Goal: Information Seeking & Learning: Learn about a topic

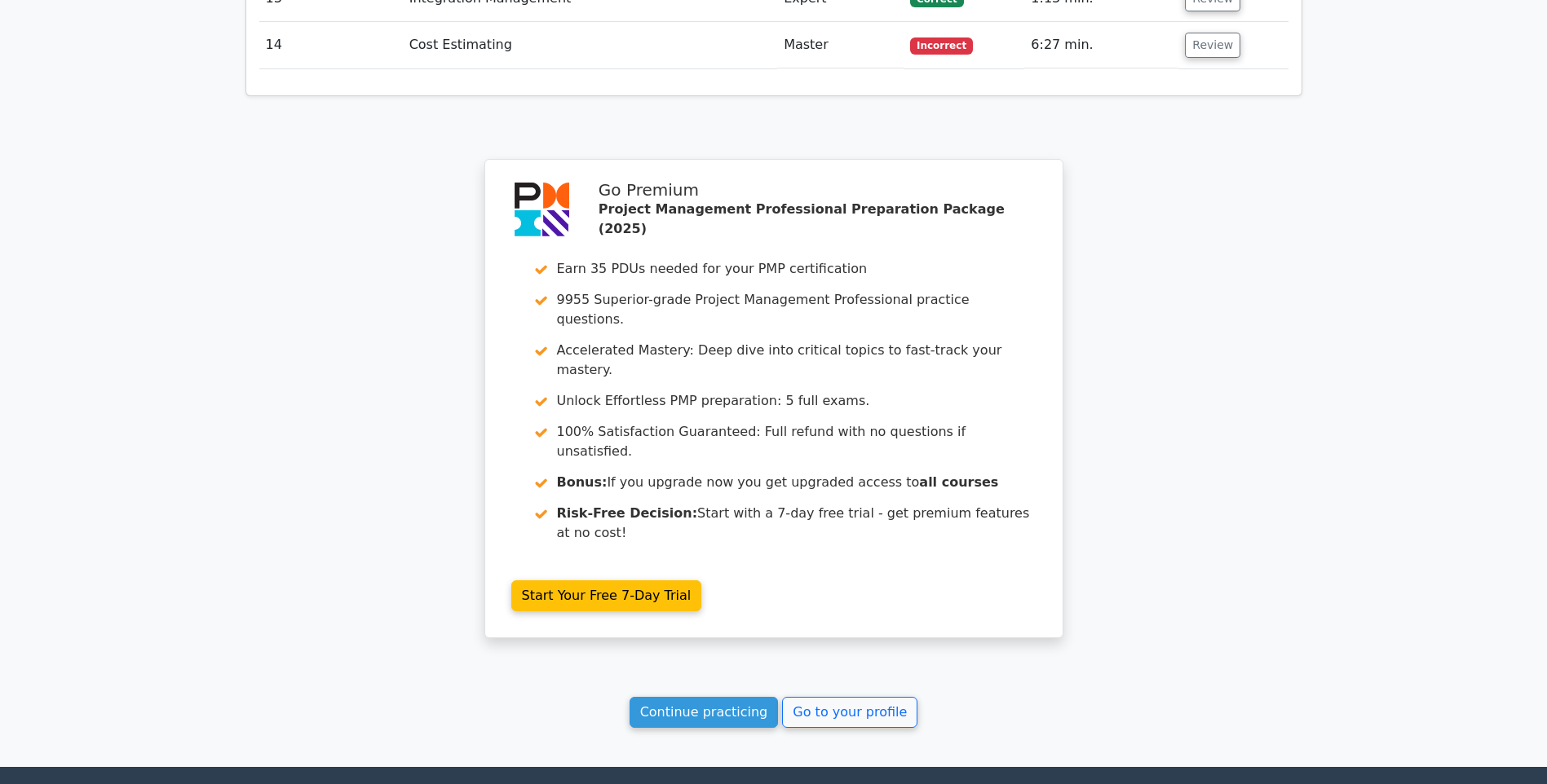
scroll to position [3098, 0]
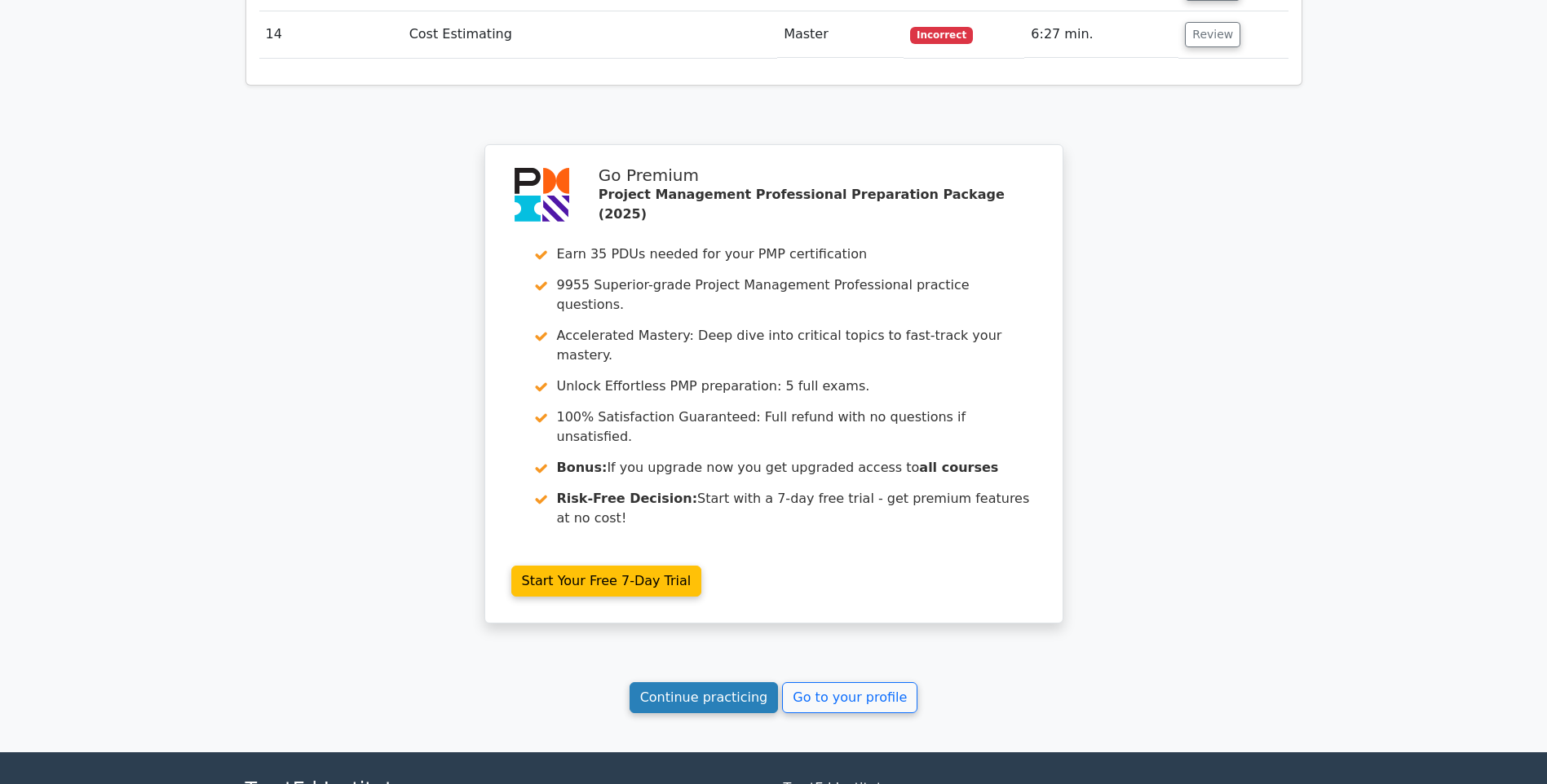
click at [704, 682] on link "Continue practicing" at bounding box center [704, 697] width 149 height 31
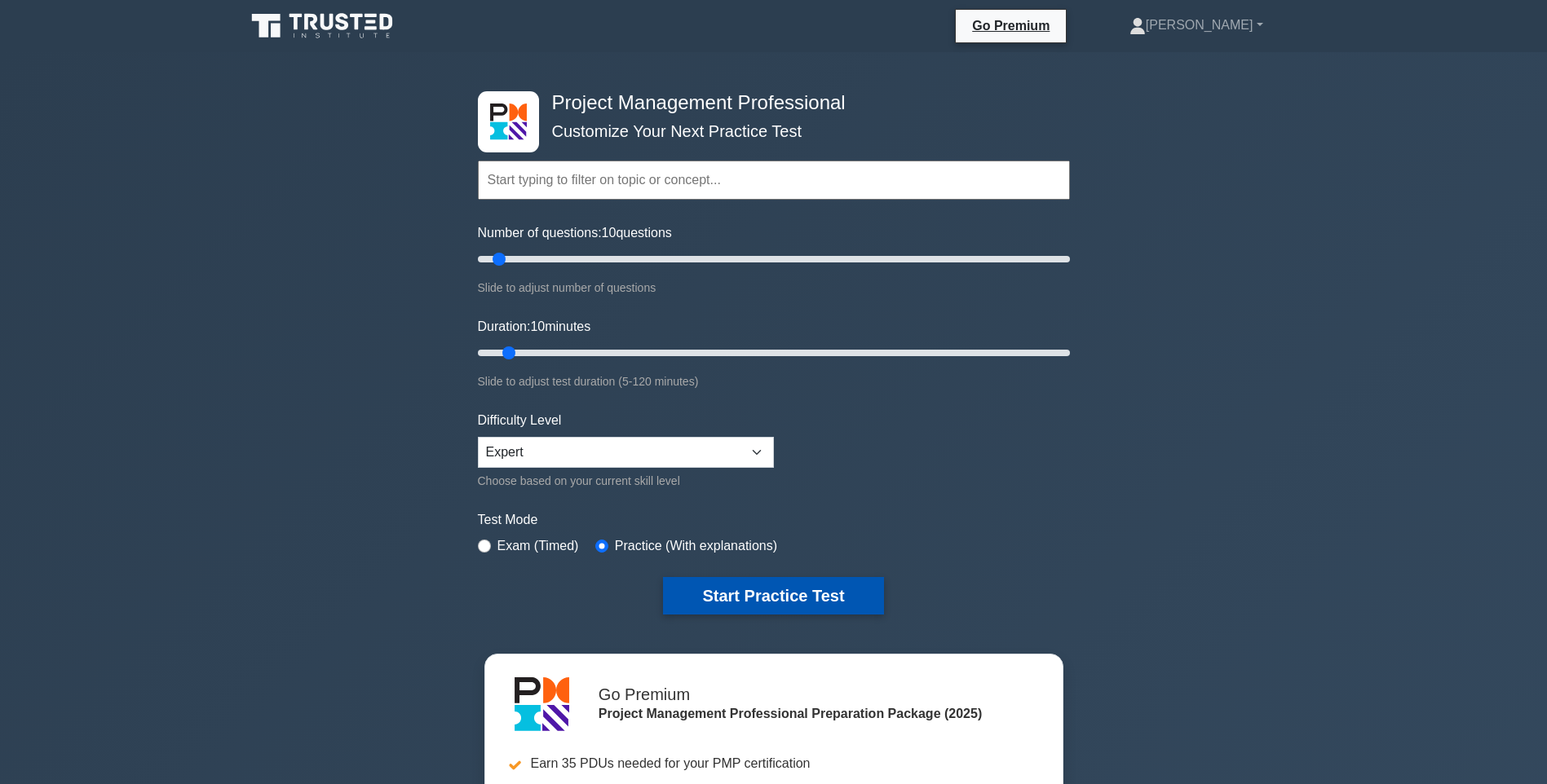
click at [792, 596] on button "Start Practice Test" at bounding box center [773, 596] width 220 height 37
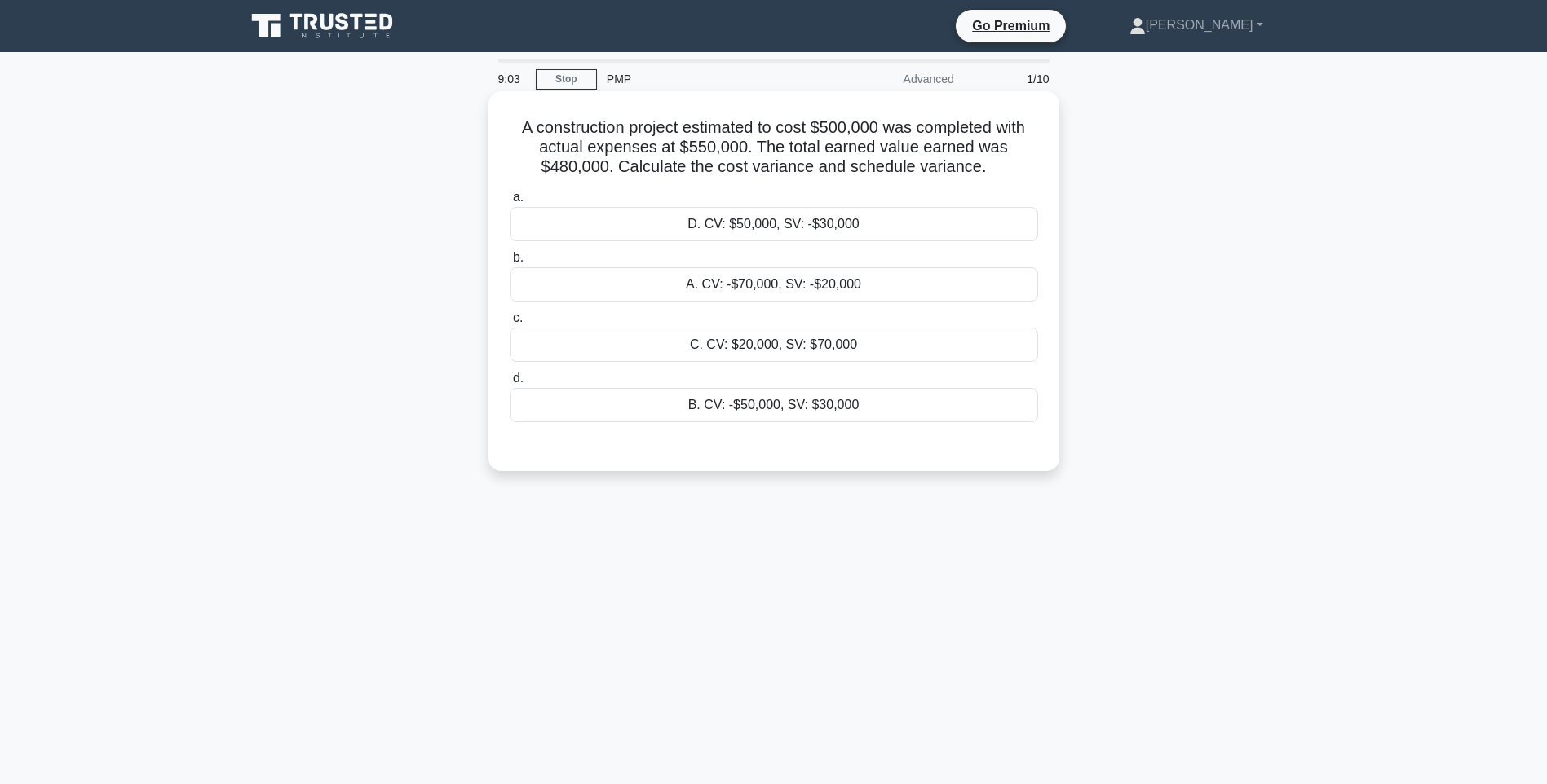
click at [749, 399] on div "B. CV: -$50,000, SV: $30,000" at bounding box center [774, 405] width 529 height 34
click at [510, 384] on input "d. B. CV: -$50,000, SV: $30,000" at bounding box center [510, 379] width 0 height 11
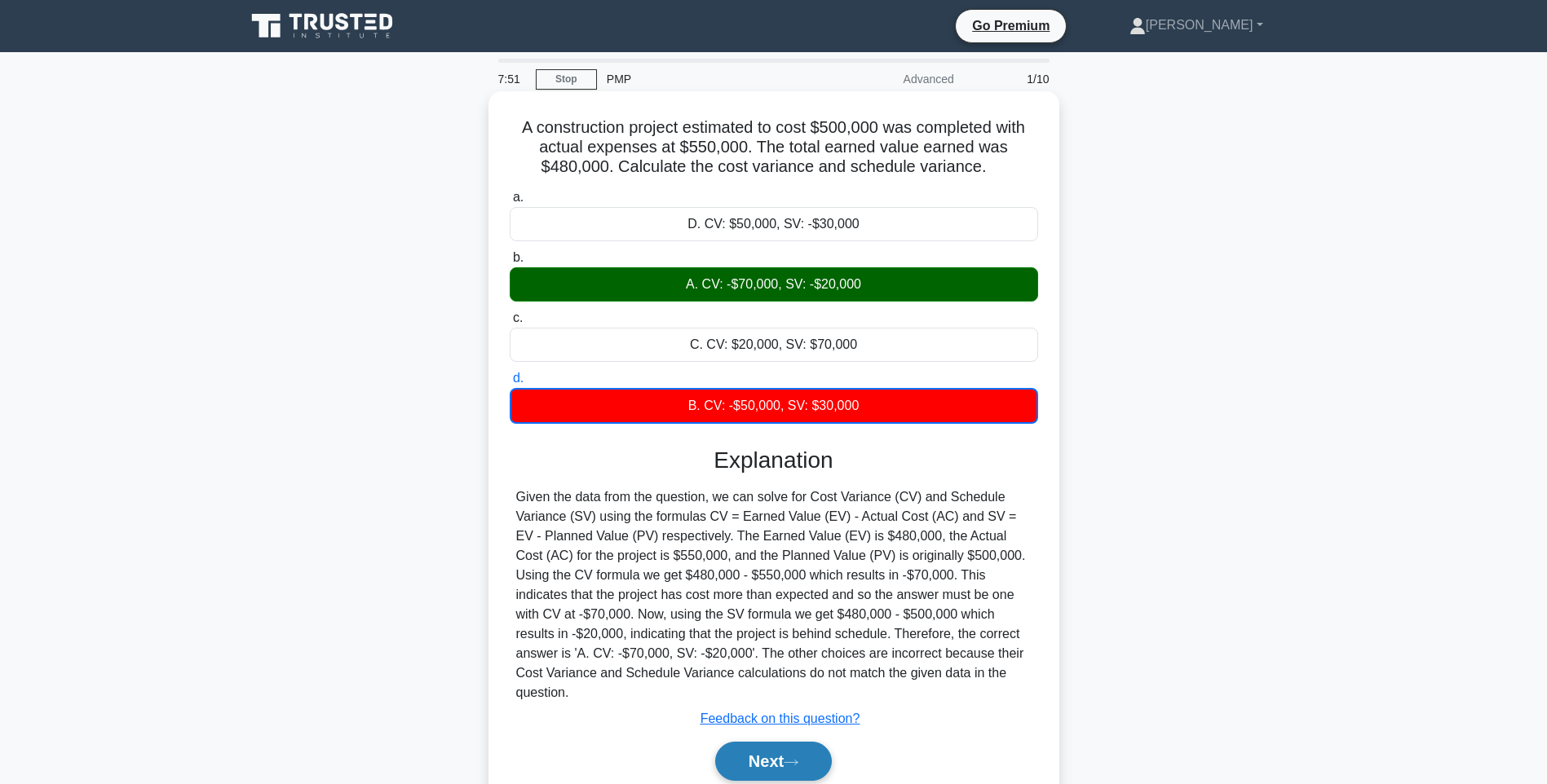
click at [781, 745] on button "Next" at bounding box center [774, 761] width 117 height 39
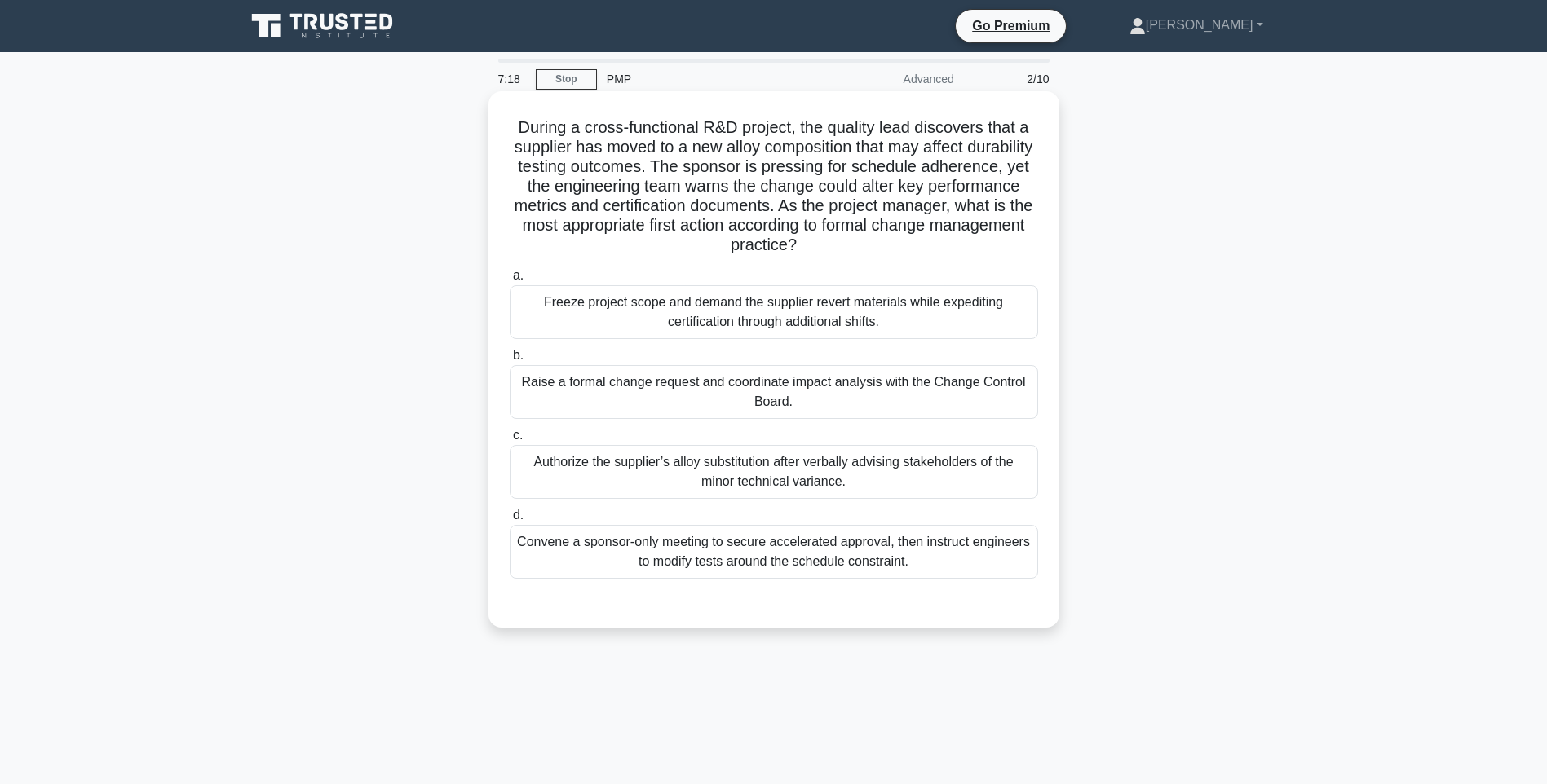
click at [796, 389] on div "Raise a formal change request and coordinate impact analysis with the Change Co…" at bounding box center [774, 392] width 529 height 54
click at [510, 362] on input "b. Raise a formal change request and coordinate impact analysis with the Change…" at bounding box center [510, 356] width 0 height 11
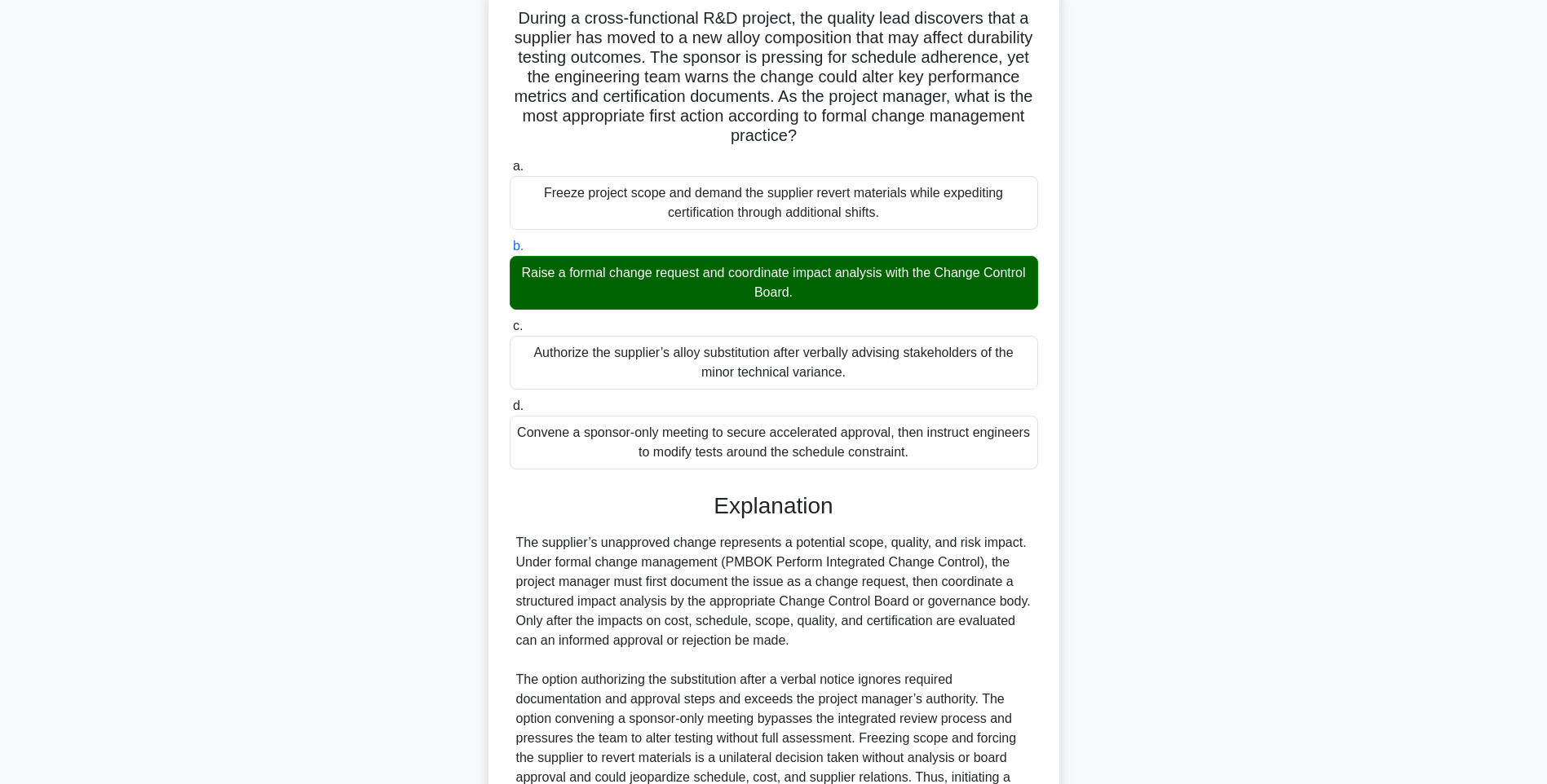
scroll to position [280, 0]
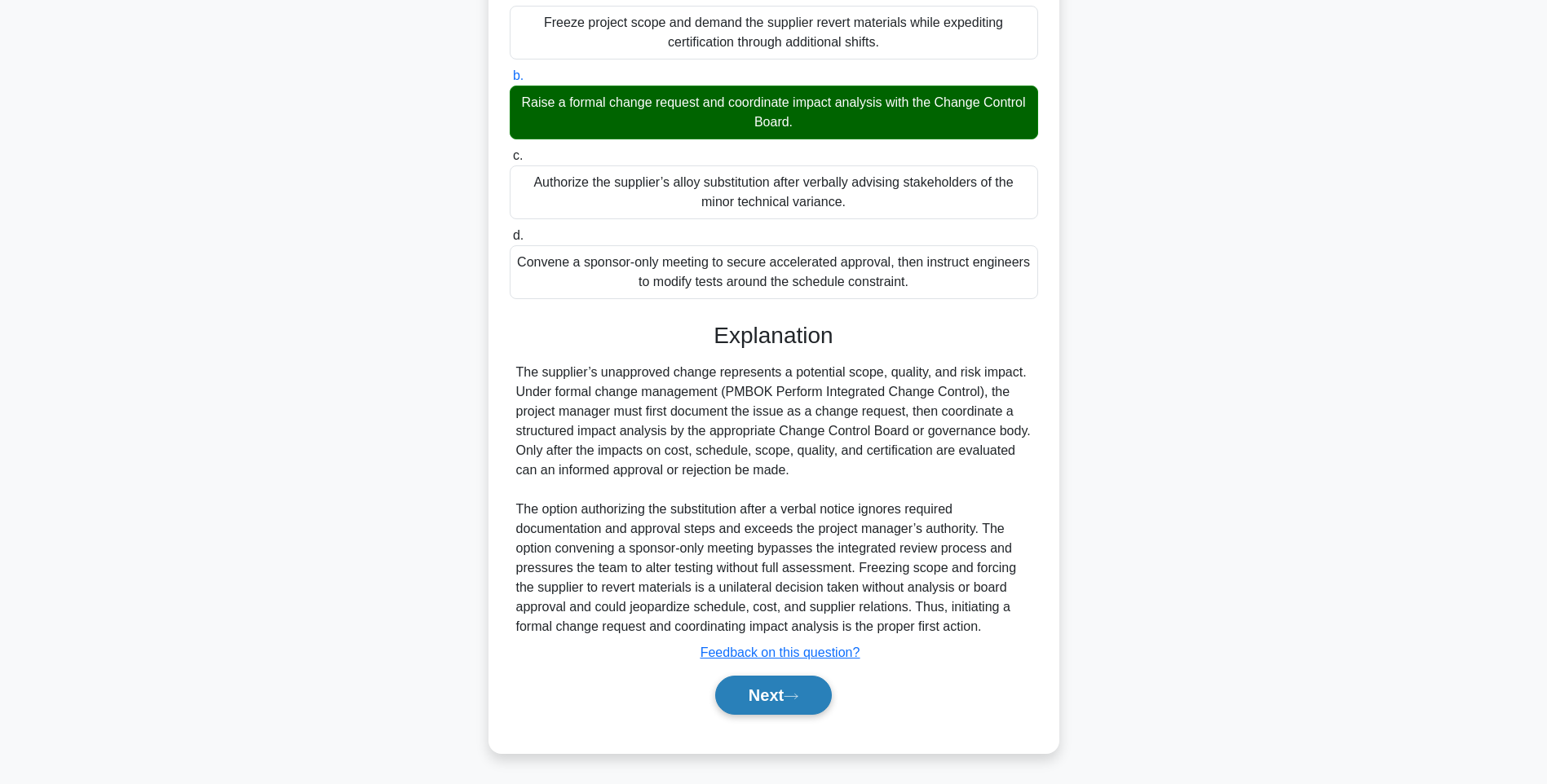
click at [794, 704] on button "Next" at bounding box center [774, 696] width 117 height 39
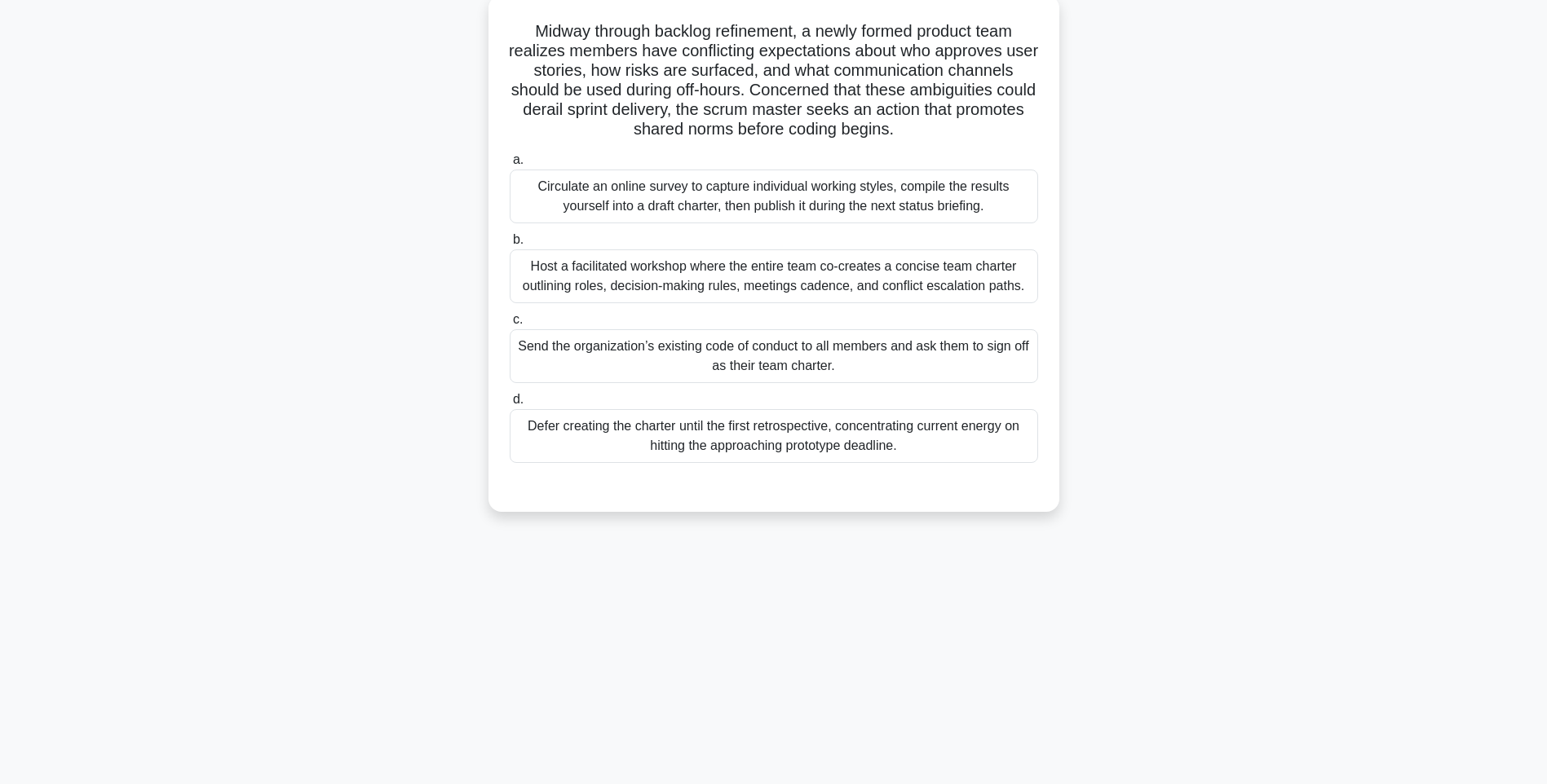
click at [816, 276] on div "Host a facilitated workshop where the entire team co-creates a concise team cha…" at bounding box center [774, 276] width 529 height 54
click at [510, 246] on input "b. Host a facilitated workshop where the entire team co-creates a concise team …" at bounding box center [510, 240] width 0 height 11
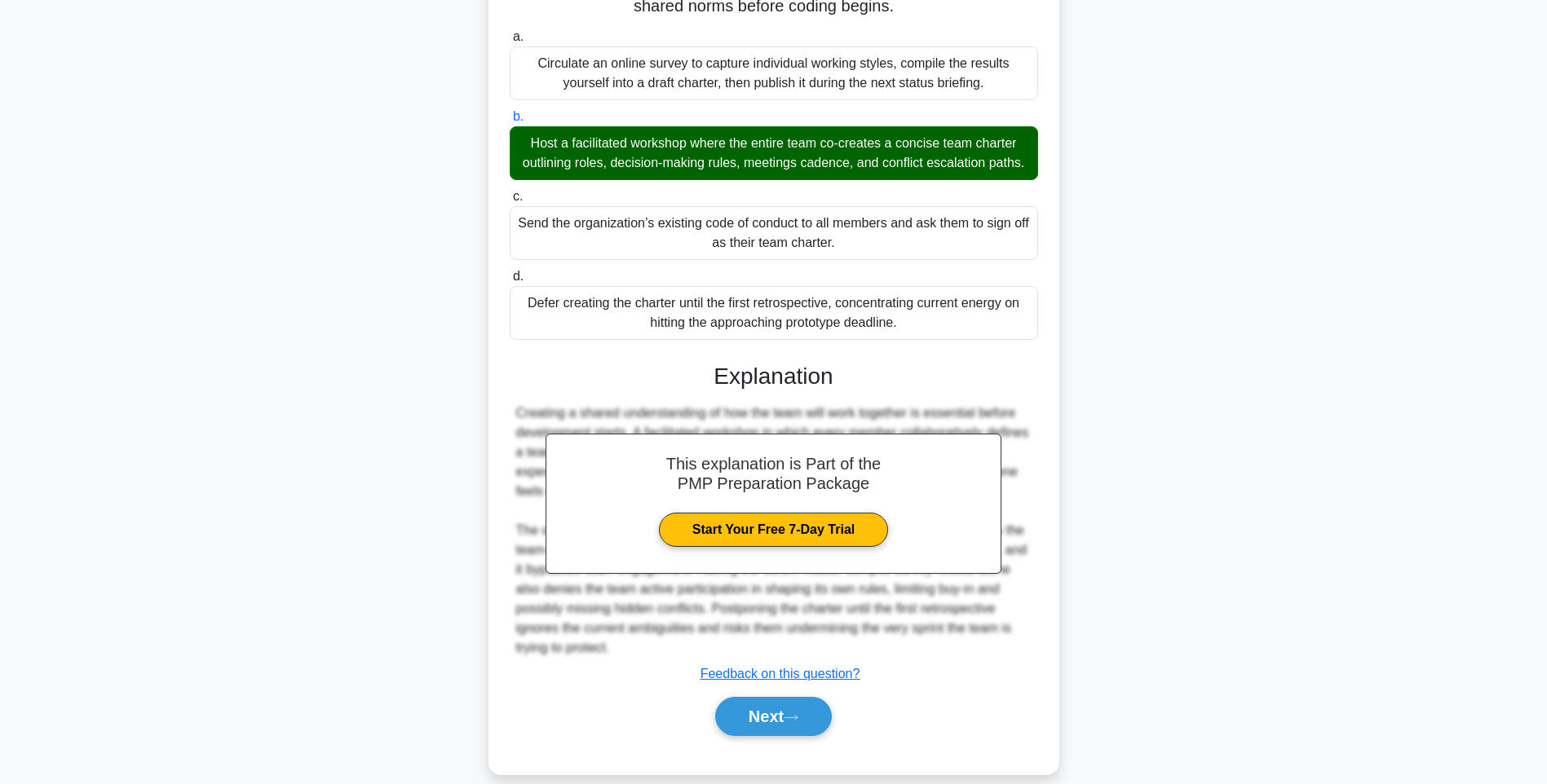
scroll to position [261, 0]
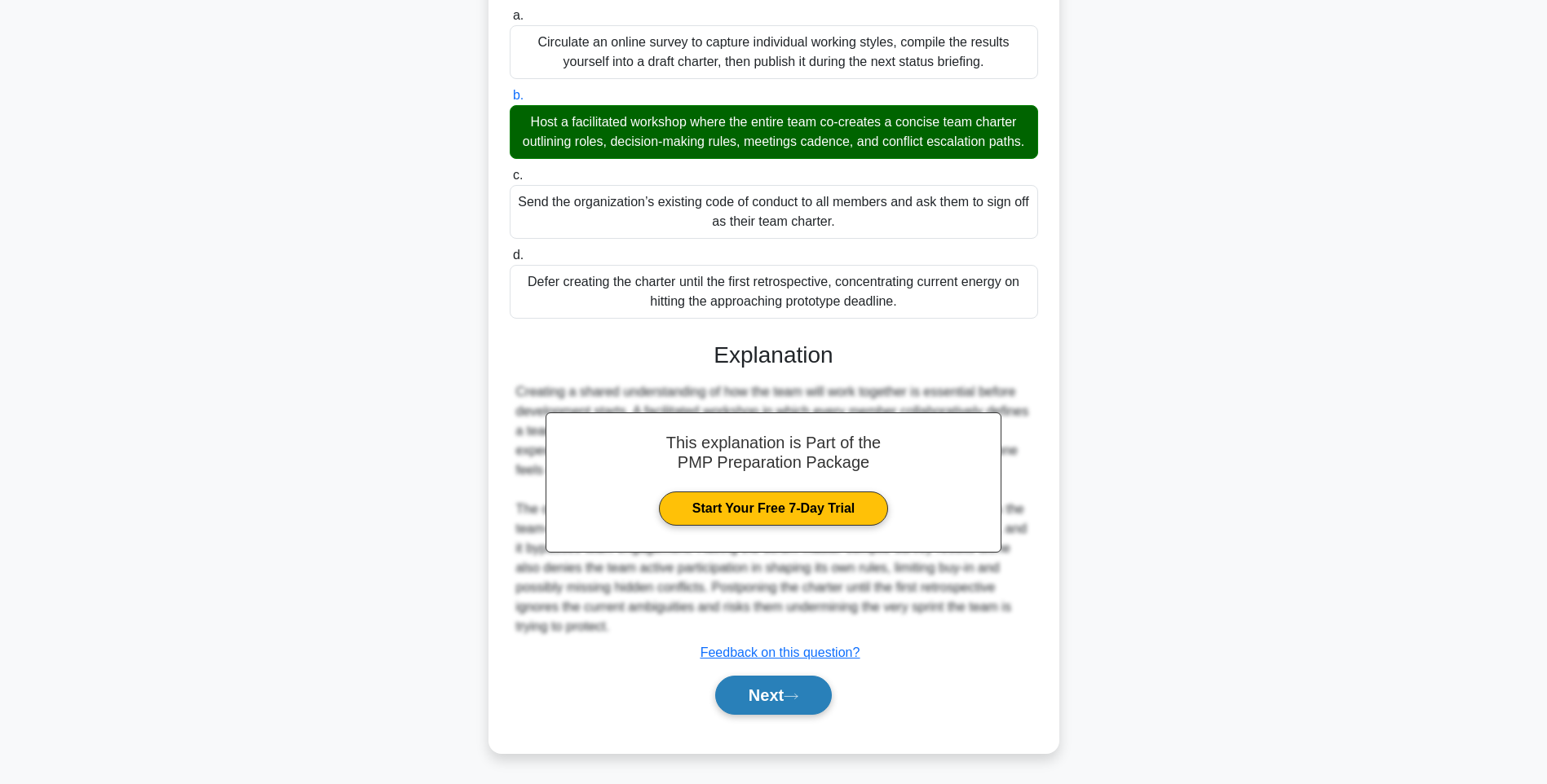
click at [783, 698] on button "Next" at bounding box center [774, 696] width 117 height 39
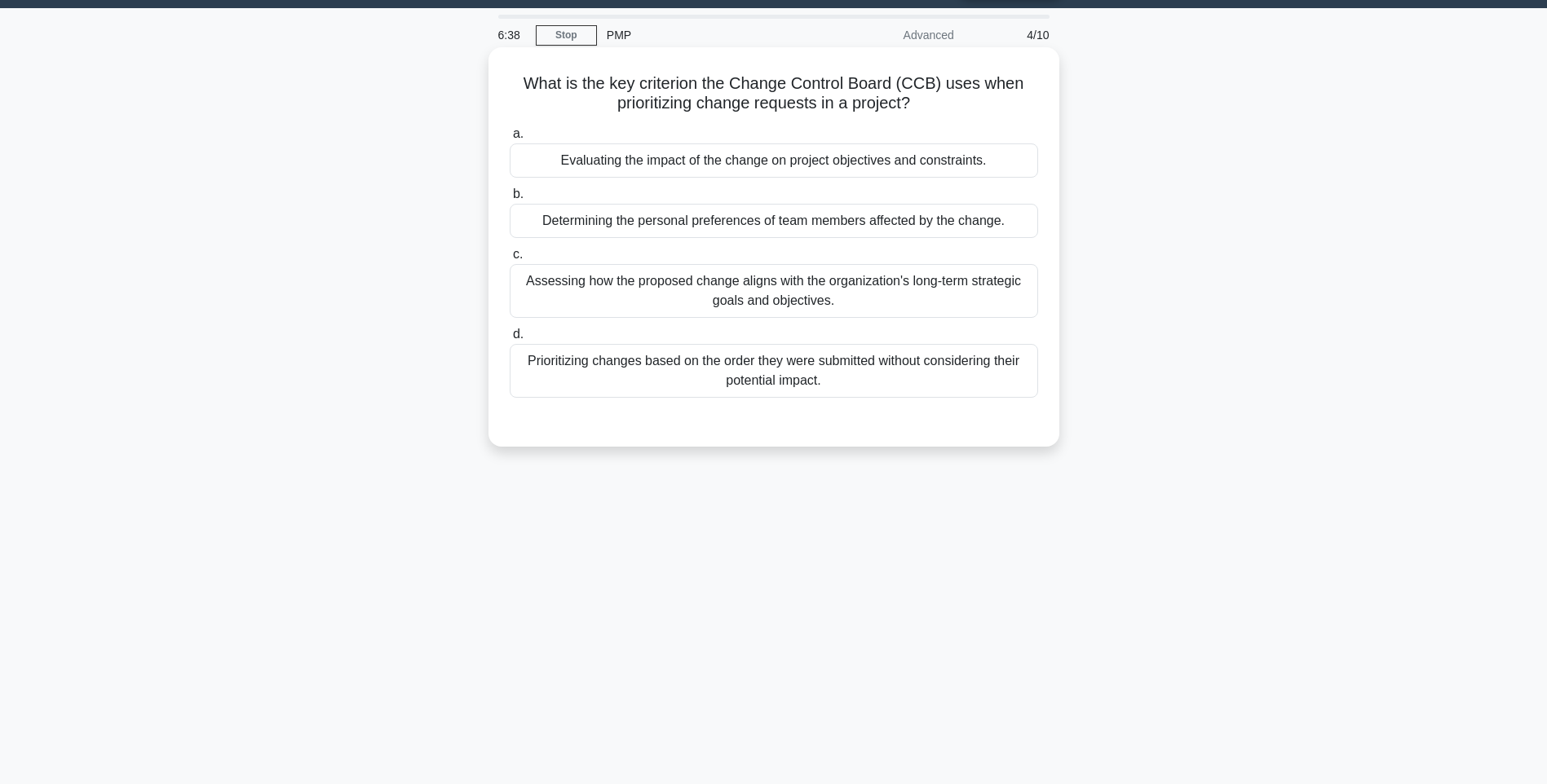
scroll to position [15, 0]
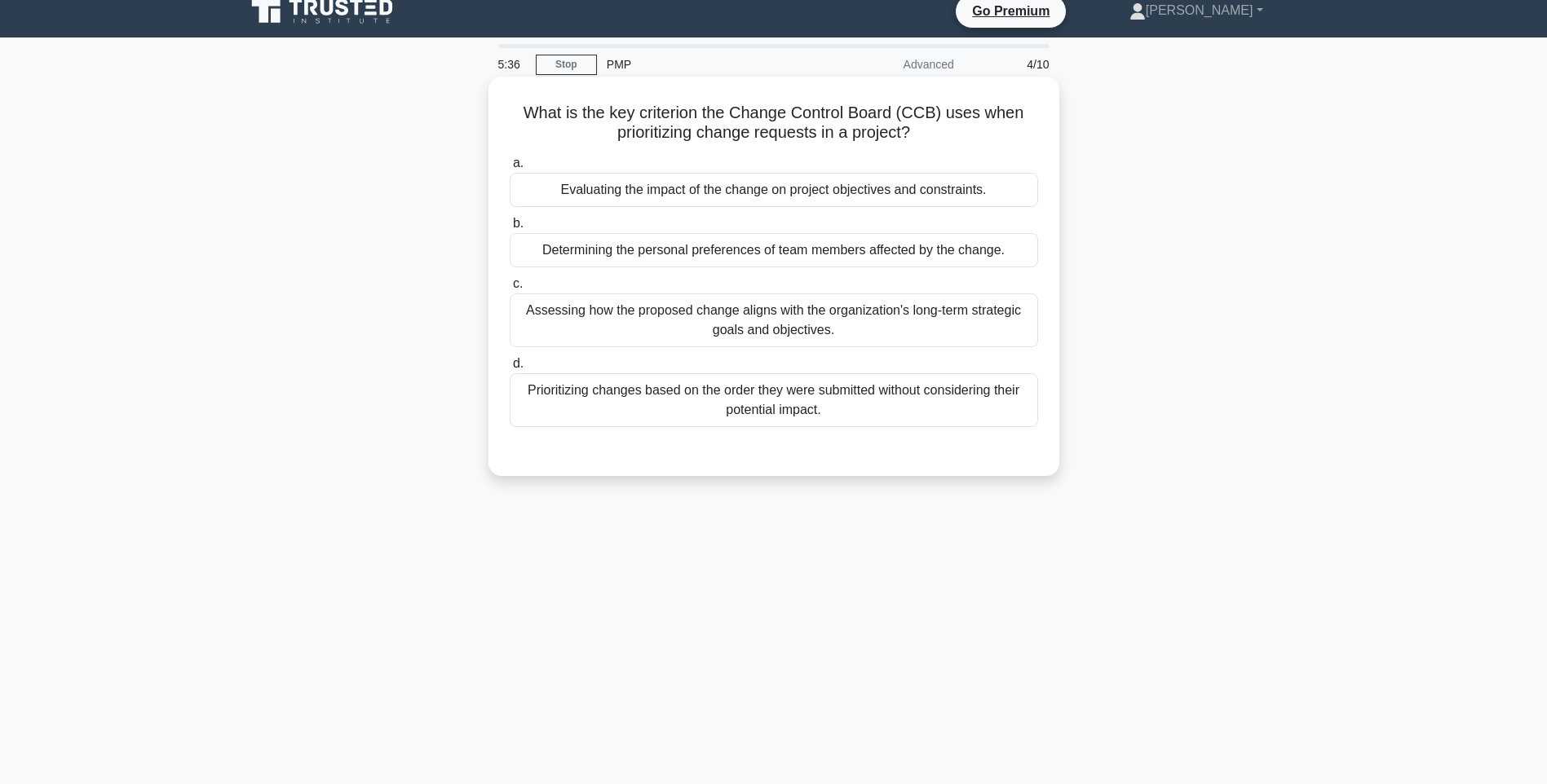
click at [766, 321] on div "Assessing how the proposed change aligns with the organization's long-term stra…" at bounding box center [774, 320] width 529 height 54
click at [510, 289] on input "c. Assessing how the proposed change aligns with the organization's long-term s…" at bounding box center [510, 284] width 0 height 11
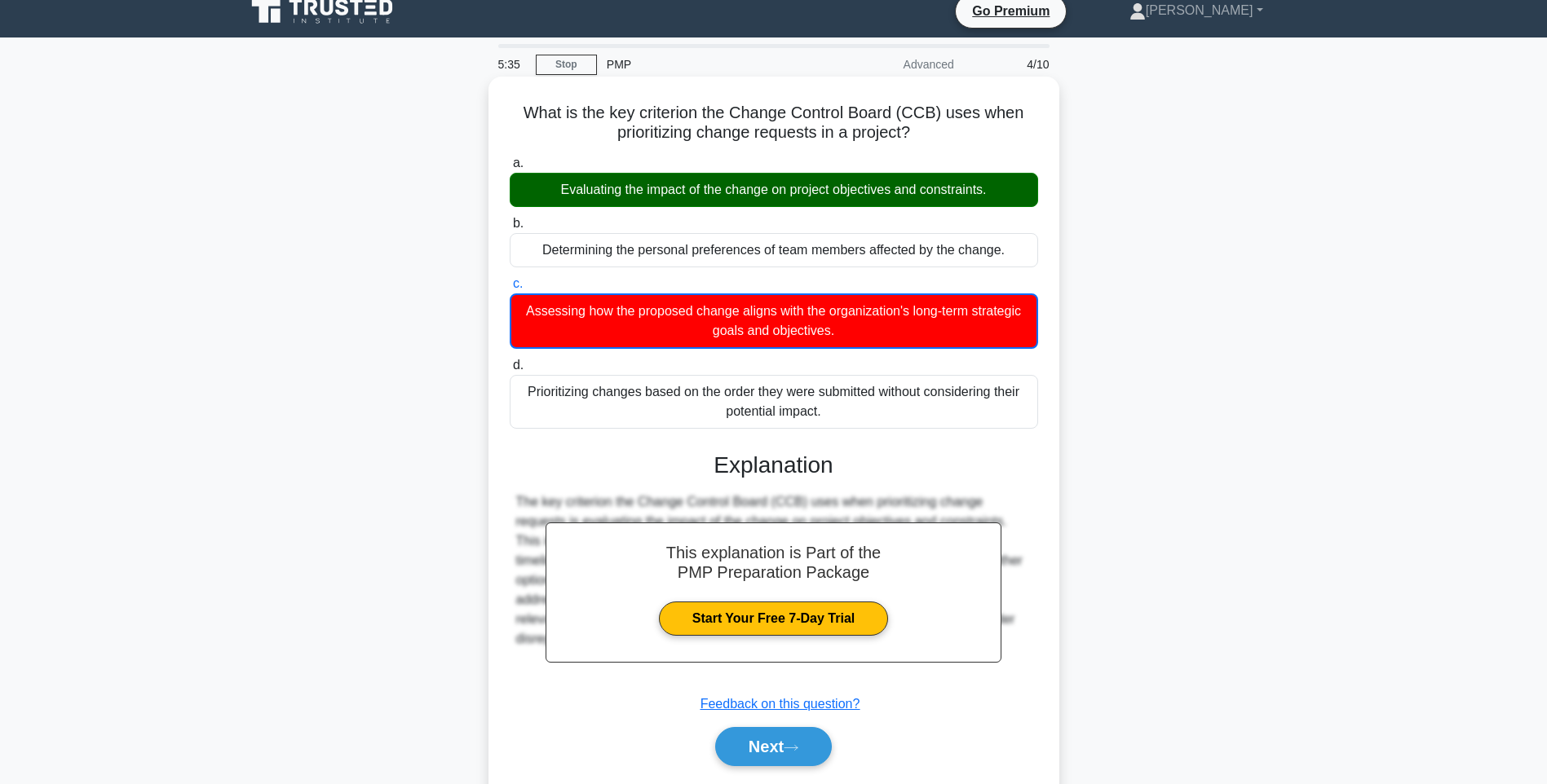
click at [751, 193] on div "Evaluating the impact of the change on project objectives and constraints." at bounding box center [774, 190] width 529 height 34
click at [510, 169] on input "a. Evaluating the impact of the change on project objectives and constraints." at bounding box center [510, 164] width 0 height 11
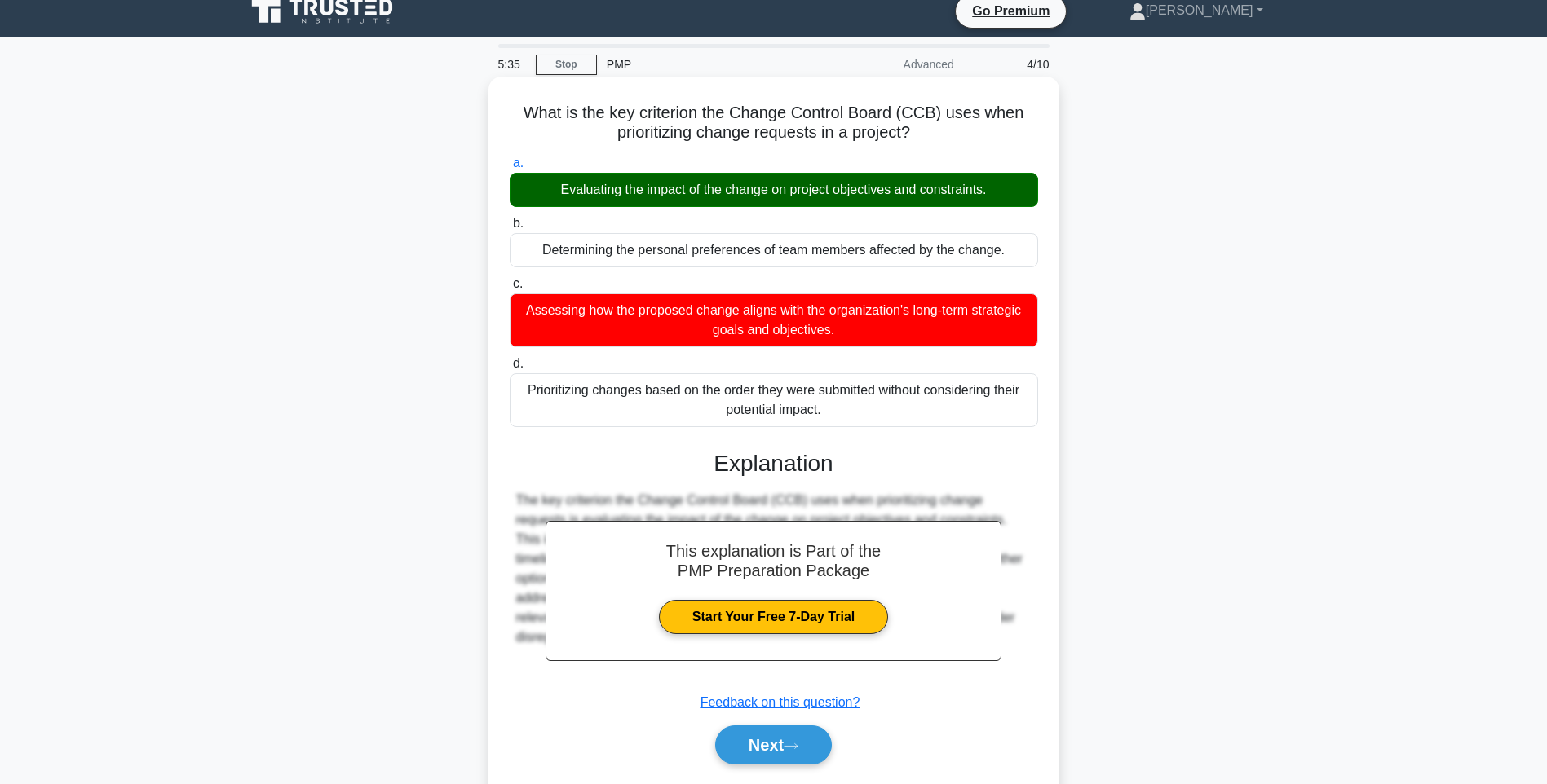
click at [751, 193] on div "Evaluating the impact of the change on project objectives and constraints." at bounding box center [774, 190] width 529 height 34
click at [510, 169] on input "a. Evaluating the impact of the change on project objectives and constraints." at bounding box center [510, 164] width 0 height 11
drag, startPoint x: 751, startPoint y: 193, endPoint x: 921, endPoint y: 192, distance: 170.0
click at [921, 192] on div "Evaluating the impact of the change on project objectives and constraints." at bounding box center [774, 190] width 529 height 34
click at [510, 169] on input "a. Evaluating the impact of the change on project objectives and constraints." at bounding box center [510, 164] width 0 height 11
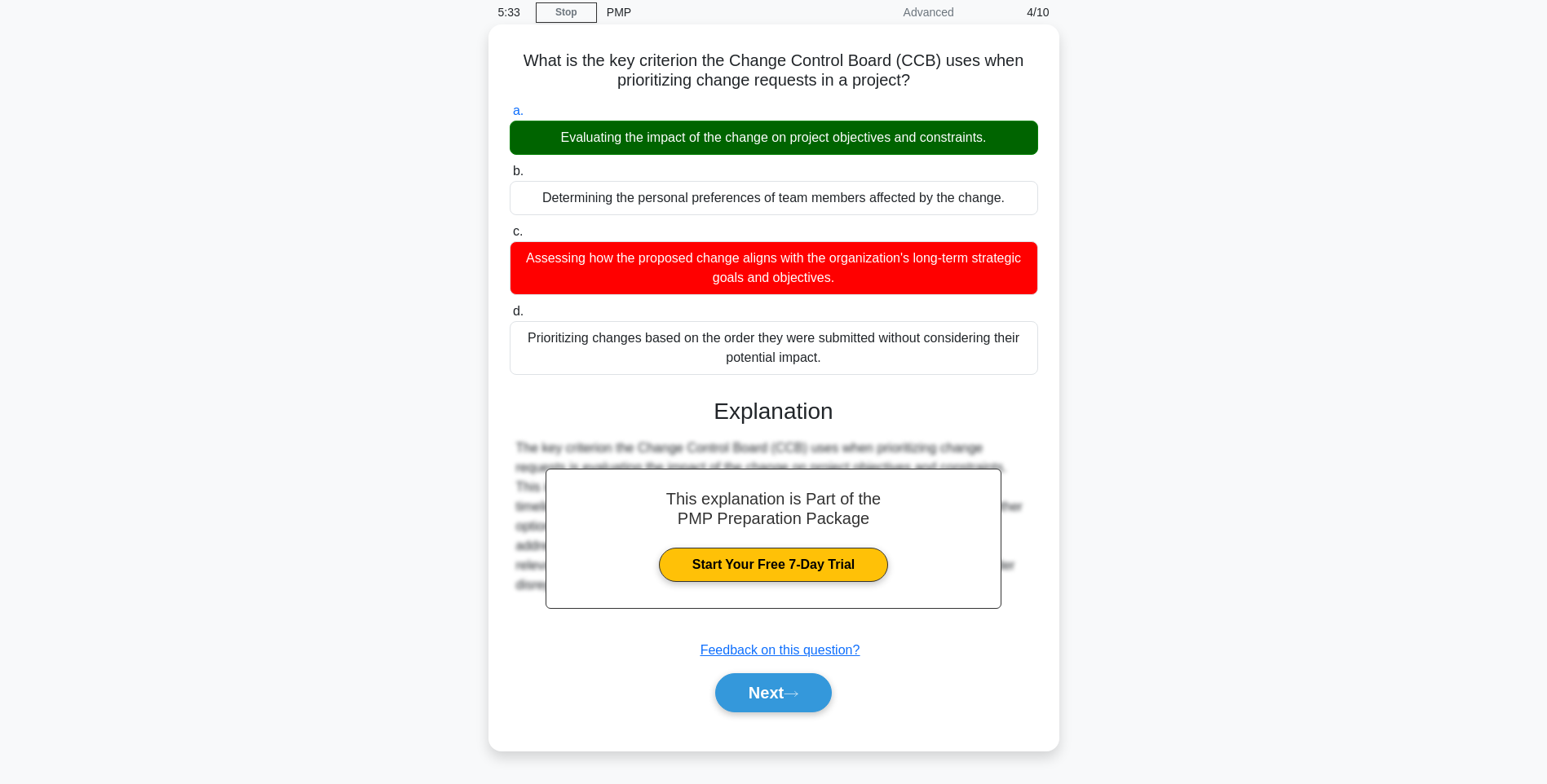
scroll to position [96, 0]
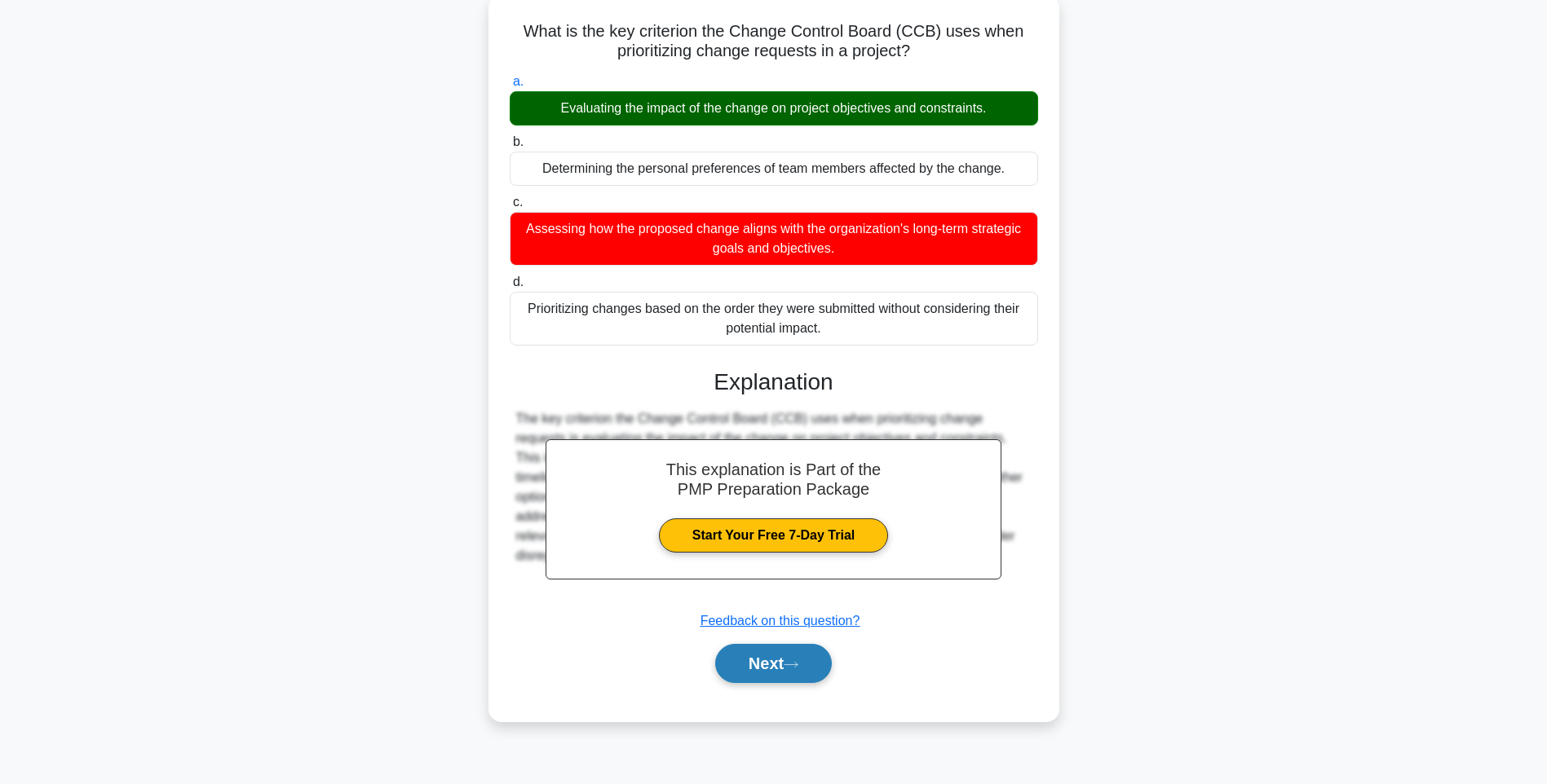
click at [758, 671] on button "Next" at bounding box center [774, 664] width 117 height 39
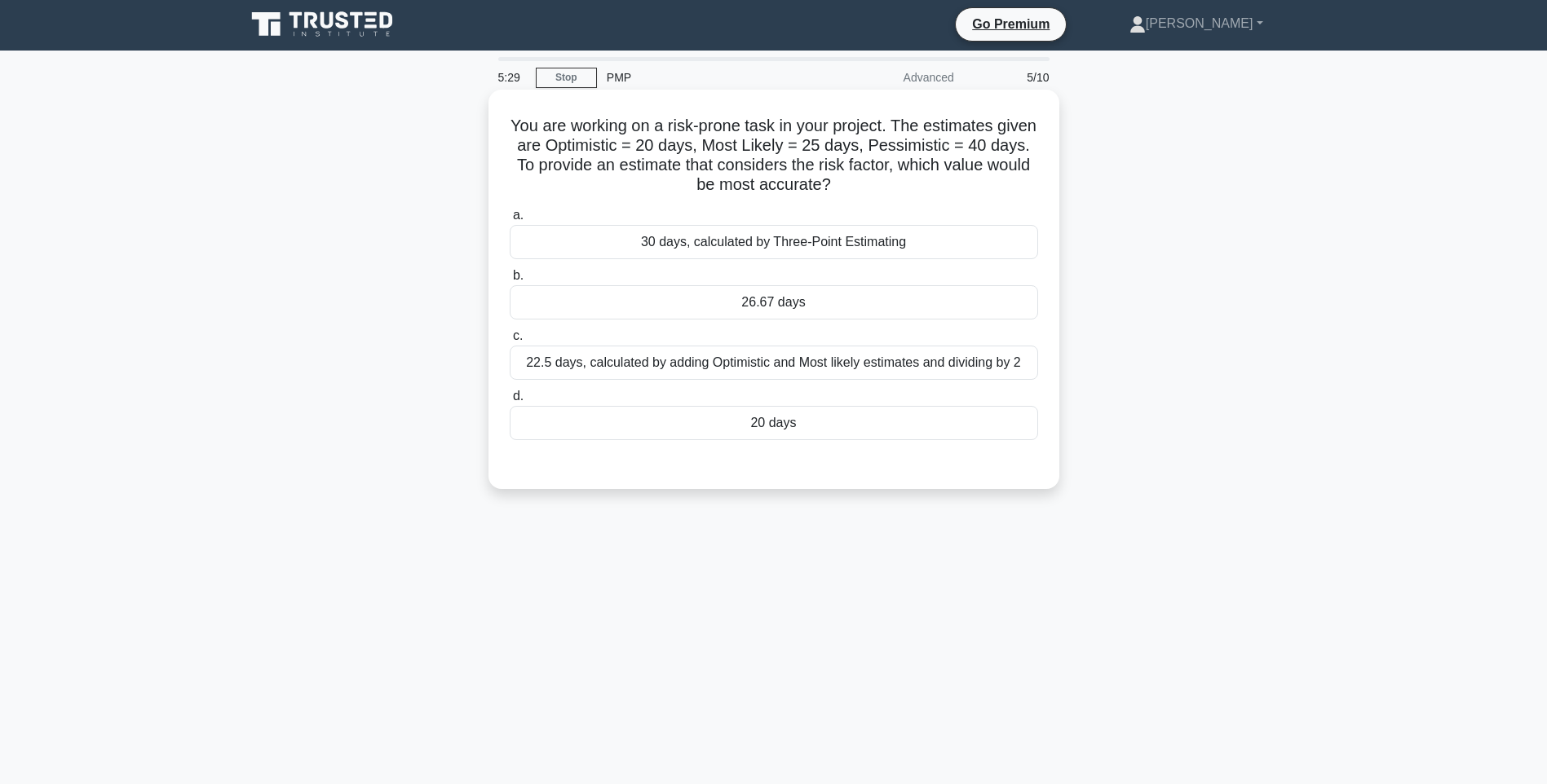
scroll to position [0, 0]
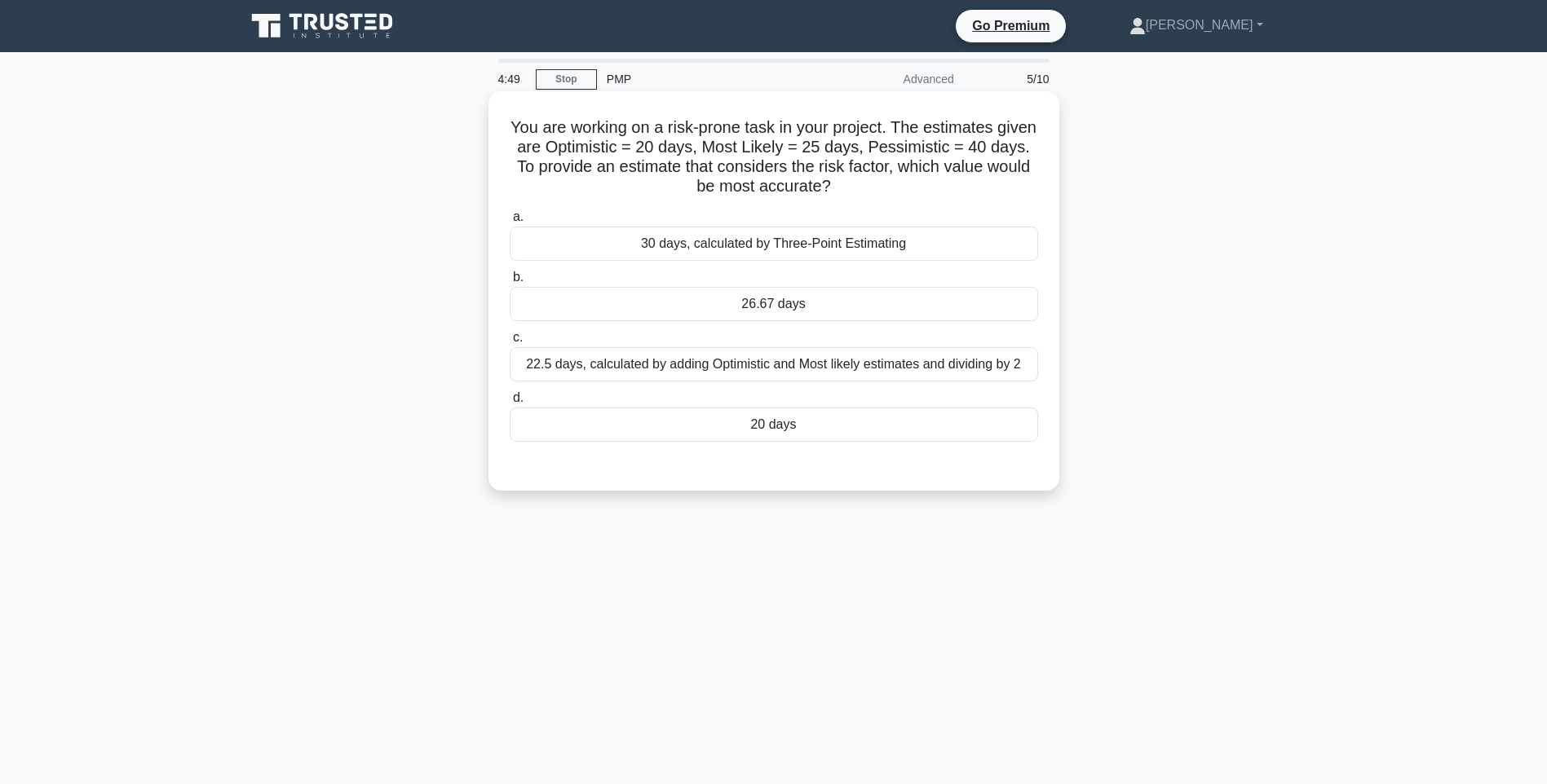
click at [785, 362] on div "22.5 days, calculated by adding Optimistic and Most likely estimates and dividi…" at bounding box center [774, 364] width 529 height 34
click at [510, 343] on input "c. 22.5 days, calculated by adding Optimistic and Most likely estimates and div…" at bounding box center [510, 338] width 0 height 11
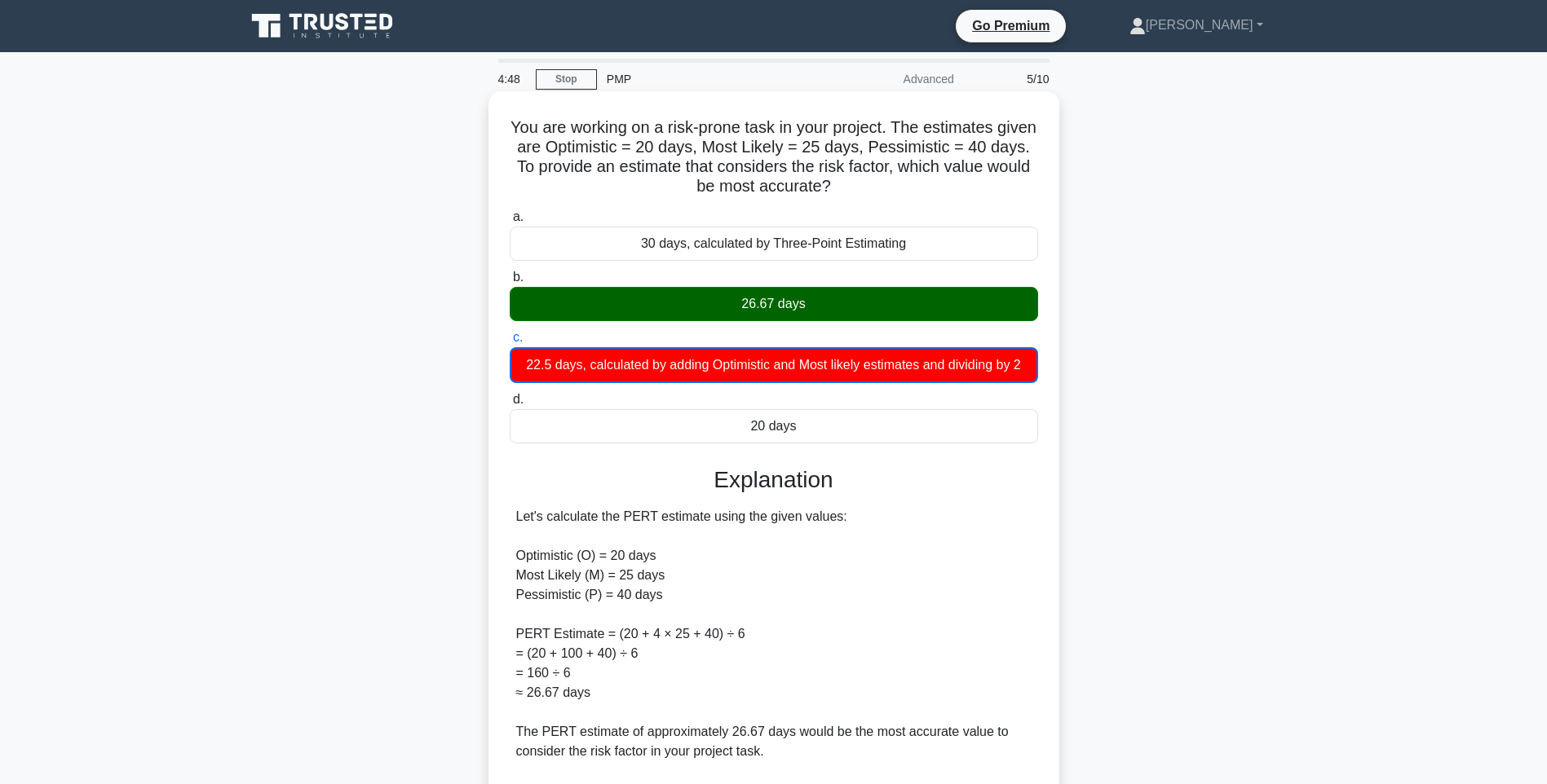
click at [787, 304] on div "26.67 days" at bounding box center [774, 304] width 529 height 34
click at [510, 283] on input "b. 26.67 days" at bounding box center [510, 278] width 0 height 11
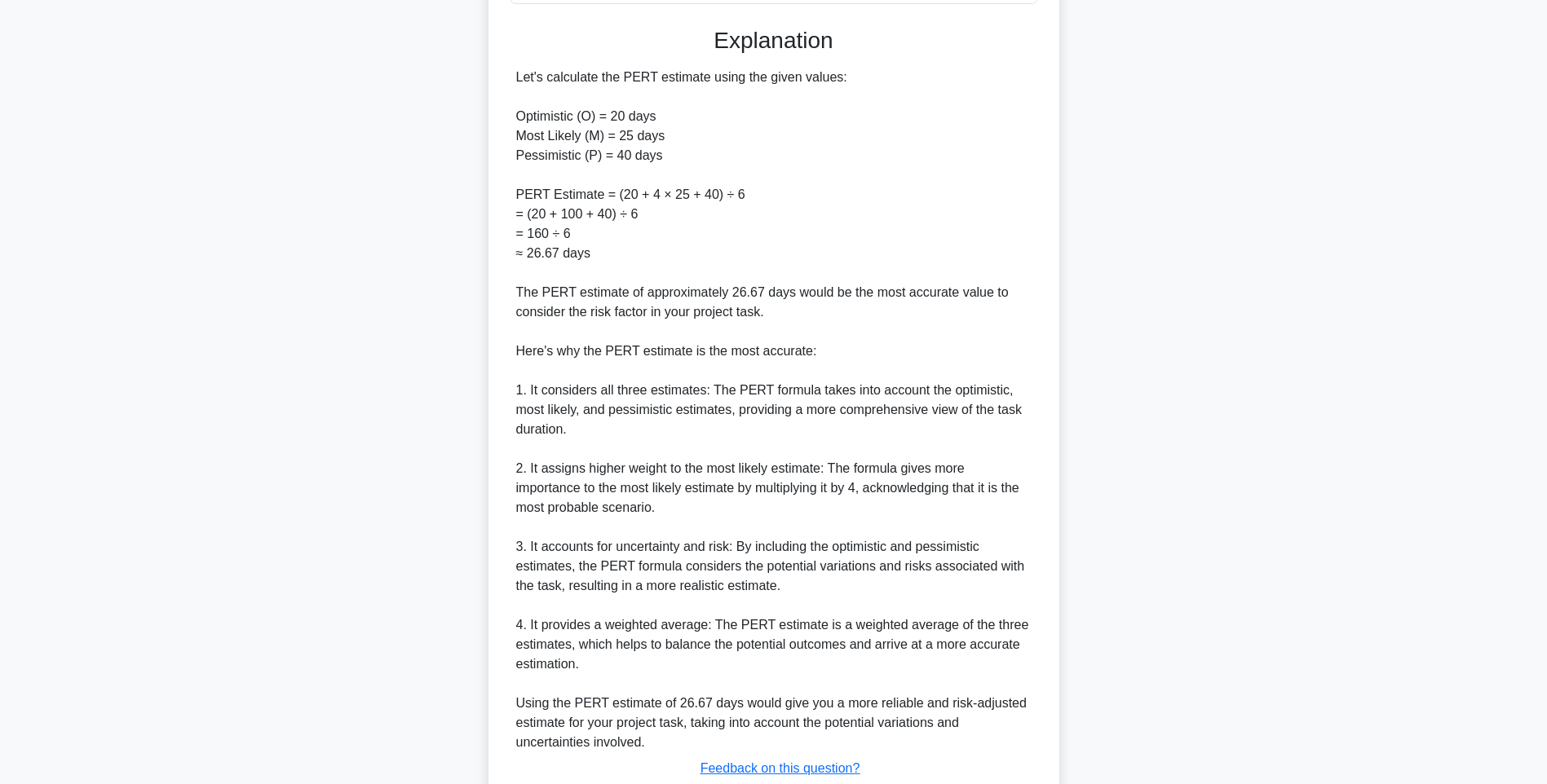
scroll to position [554, 0]
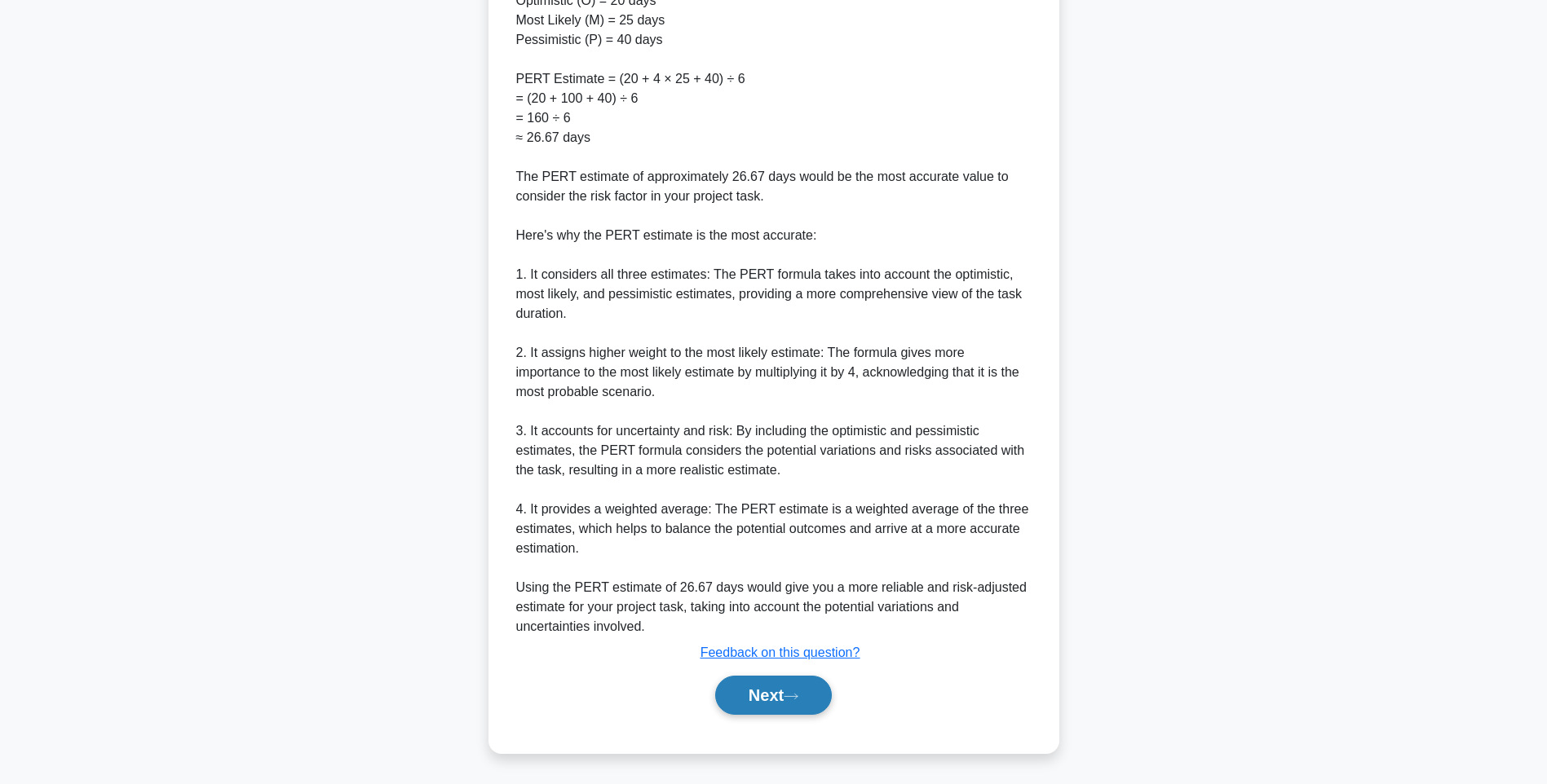
click at [766, 690] on button "Next" at bounding box center [774, 696] width 117 height 39
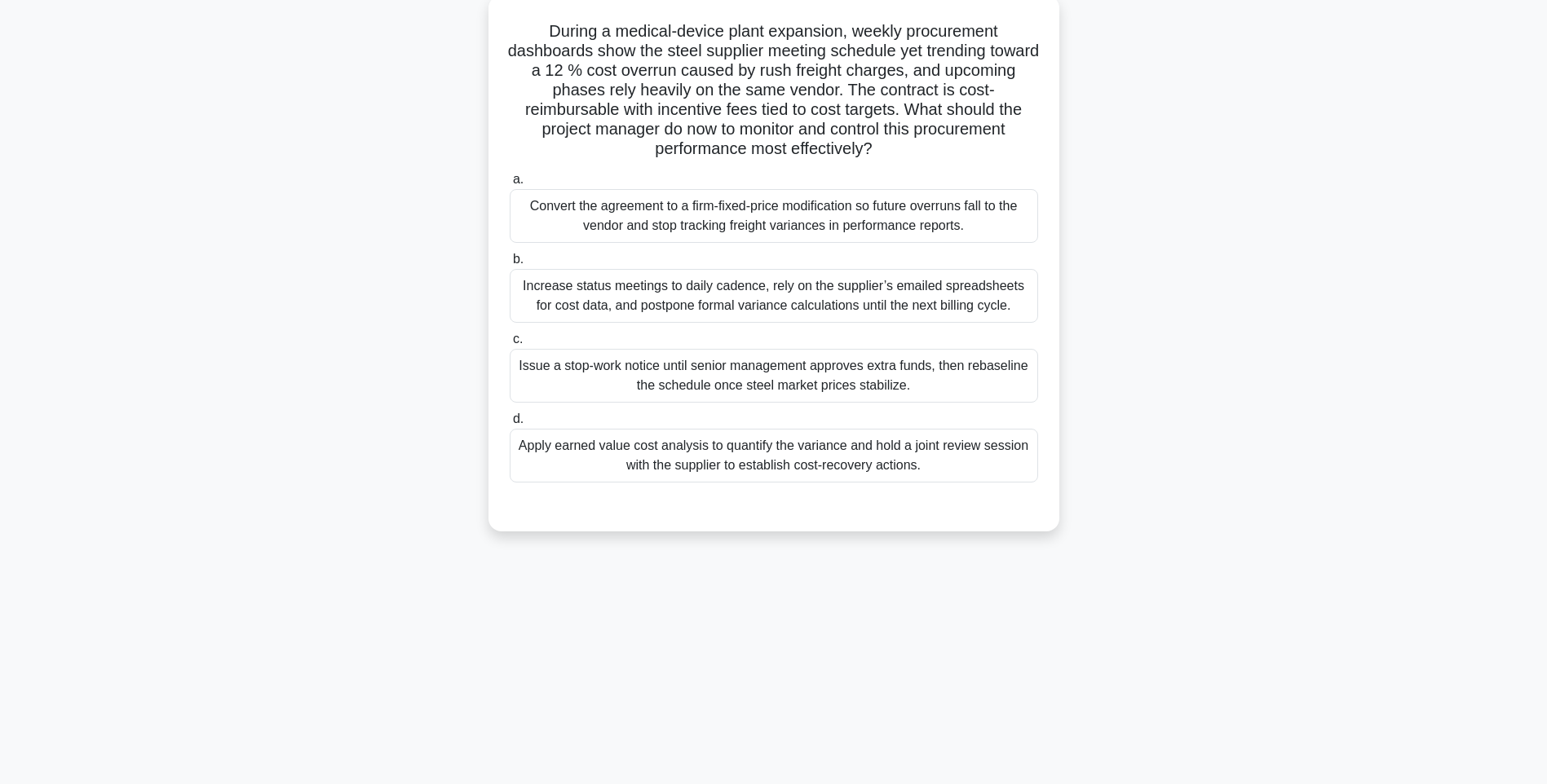
click at [795, 464] on div "Apply earned value cost analysis to quantify the variance and hold a joint revi…" at bounding box center [774, 455] width 529 height 54
click at [510, 425] on input "d. Apply earned value cost analysis to quantify the variance and hold a joint r…" at bounding box center [510, 420] width 0 height 11
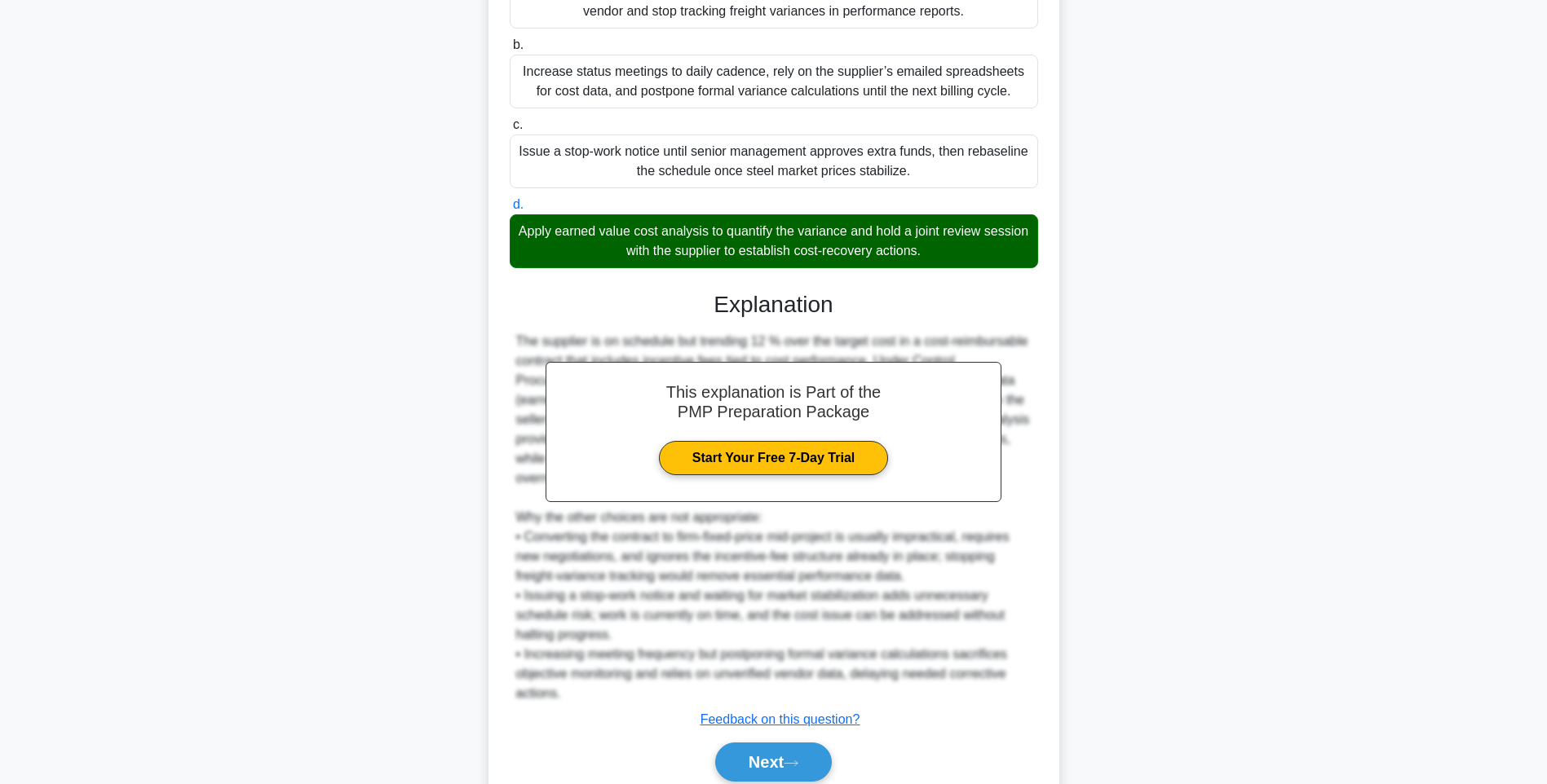
scroll to position [378, 0]
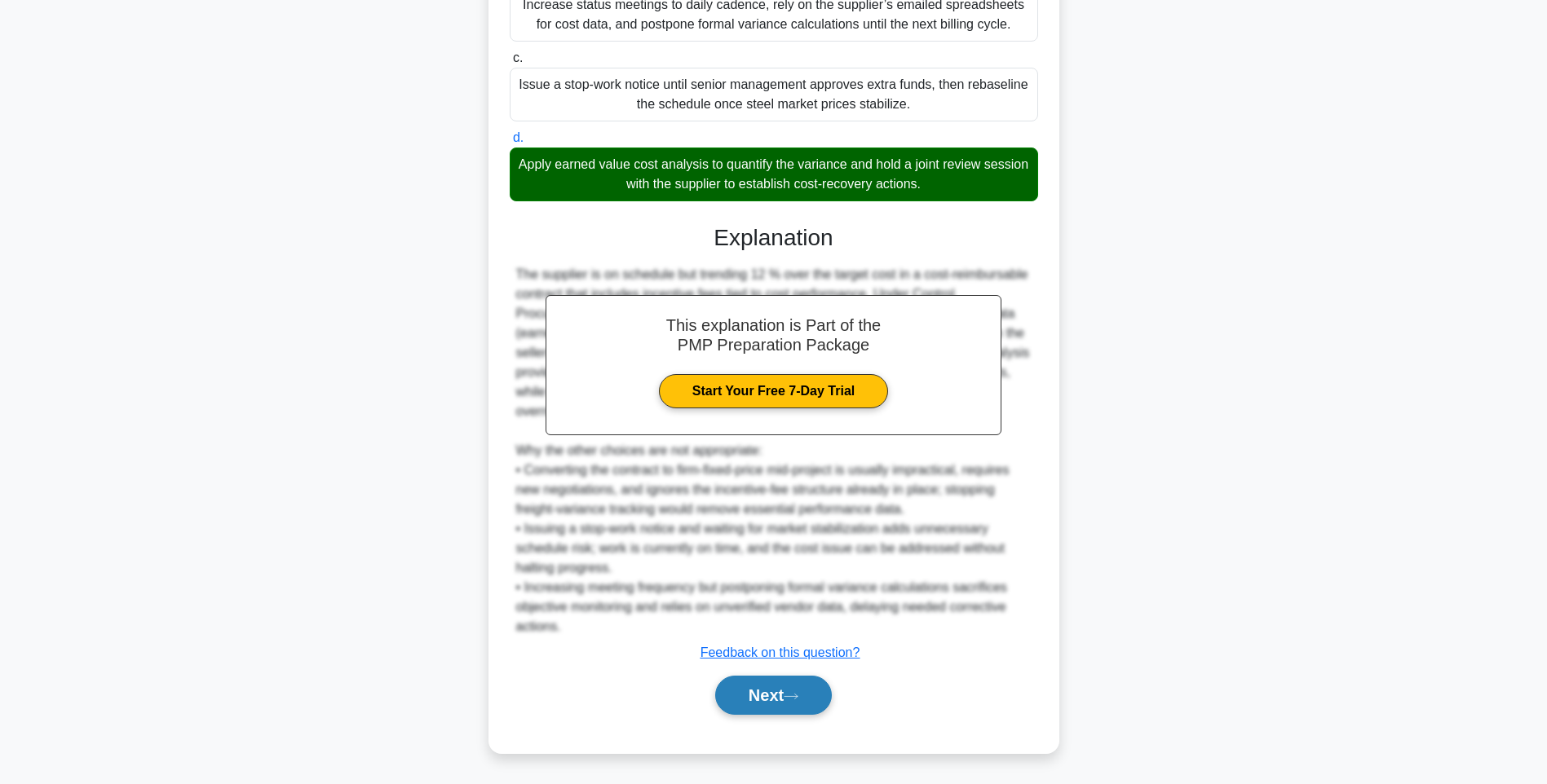
click at [777, 707] on button "Next" at bounding box center [774, 696] width 117 height 39
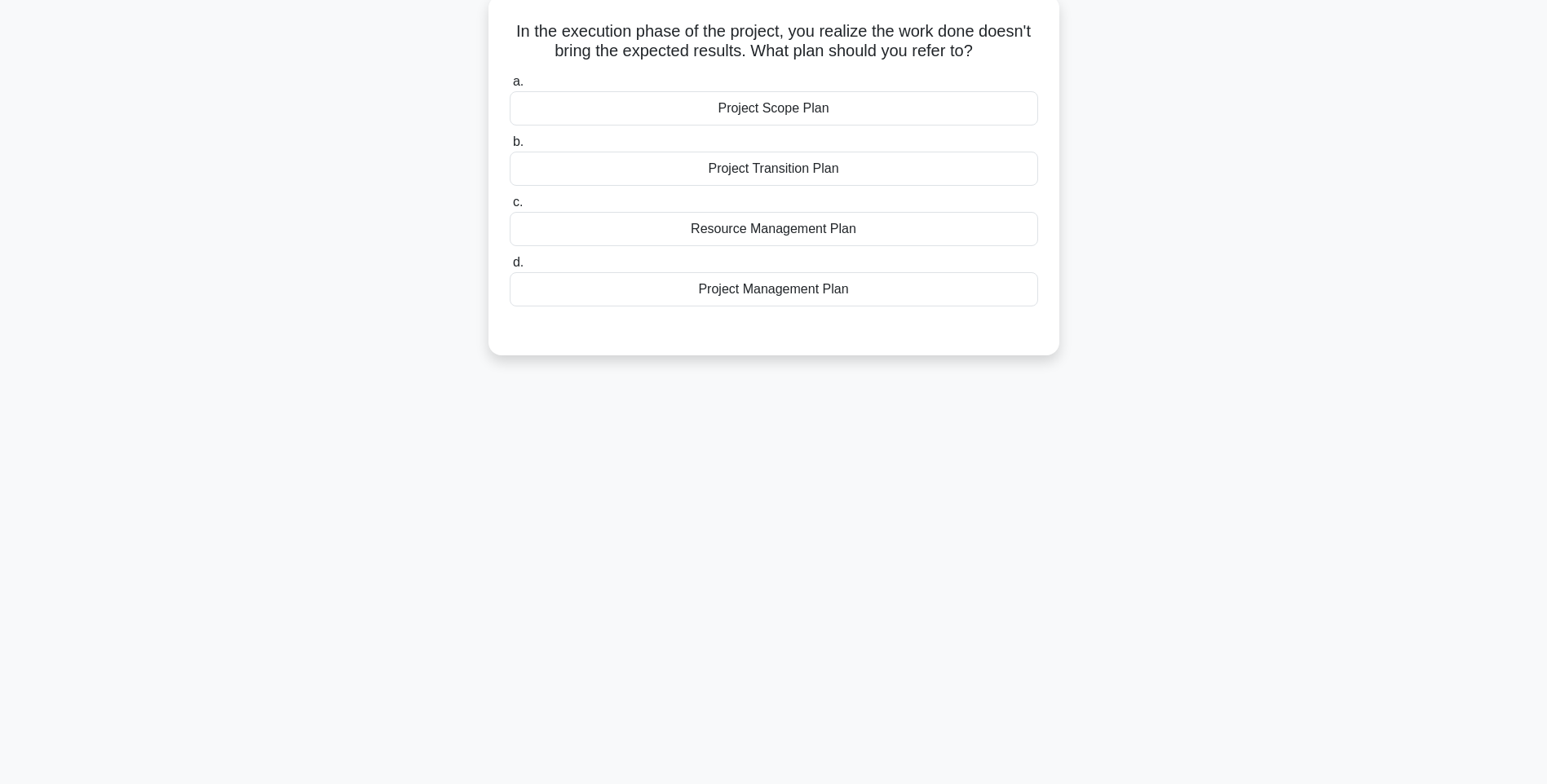
click at [774, 294] on div "Project Management Plan" at bounding box center [774, 289] width 529 height 34
click at [510, 269] on input "d. Project Management Plan" at bounding box center [510, 263] width 0 height 11
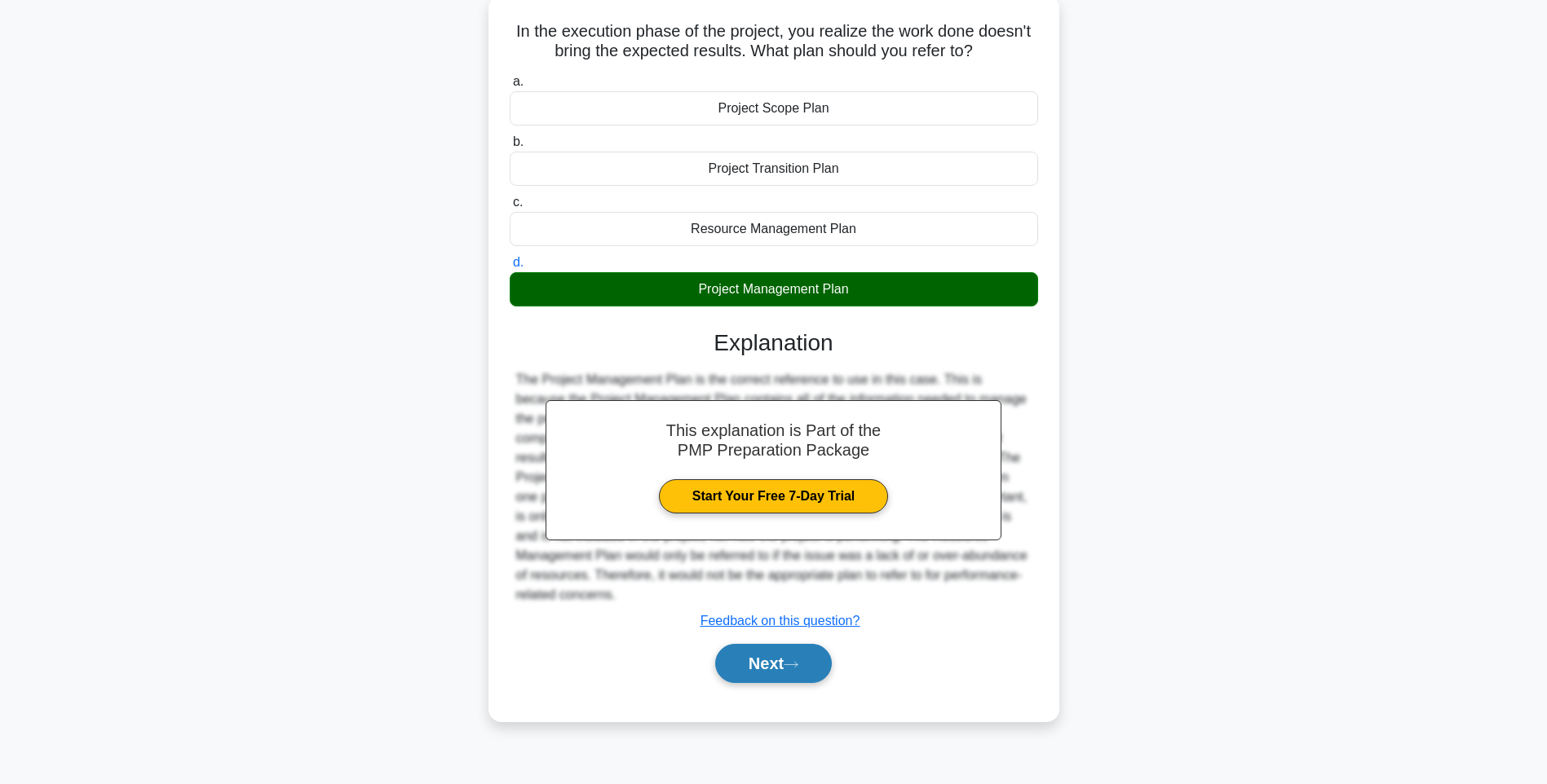
click at [753, 669] on button "Next" at bounding box center [774, 664] width 117 height 39
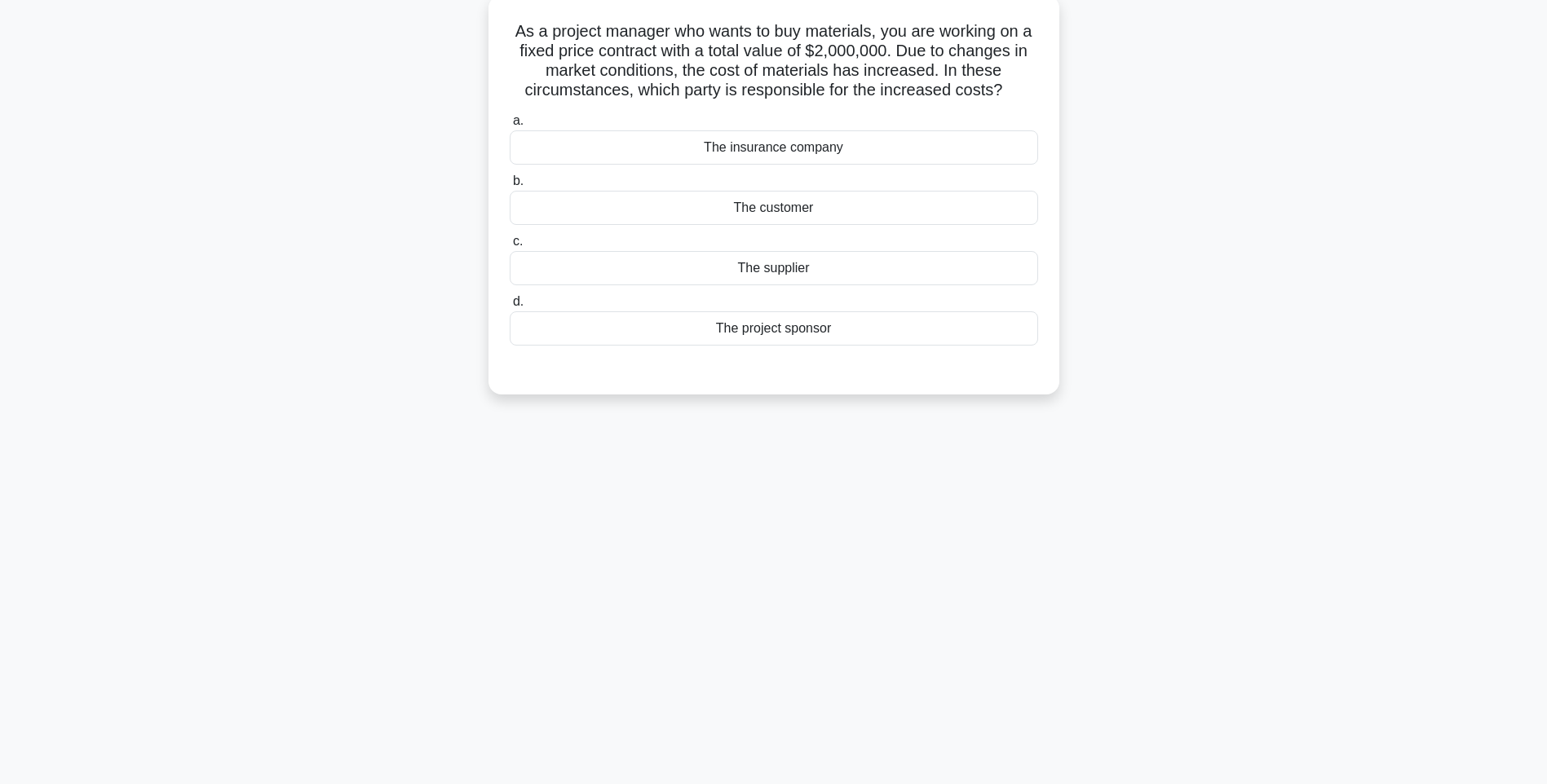
click at [768, 213] on div "The customer" at bounding box center [774, 208] width 529 height 34
click at [510, 186] on input "b. The customer" at bounding box center [510, 181] width 0 height 11
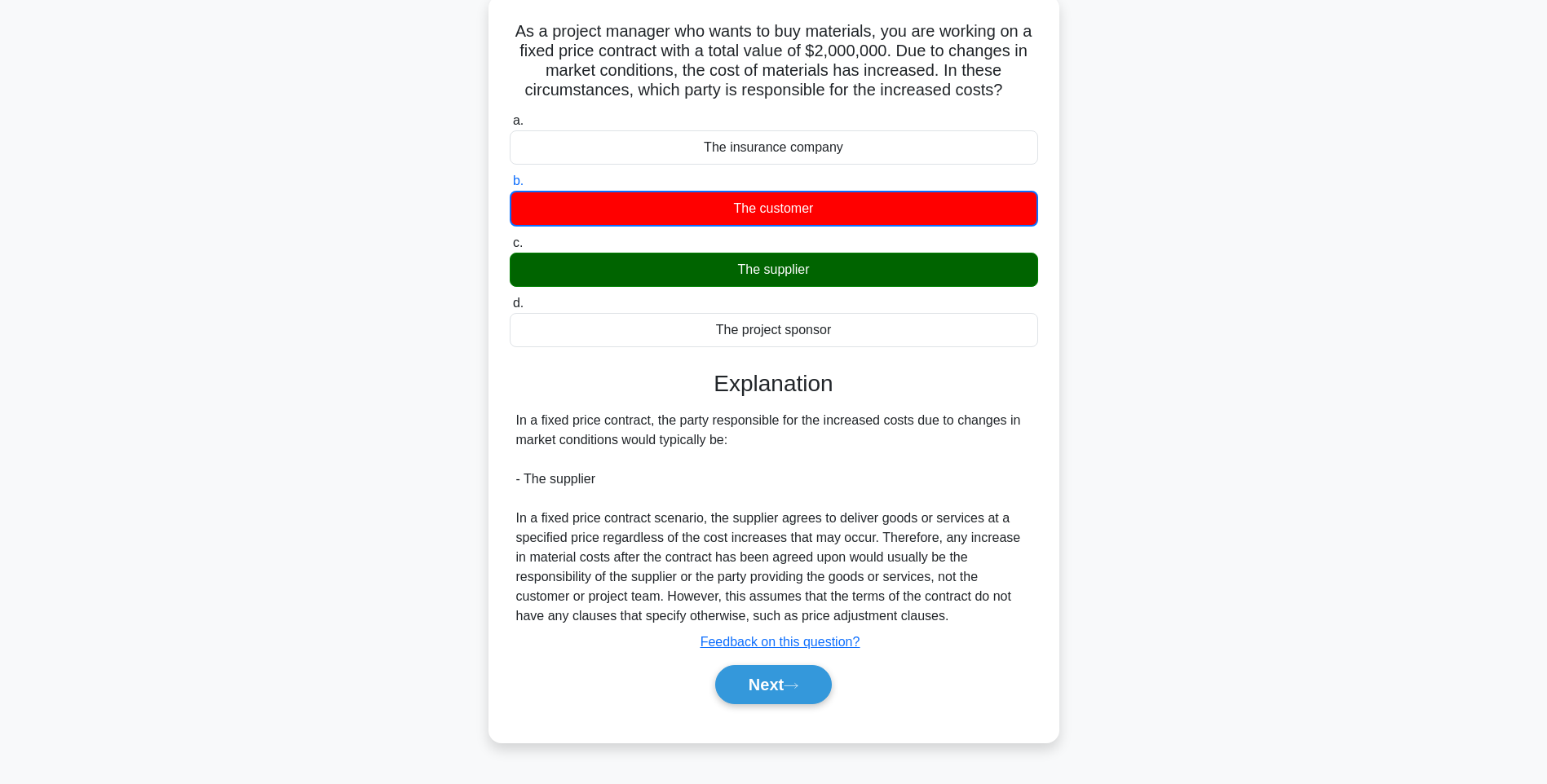
click at [775, 275] on div "The supplier" at bounding box center [774, 270] width 529 height 34
click at [510, 248] on input "c. The supplier" at bounding box center [510, 243] width 0 height 11
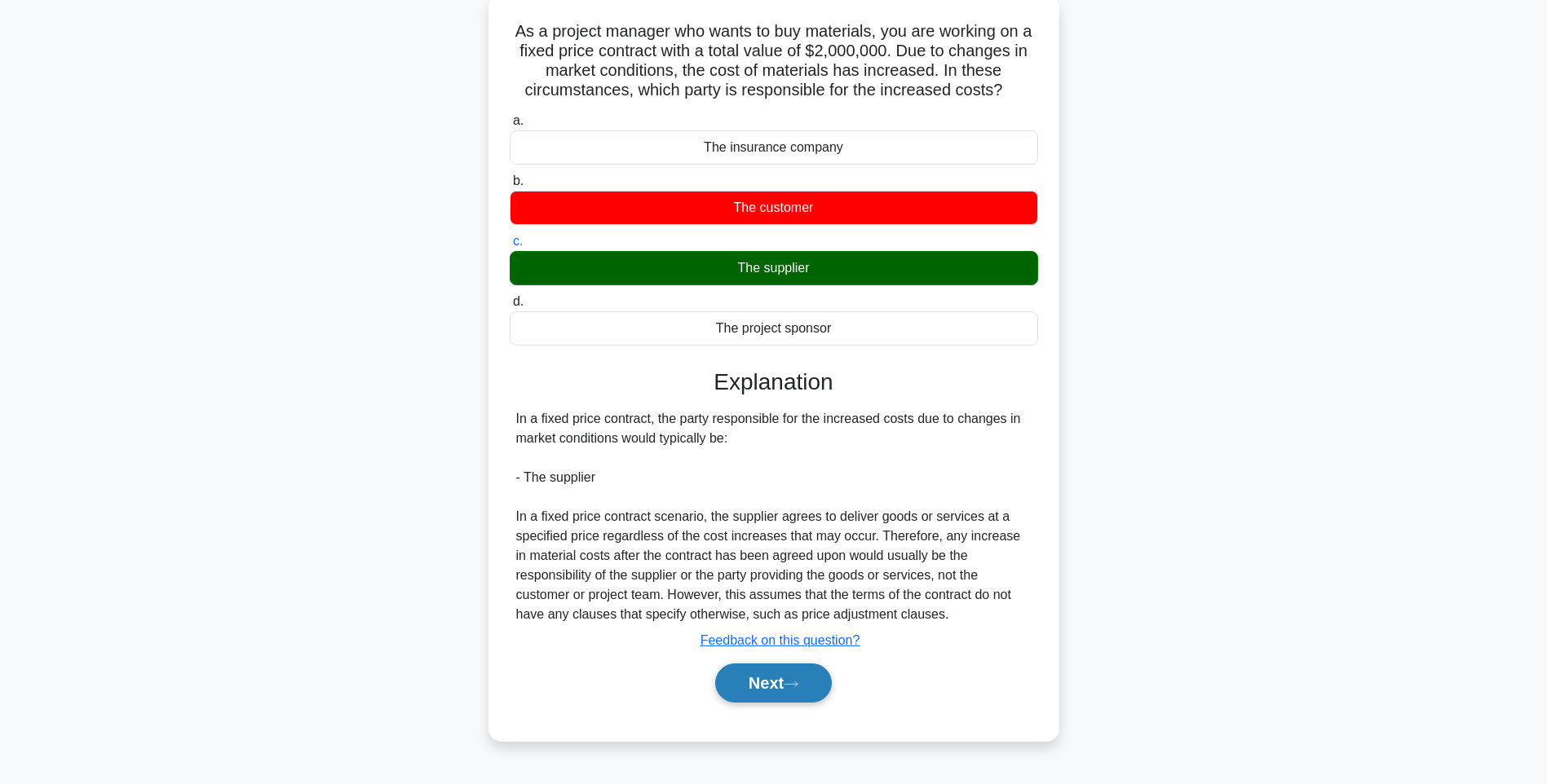
click at [771, 683] on button "Next" at bounding box center [774, 683] width 117 height 39
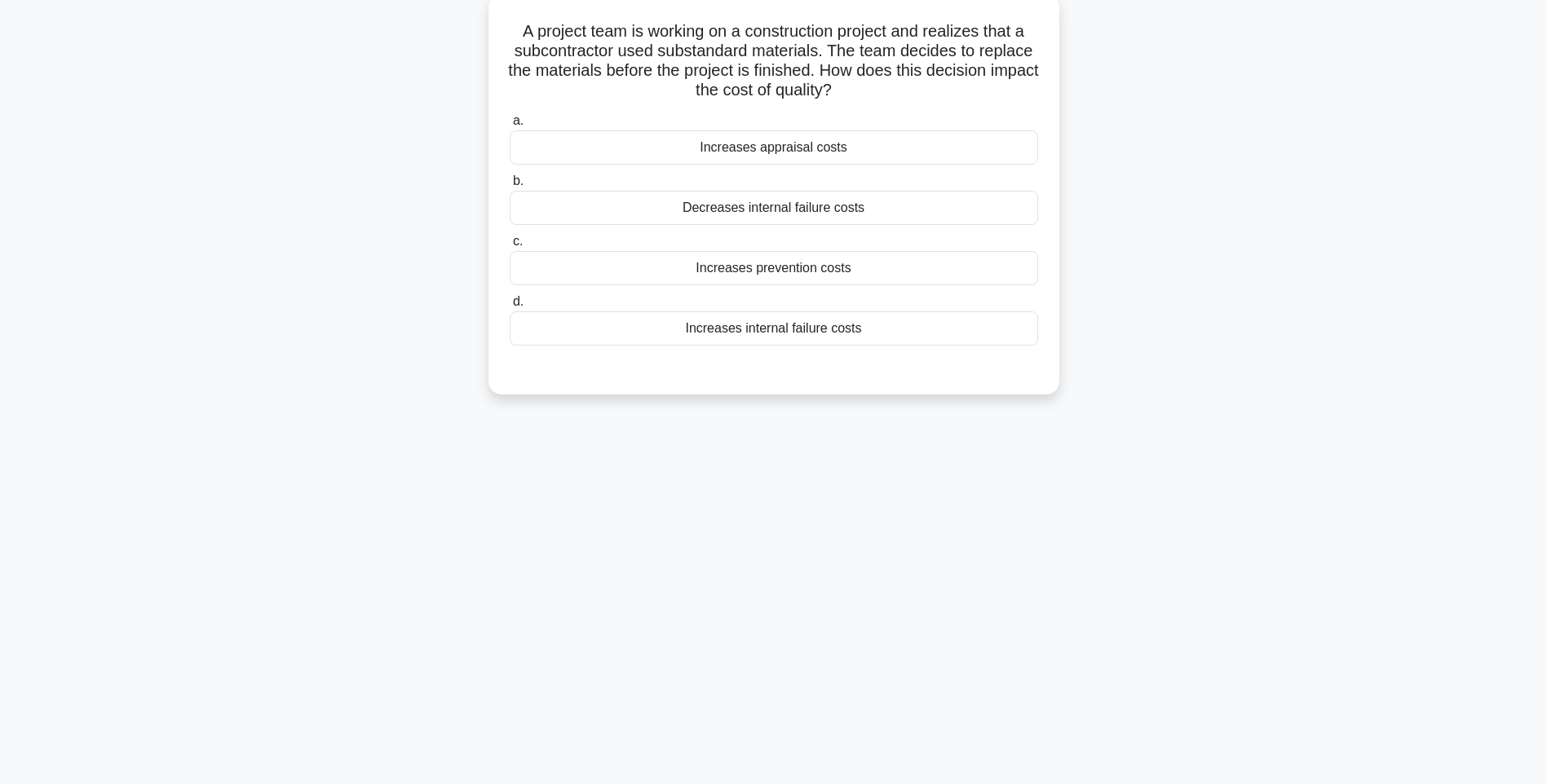
click at [776, 331] on div "Increases internal failure costs" at bounding box center [774, 328] width 529 height 34
click at [510, 308] on input "d. Increases internal failure costs" at bounding box center [510, 302] width 0 height 11
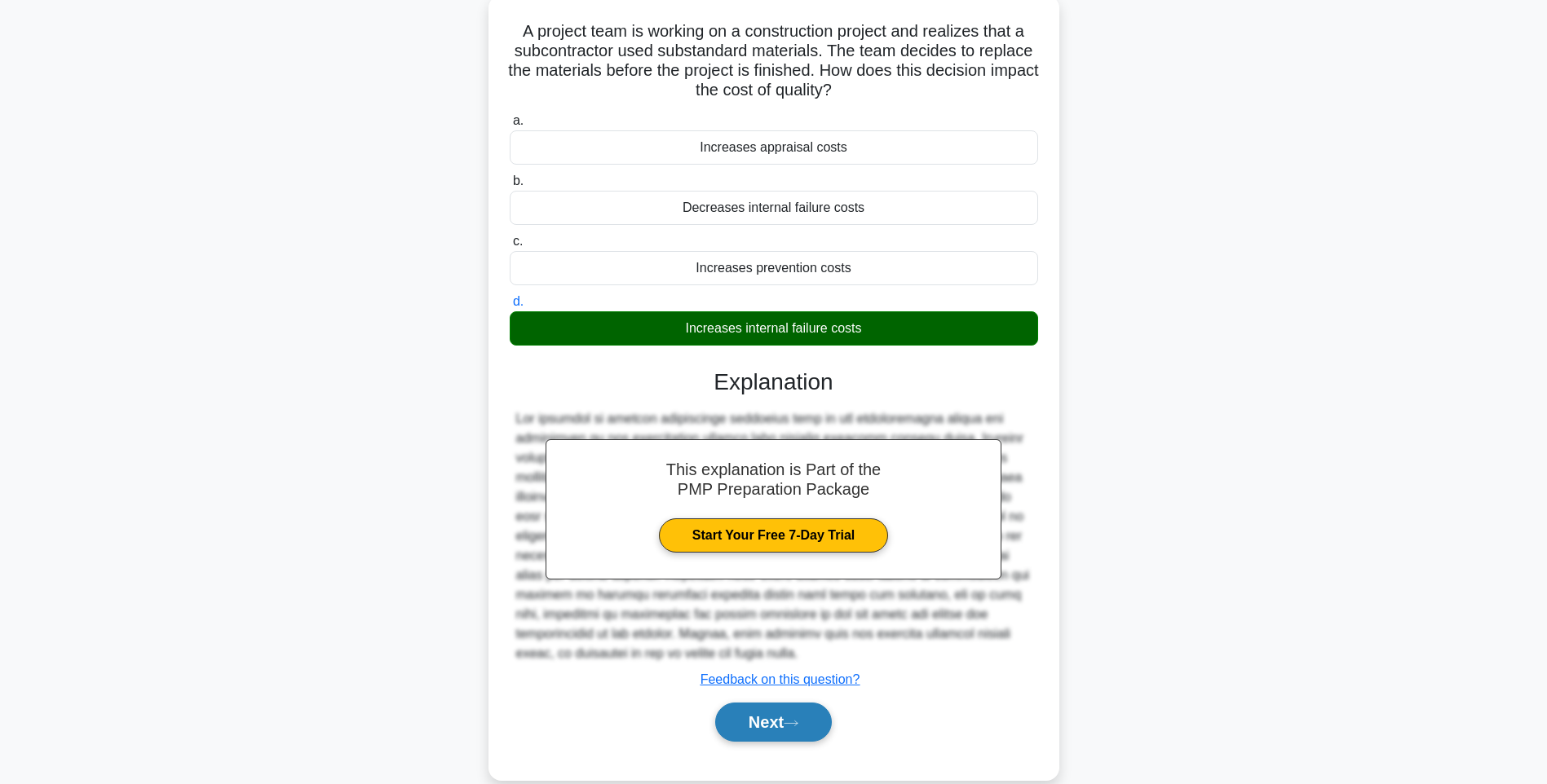
click at [770, 718] on button "Next" at bounding box center [774, 722] width 117 height 39
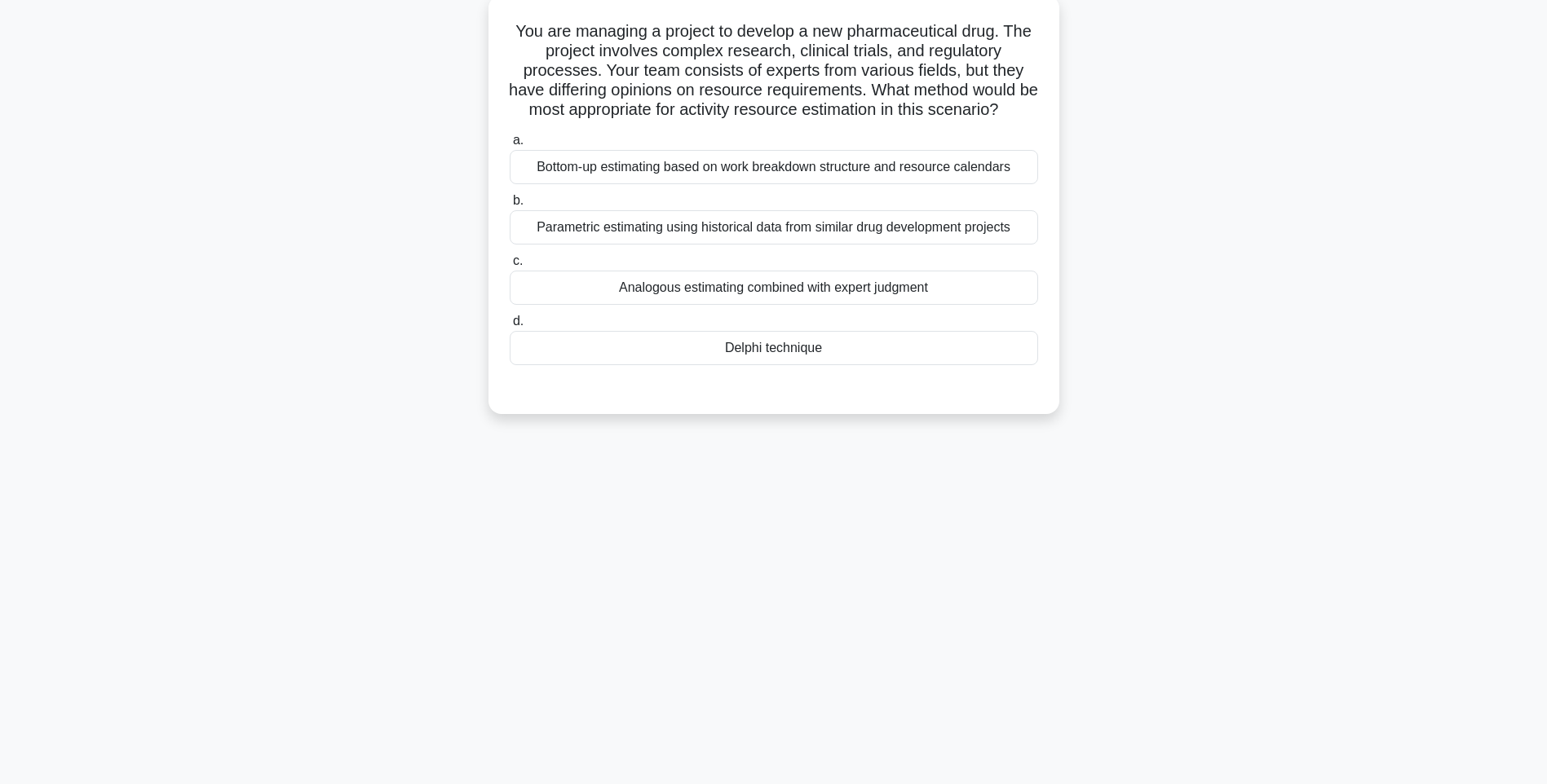
click at [785, 184] on div "Bottom-up estimating based on work breakdown structure and resource calendars" at bounding box center [774, 167] width 529 height 34
click at [510, 146] on input "a. Bottom-up estimating based on work breakdown structure and resource calendars" at bounding box center [510, 141] width 0 height 11
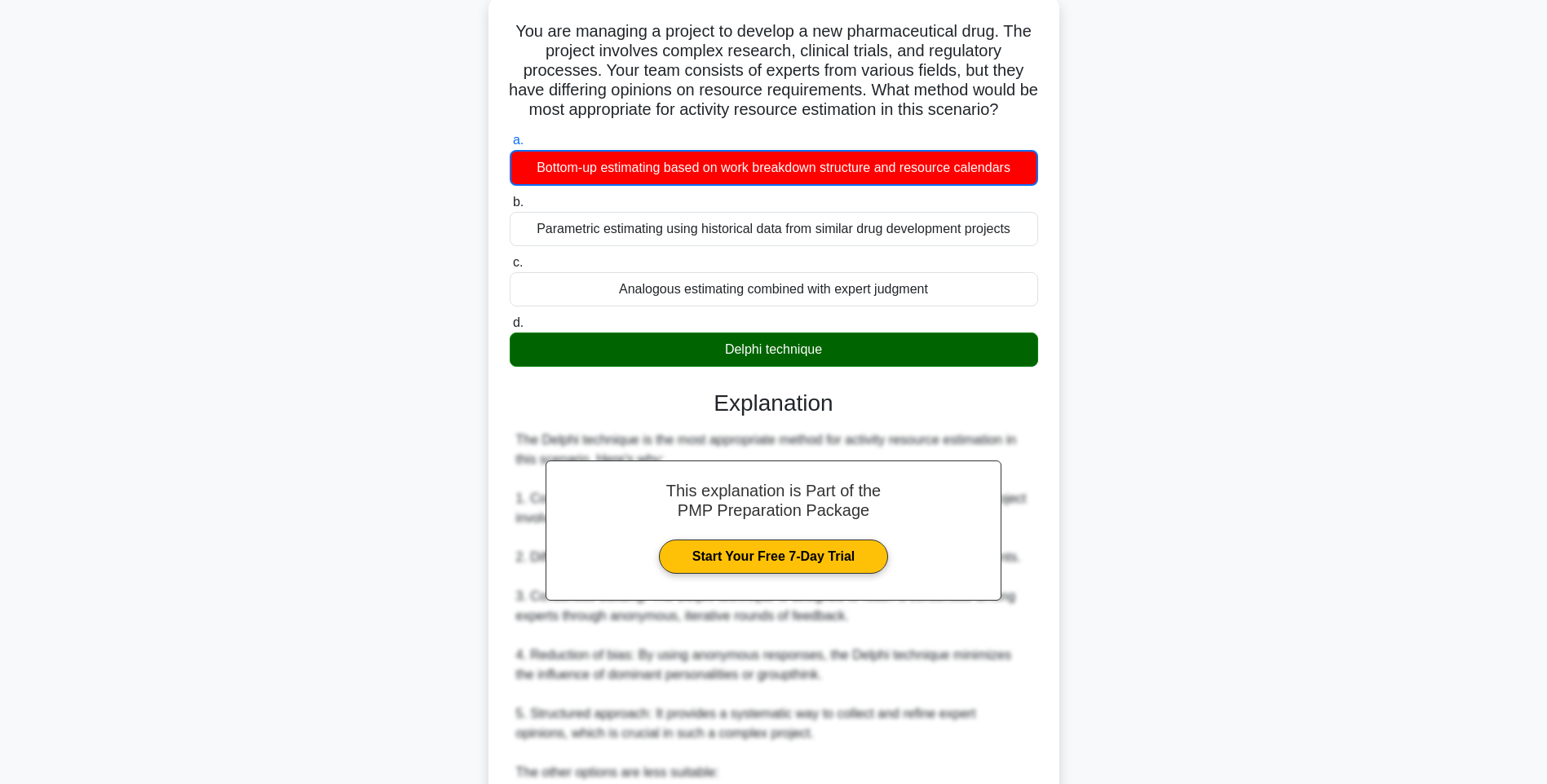
click at [817, 367] on div "Delphi technique" at bounding box center [774, 349] width 529 height 34
click at [510, 329] on input "d. Delphi technique" at bounding box center [510, 323] width 0 height 11
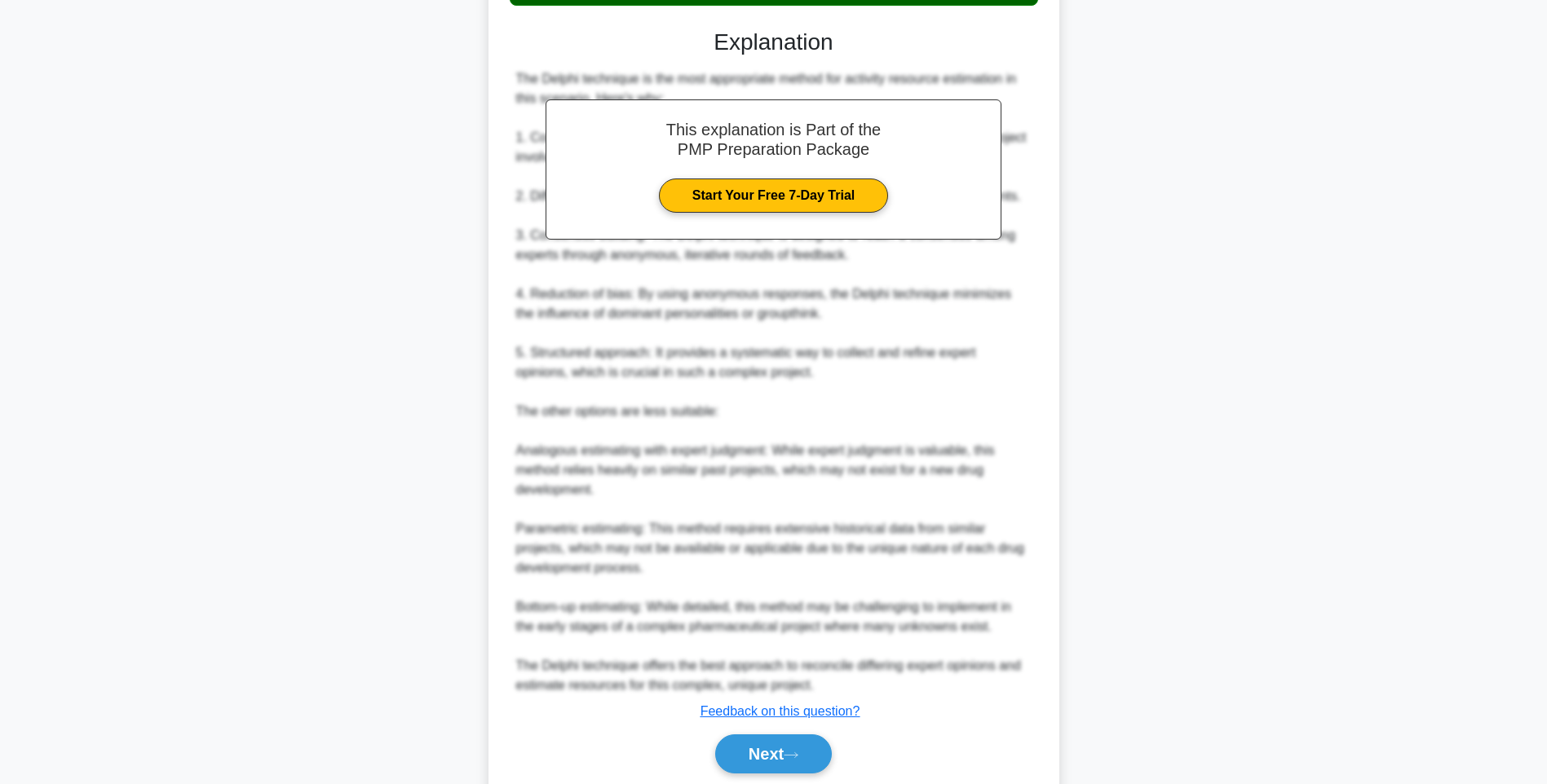
scroll to position [504, 0]
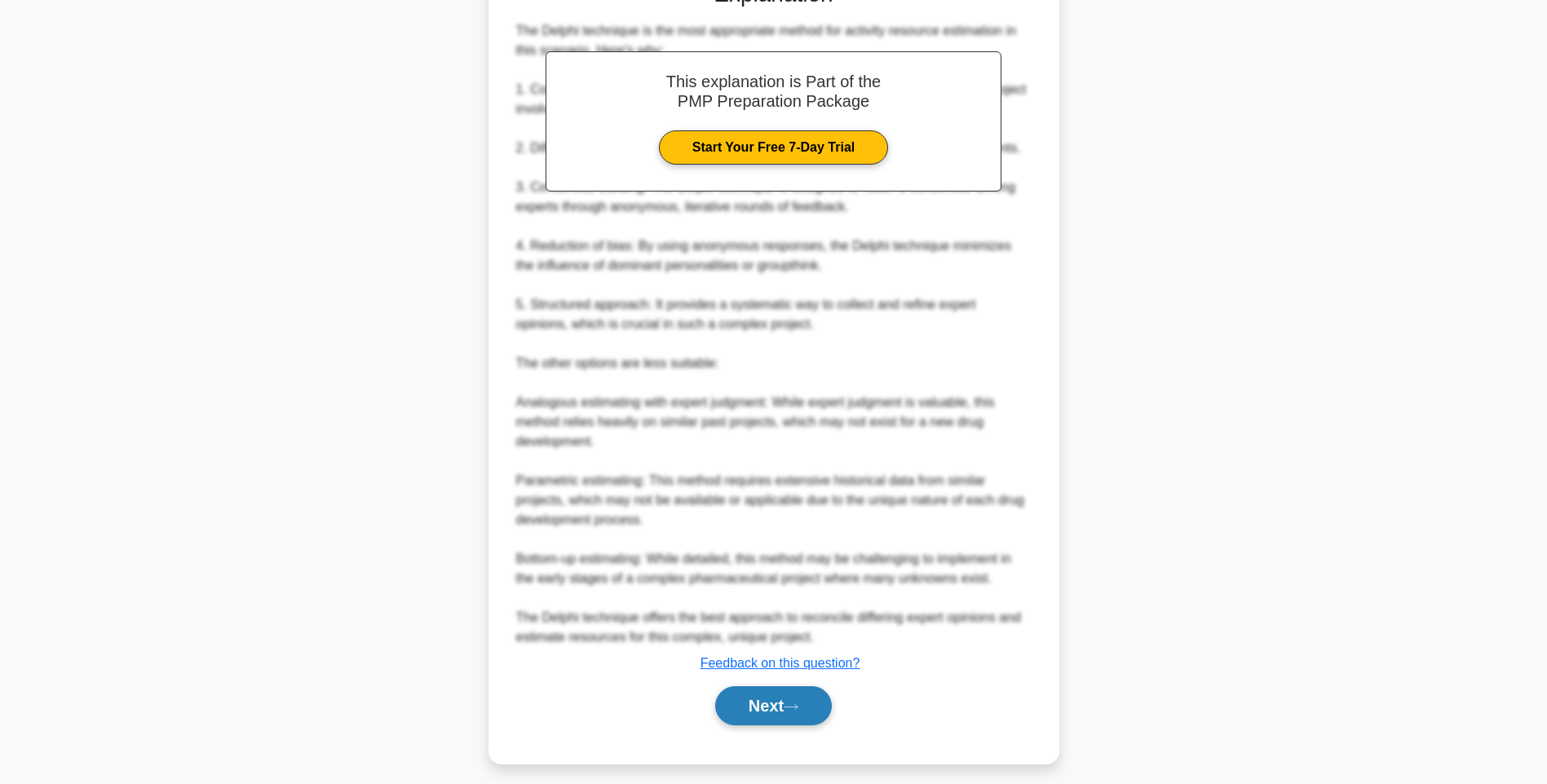
click at [766, 726] on button "Next" at bounding box center [774, 706] width 117 height 39
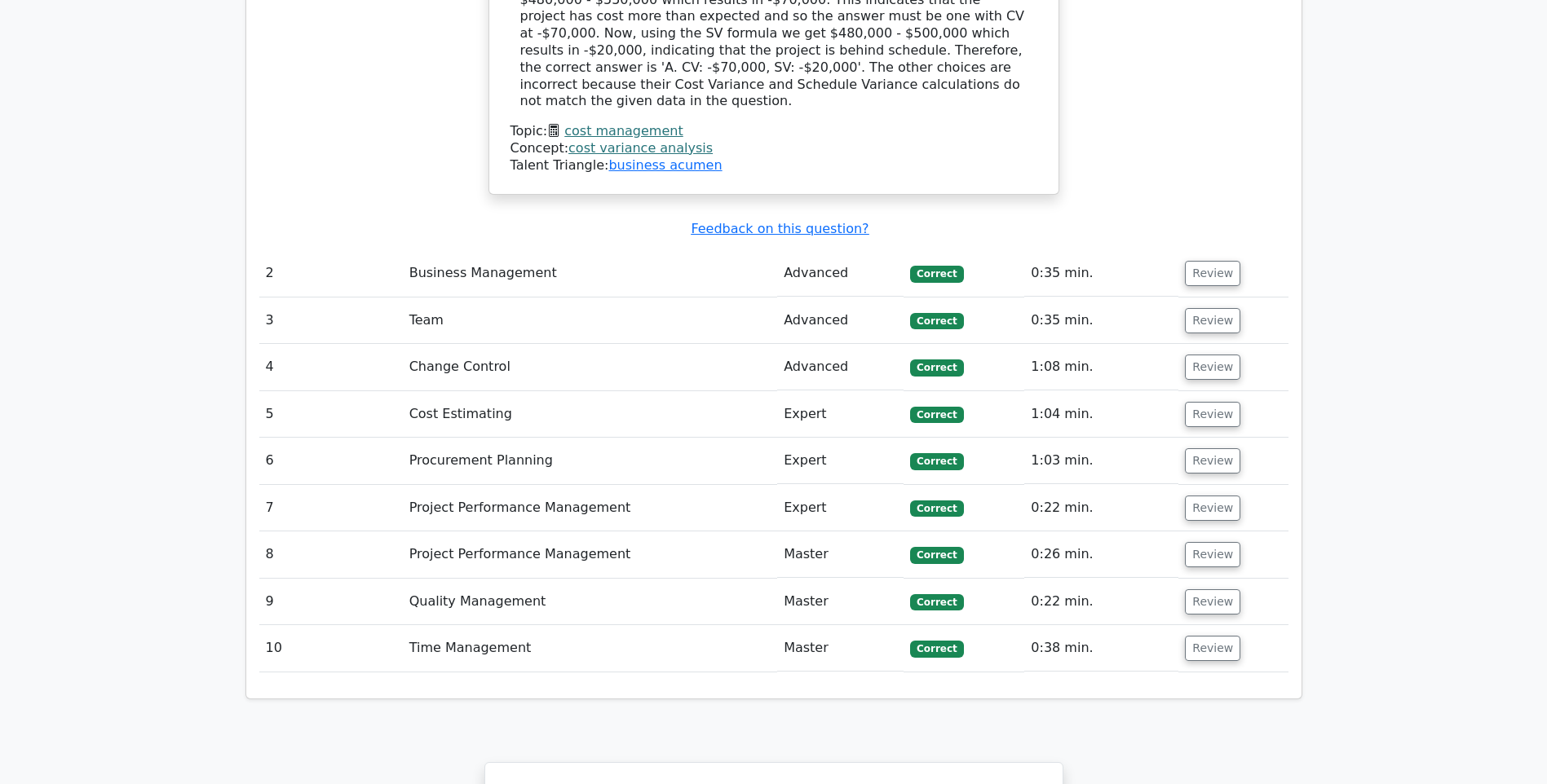
scroll to position [2025, 0]
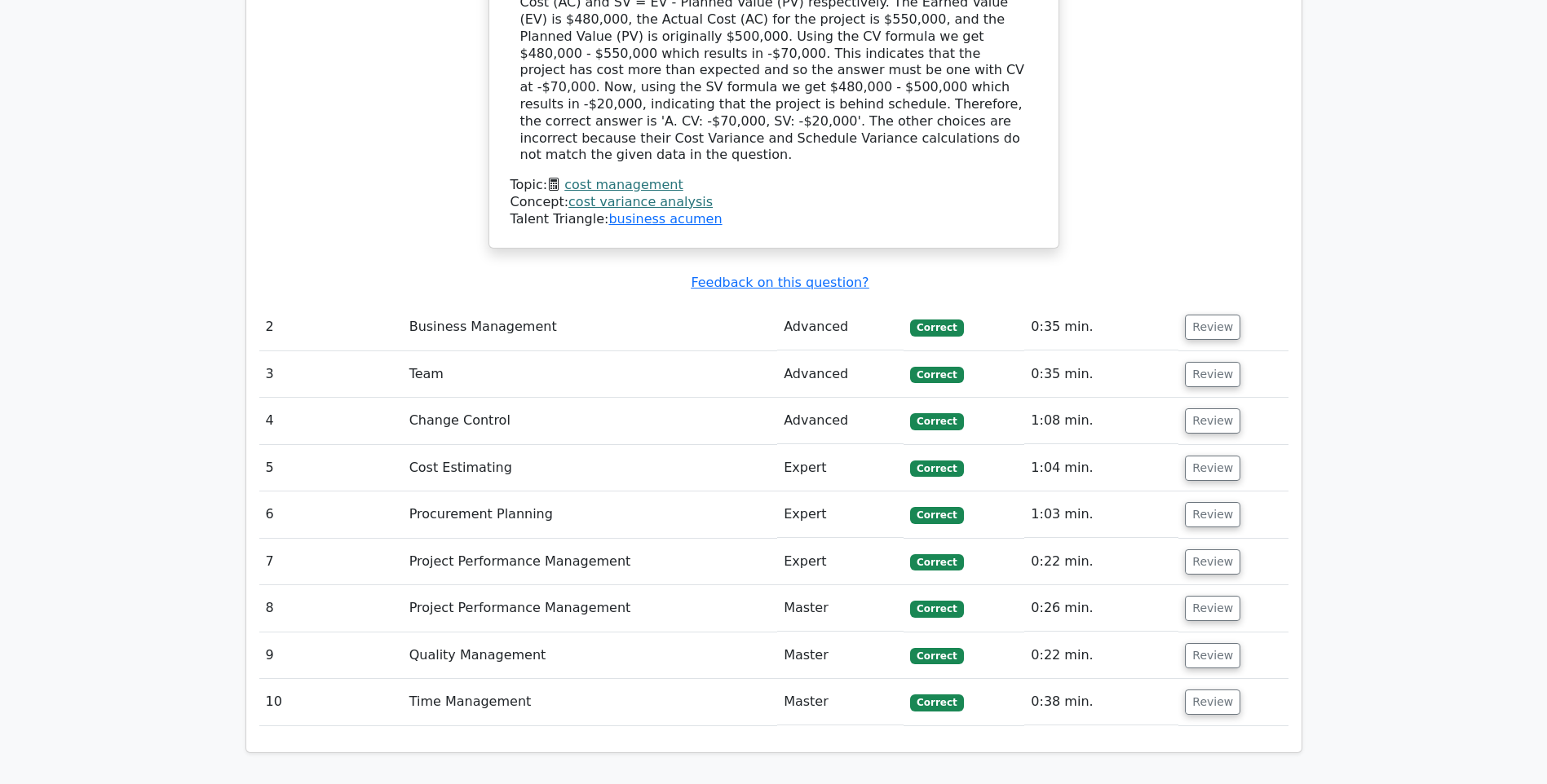
click at [934, 695] on span "Correct" at bounding box center [937, 703] width 53 height 16
click at [477, 679] on td "Time Management" at bounding box center [590, 702] width 374 height 47
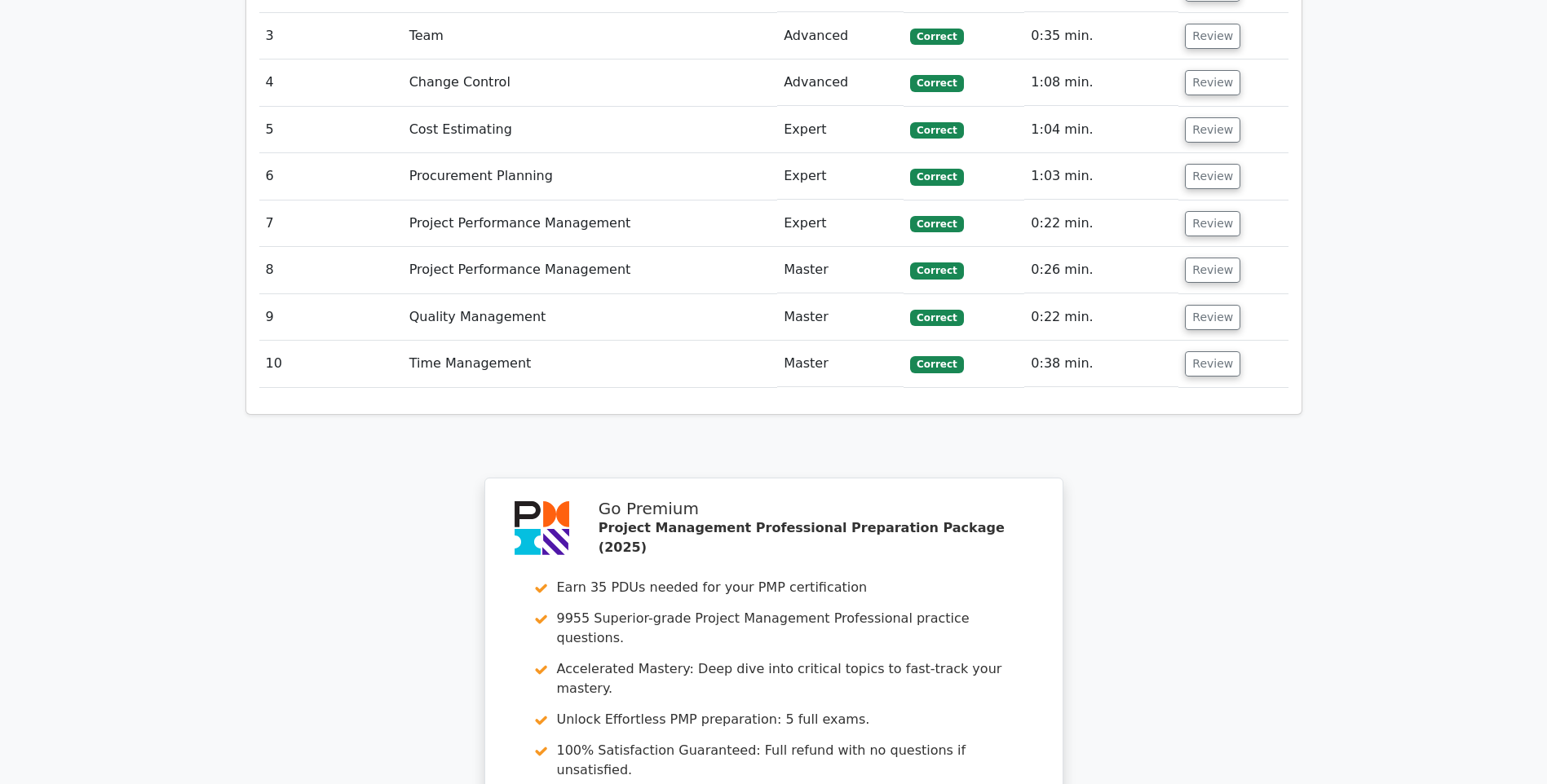
scroll to position [2677, 0]
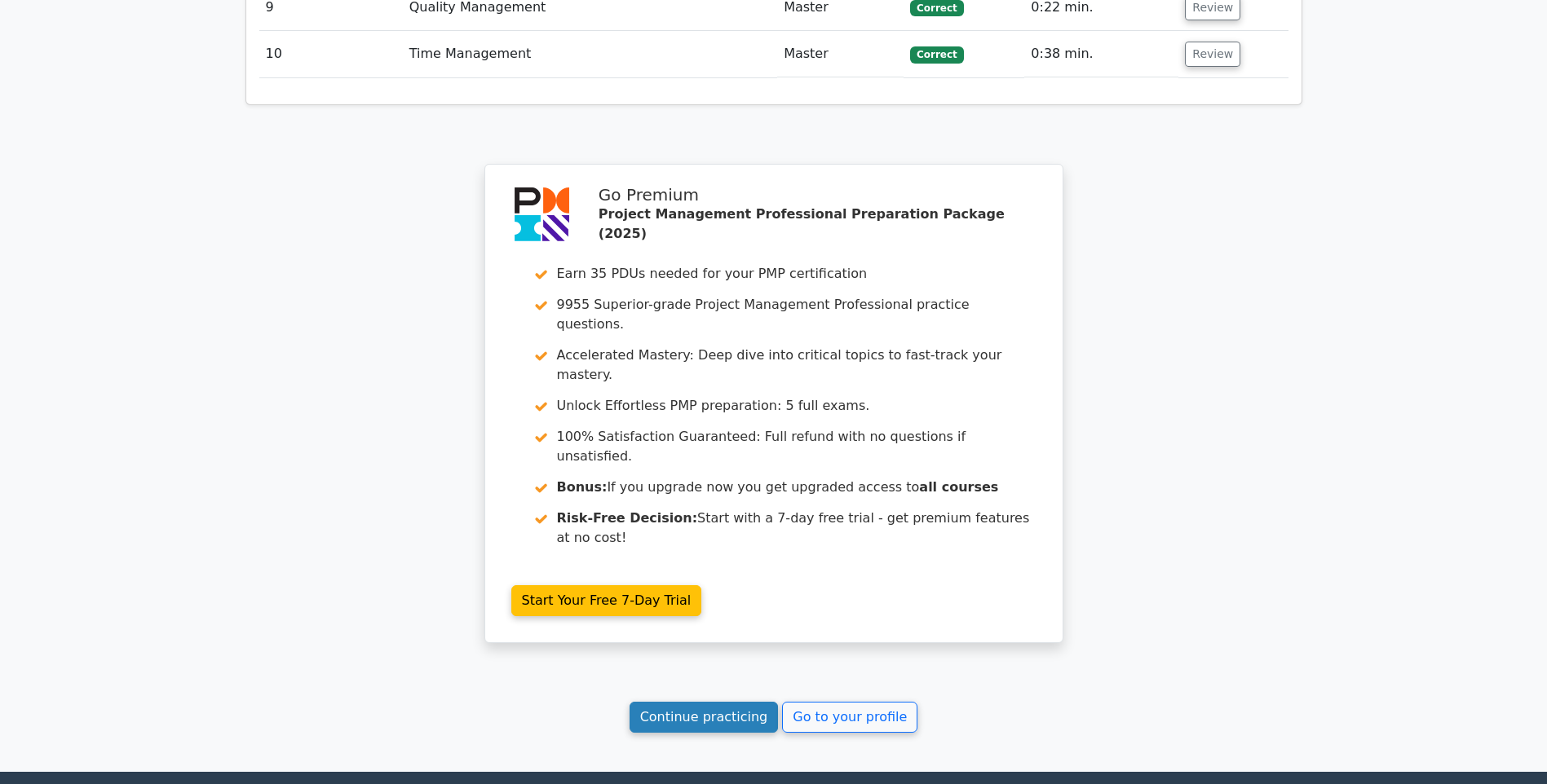
click at [710, 702] on link "Continue practicing" at bounding box center [704, 717] width 149 height 31
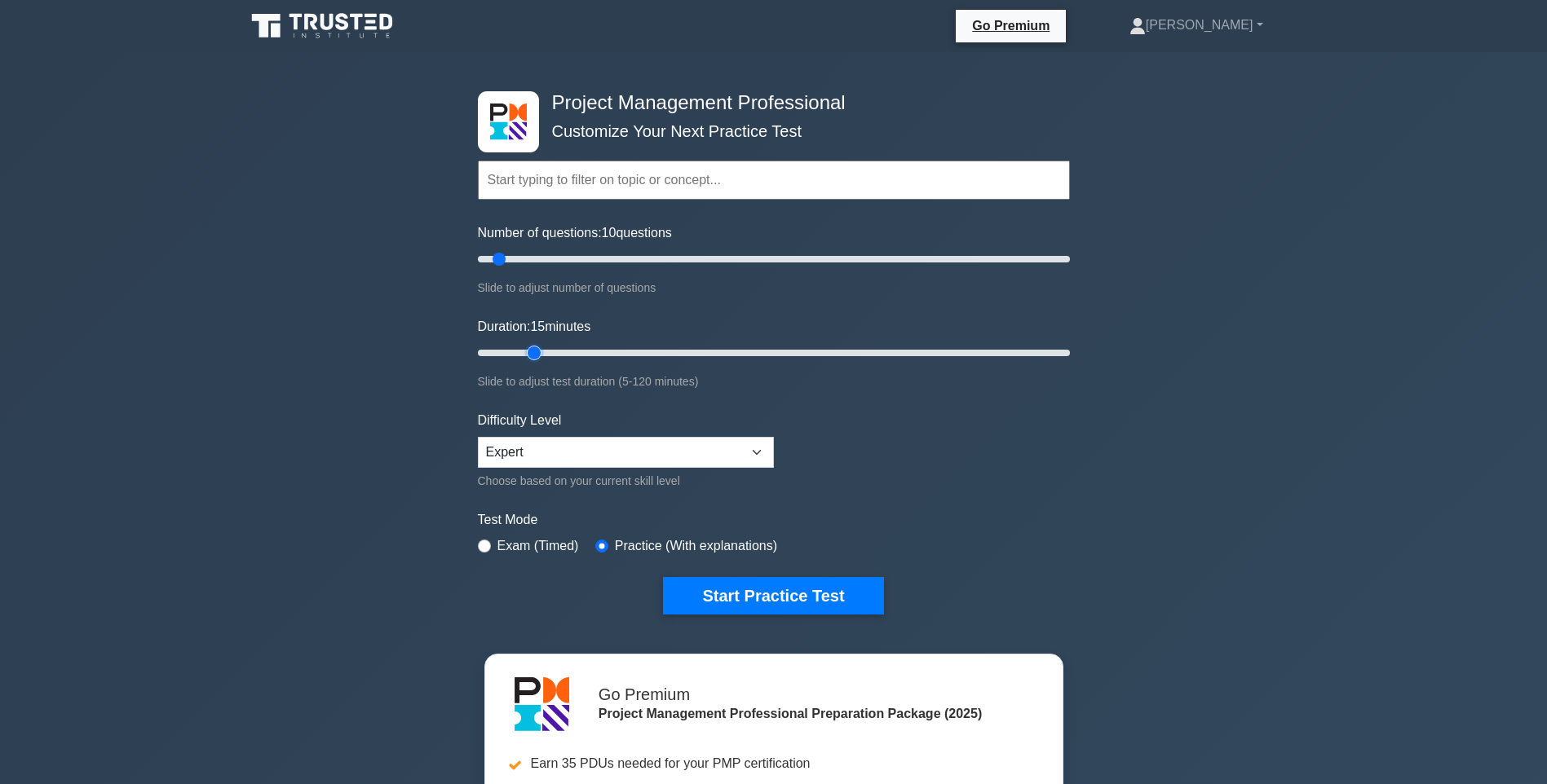
drag, startPoint x: 510, startPoint y: 355, endPoint x: 530, endPoint y: 357, distance: 20.1
type input "15"
click at [530, 357] on input "Duration: 15 minutes" at bounding box center [774, 353] width 592 height 19
click at [761, 593] on button "Start Practice Test" at bounding box center [773, 596] width 220 height 37
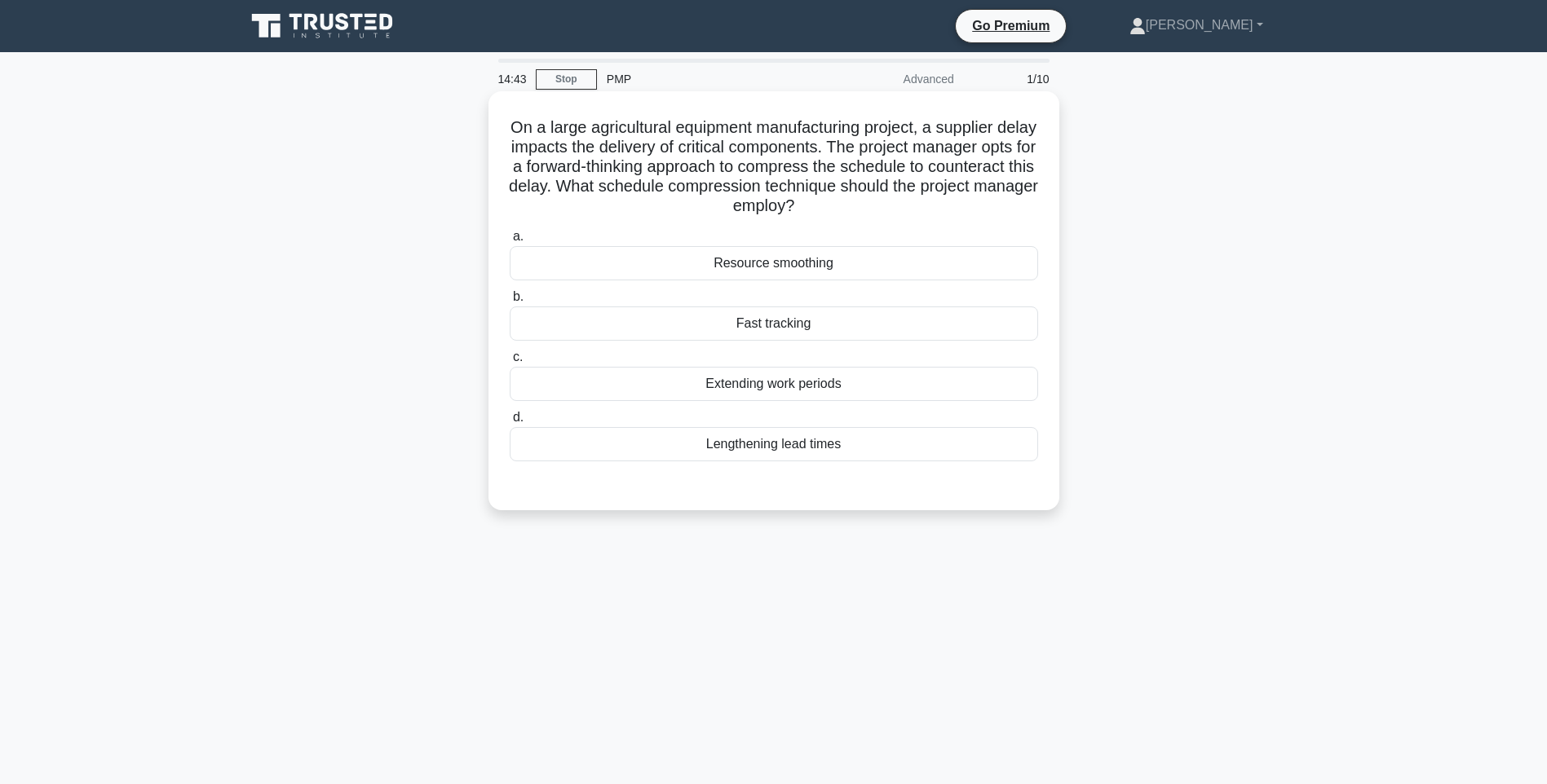
click at [763, 327] on div "Fast tracking" at bounding box center [774, 323] width 529 height 34
click at [510, 302] on input "b. Fast tracking" at bounding box center [510, 297] width 0 height 11
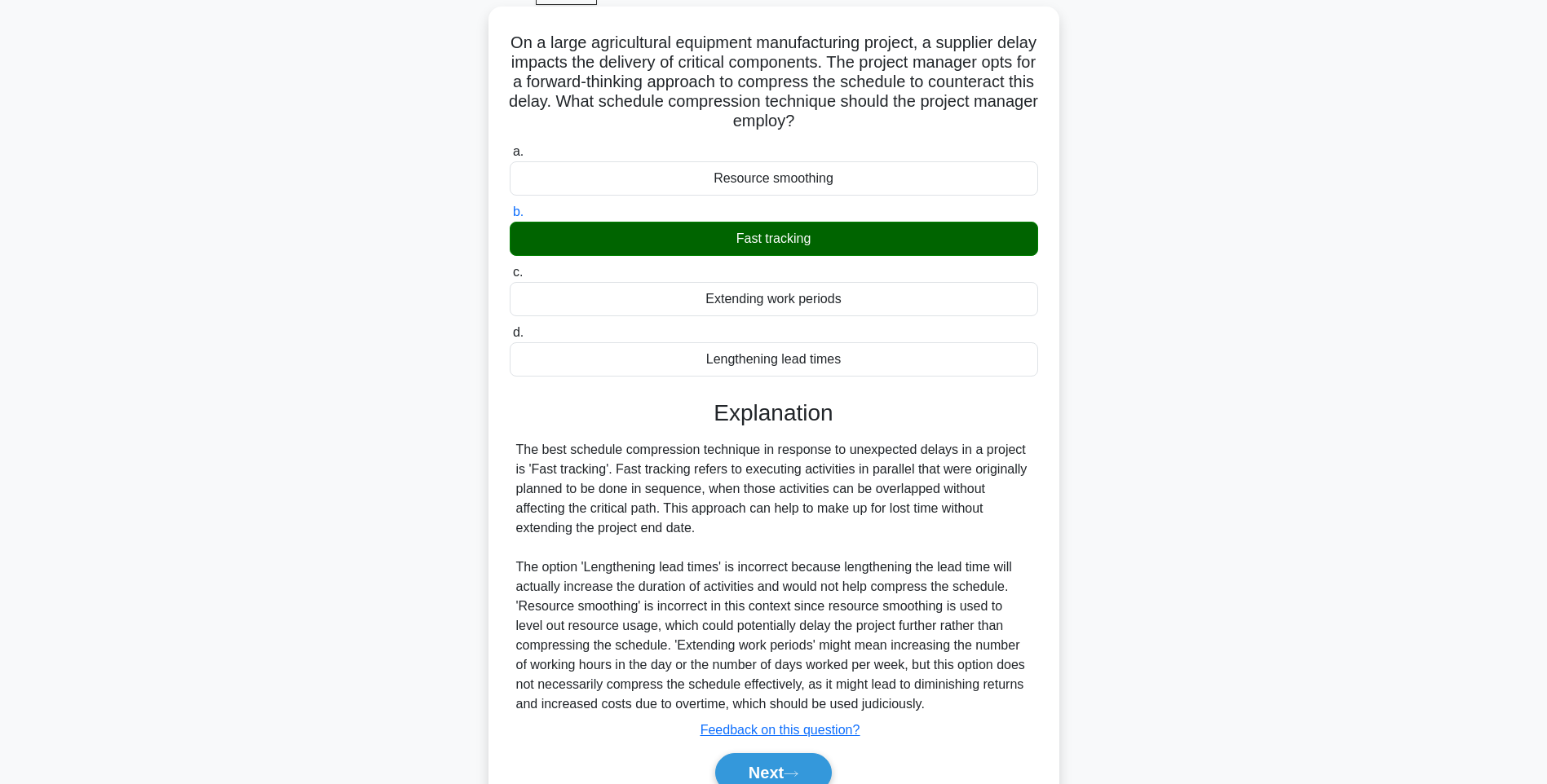
scroll to position [164, 0]
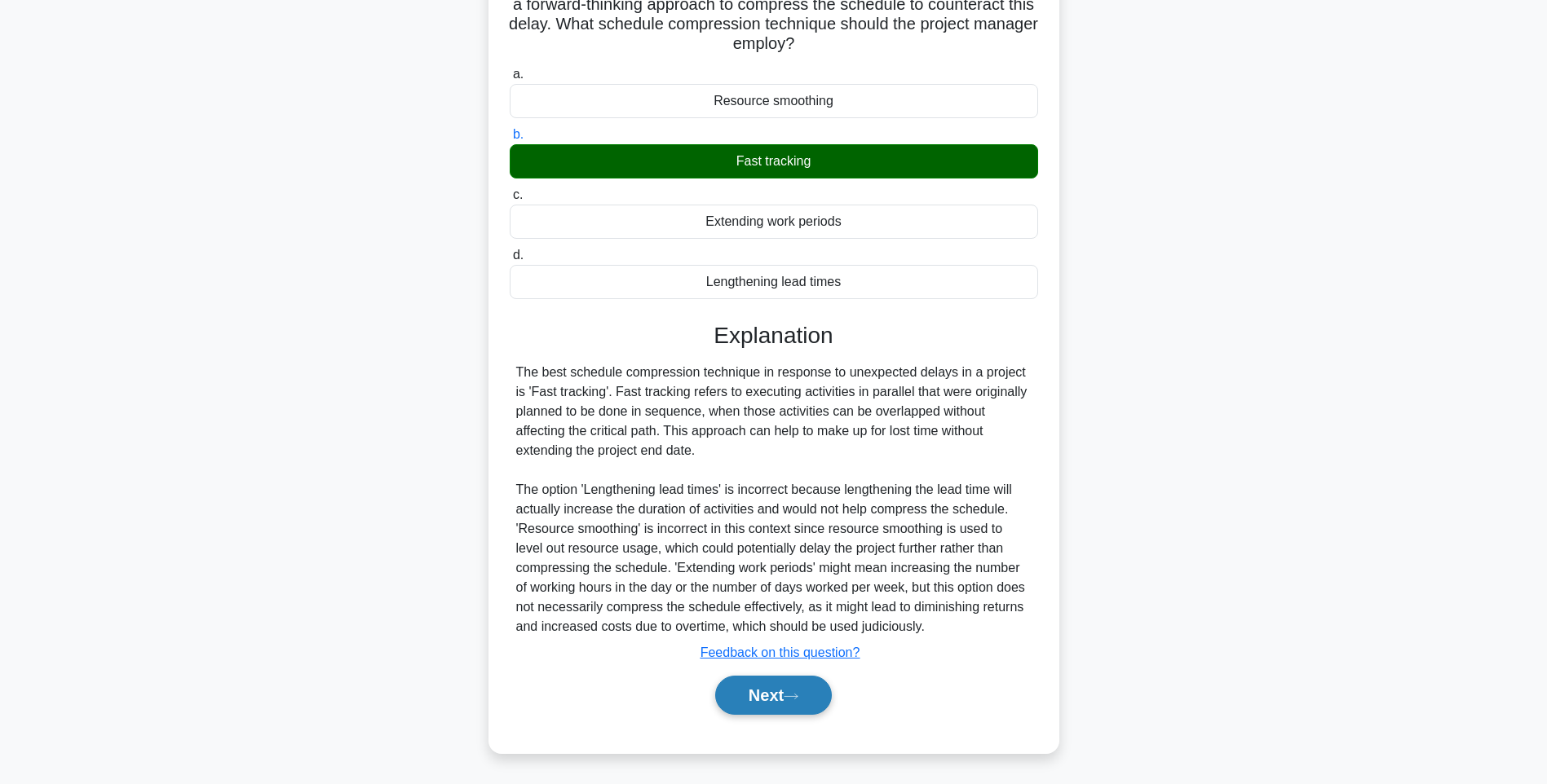
click at [767, 699] on button "Next" at bounding box center [774, 696] width 117 height 39
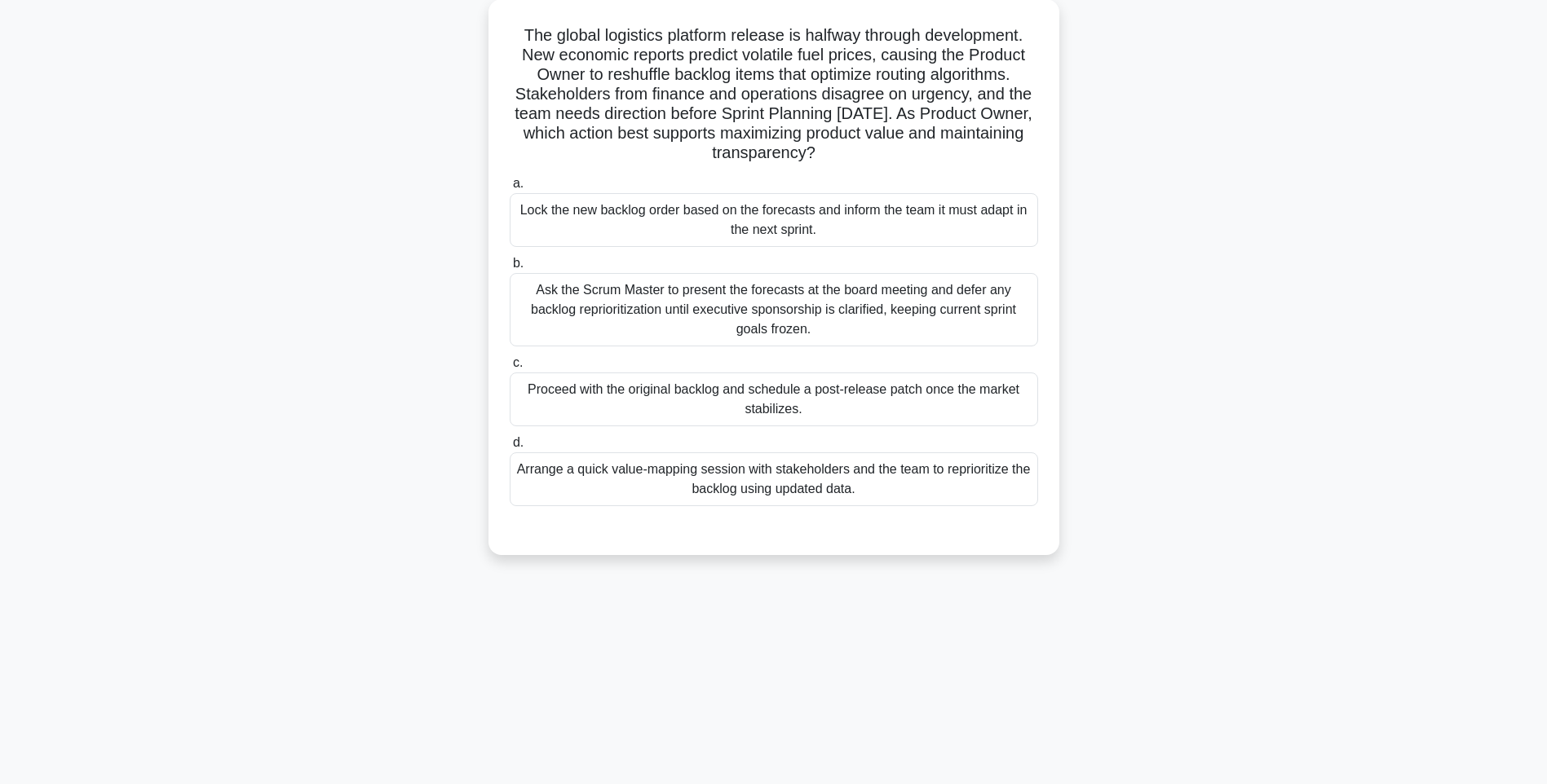
scroll to position [96, 0]
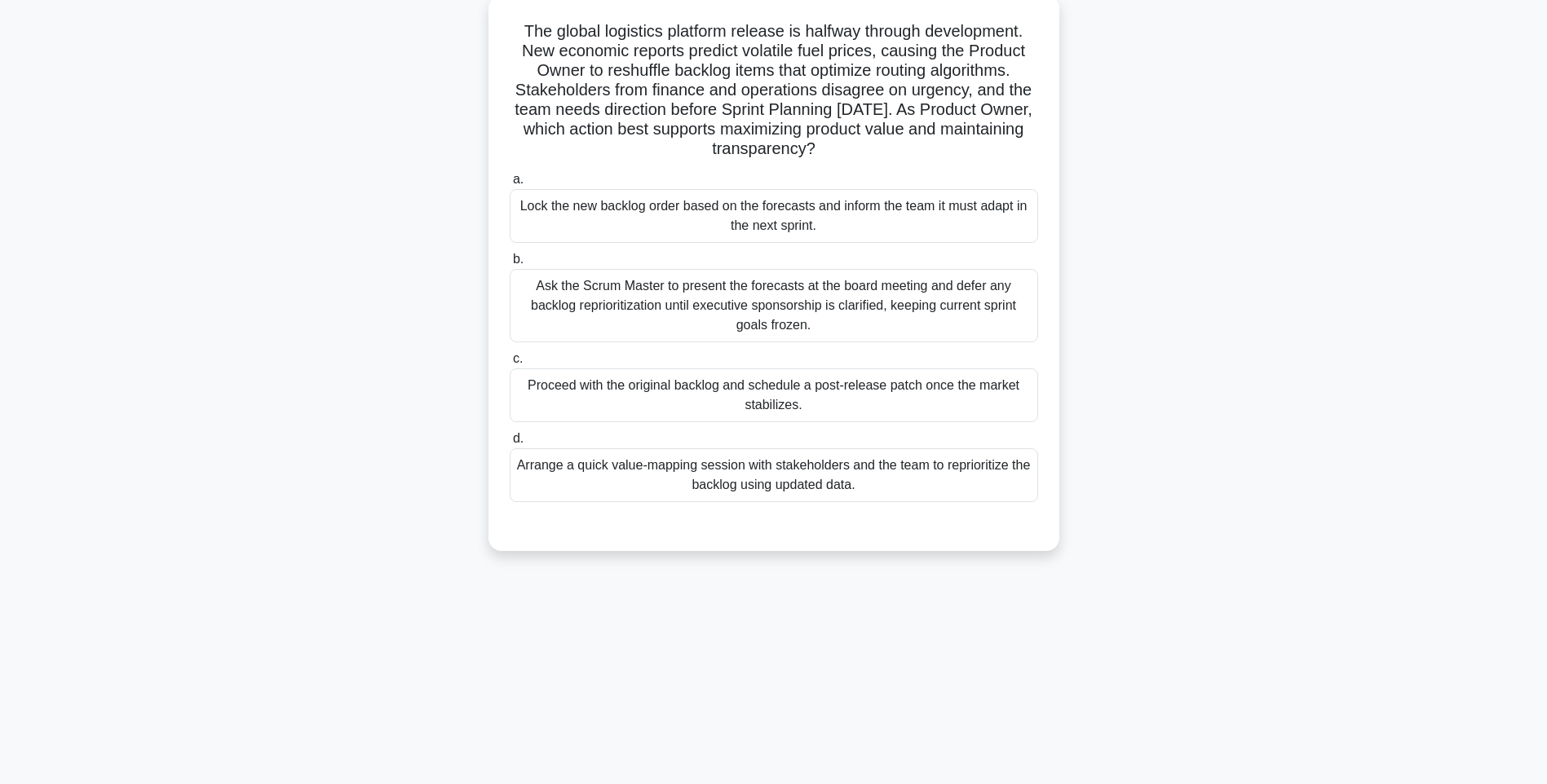
click at [766, 474] on div "Arrange a quick value-mapping session with stakeholders and the team to reprior…" at bounding box center [774, 475] width 529 height 54
click at [510, 445] on input "d. Arrange a quick value-mapping session with stakeholders and the team to repr…" at bounding box center [510, 439] width 0 height 11
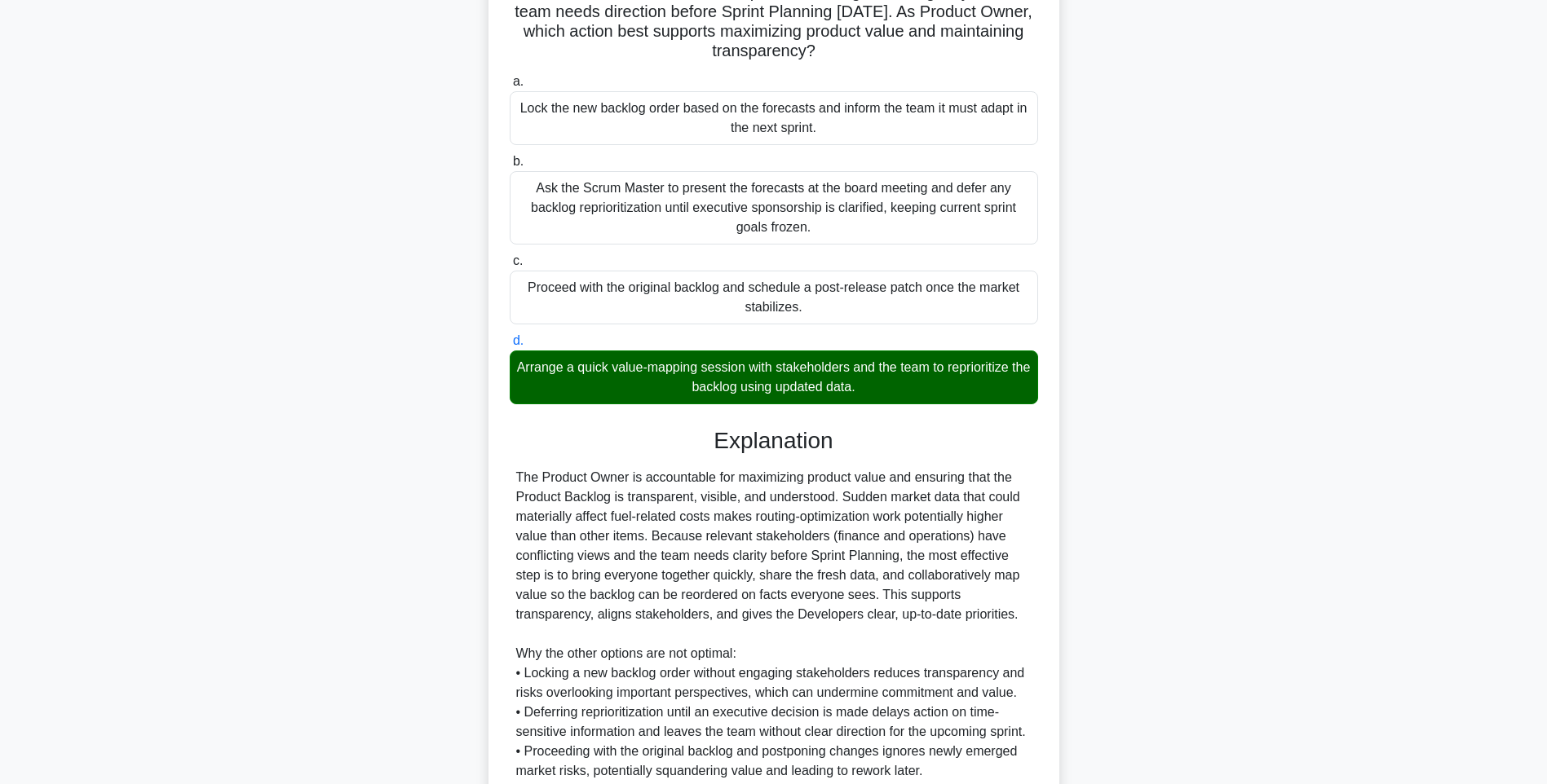
scroll to position [339, 0]
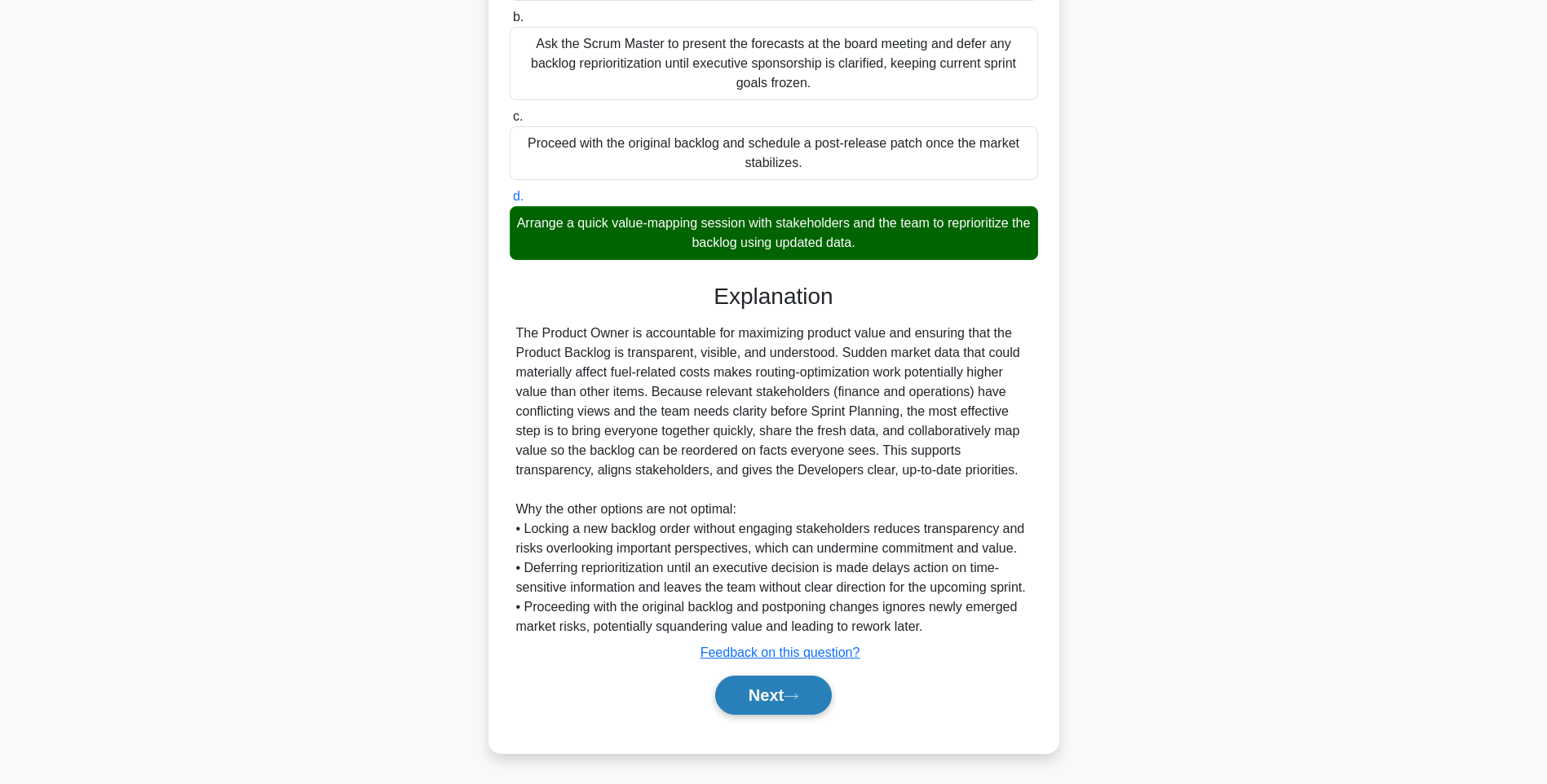
click at [767, 693] on button "Next" at bounding box center [774, 696] width 117 height 39
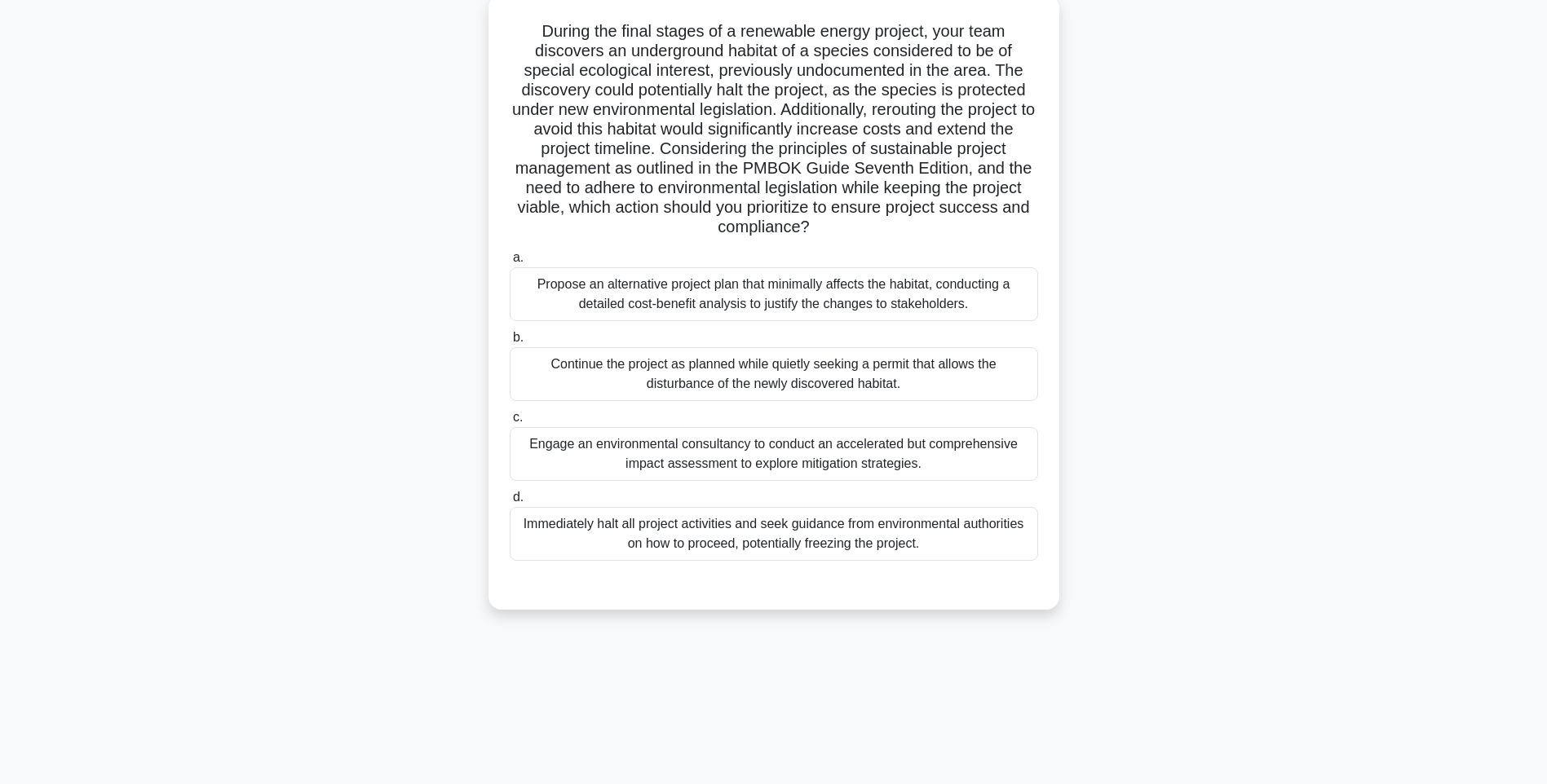
click at [788, 455] on div "Engage an environmental consultancy to conduct an accelerated but comprehensive…" at bounding box center [774, 453] width 529 height 54
click at [510, 423] on input "c. Engage an environmental consultancy to conduct an accelerated but comprehens…" at bounding box center [510, 418] width 0 height 11
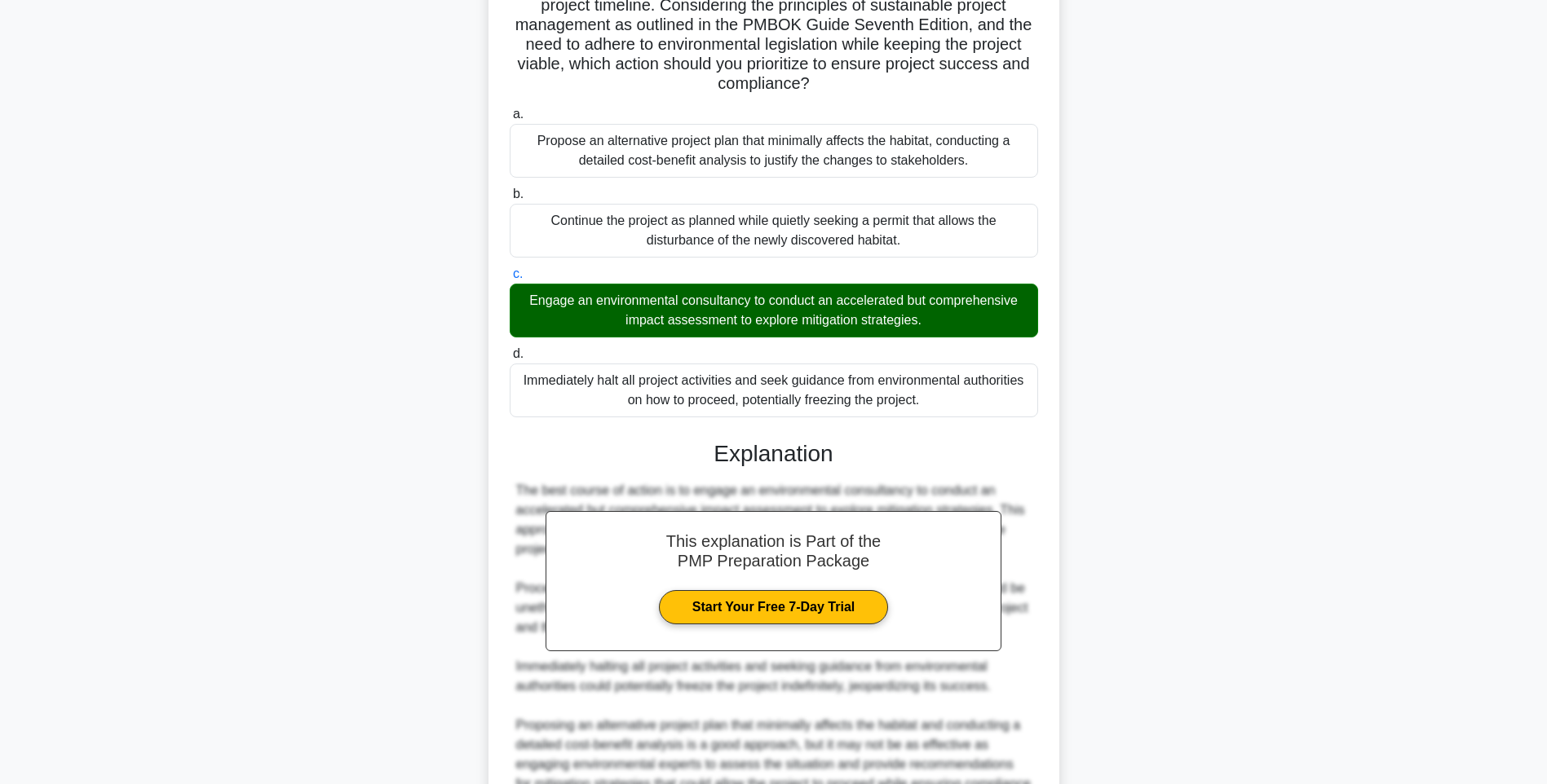
scroll to position [417, 0]
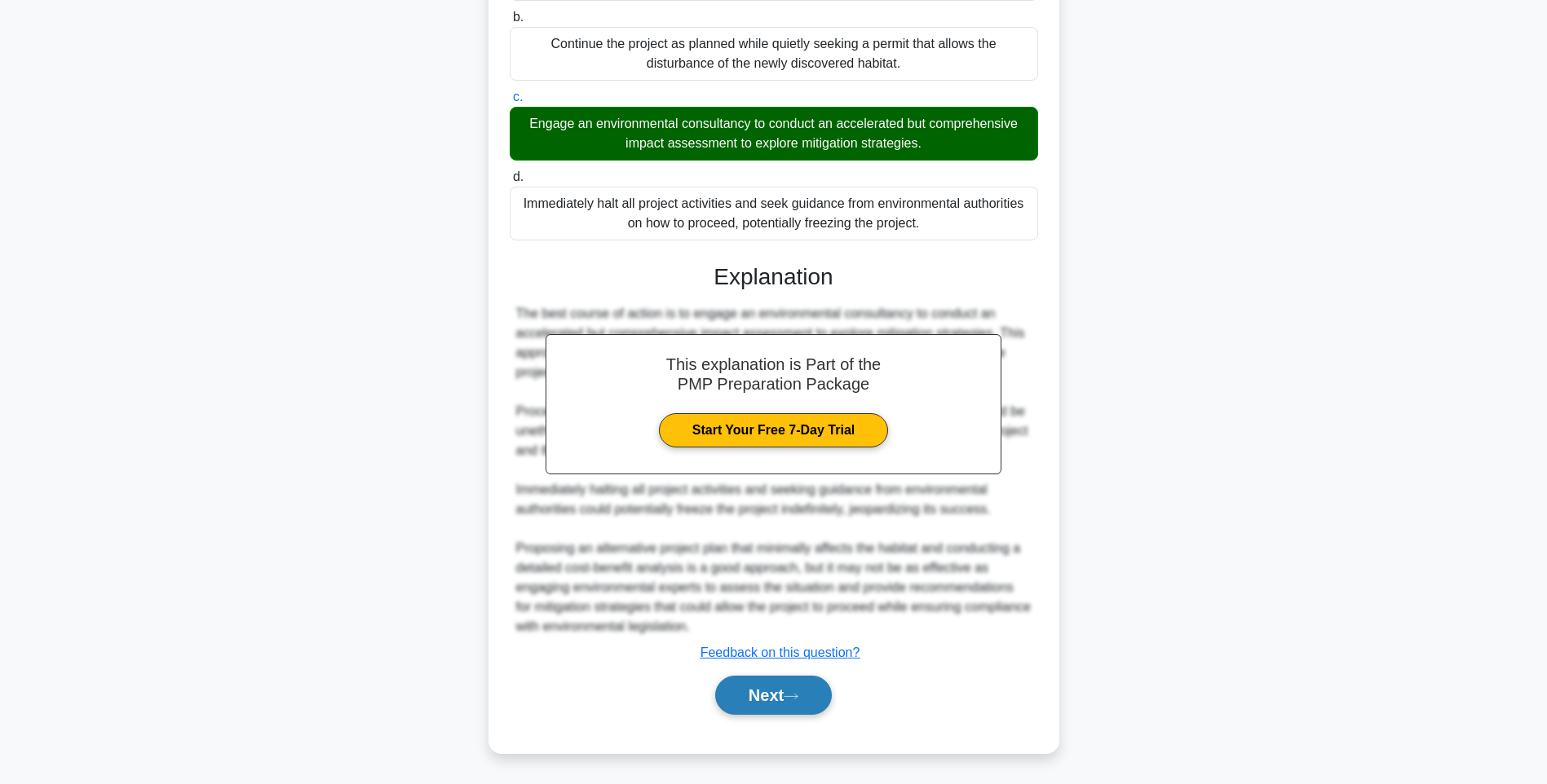
click at [796, 685] on button "Next" at bounding box center [774, 696] width 117 height 39
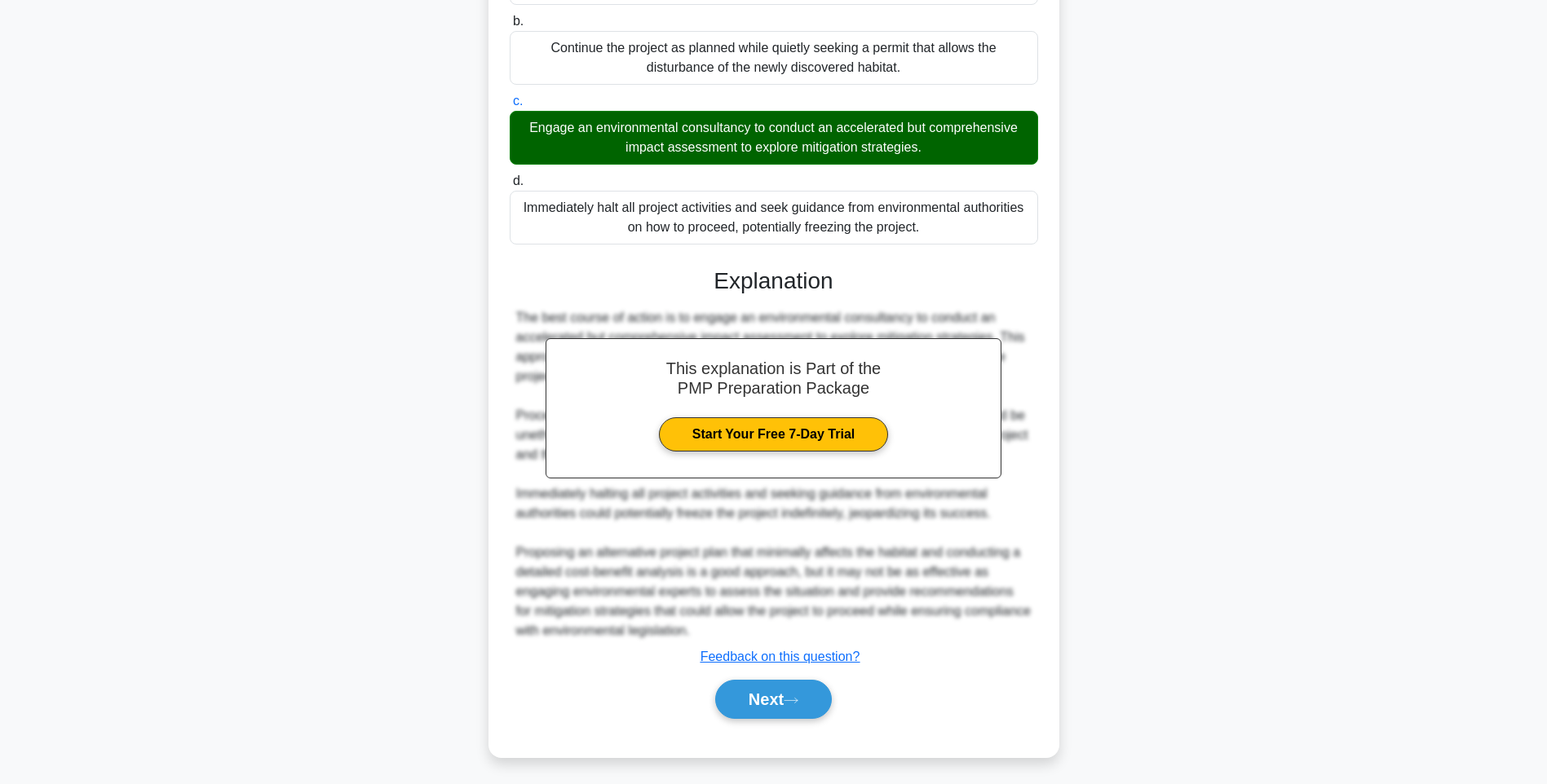
scroll to position [96, 0]
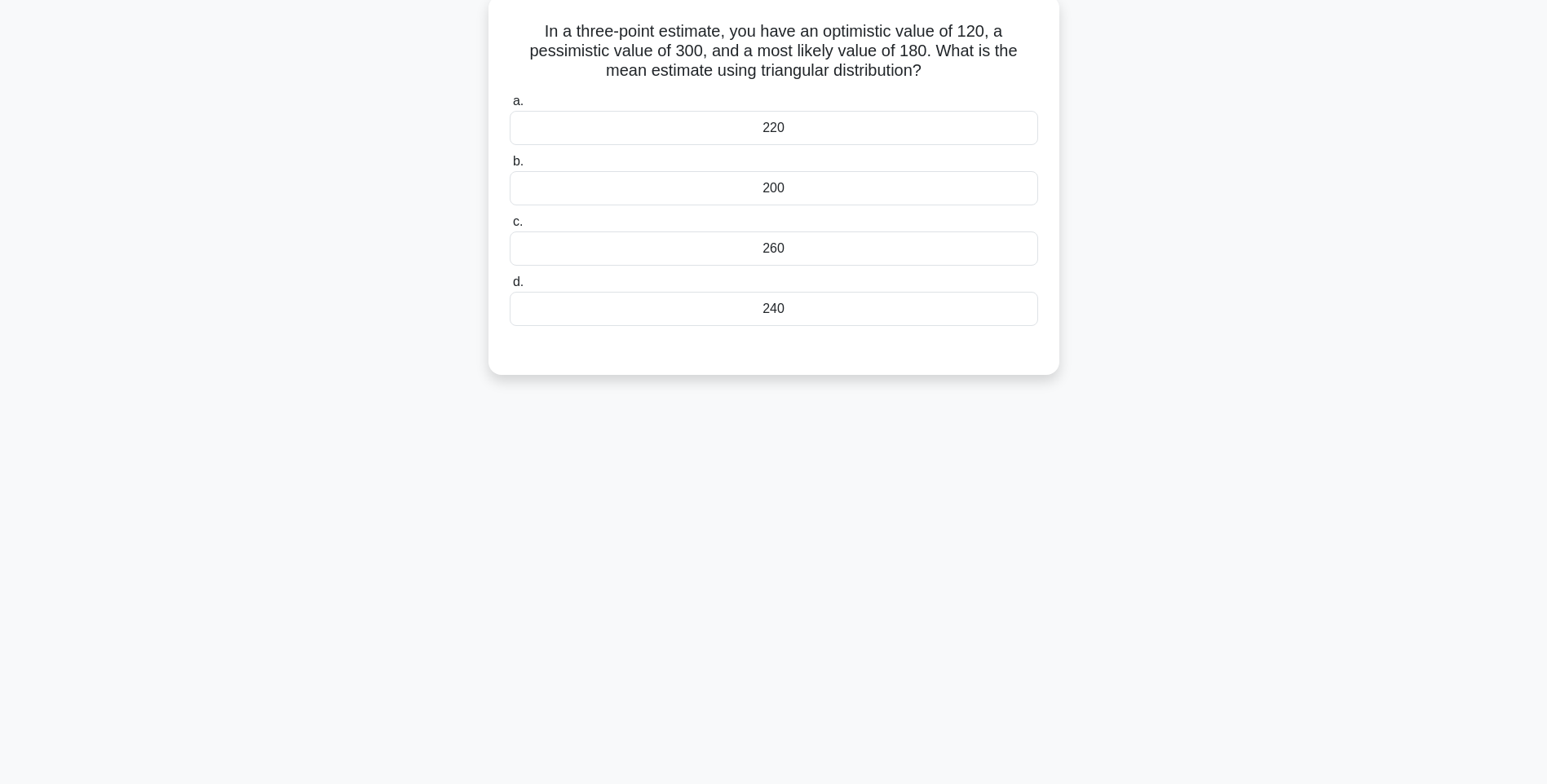
click at [713, 202] on div "200" at bounding box center [774, 188] width 529 height 34
click at [510, 167] on input "b. 200" at bounding box center [510, 162] width 0 height 11
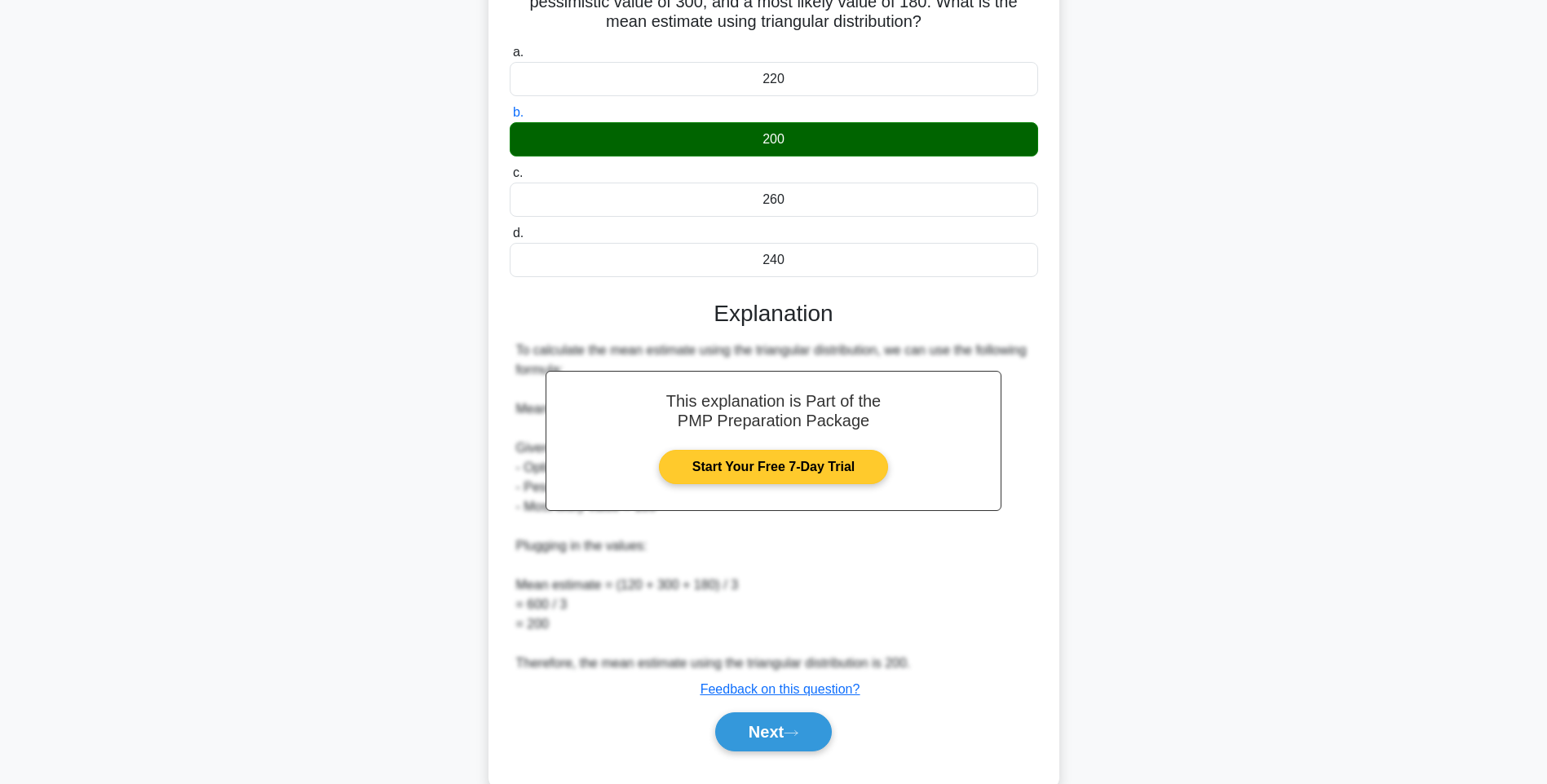
scroll to position [183, 0]
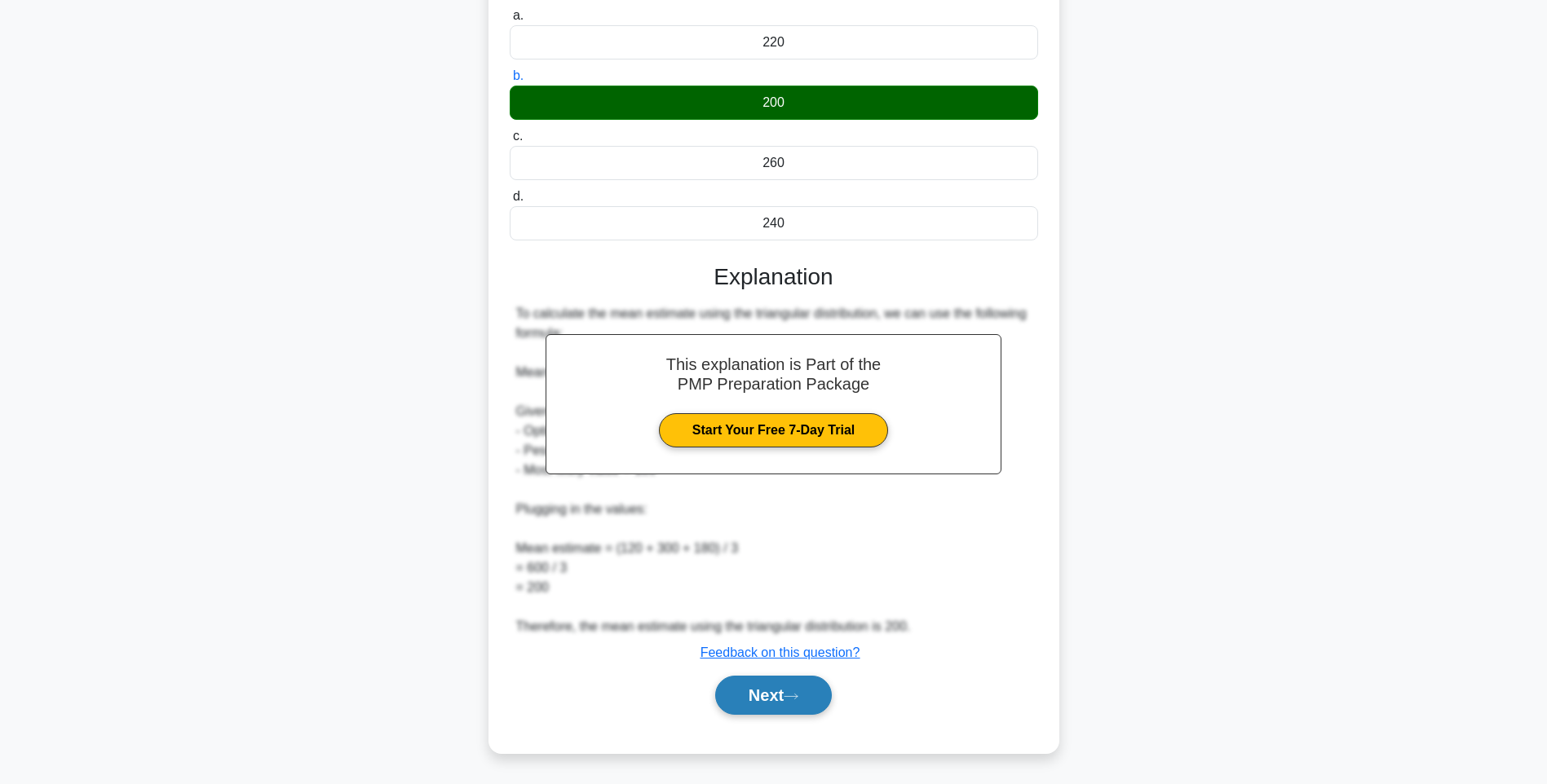
click at [766, 701] on button "Next" at bounding box center [774, 696] width 117 height 39
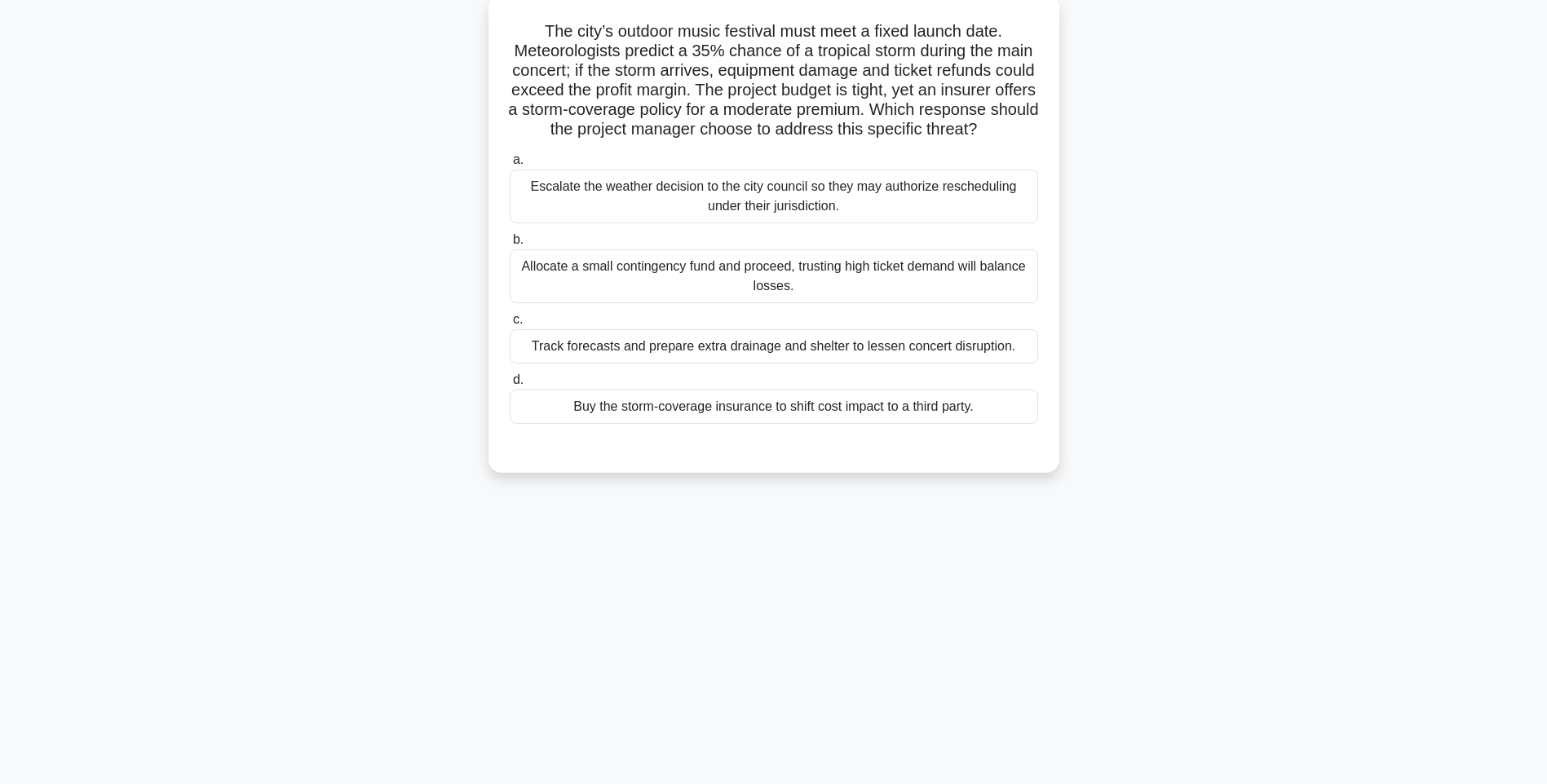
click at [781, 424] on div "Buy the storm-coverage insurance to shift cost impact to a third party." at bounding box center [774, 407] width 529 height 34
click at [510, 385] on input "d. Buy the storm-coverage insurance to shift cost impact to a third party." at bounding box center [510, 380] width 0 height 11
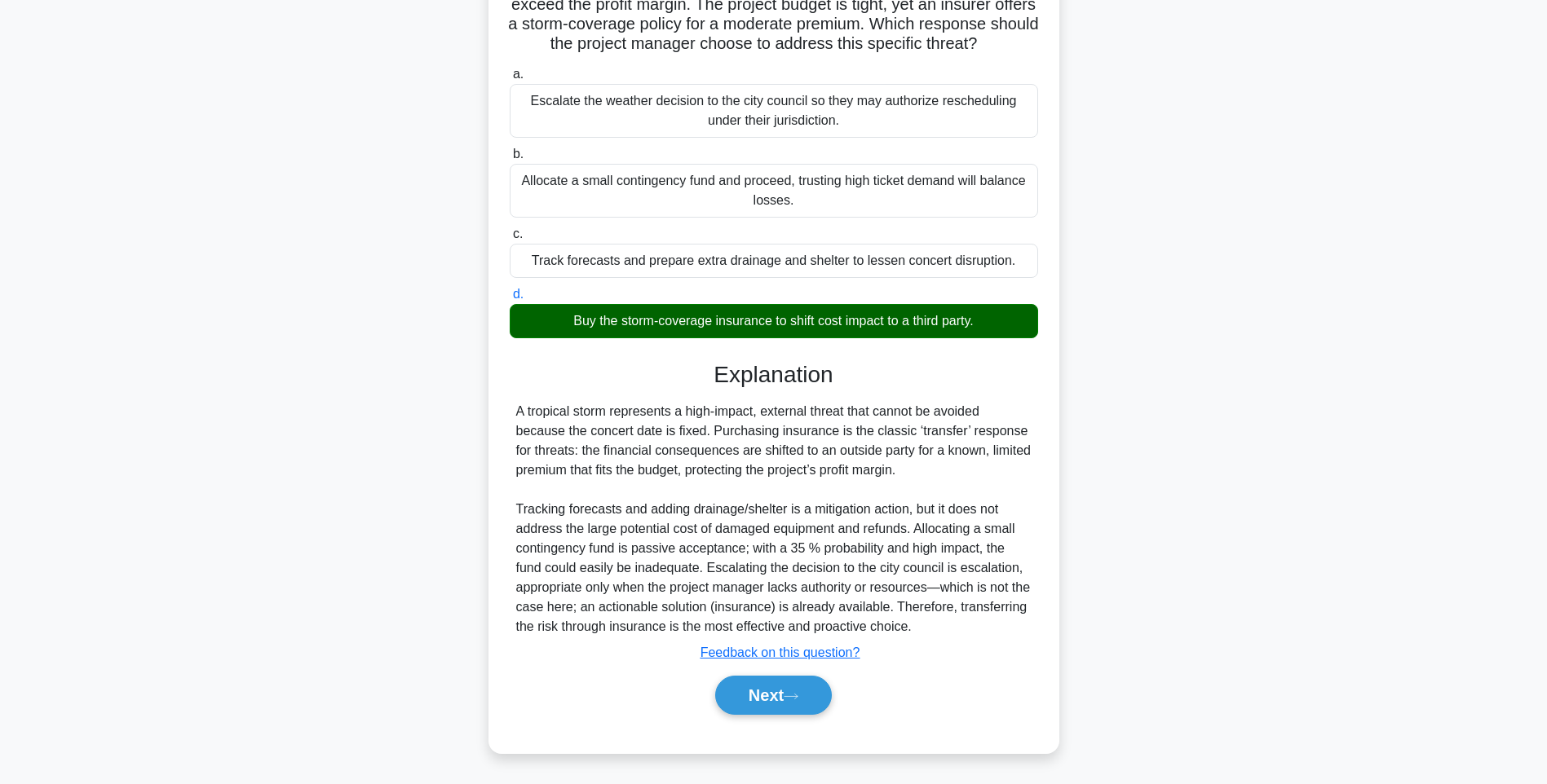
scroll to position [202, 0]
click at [781, 695] on button "Next" at bounding box center [774, 696] width 117 height 39
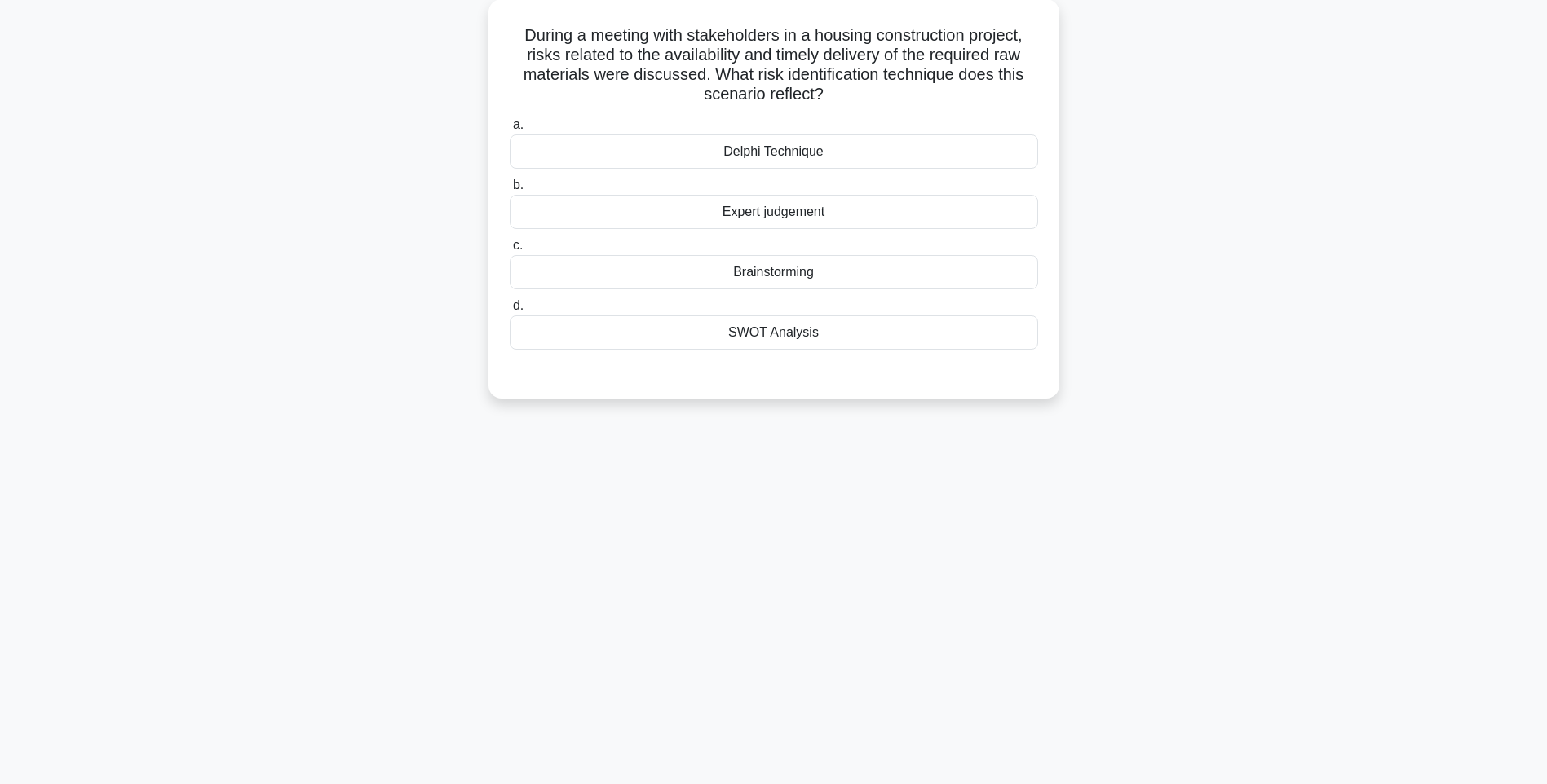
scroll to position [96, 0]
click at [774, 268] on div "Brainstorming" at bounding box center [774, 268] width 529 height 34
click at [510, 247] on input "c. Brainstorming" at bounding box center [510, 242] width 0 height 11
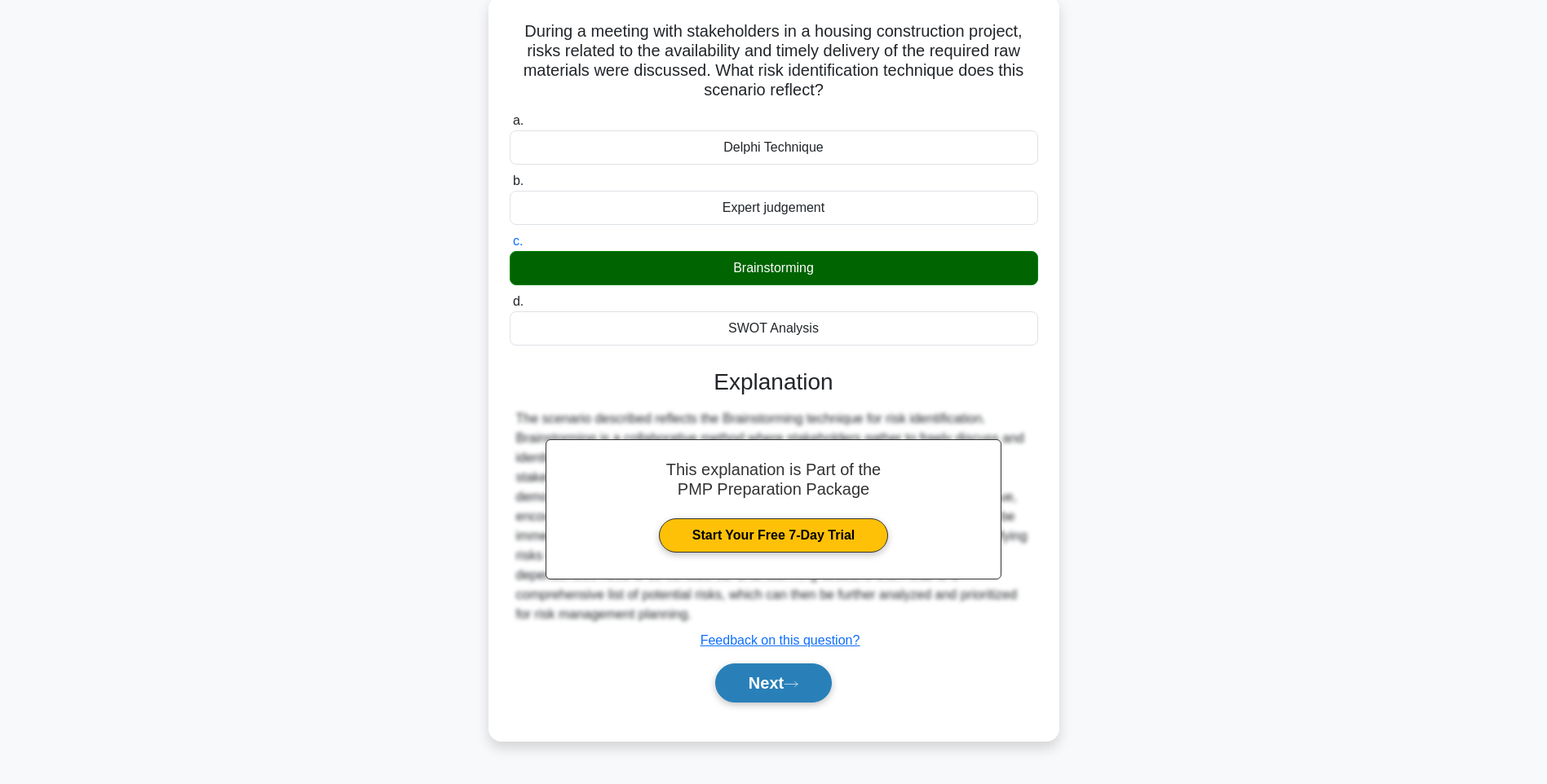
click at [776, 685] on button "Next" at bounding box center [774, 683] width 117 height 39
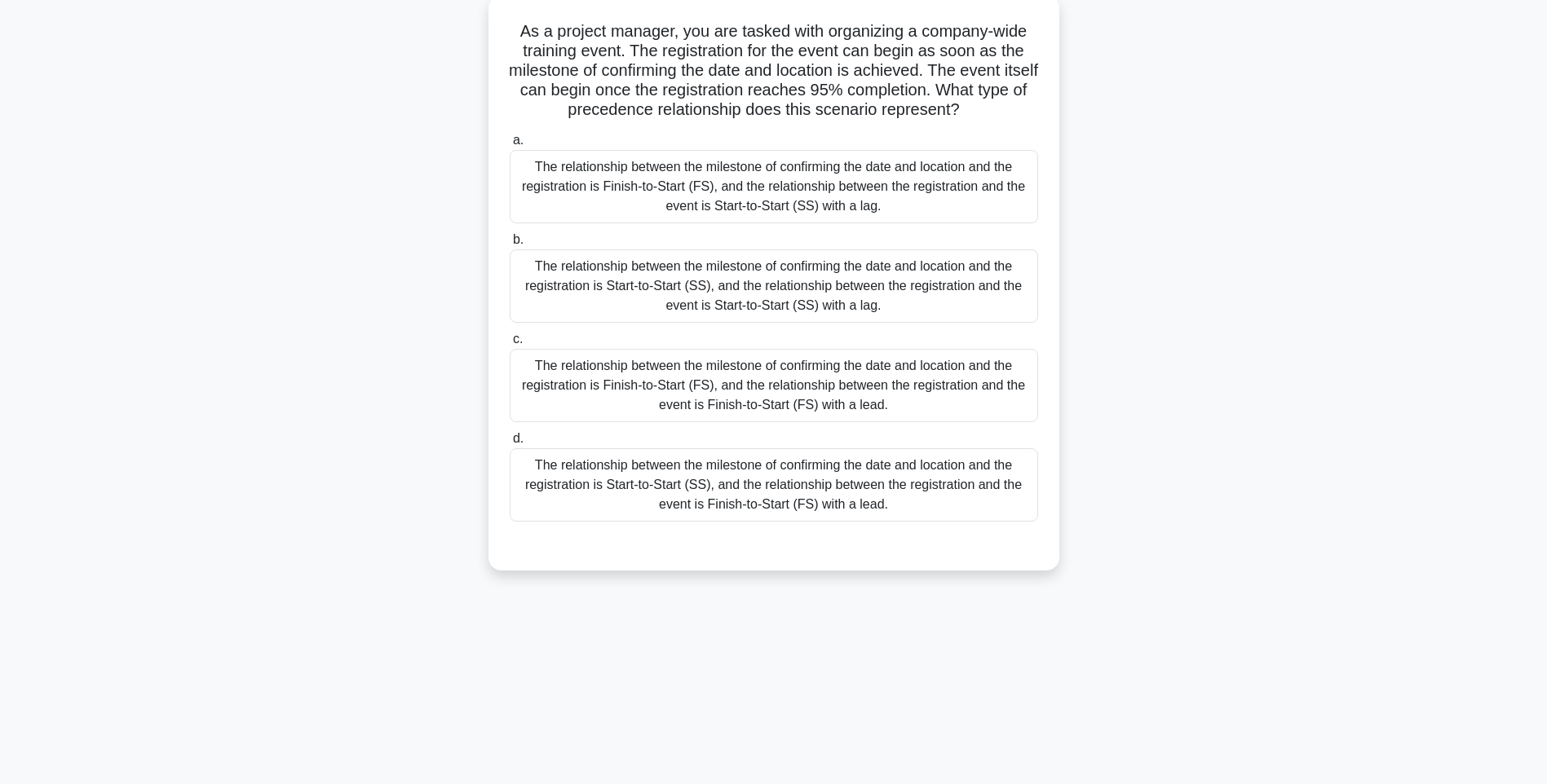
click at [741, 394] on div "The relationship between the milestone of confirming the date and location and …" at bounding box center [774, 385] width 529 height 73
click at [510, 345] on input "c. The relationship between the milestone of confirming the date and location a…" at bounding box center [510, 339] width 0 height 11
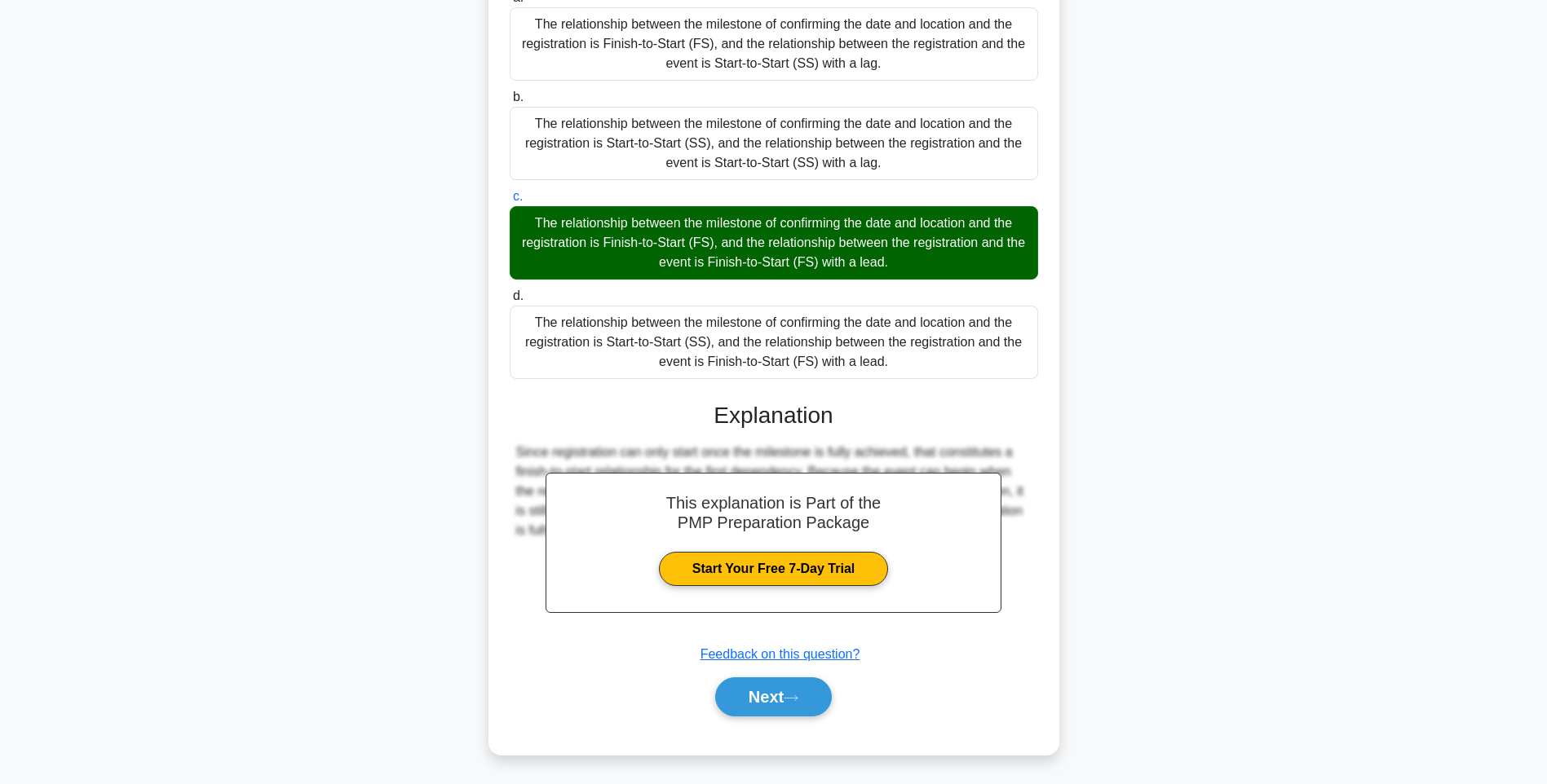
scroll to position [241, 0]
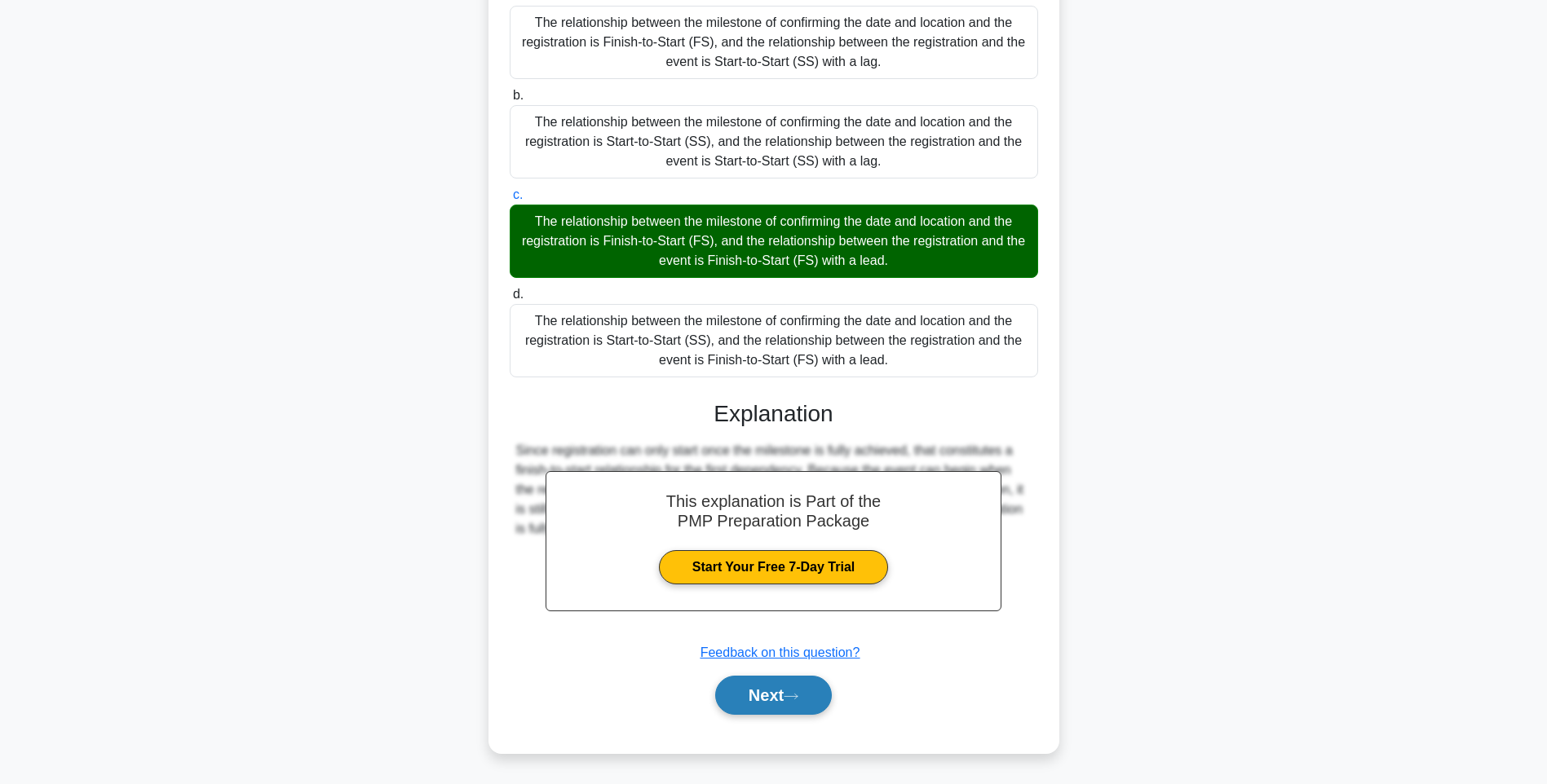
click at [763, 690] on button "Next" at bounding box center [774, 696] width 117 height 39
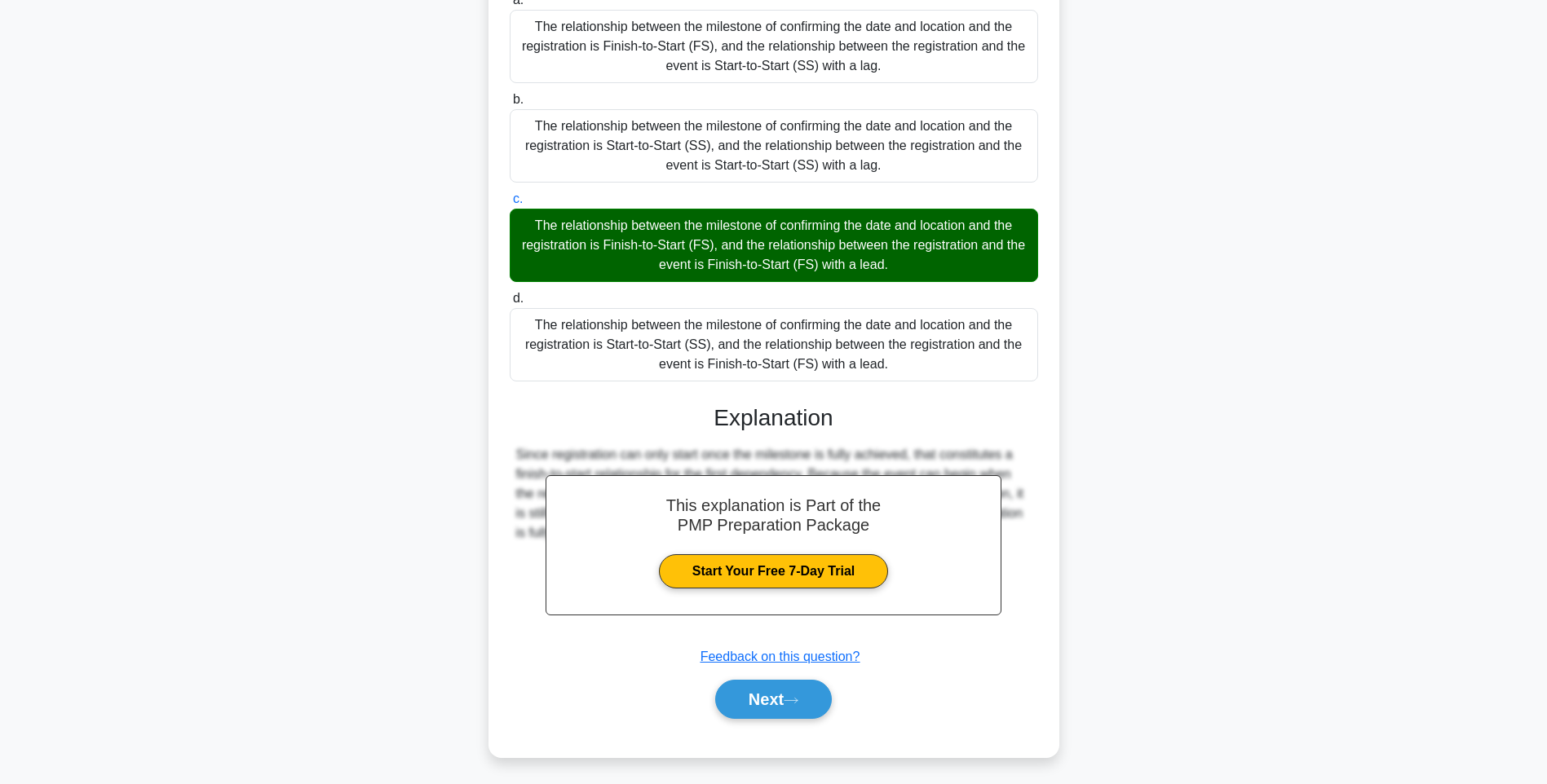
scroll to position [96, 0]
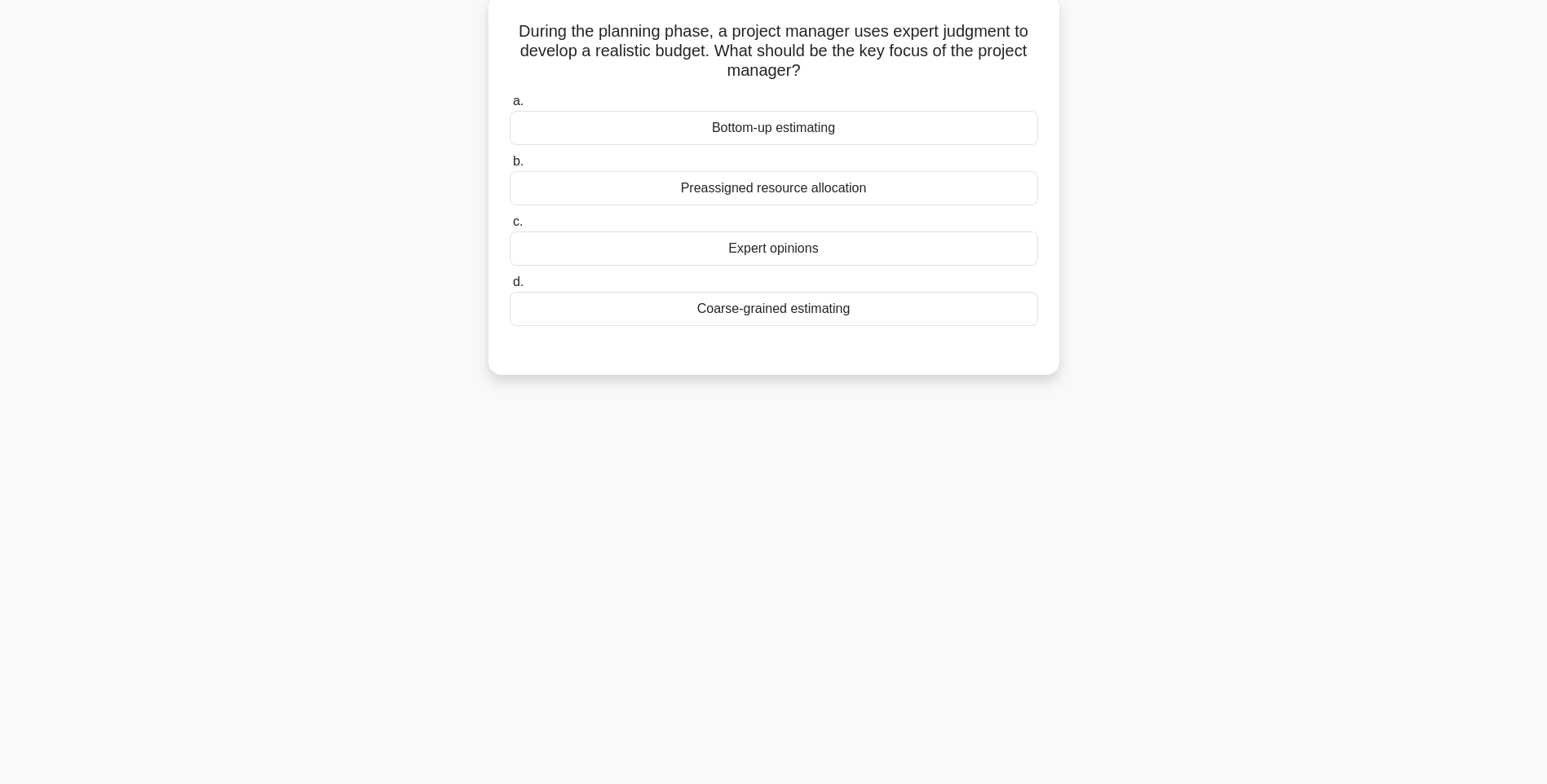
click at [773, 130] on div "Bottom-up estimating" at bounding box center [774, 127] width 529 height 34
click at [510, 107] on input "a. Bottom-up estimating" at bounding box center [510, 102] width 0 height 11
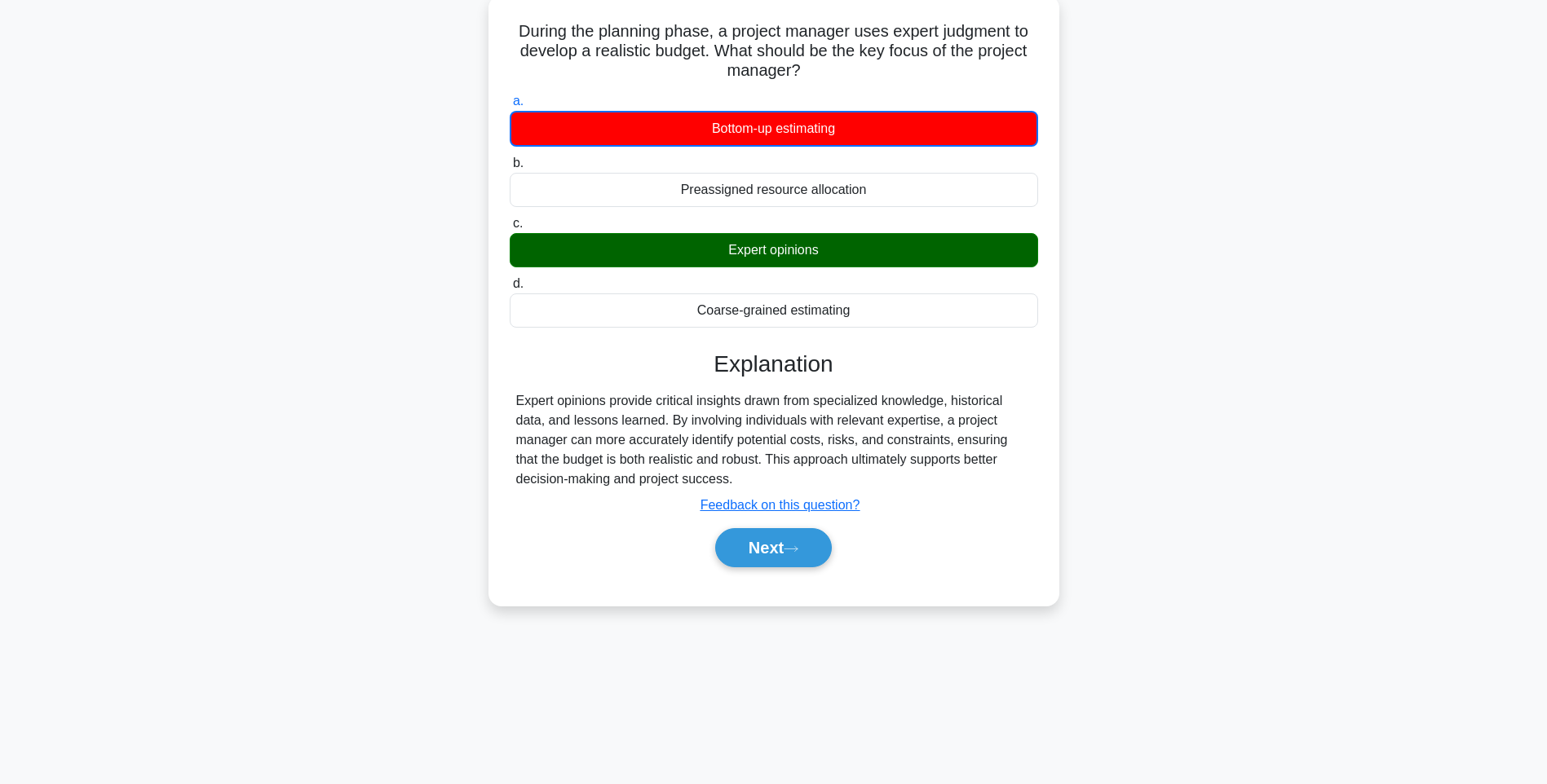
click at [774, 252] on div "Expert opinions" at bounding box center [774, 250] width 529 height 34
click at [510, 229] on input "c. Expert opinions" at bounding box center [510, 224] width 0 height 11
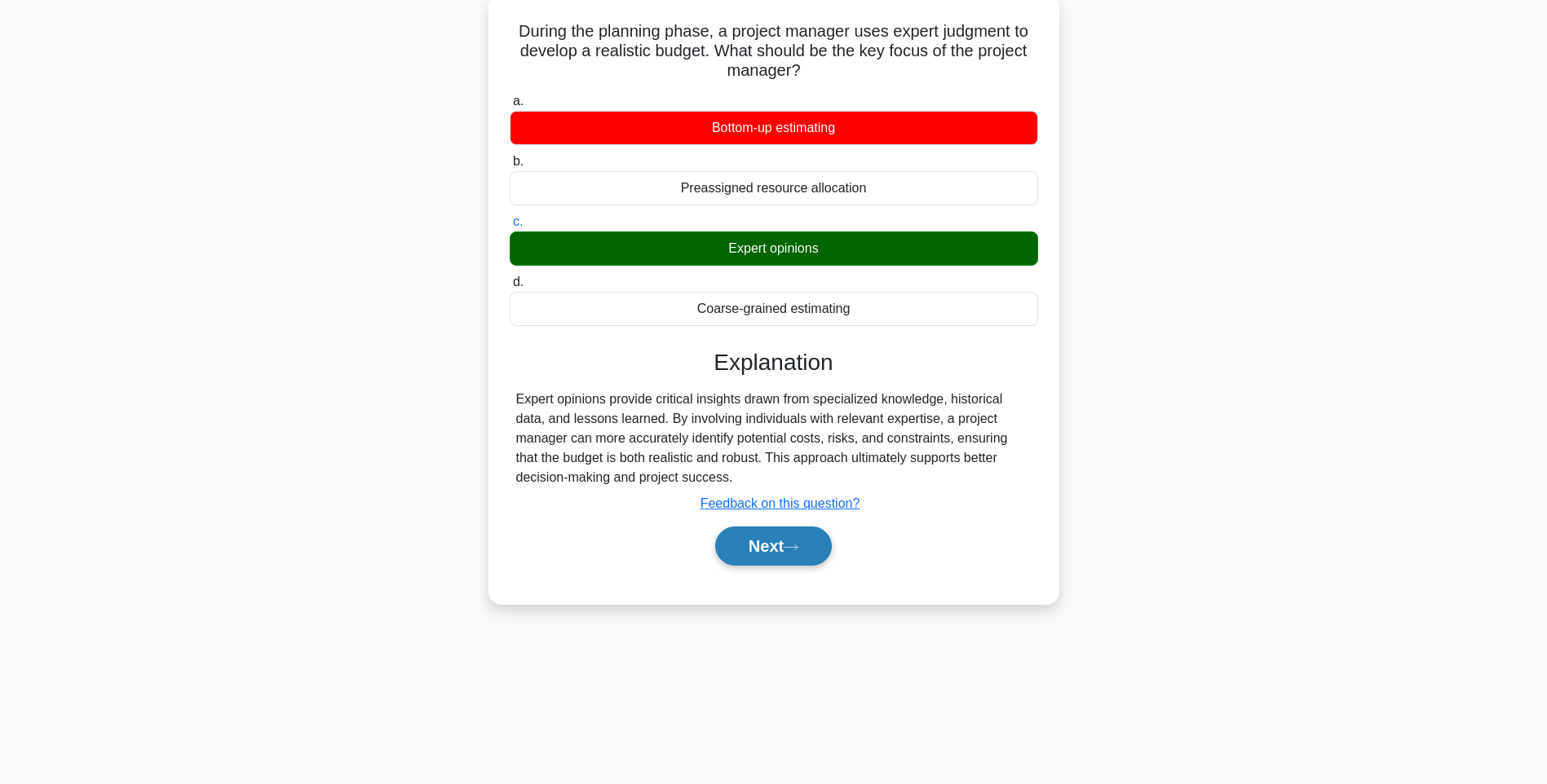
click at [763, 552] on button "Next" at bounding box center [774, 546] width 117 height 39
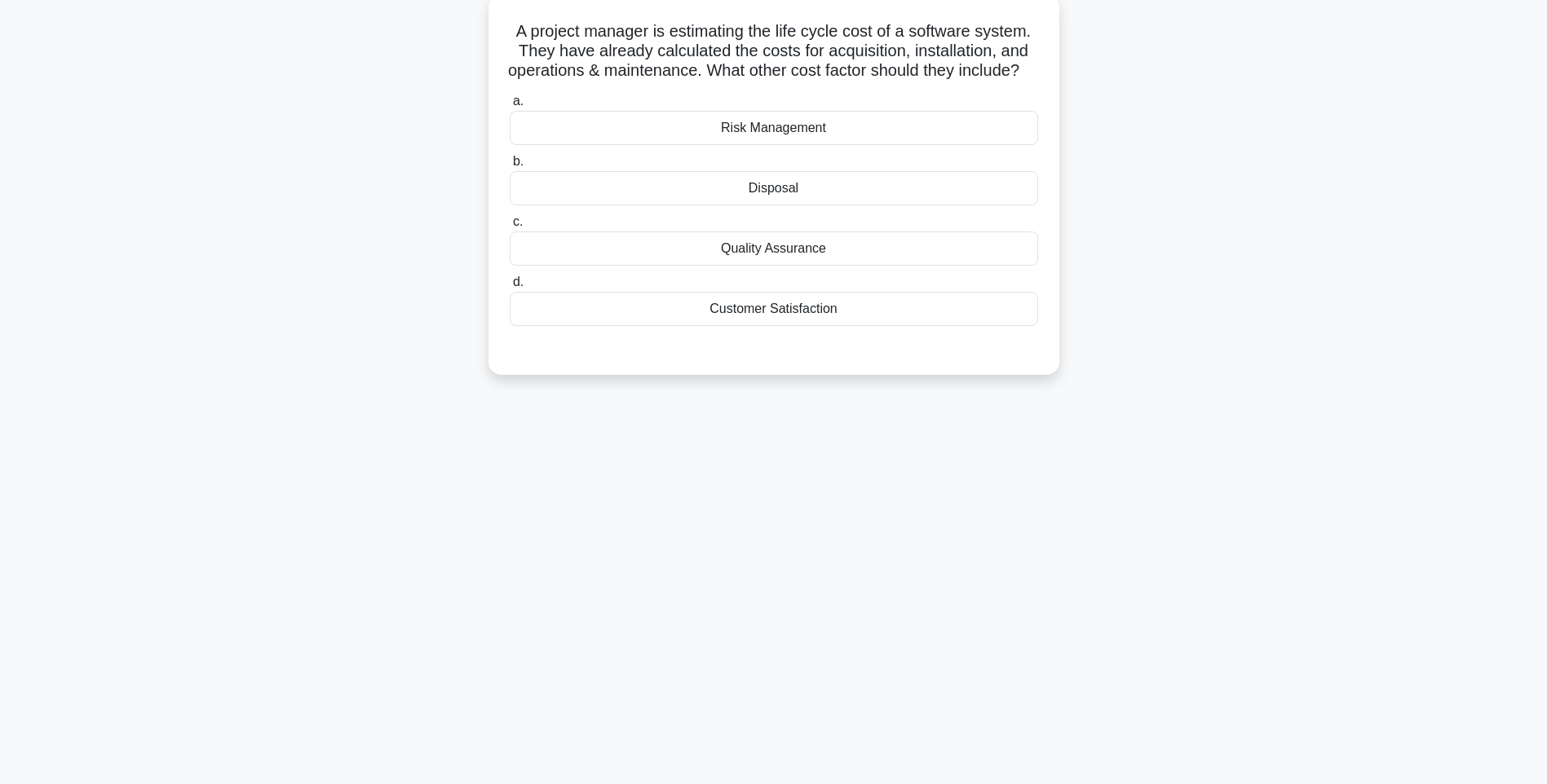
click at [780, 145] on div "Risk Management" at bounding box center [774, 127] width 529 height 34
click at [510, 107] on input "a. Risk Management" at bounding box center [510, 102] width 0 height 11
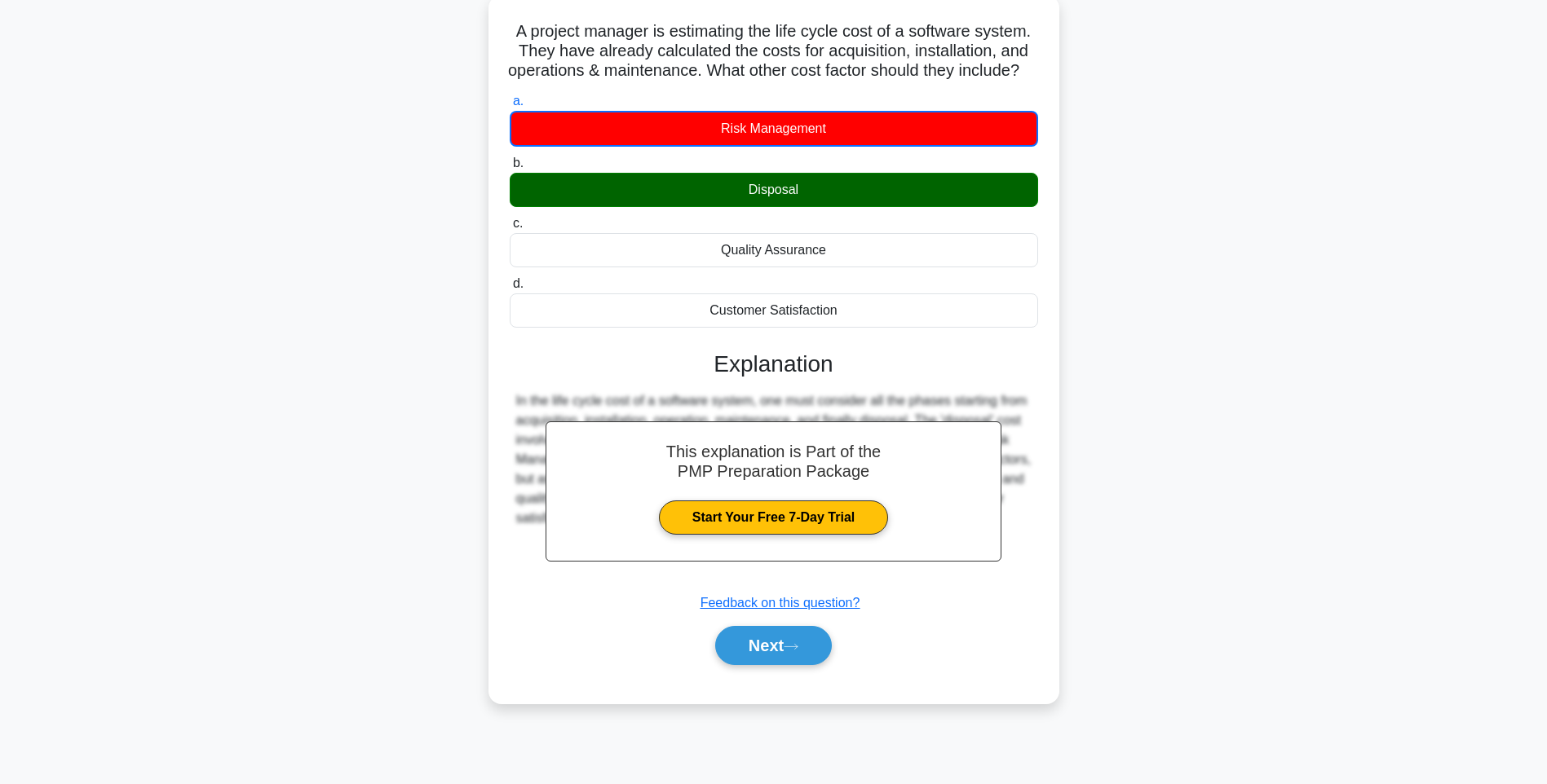
click at [785, 207] on div "Disposal" at bounding box center [774, 190] width 529 height 34
click at [510, 169] on input "b. Disposal" at bounding box center [510, 164] width 0 height 11
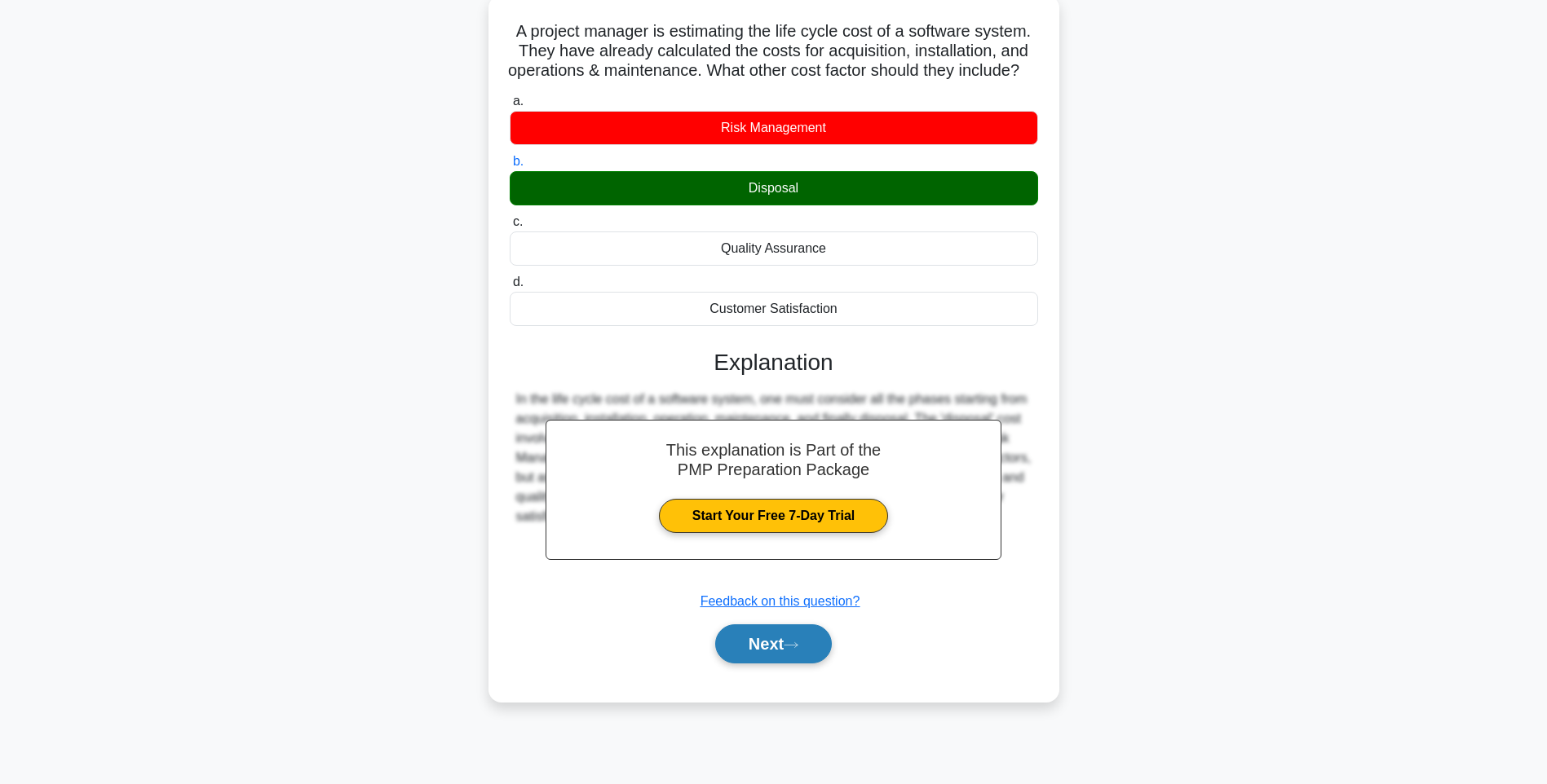
click at [761, 664] on button "Next" at bounding box center [774, 644] width 117 height 39
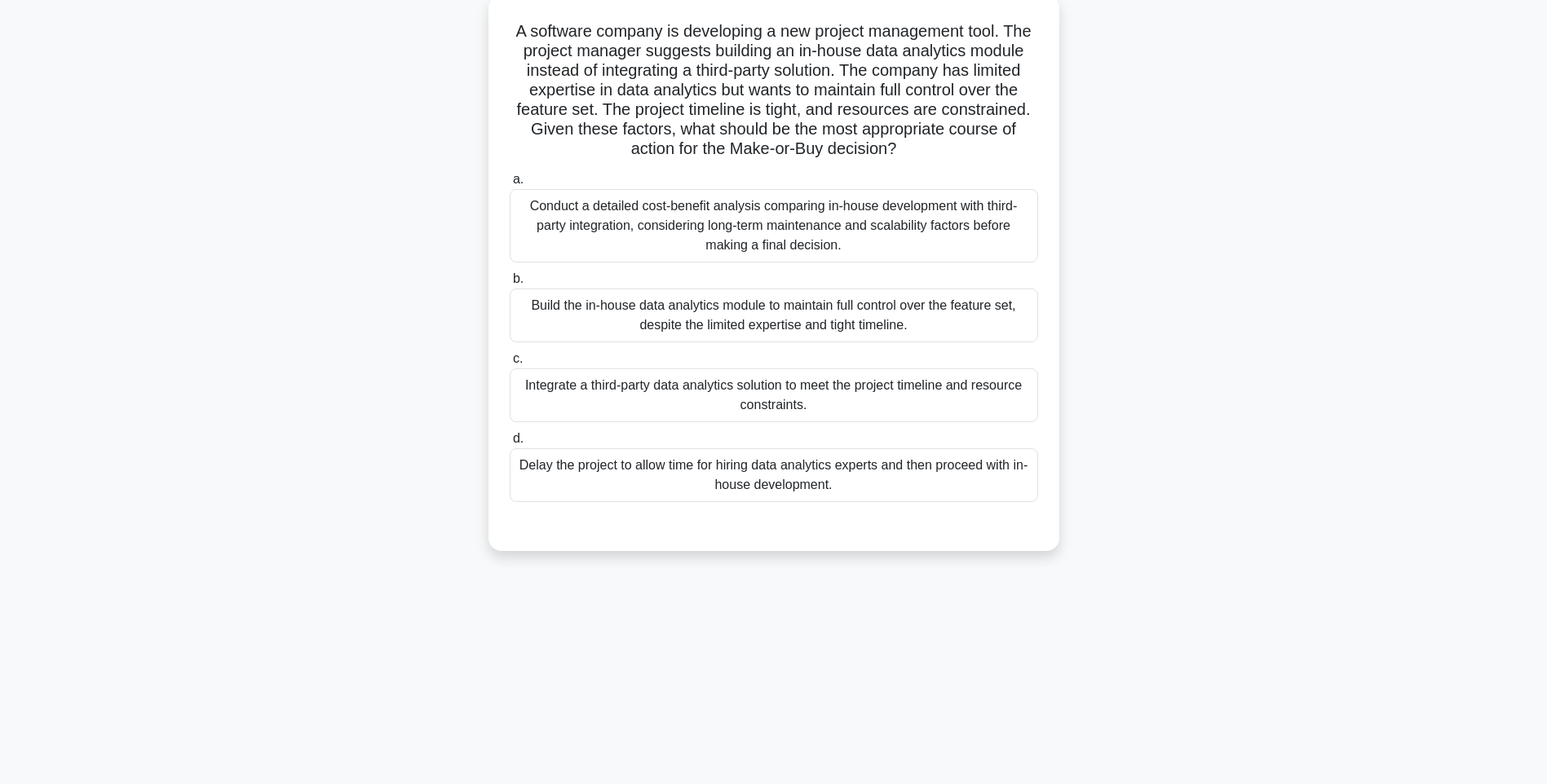
click at [754, 400] on div "Integrate a third-party data analytics solution to meet the project timeline an…" at bounding box center [774, 395] width 529 height 54
click at [510, 364] on input "c. Integrate a third-party data analytics solution to meet the project timeline…" at bounding box center [510, 359] width 0 height 11
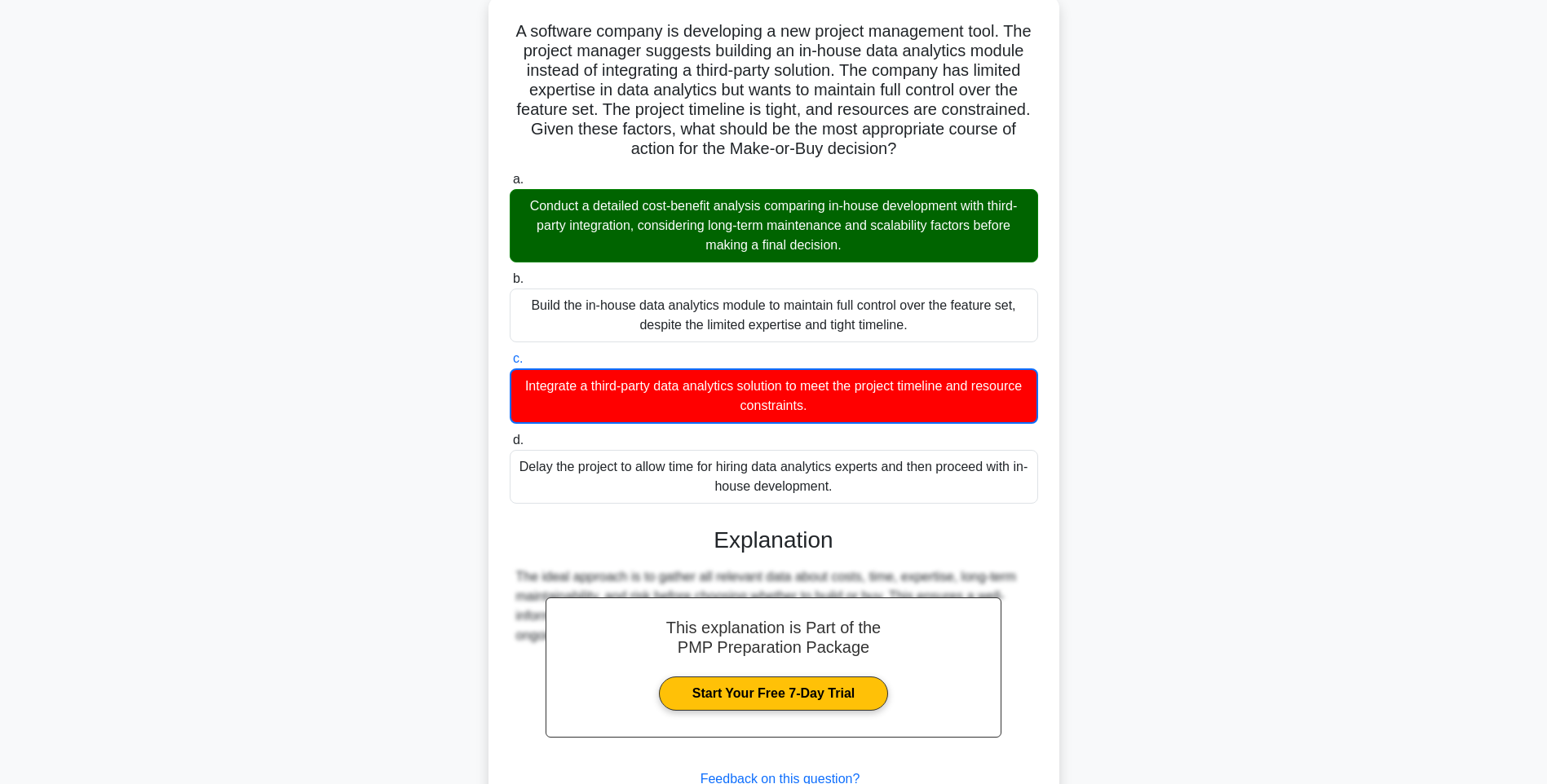
click at [770, 191] on div "Conduct a detailed cost-benefit analysis comparing in-house development with th…" at bounding box center [774, 225] width 529 height 73
click at [510, 185] on input "a. Conduct a detailed cost-benefit analysis comparing in-house development with…" at bounding box center [510, 179] width 0 height 11
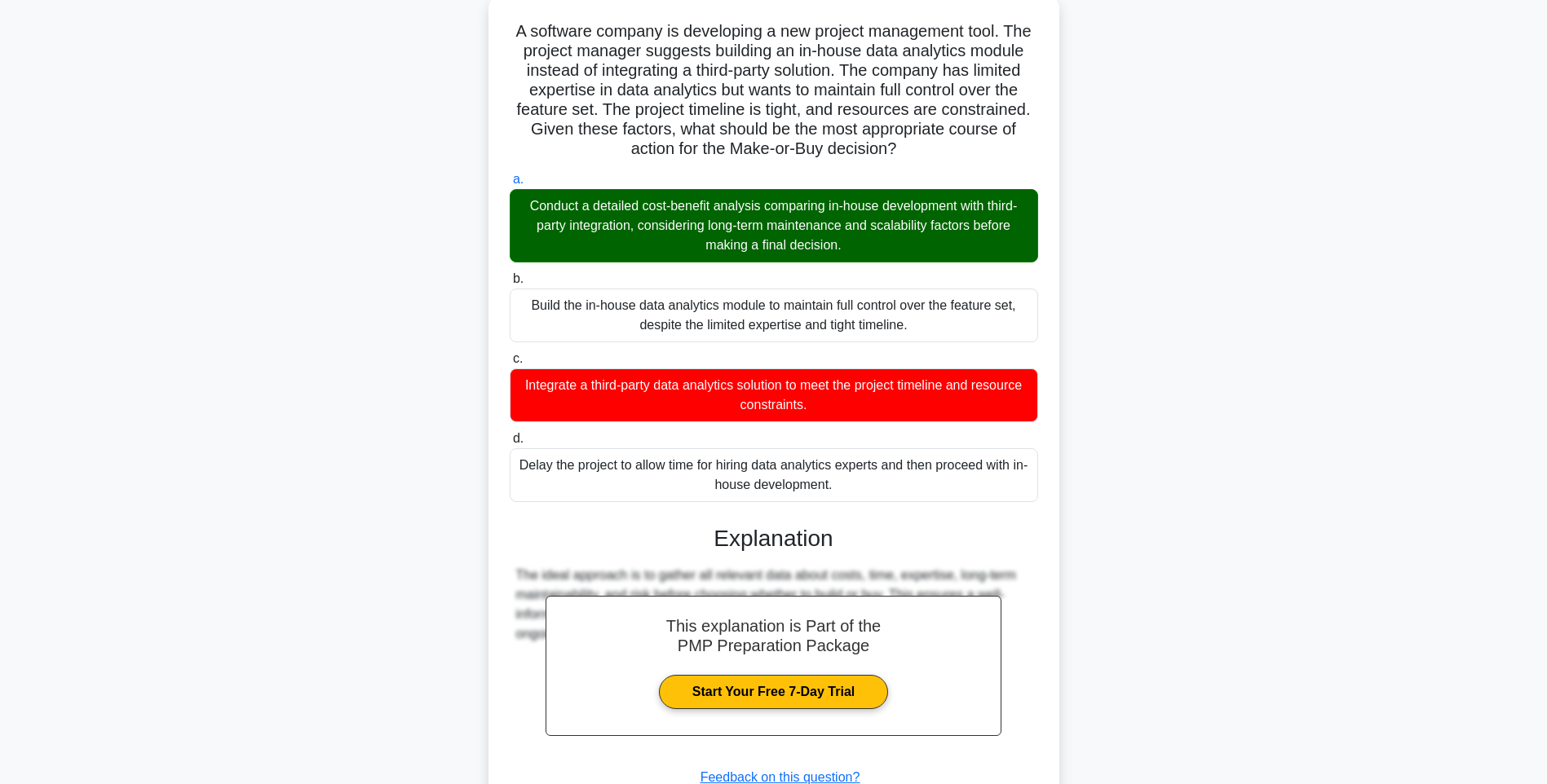
click at [774, 208] on div "Conduct a detailed cost-benefit analysis comparing in-house development with th…" at bounding box center [774, 225] width 529 height 73
click at [510, 185] on input "a. Conduct a detailed cost-benefit analysis comparing in-house development with…" at bounding box center [510, 179] width 0 height 11
click at [774, 208] on div "Conduct a detailed cost-benefit analysis comparing in-house development with th…" at bounding box center [774, 225] width 529 height 73
click at [510, 185] on input "a. Conduct a detailed cost-benefit analysis comparing in-house development with…" at bounding box center [510, 179] width 0 height 11
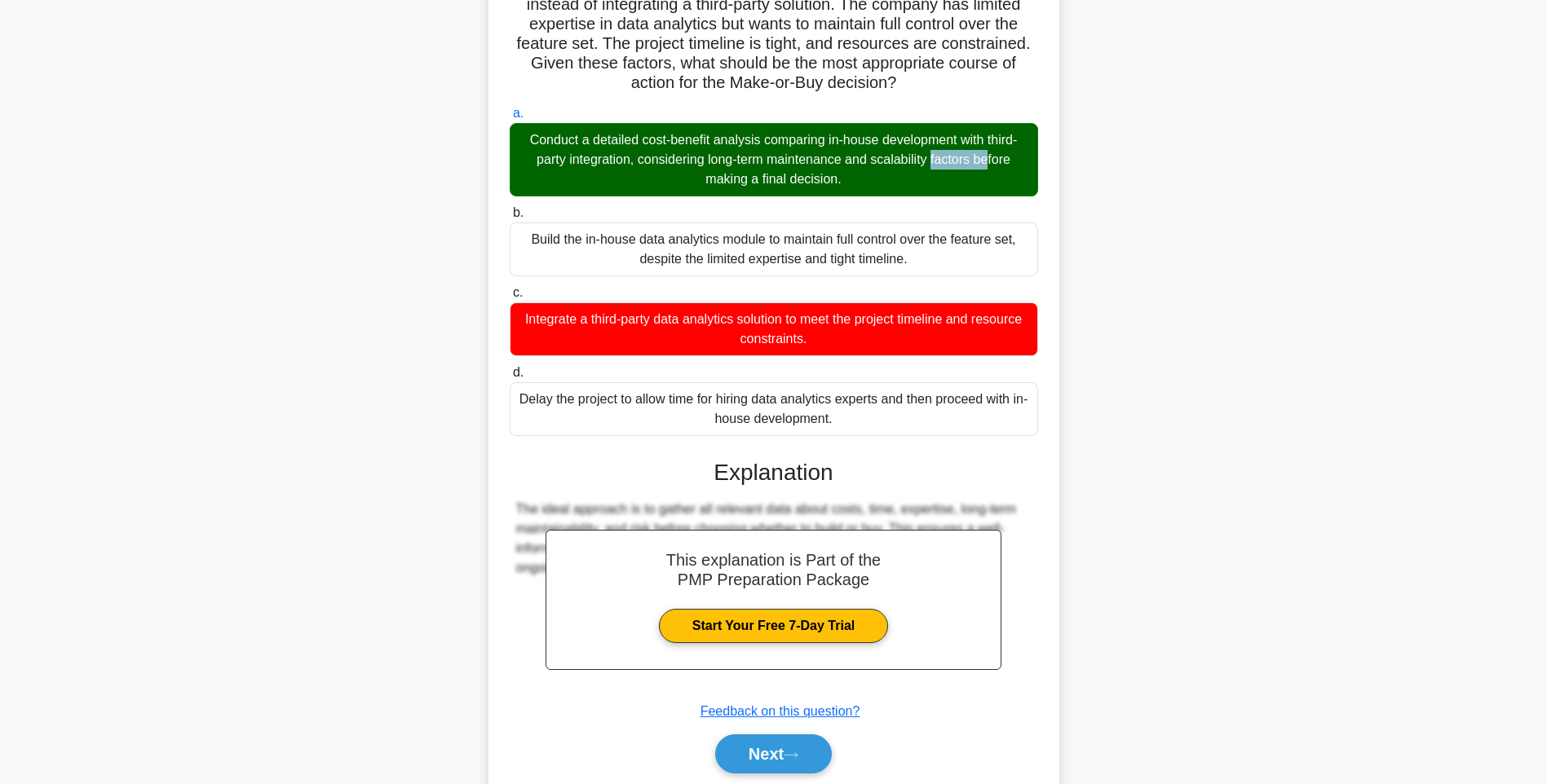
scroll to position [222, 0]
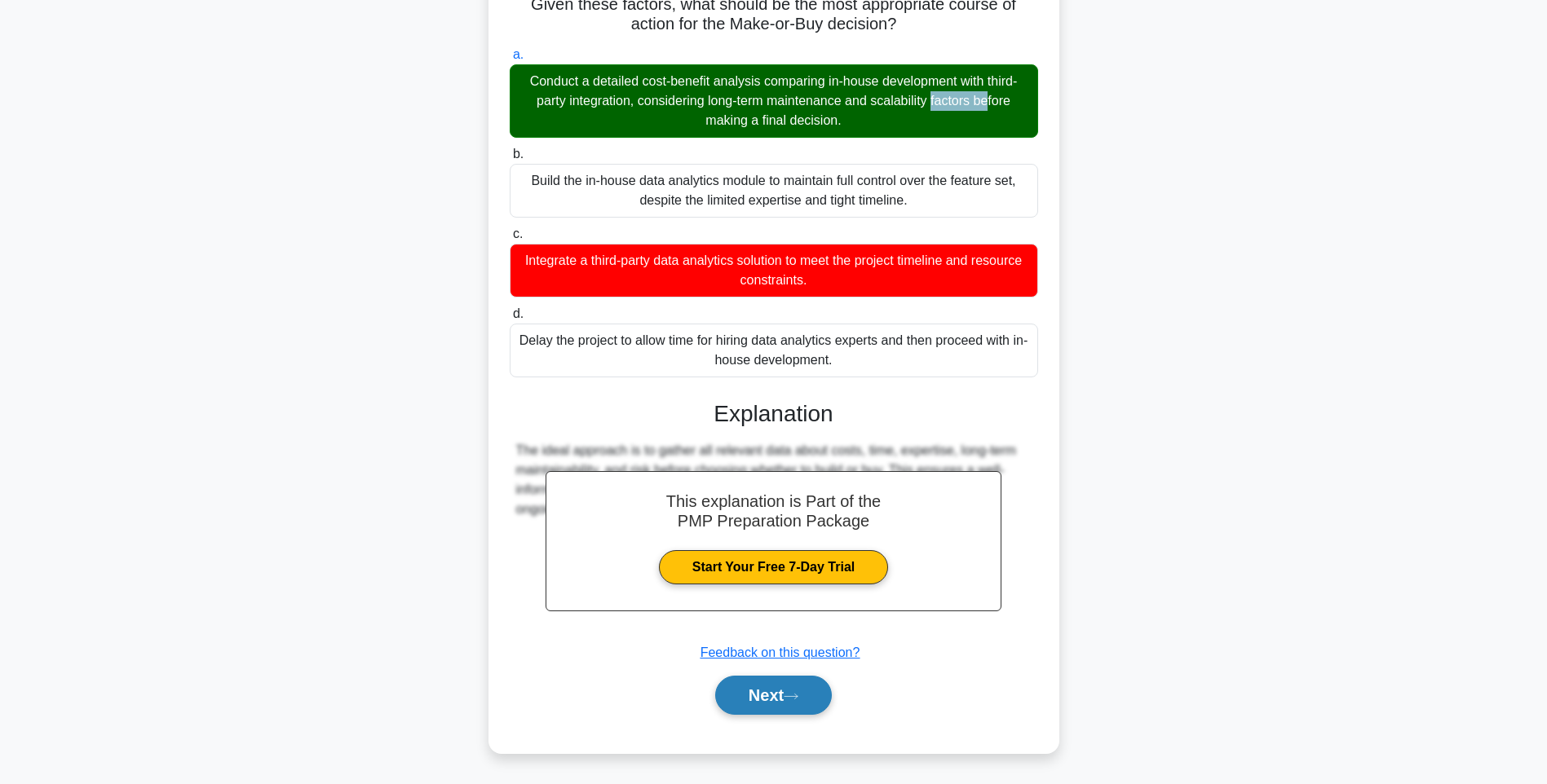
click at [773, 687] on button "Next" at bounding box center [774, 696] width 117 height 39
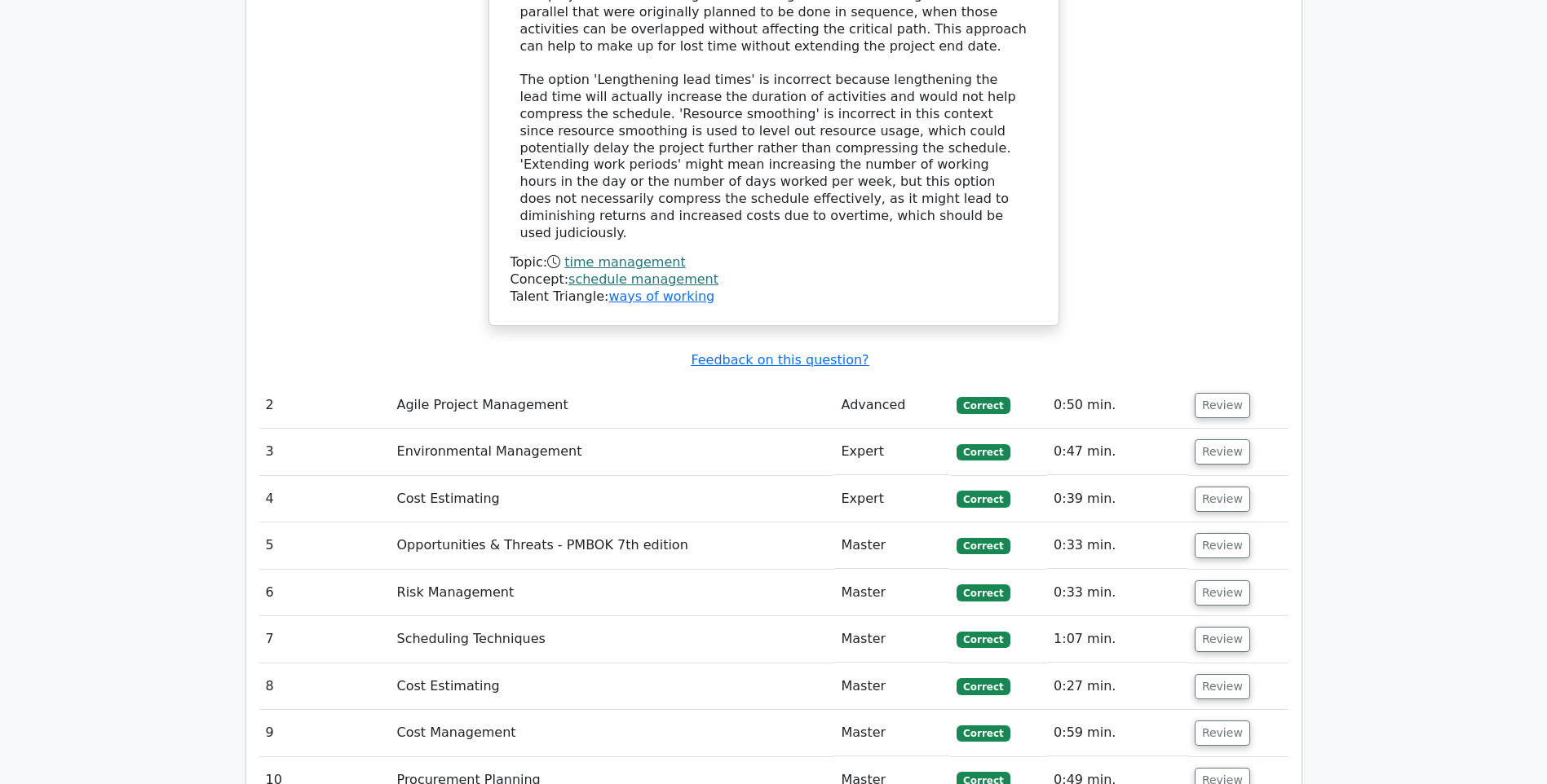
scroll to position [2283, 0]
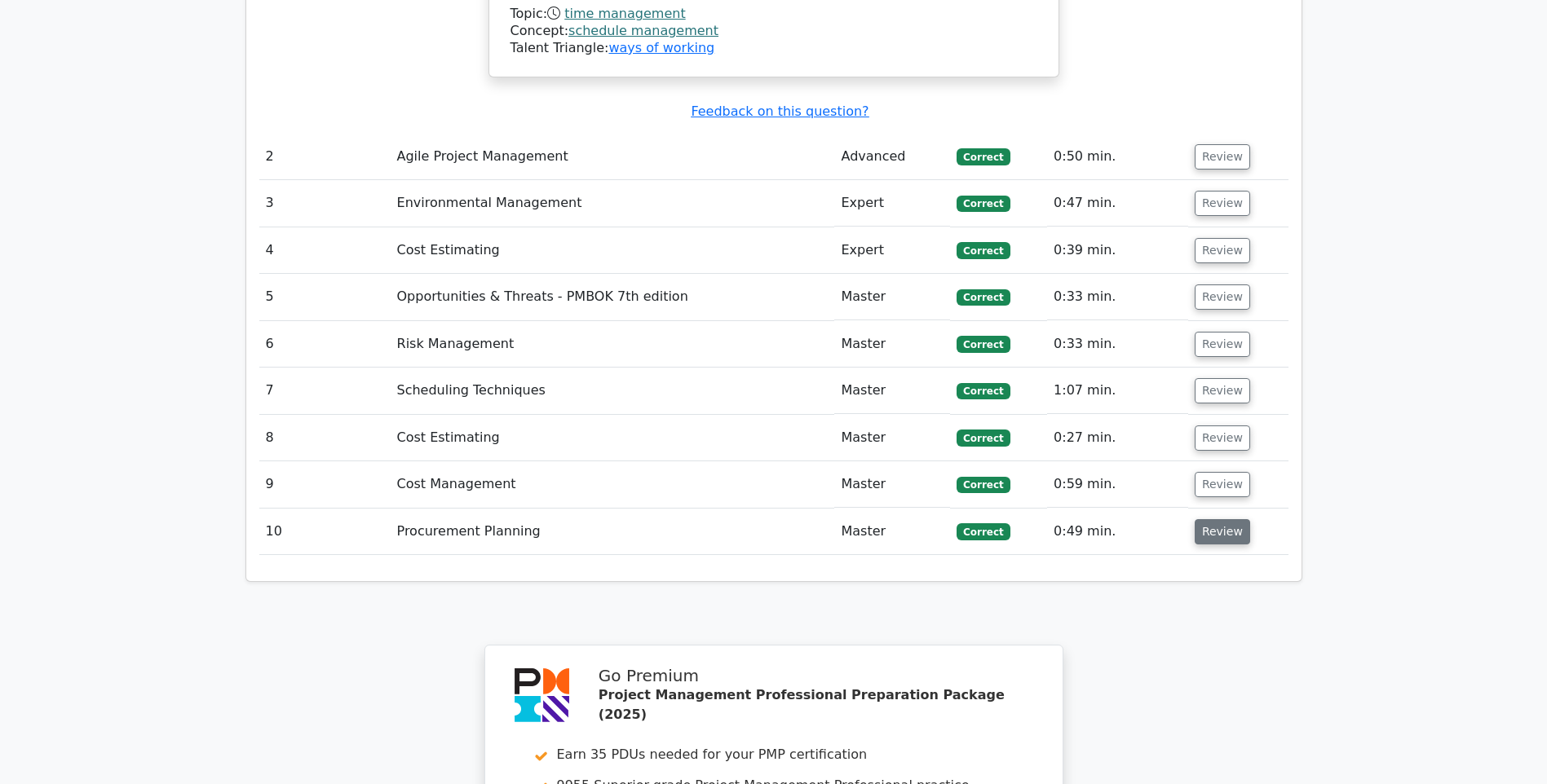
click at [1208, 520] on button "Review" at bounding box center [1222, 532] width 56 height 26
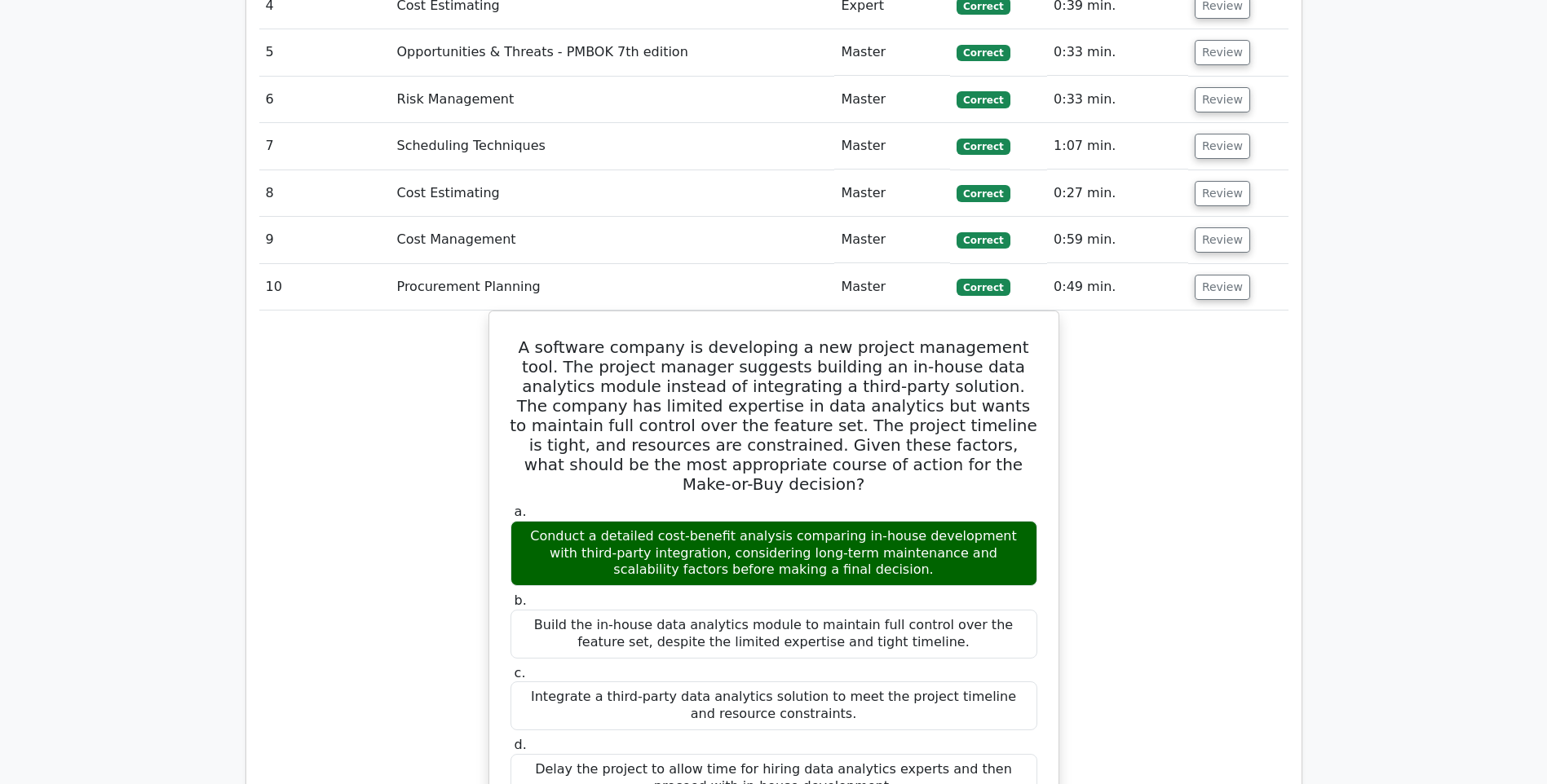
scroll to position [2120, 0]
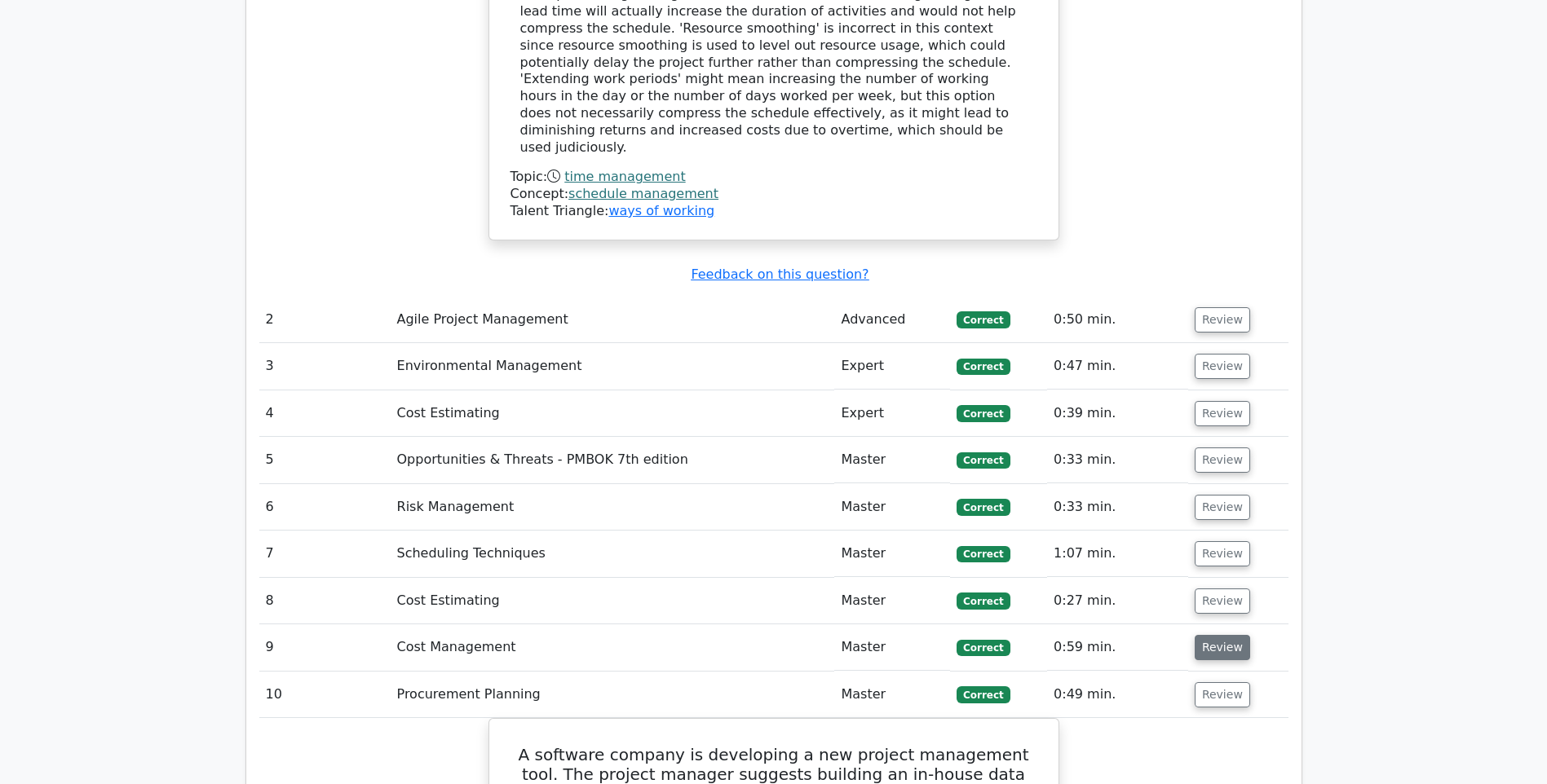
click at [1216, 636] on button "Review" at bounding box center [1222, 648] width 56 height 26
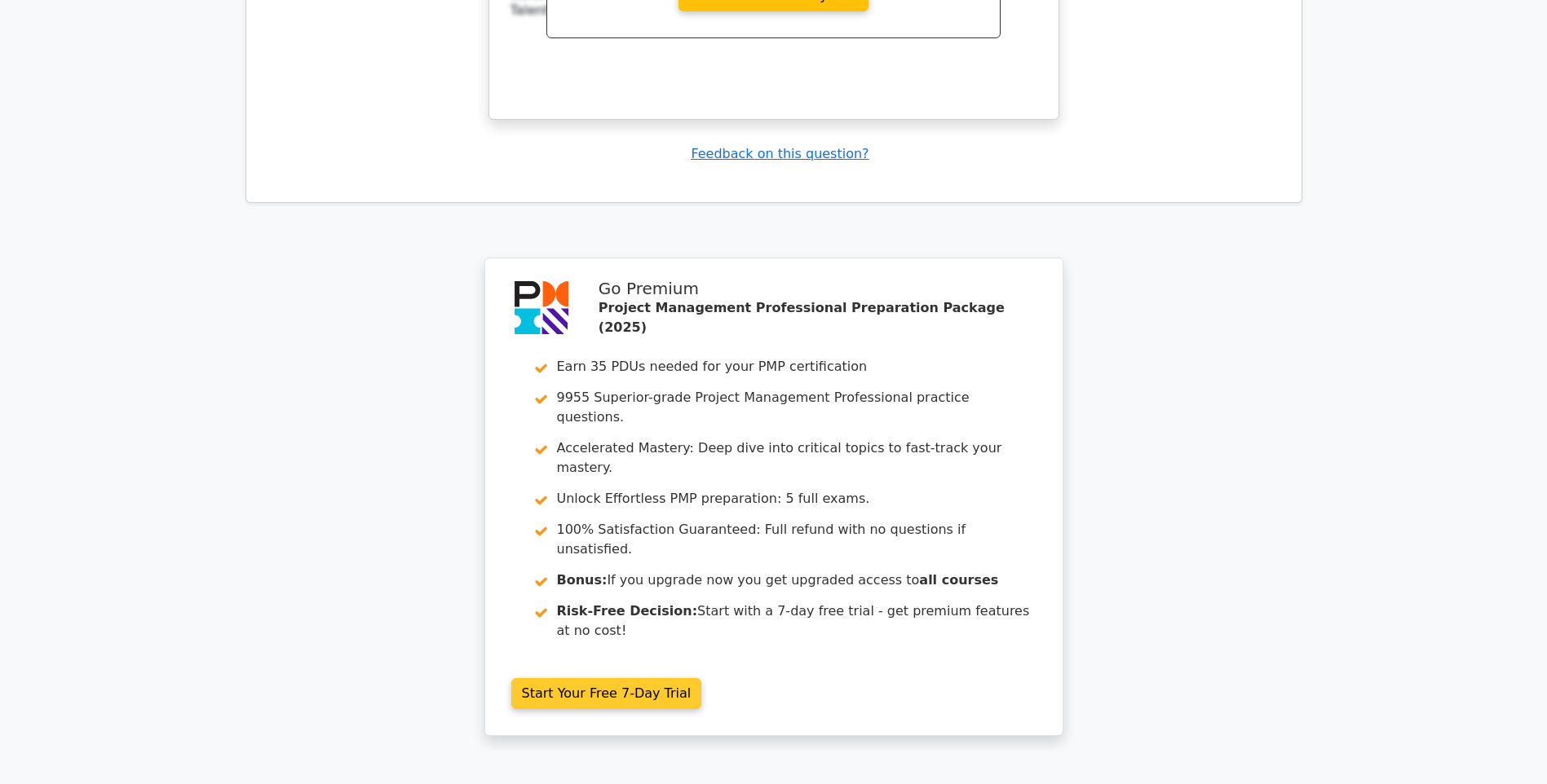
scroll to position [4285, 0]
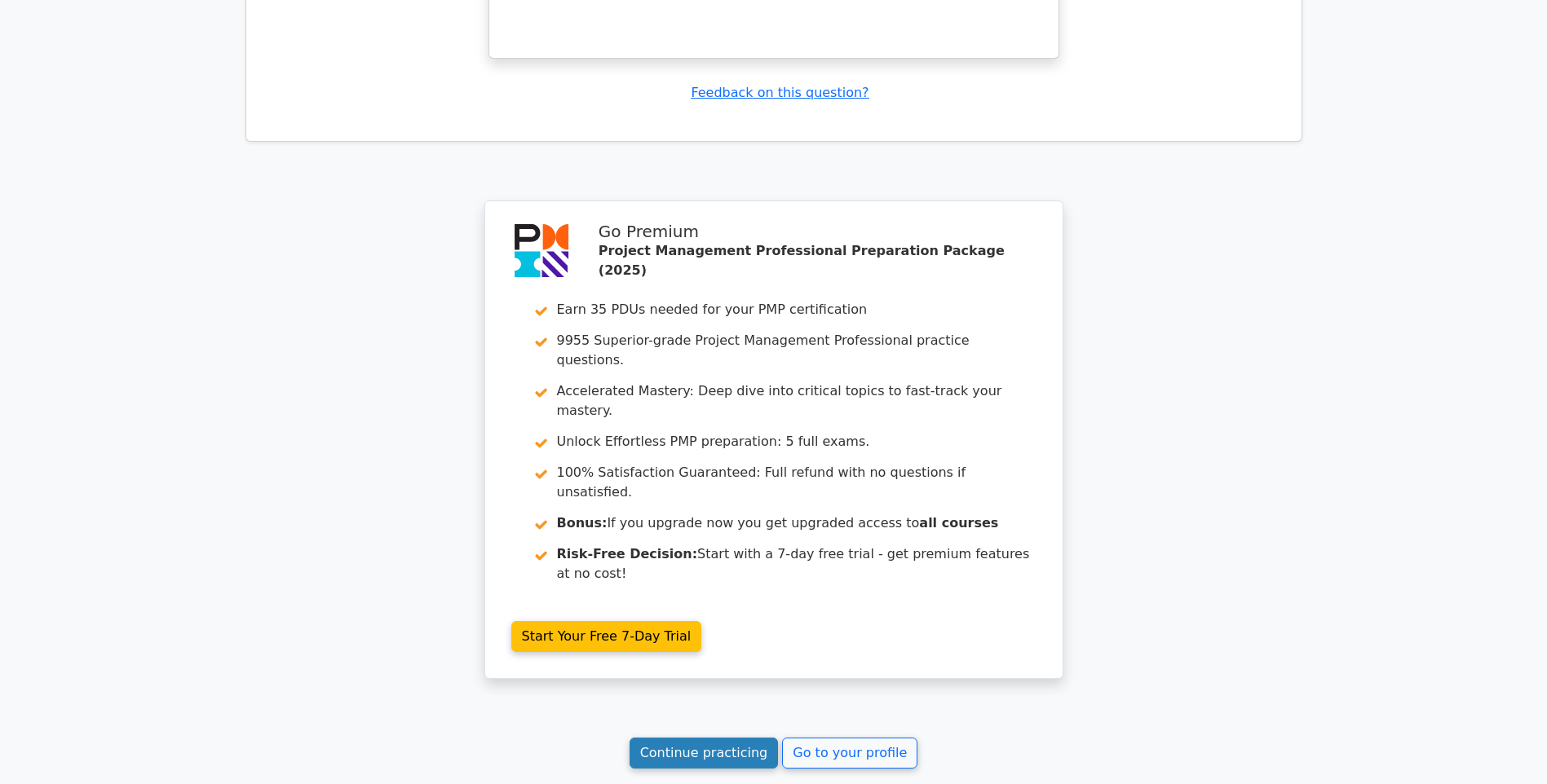
click at [679, 738] on link "Continue practicing" at bounding box center [704, 753] width 149 height 31
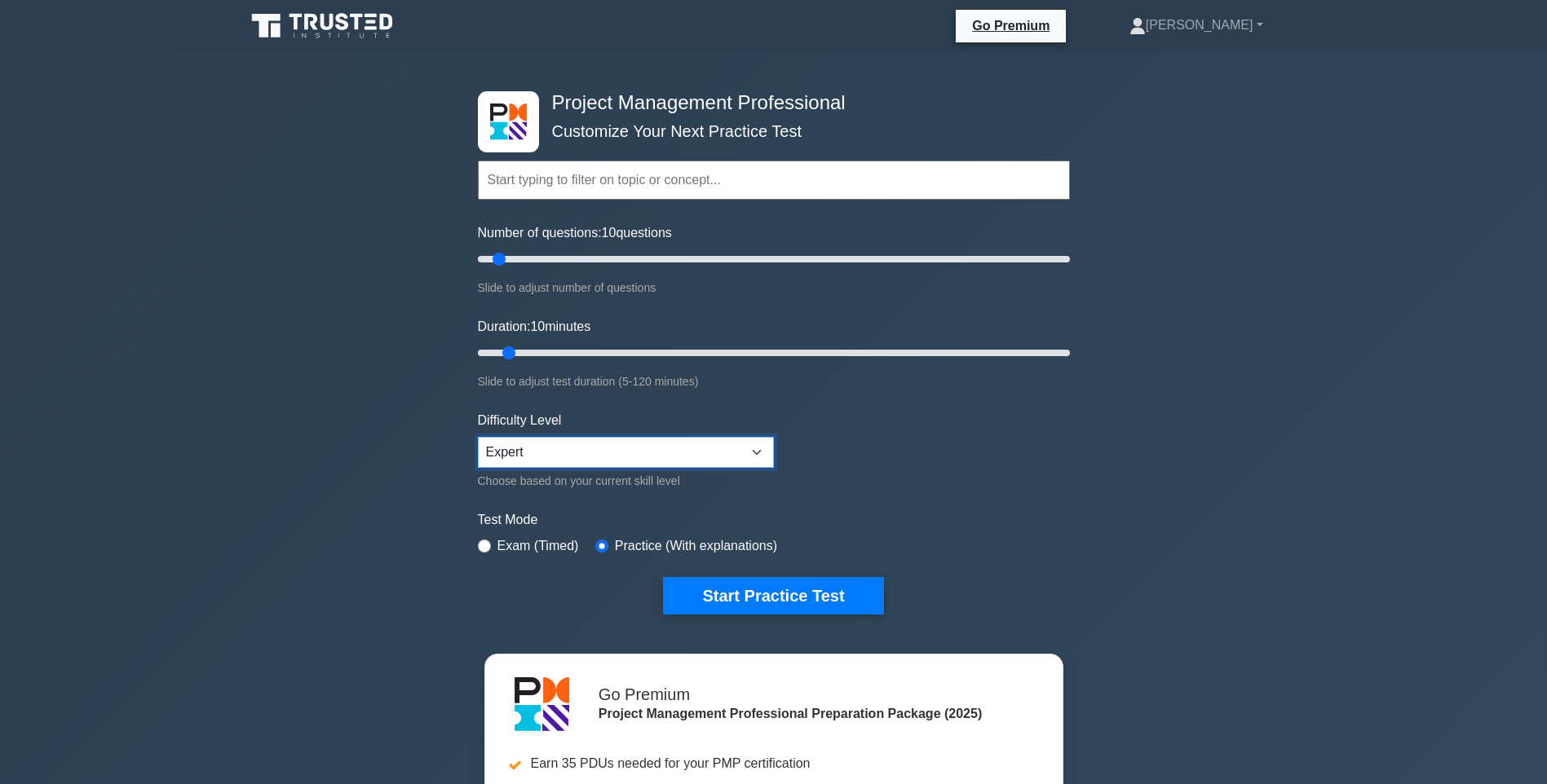
click at [760, 452] on select "Beginner Intermediate Expert" at bounding box center [626, 452] width 296 height 31
select select "intermediate"
click at [478, 437] on select "Beginner Intermediate Expert" at bounding box center [626, 452] width 296 height 31
click at [823, 592] on button "Start Practice Test" at bounding box center [773, 596] width 220 height 37
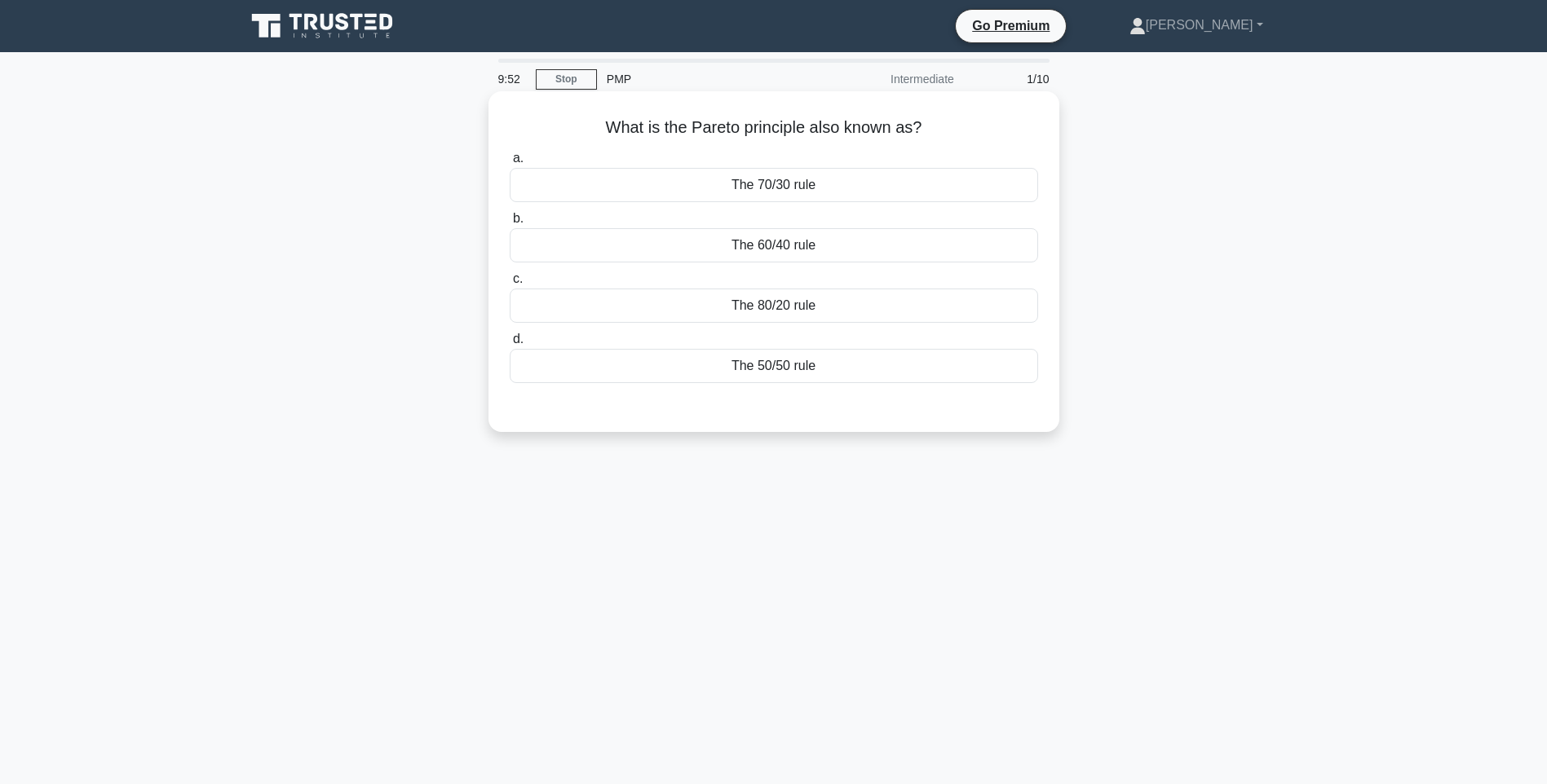
click at [763, 365] on div "The 50/50 rule" at bounding box center [774, 366] width 529 height 34
click at [510, 345] on input "d. The 50/50 rule" at bounding box center [510, 339] width 0 height 11
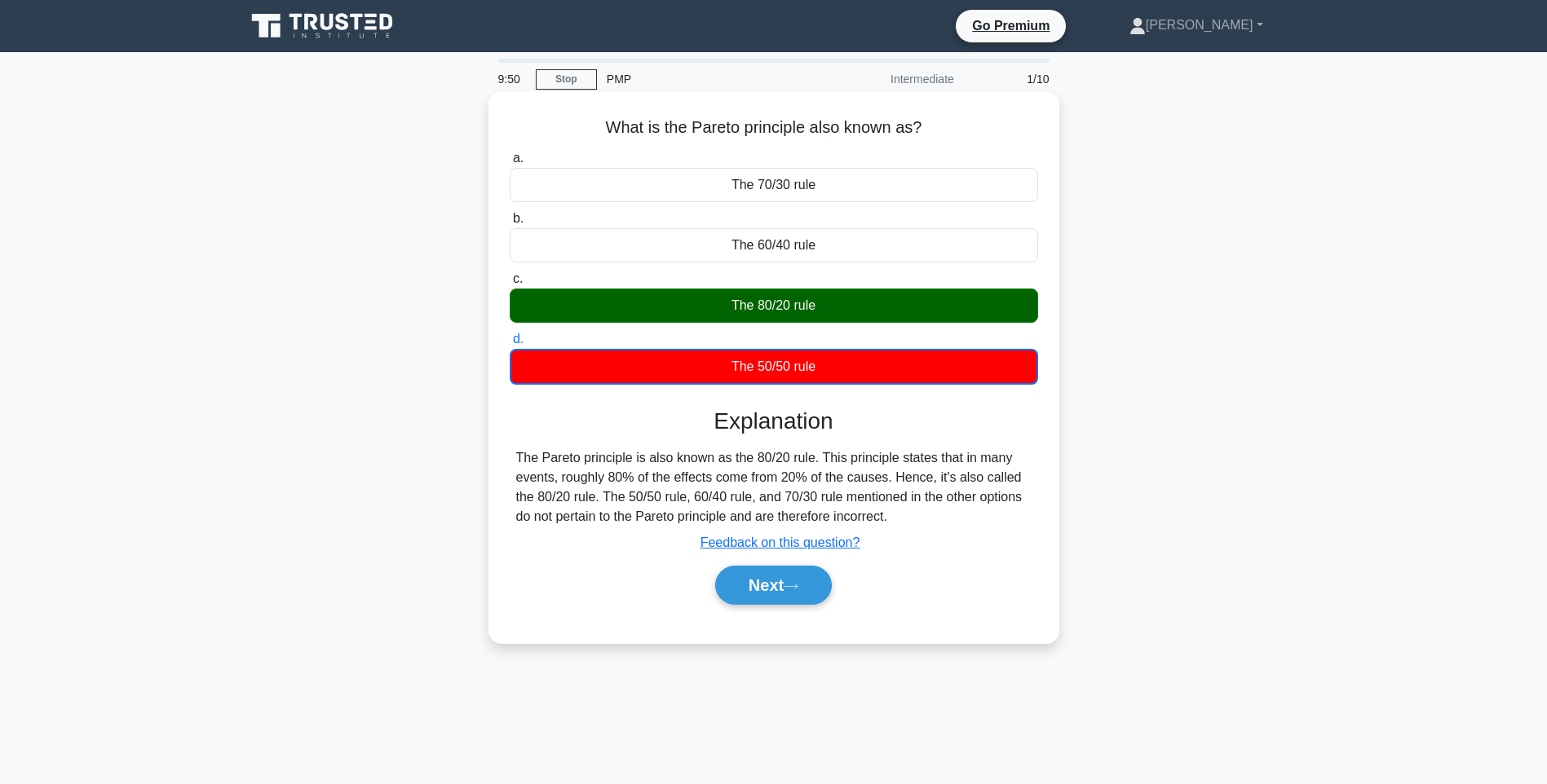
click at [781, 300] on div "The 80/20 rule" at bounding box center [774, 306] width 529 height 34
click at [510, 285] on input "c. The 80/20 rule" at bounding box center [510, 279] width 0 height 11
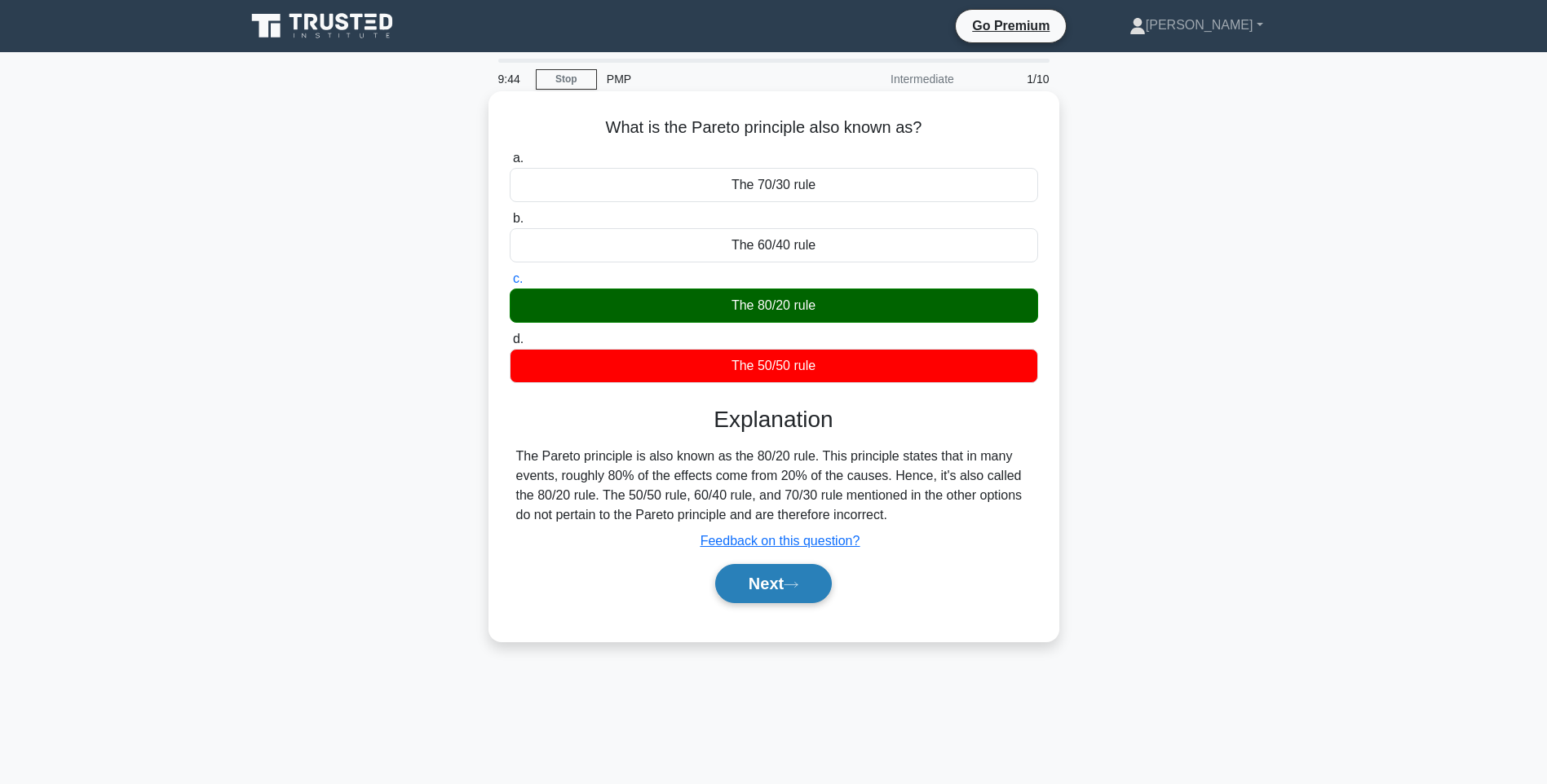
click at [783, 586] on button "Next" at bounding box center [774, 583] width 117 height 39
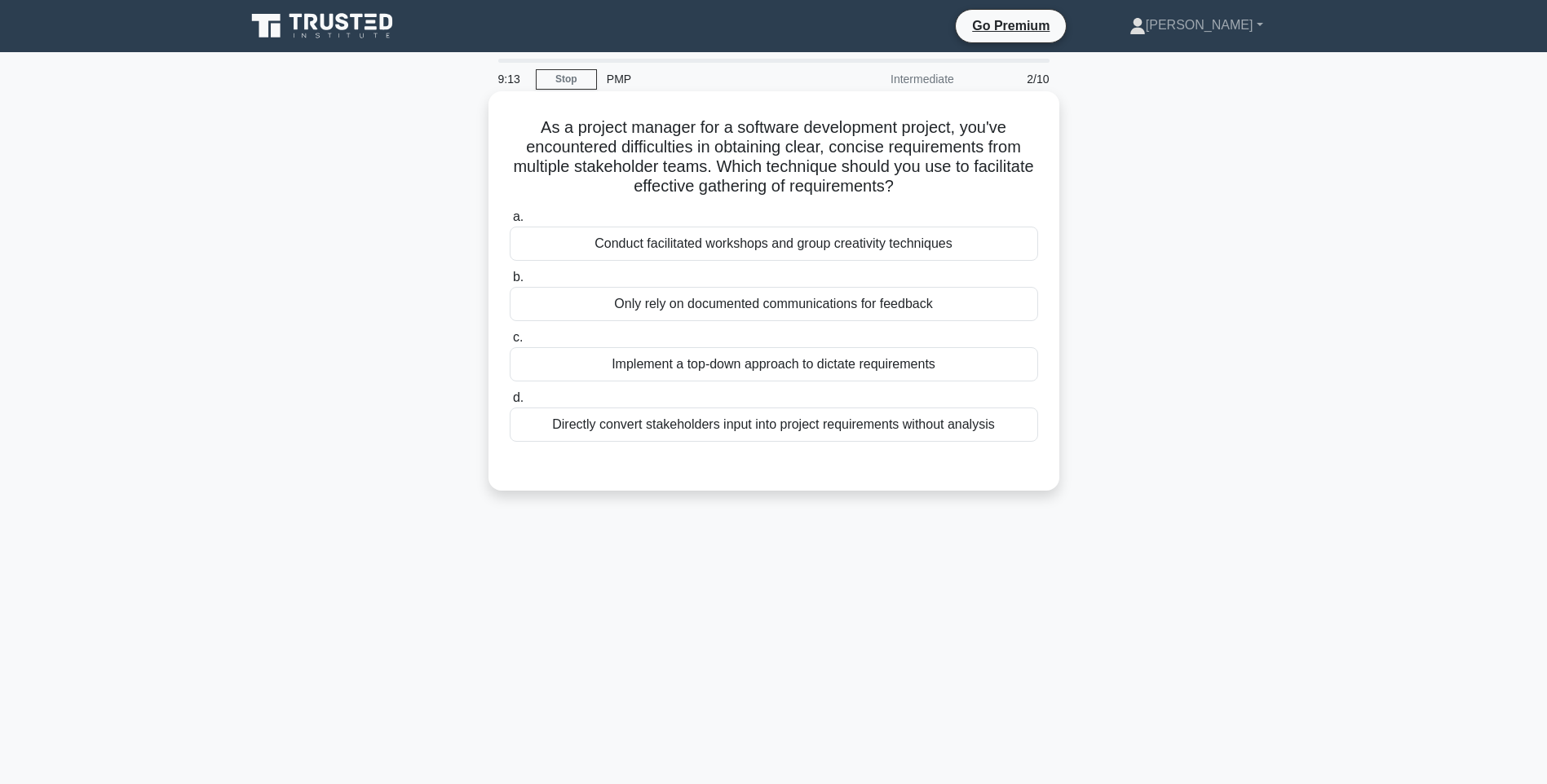
click at [784, 249] on div "Conduct facilitated workshops and group creativity techniques" at bounding box center [774, 243] width 529 height 34
click at [510, 223] on input "a. Conduct facilitated workshops and group creativity techniques" at bounding box center [510, 217] width 0 height 11
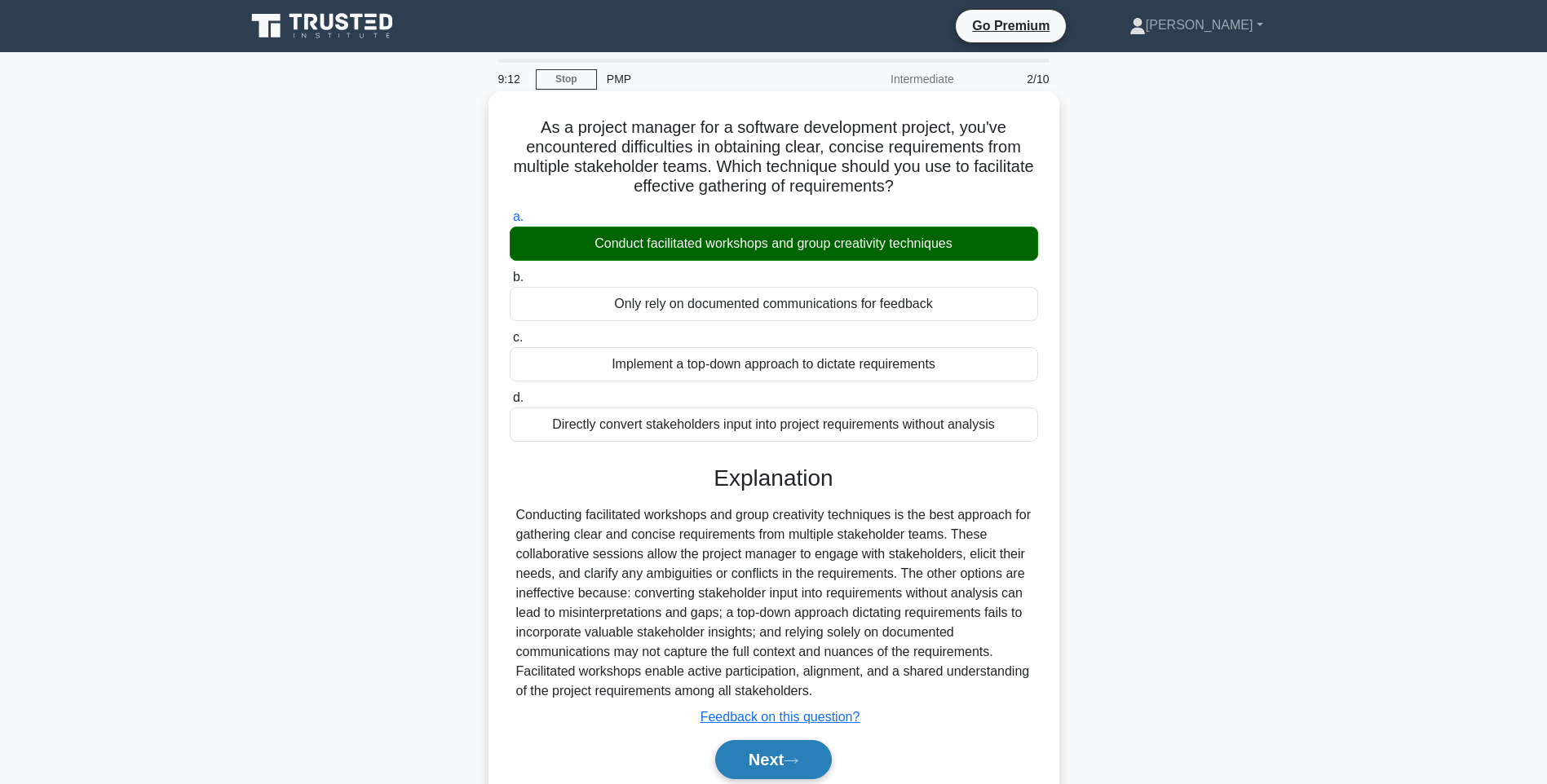
click at [780, 759] on button "Next" at bounding box center [774, 760] width 117 height 39
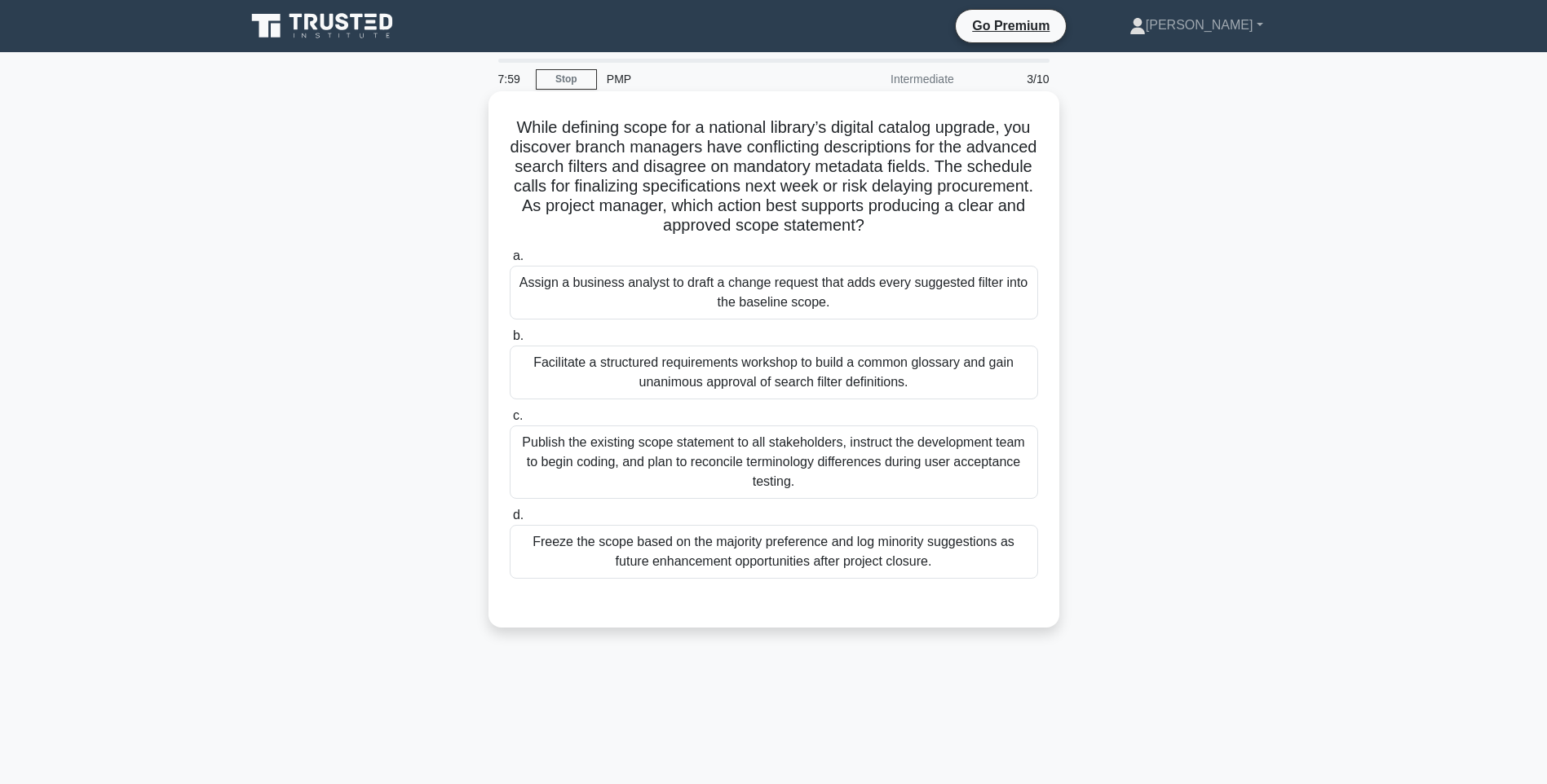
click at [740, 369] on div "Facilitate a structured requirements workshop to build a common glossary and ga…" at bounding box center [774, 372] width 529 height 54
click at [510, 342] on input "b. Facilitate a structured requirements workshop to build a common glossary and…" at bounding box center [510, 337] width 0 height 11
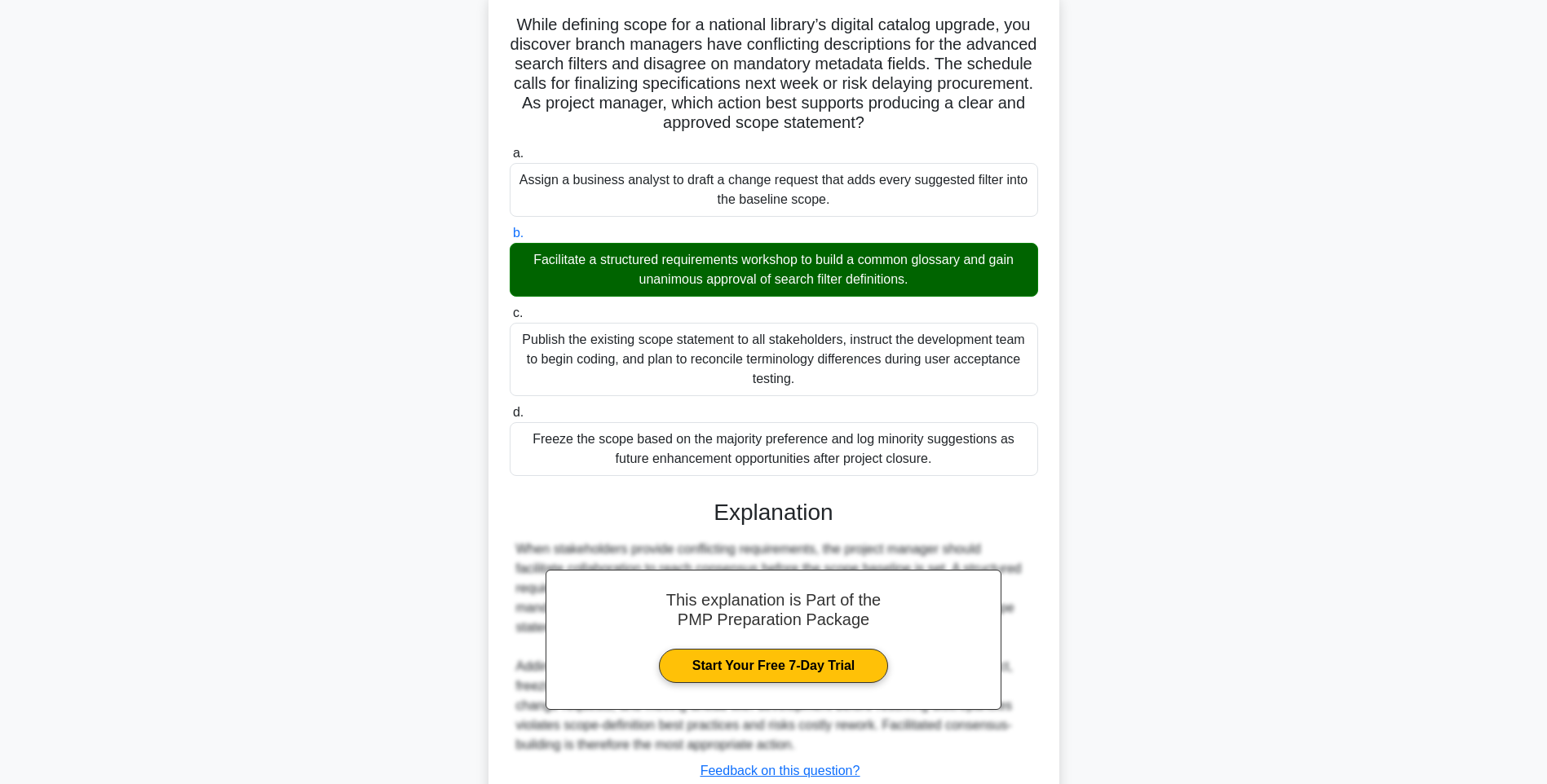
scroll to position [222, 0]
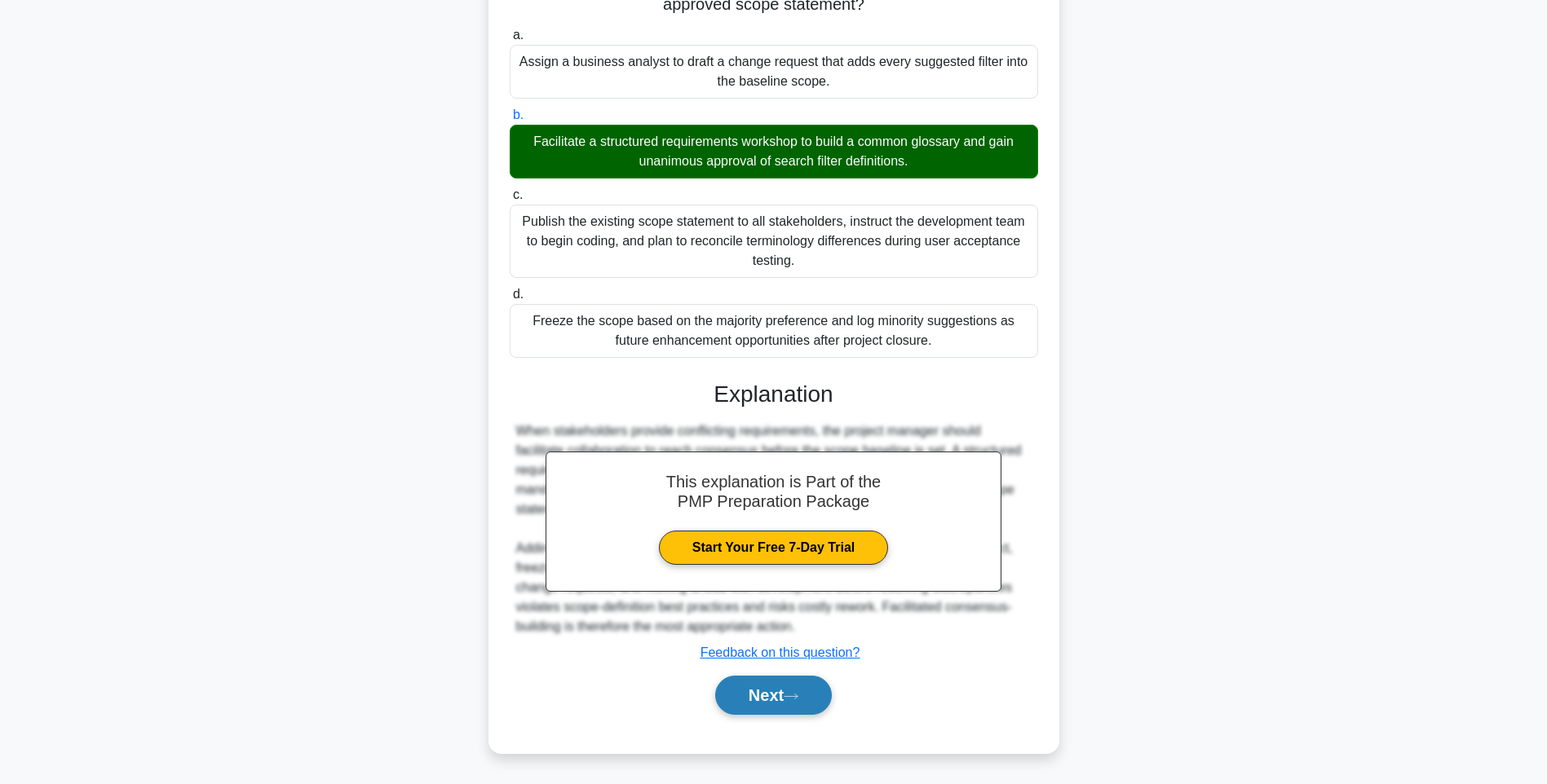
click at [789, 684] on button "Next" at bounding box center [774, 696] width 117 height 39
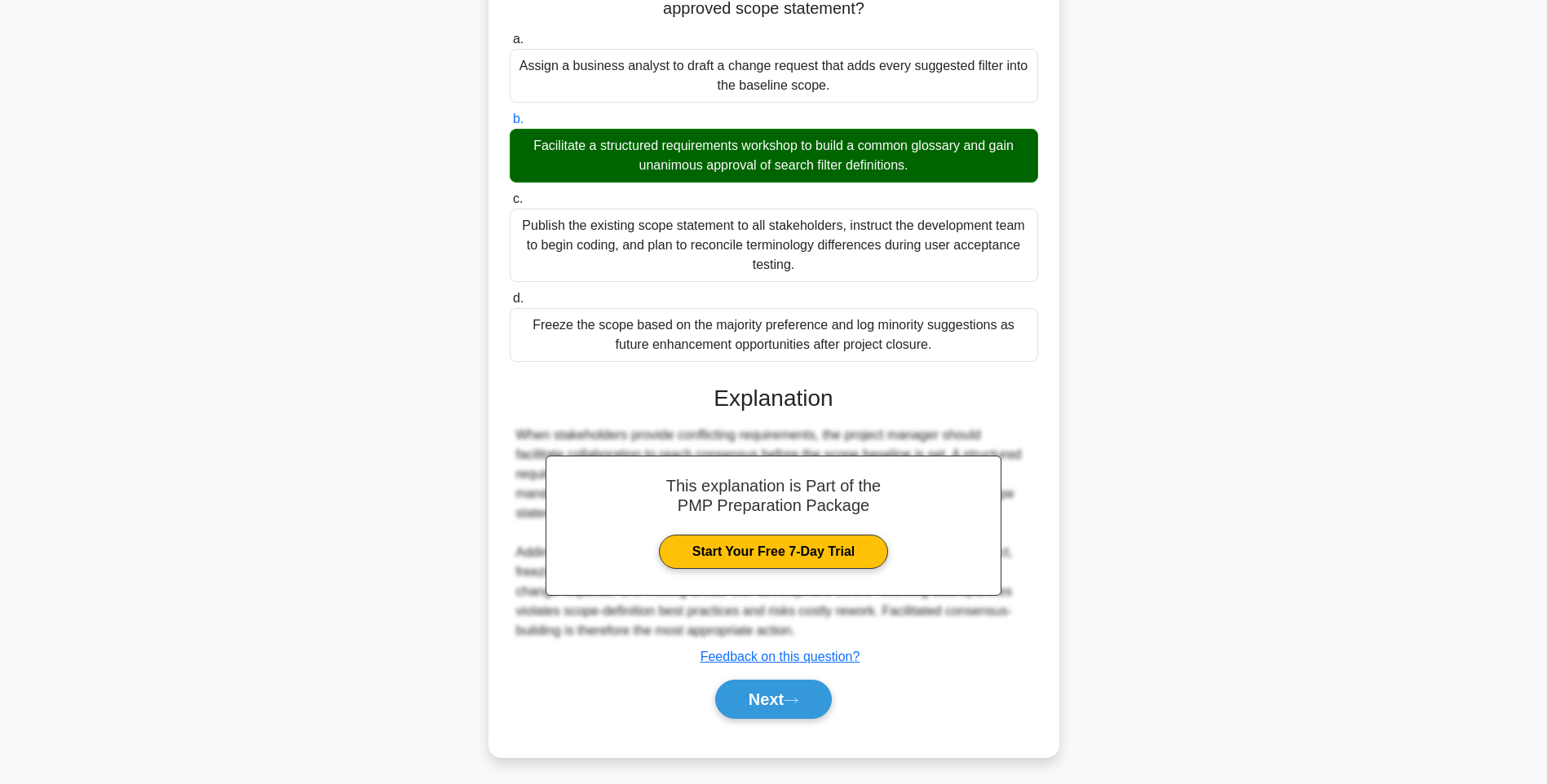
scroll to position [96, 0]
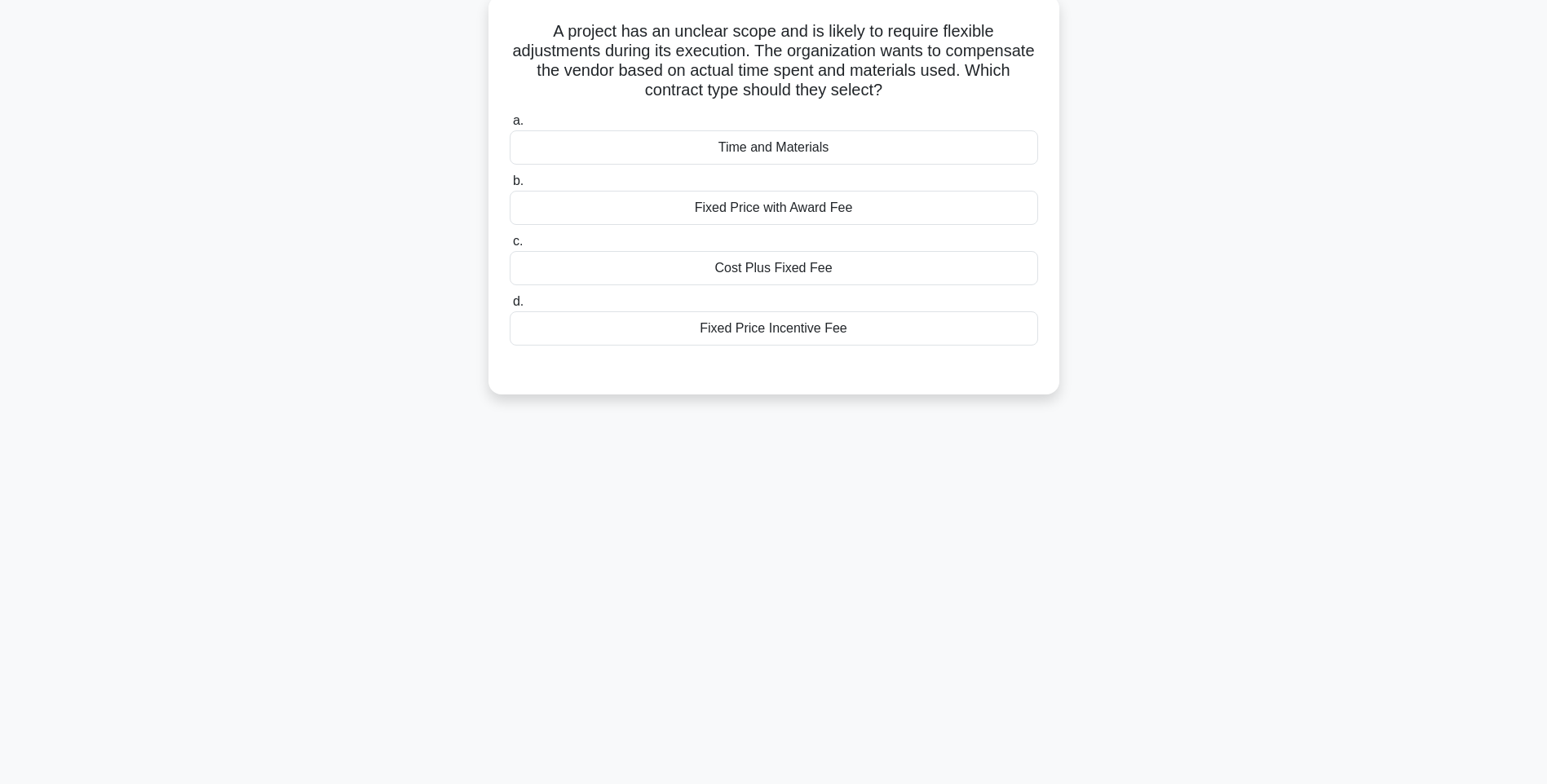
click at [793, 148] on div "Time and Materials" at bounding box center [774, 148] width 529 height 34
click at [510, 126] on input "a. Time and Materials" at bounding box center [510, 121] width 0 height 11
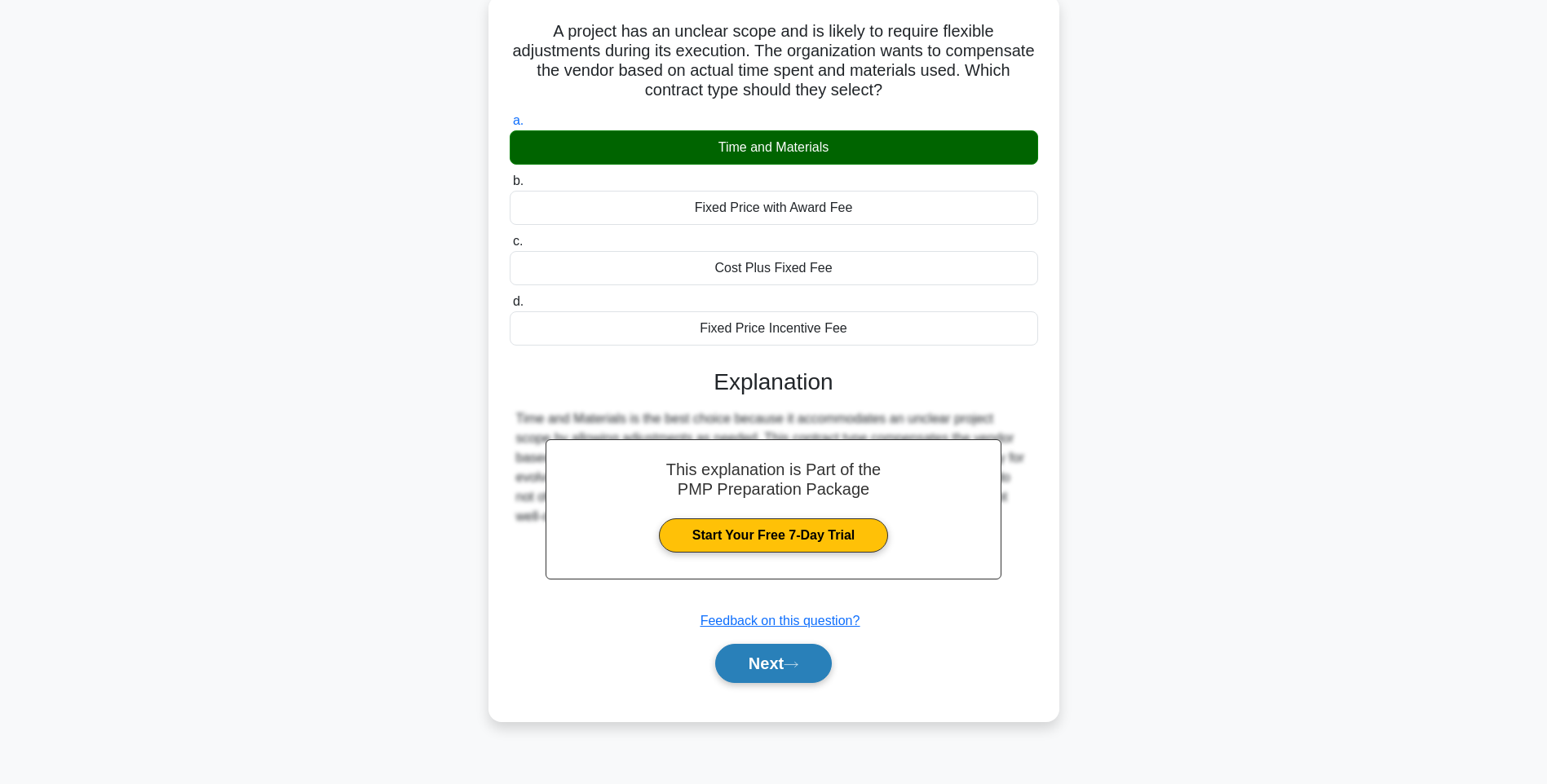
click at [767, 671] on button "Next" at bounding box center [774, 664] width 117 height 39
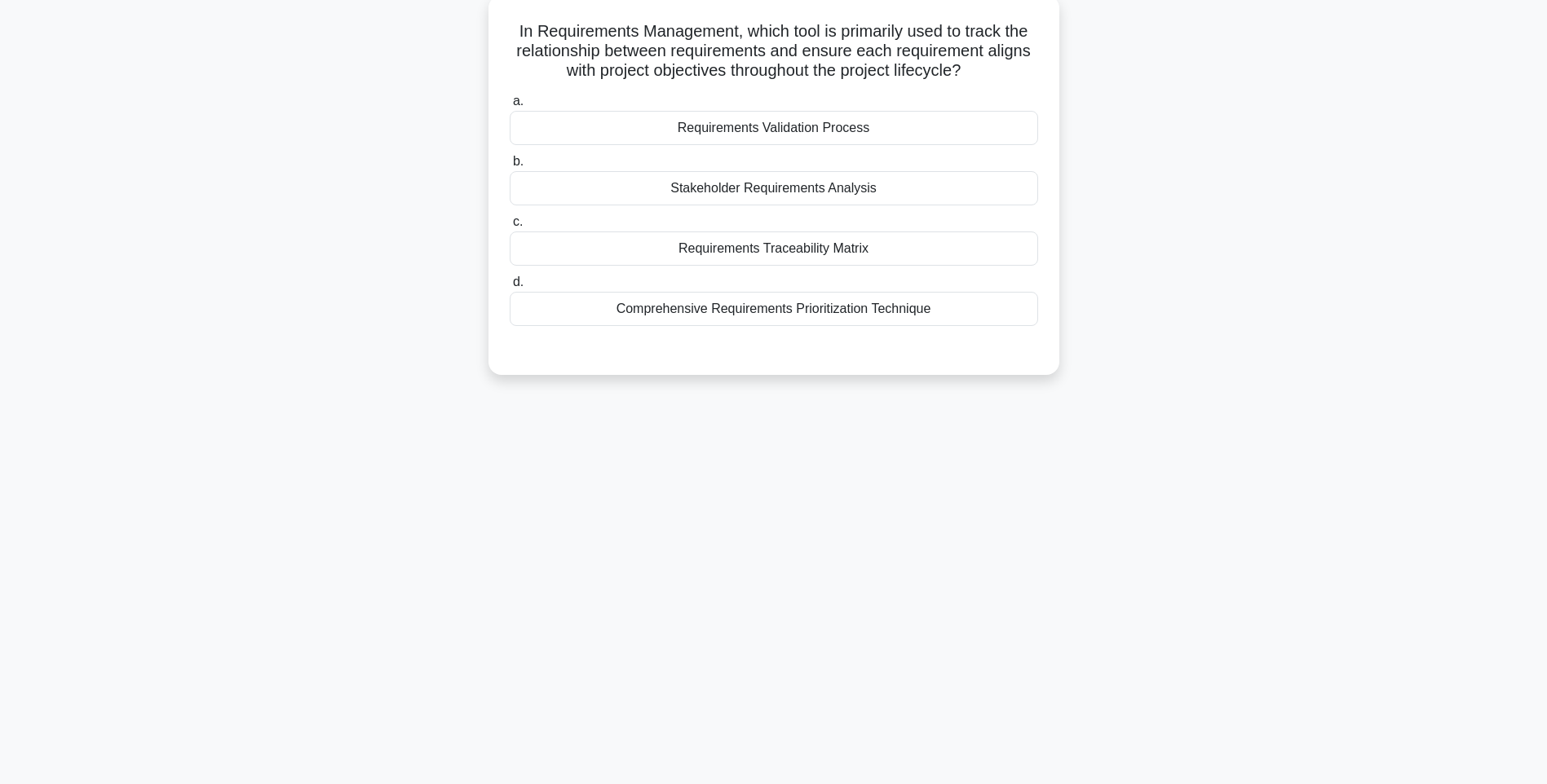
click at [789, 254] on div "Requirements Traceability Matrix" at bounding box center [774, 248] width 529 height 34
click at [510, 227] on input "c. Requirements Traceability Matrix" at bounding box center [510, 222] width 0 height 11
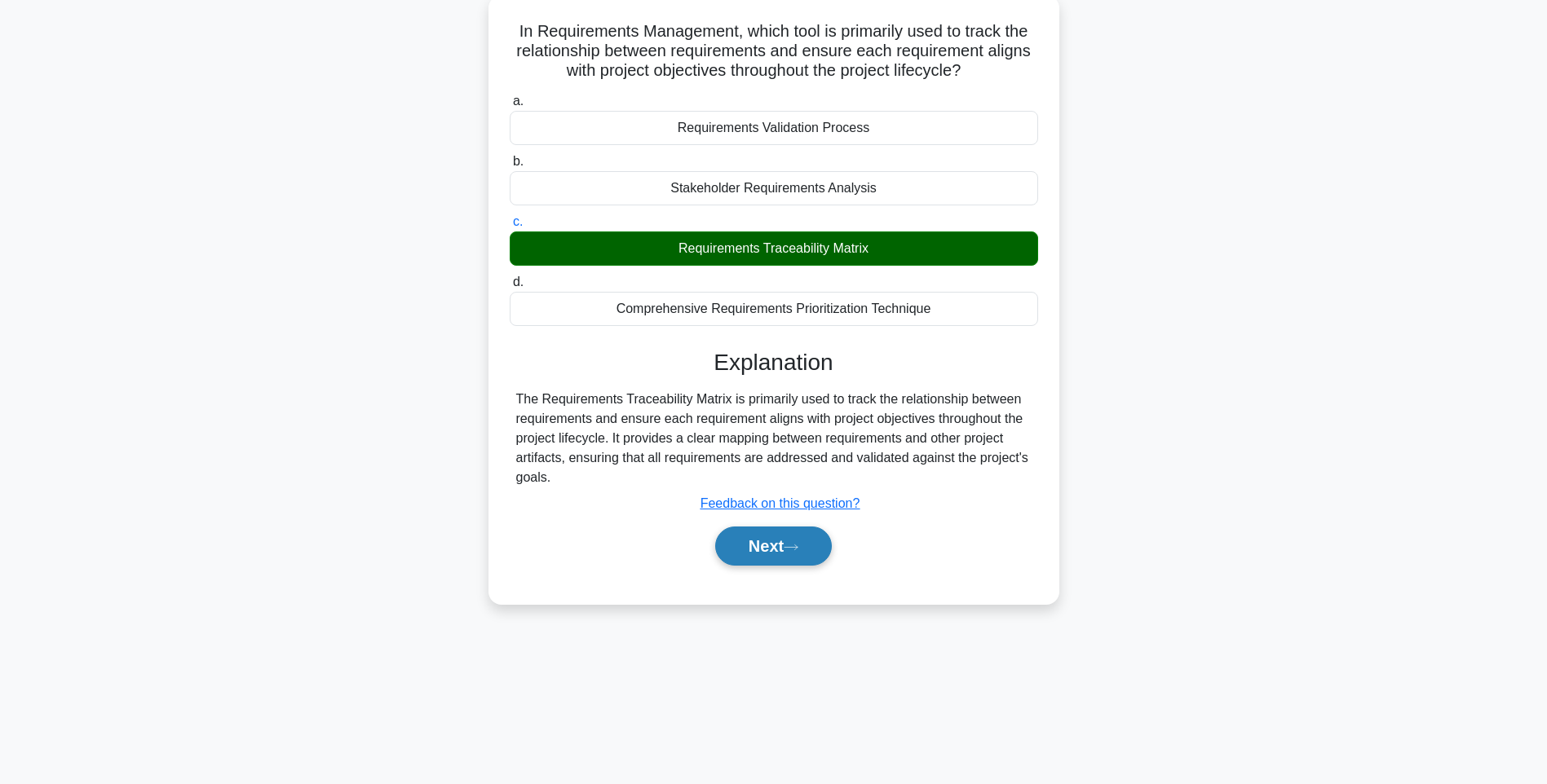
click at [782, 549] on button "Next" at bounding box center [774, 546] width 117 height 39
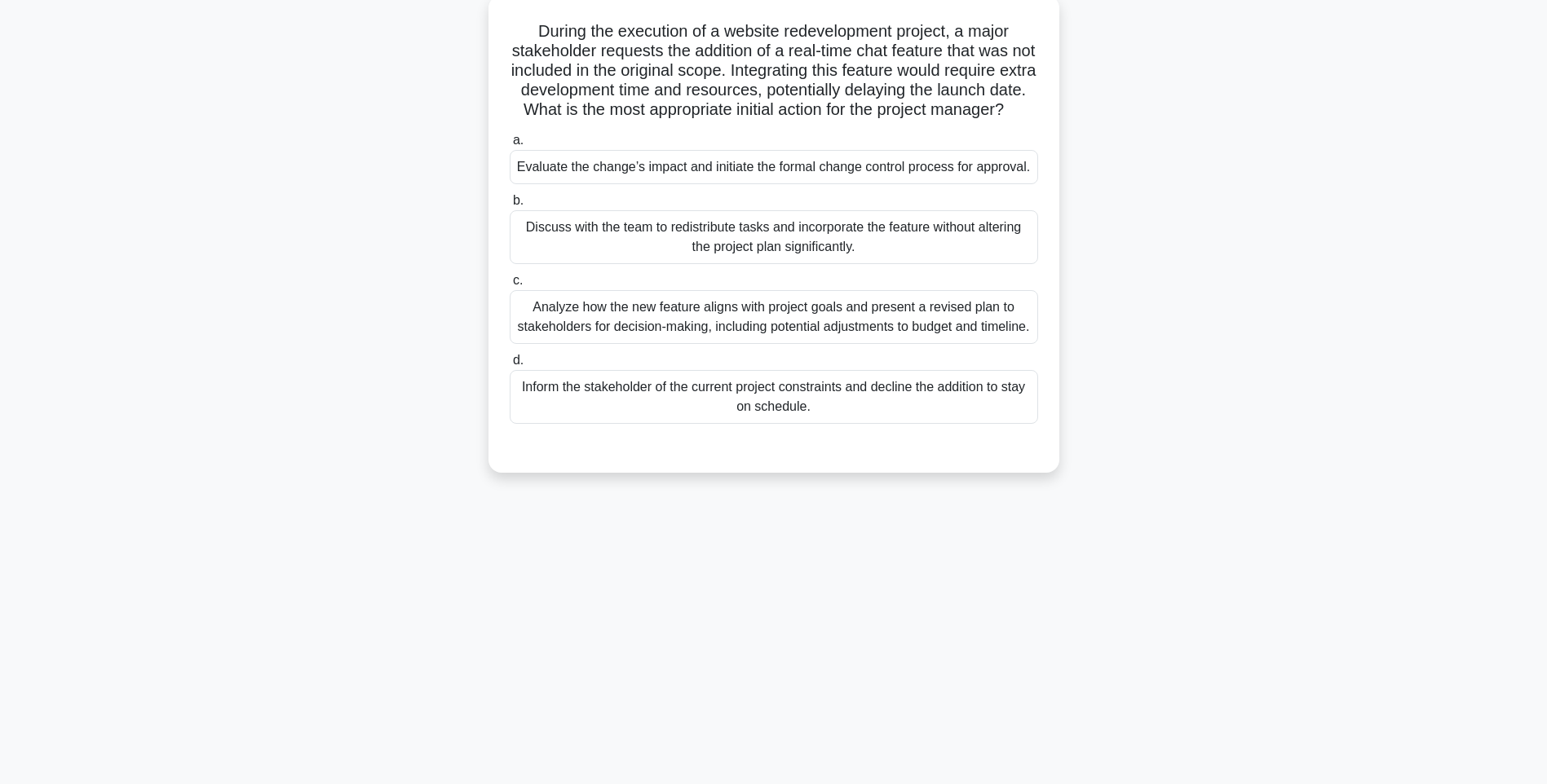
click at [756, 184] on div "Evaluate the change’s impact and initiate the formal change control process for…" at bounding box center [774, 167] width 529 height 34
click at [510, 146] on input "a. Evaluate the change’s impact and initiate the formal change control process …" at bounding box center [510, 141] width 0 height 11
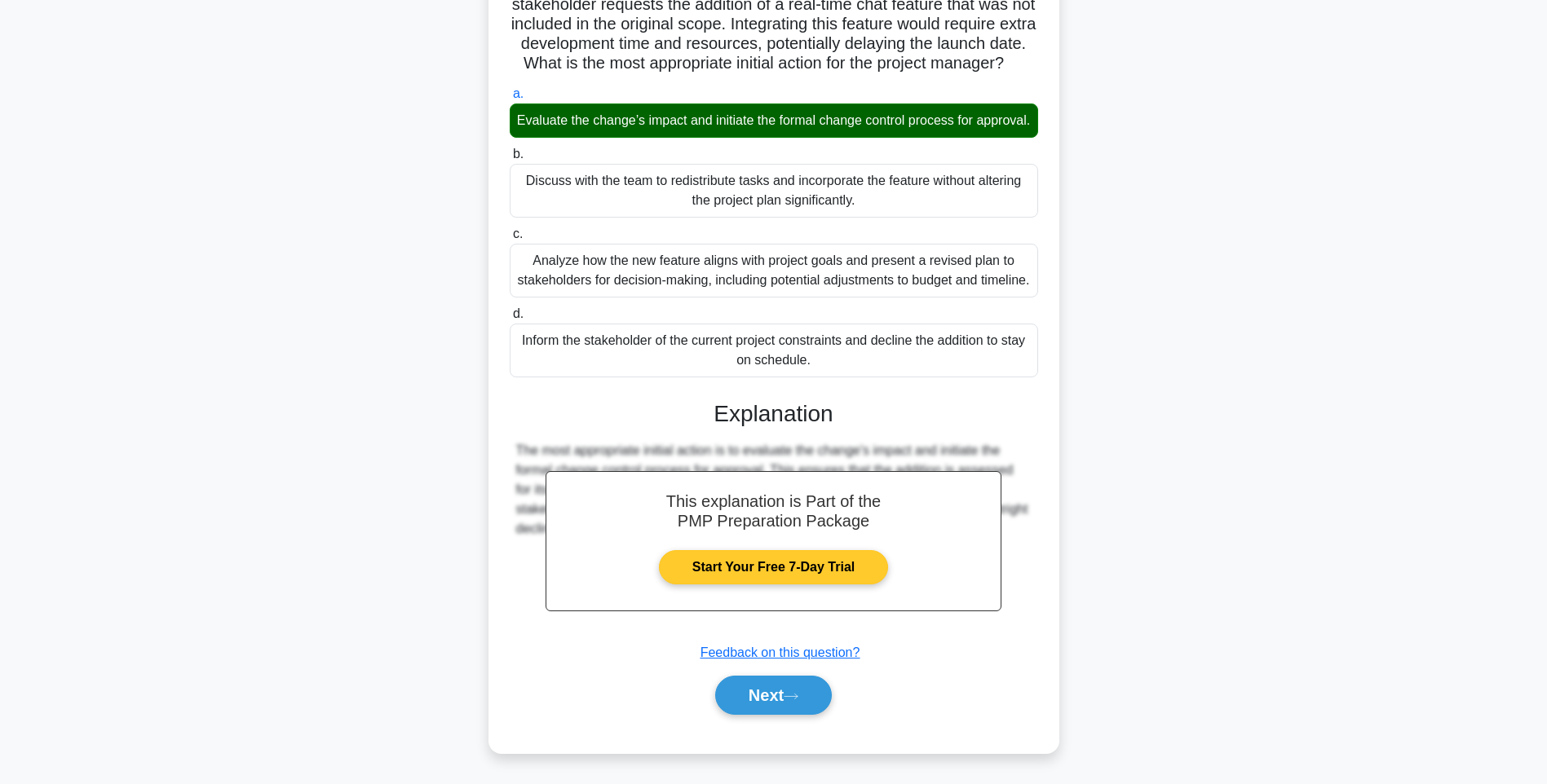
scroll to position [202, 0]
click at [765, 698] on button "Next" at bounding box center [774, 696] width 117 height 39
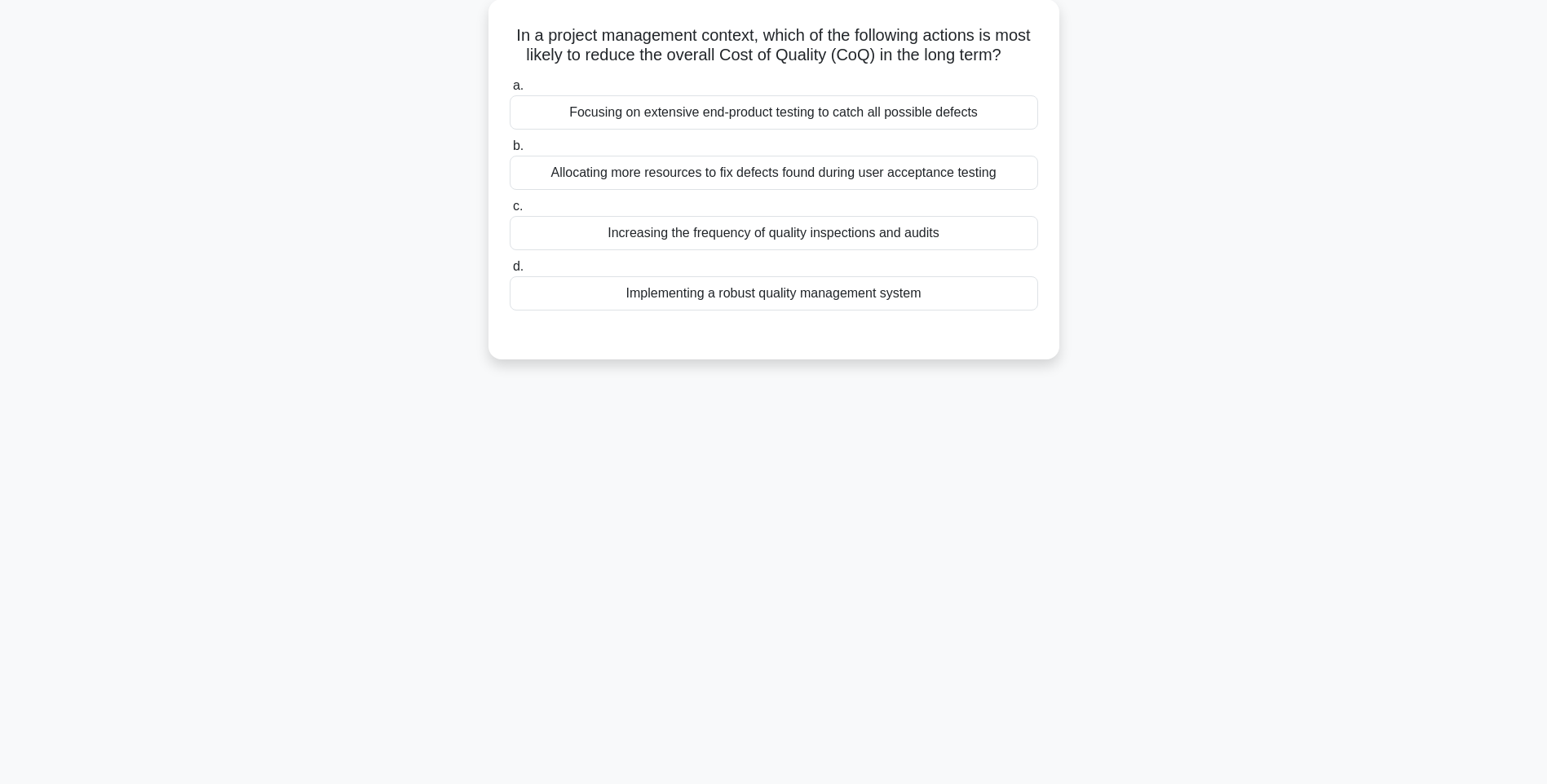
scroll to position [96, 0]
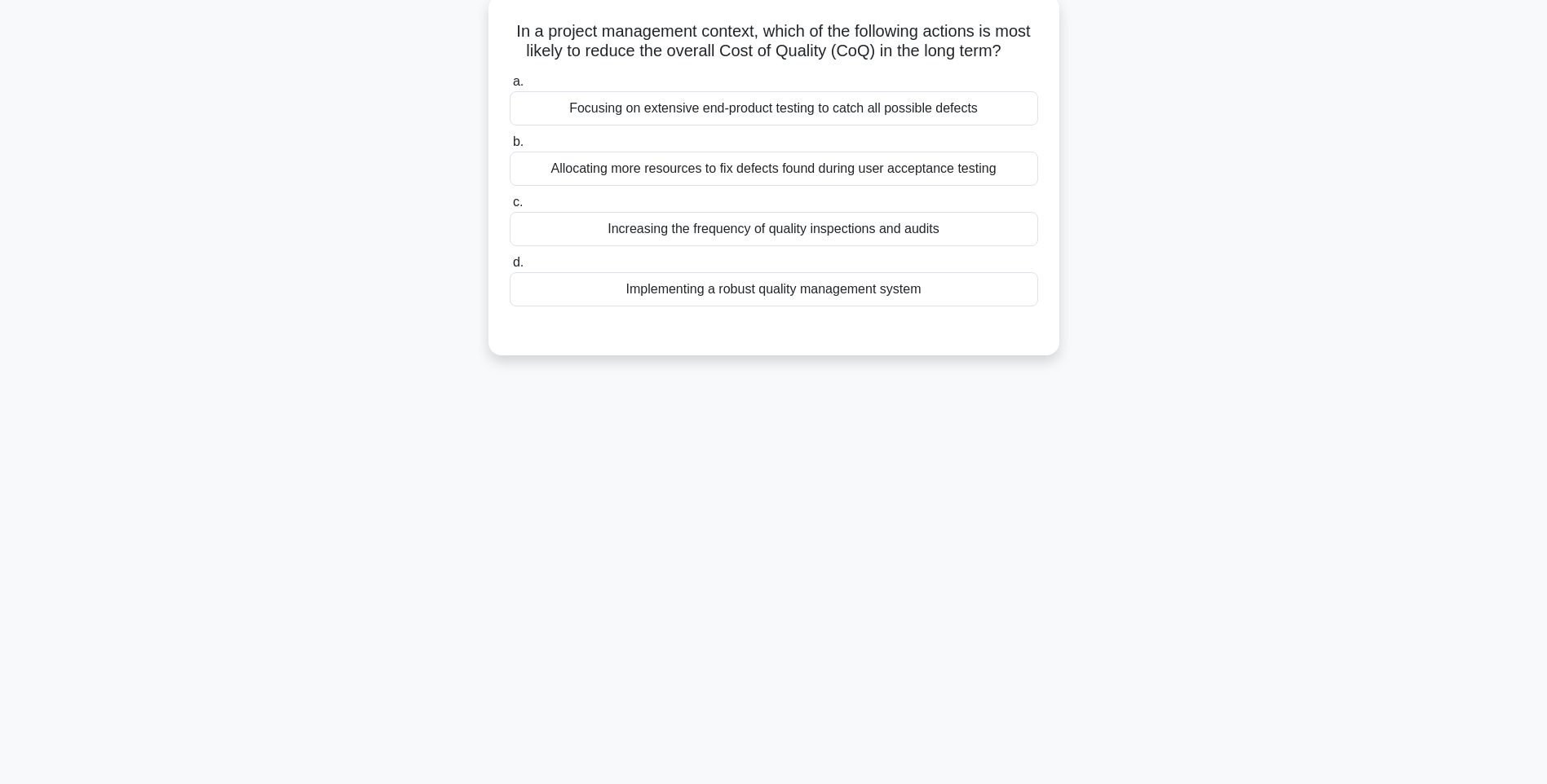
click at [808, 247] on div "Increasing the frequency of quality inspections and audits" at bounding box center [774, 229] width 529 height 34
click at [510, 208] on input "c. Increasing the frequency of quality inspections and audits" at bounding box center [510, 202] width 0 height 11
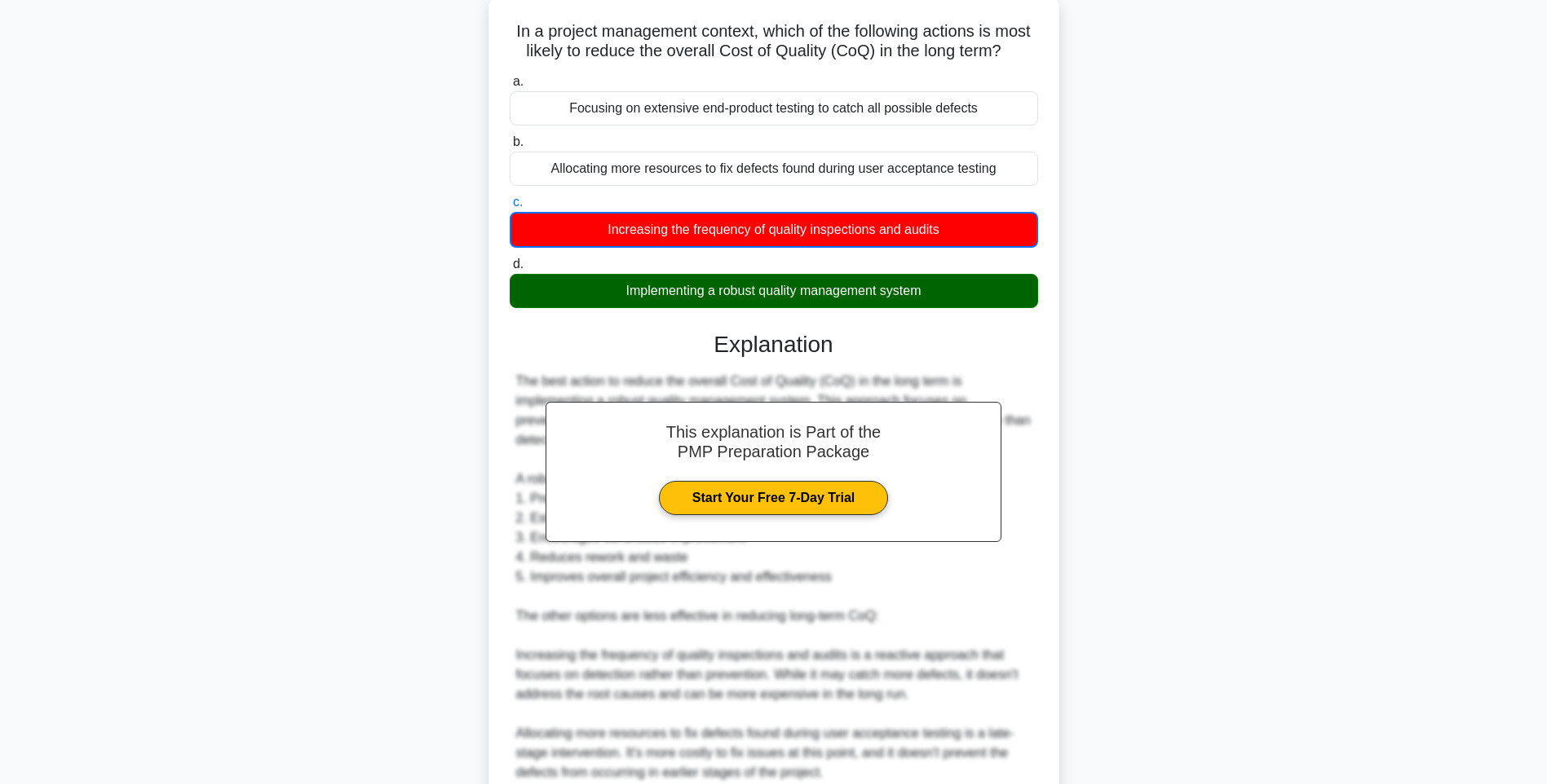
click at [796, 308] on div "Implementing a robust quality management system" at bounding box center [774, 291] width 529 height 34
click at [510, 270] on input "d. Implementing a robust quality management system" at bounding box center [510, 264] width 0 height 11
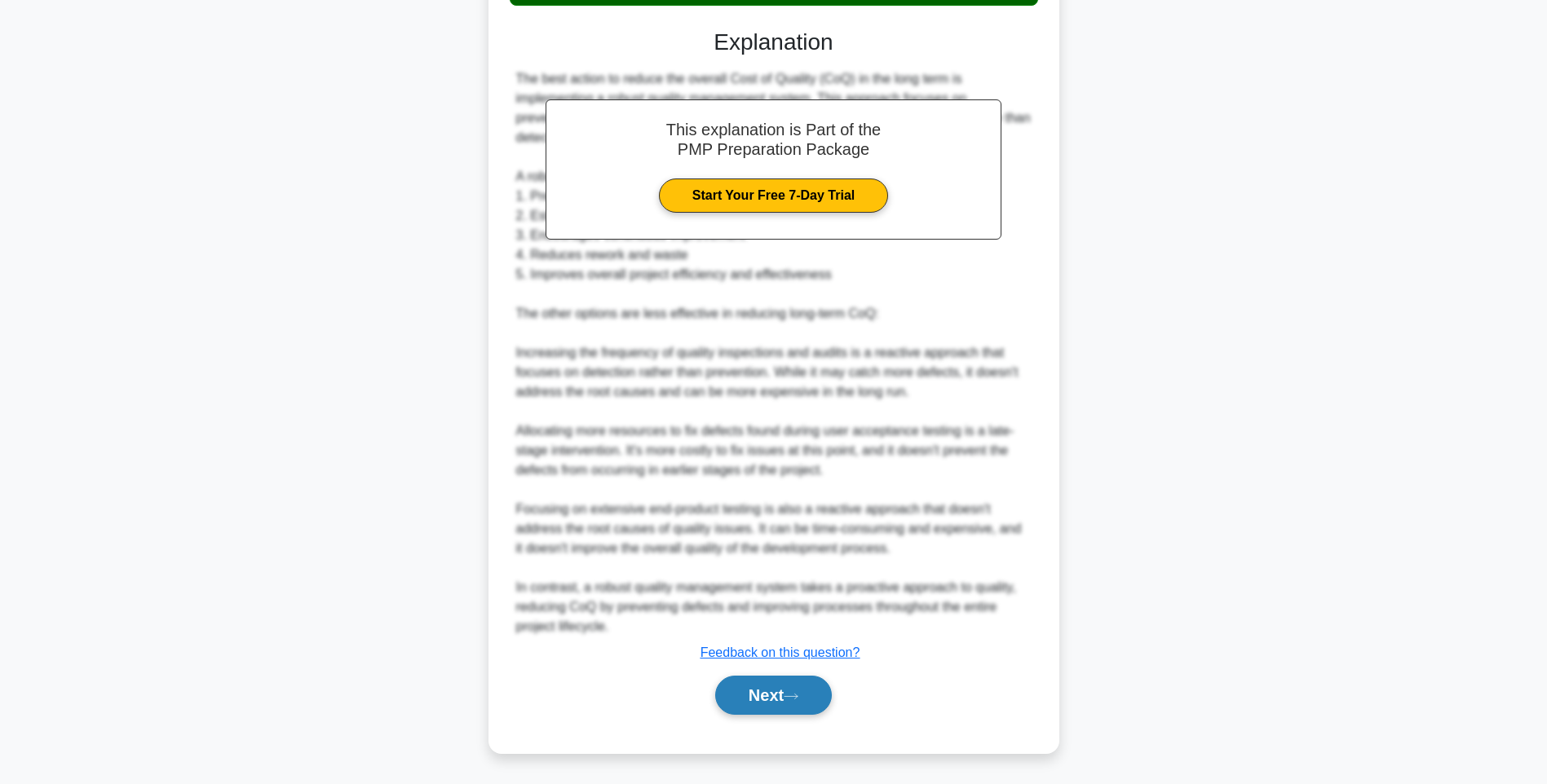
click at [770, 690] on button "Next" at bounding box center [774, 696] width 117 height 39
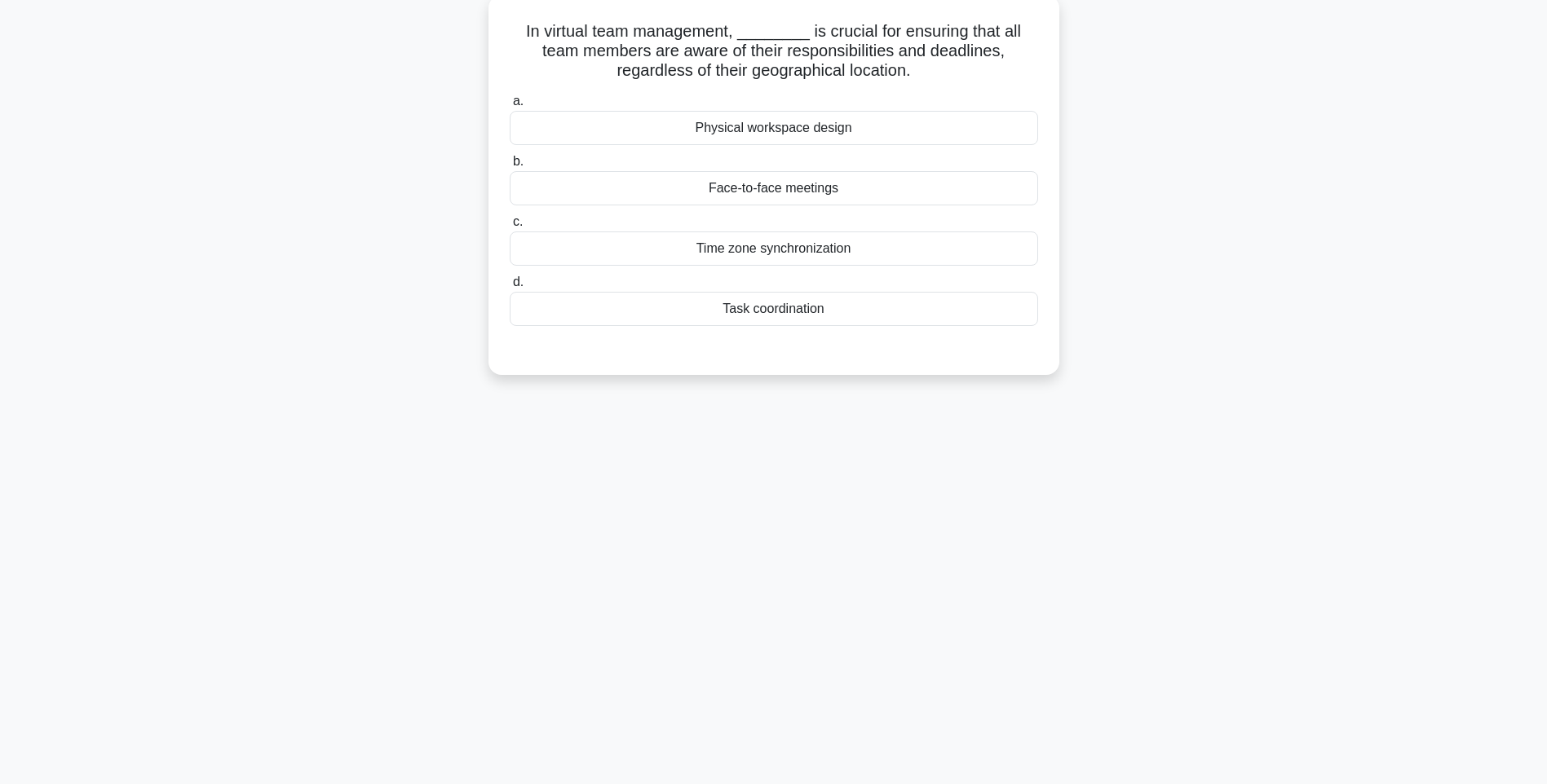
click at [762, 186] on div "Face-to-face meetings" at bounding box center [774, 188] width 529 height 34
click at [510, 167] on input "b. Face-to-face meetings" at bounding box center [510, 162] width 0 height 11
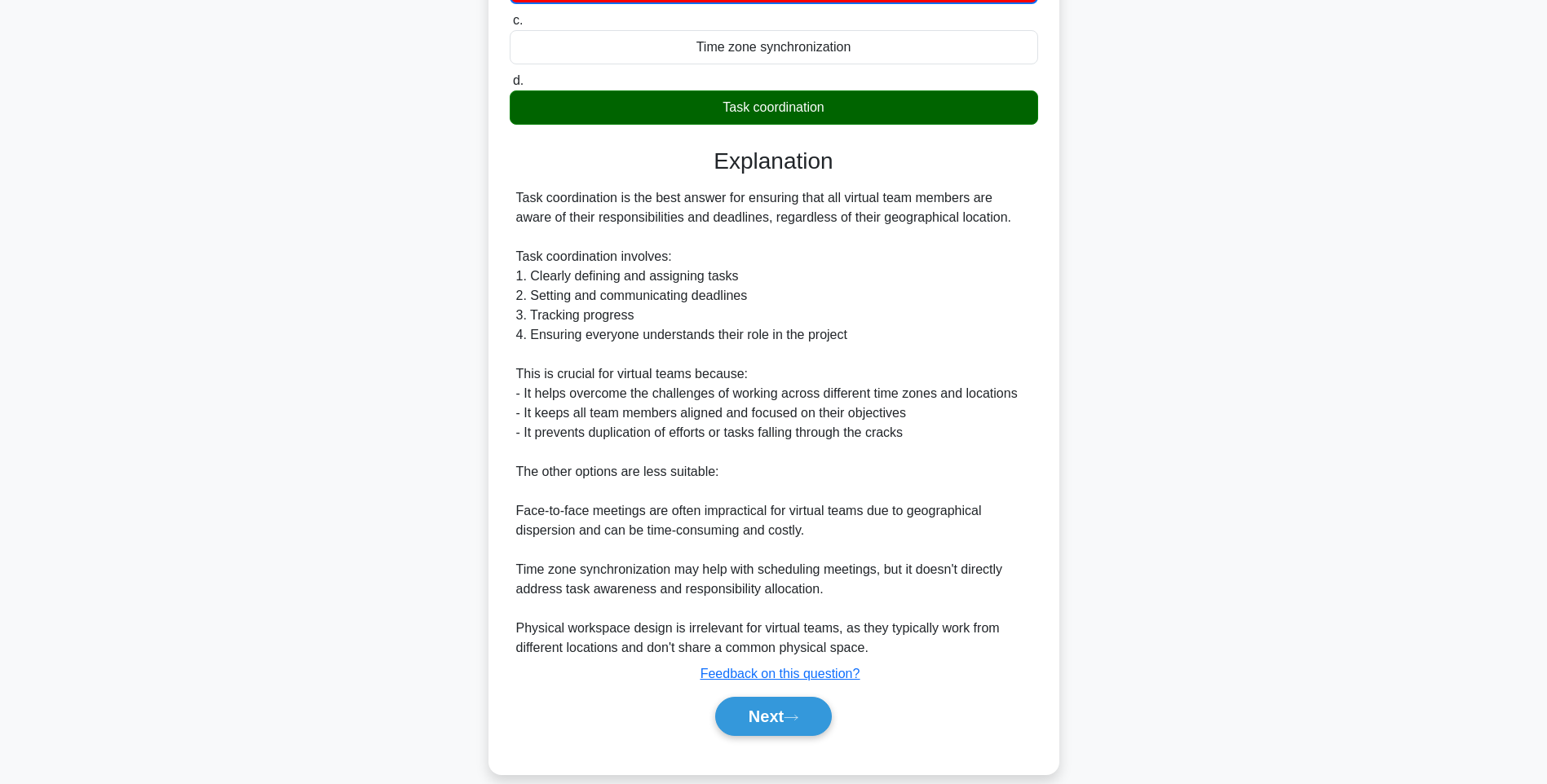
scroll to position [321, 0]
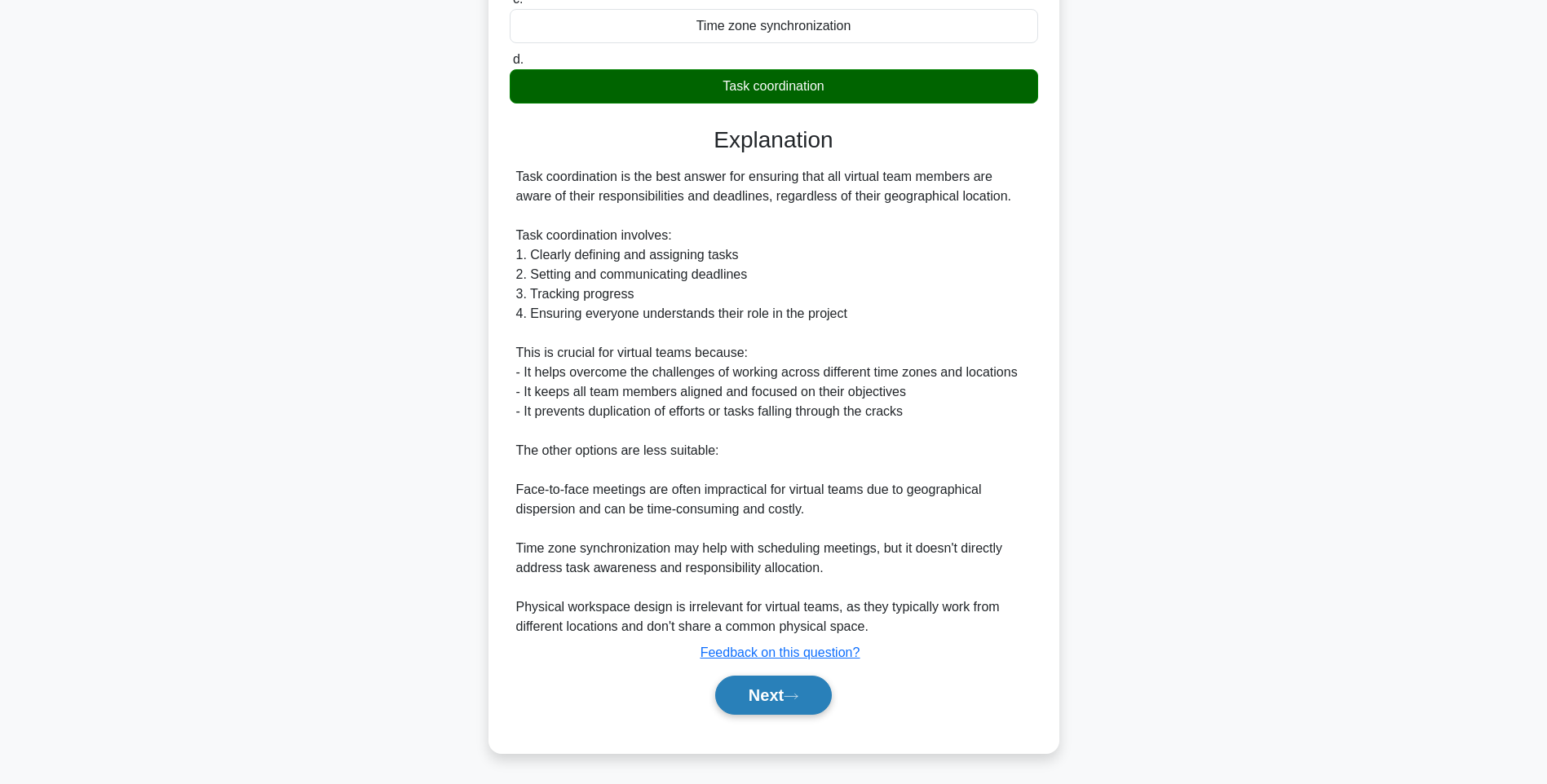
click at [771, 691] on button "Next" at bounding box center [774, 696] width 117 height 39
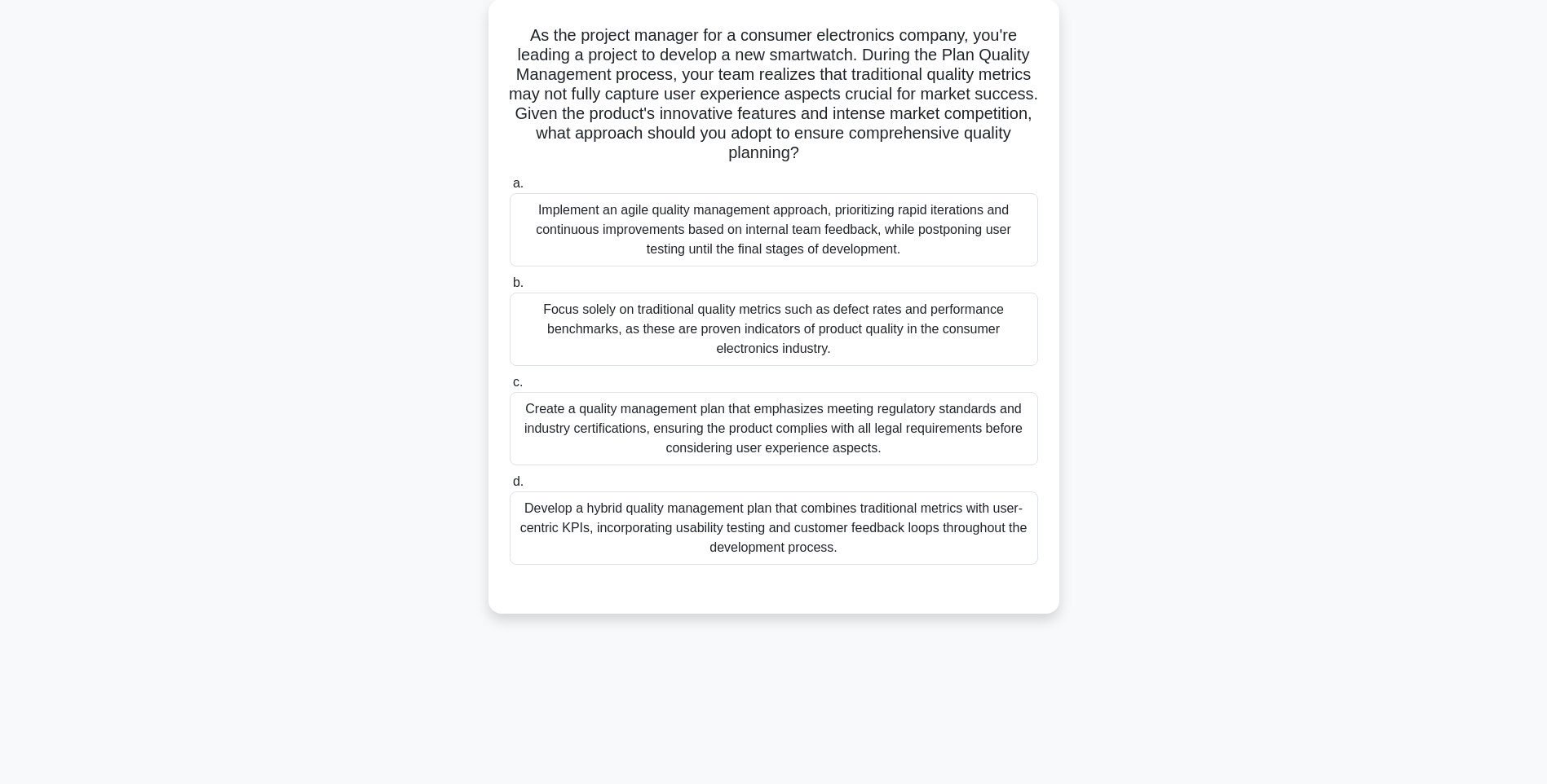
scroll to position [96, 0]
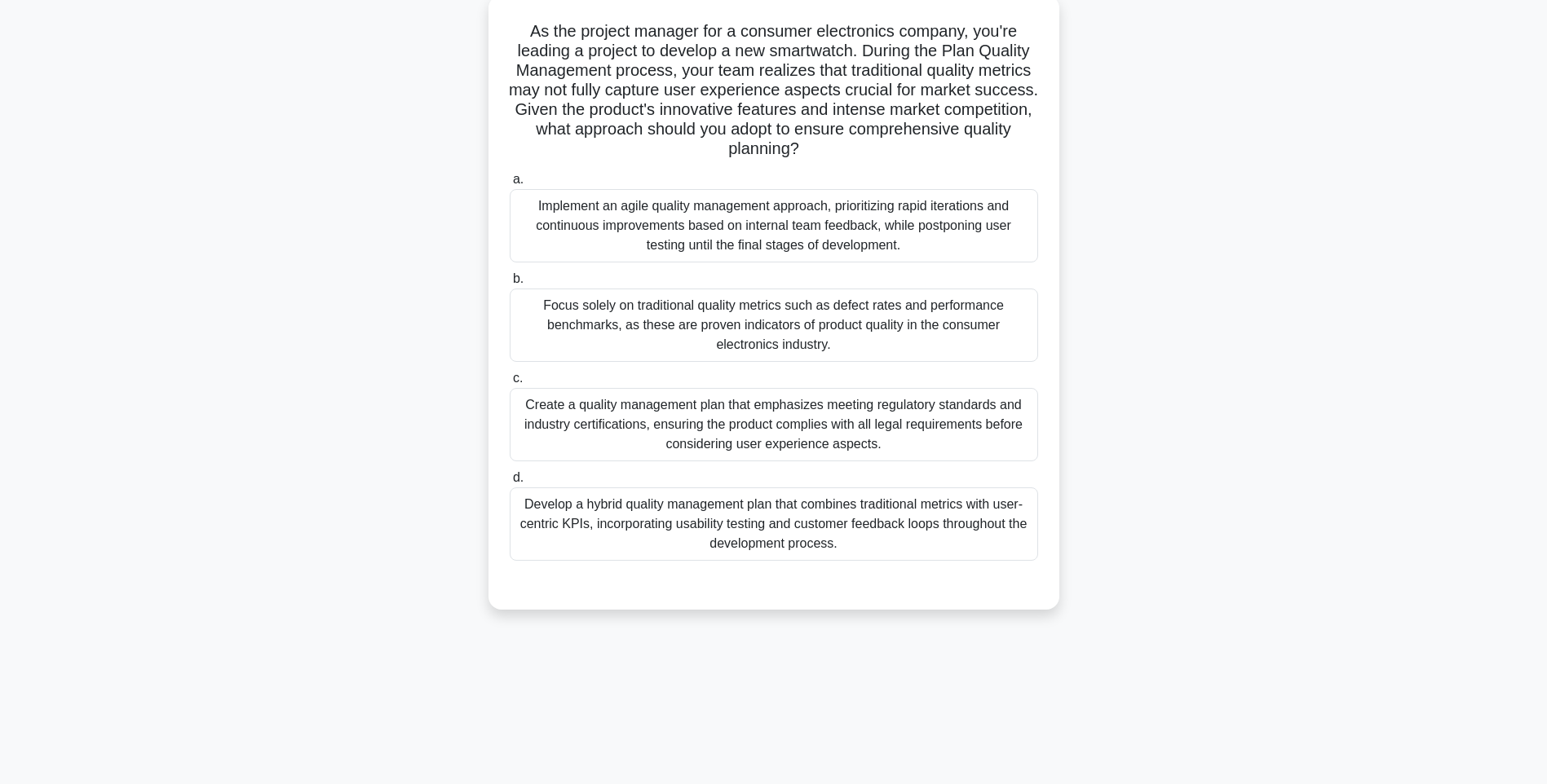
click at [800, 522] on div "Develop a hybrid quality management plan that combines traditional metrics with…" at bounding box center [774, 524] width 529 height 73
click at [510, 483] on input "d. Develop a hybrid quality management plan that combines traditional metrics w…" at bounding box center [510, 478] width 0 height 11
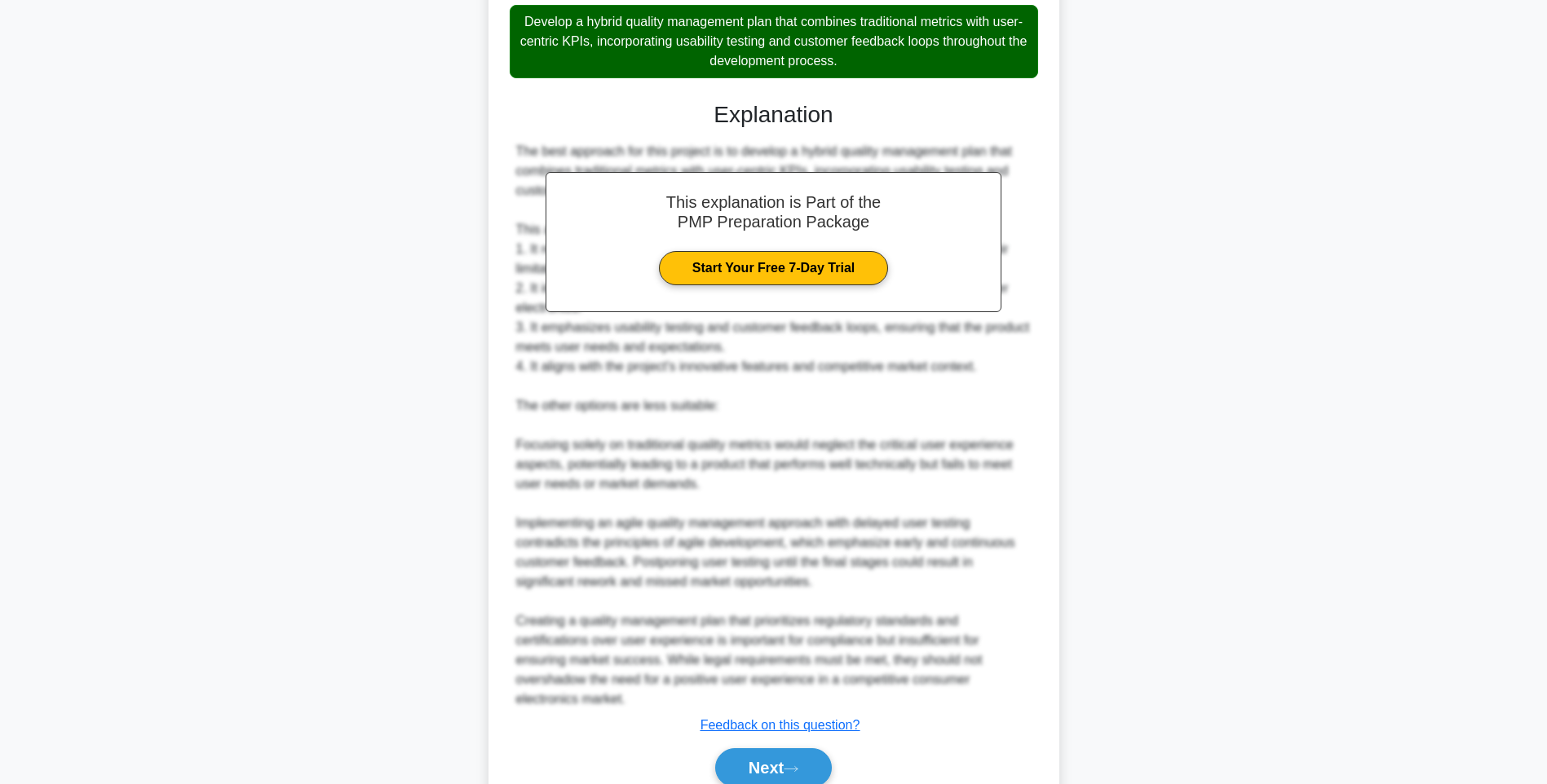
scroll to position [652, 0]
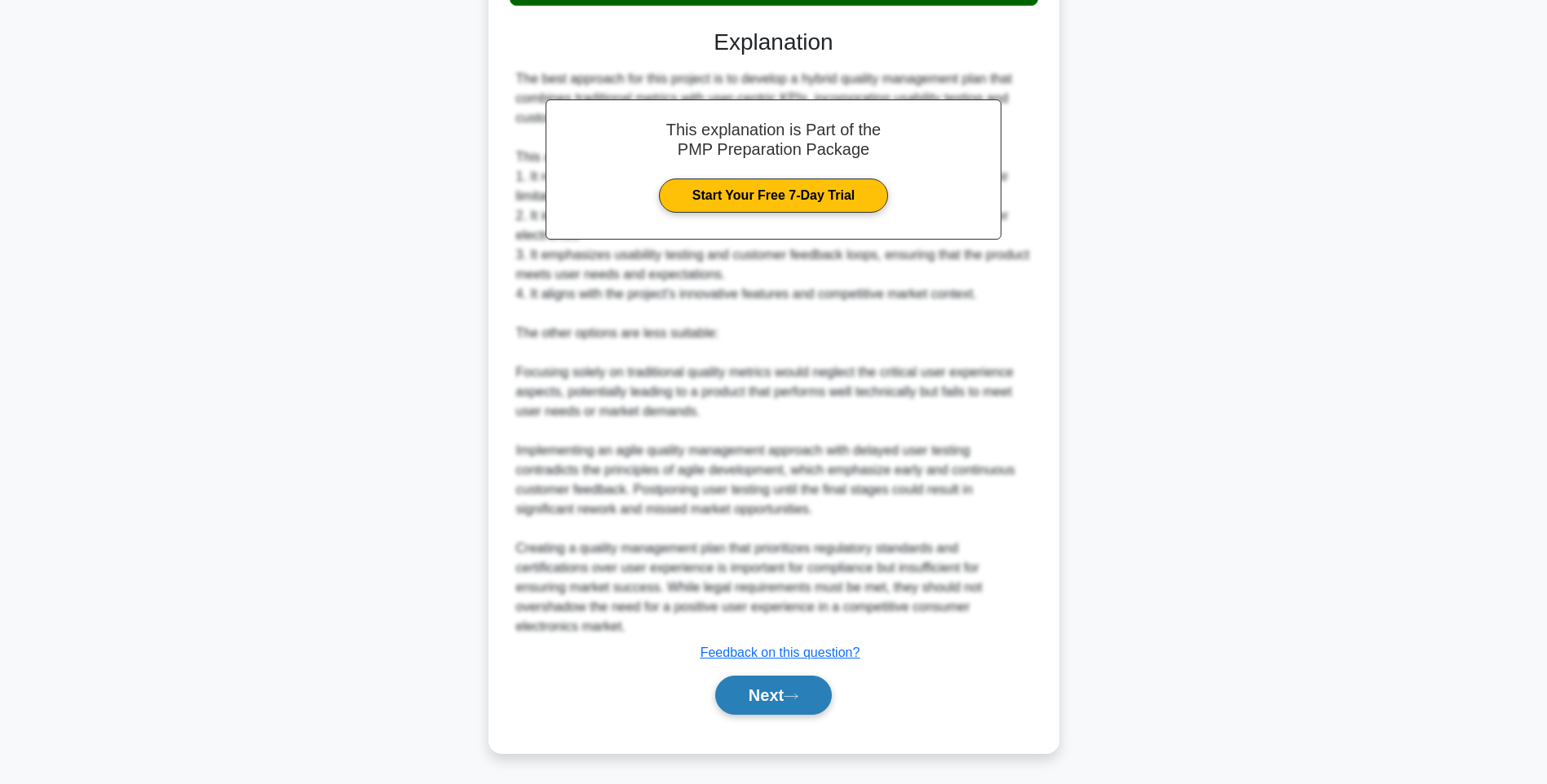
click at [774, 691] on button "Next" at bounding box center [774, 696] width 117 height 39
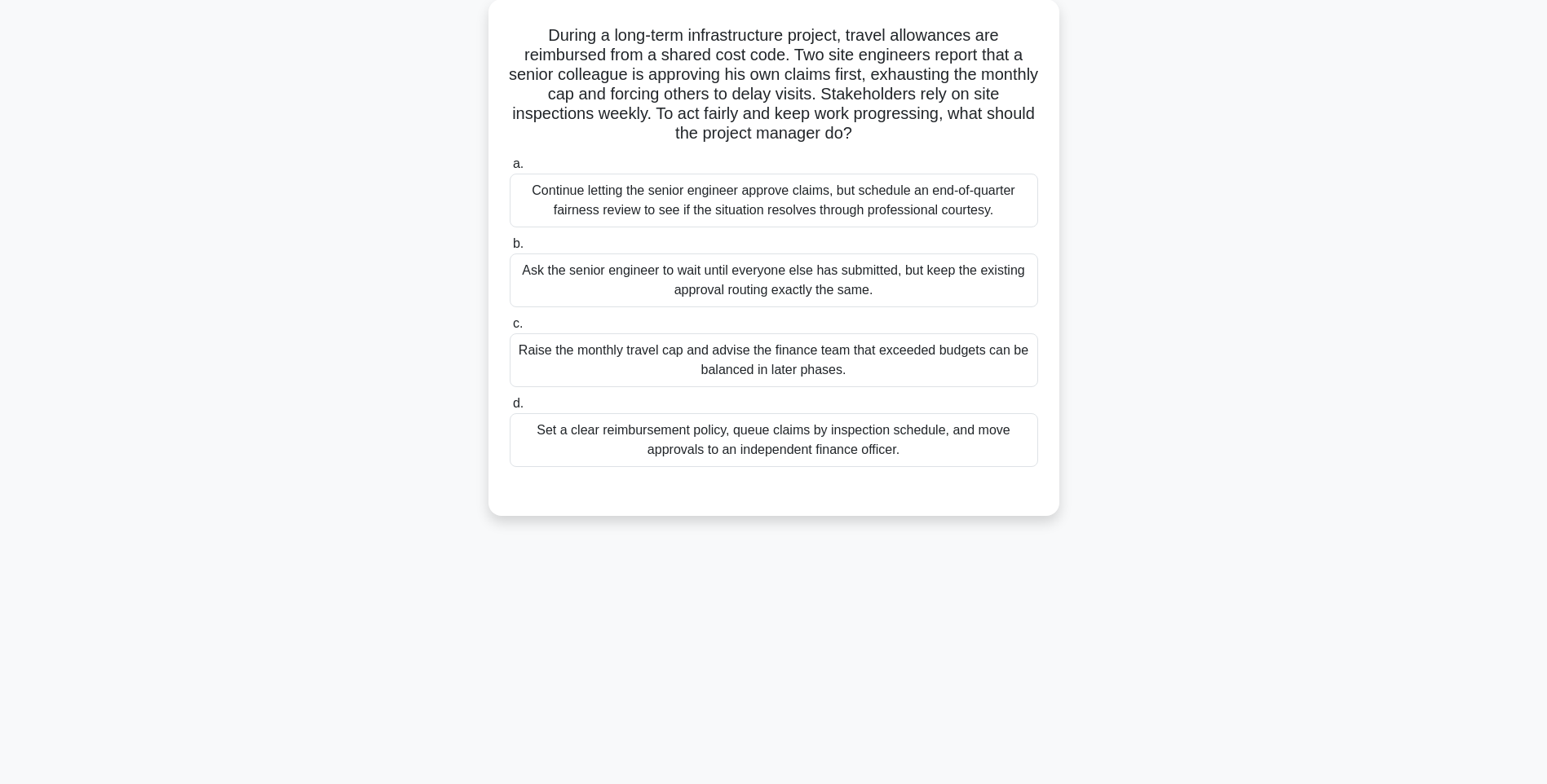
scroll to position [96, 0]
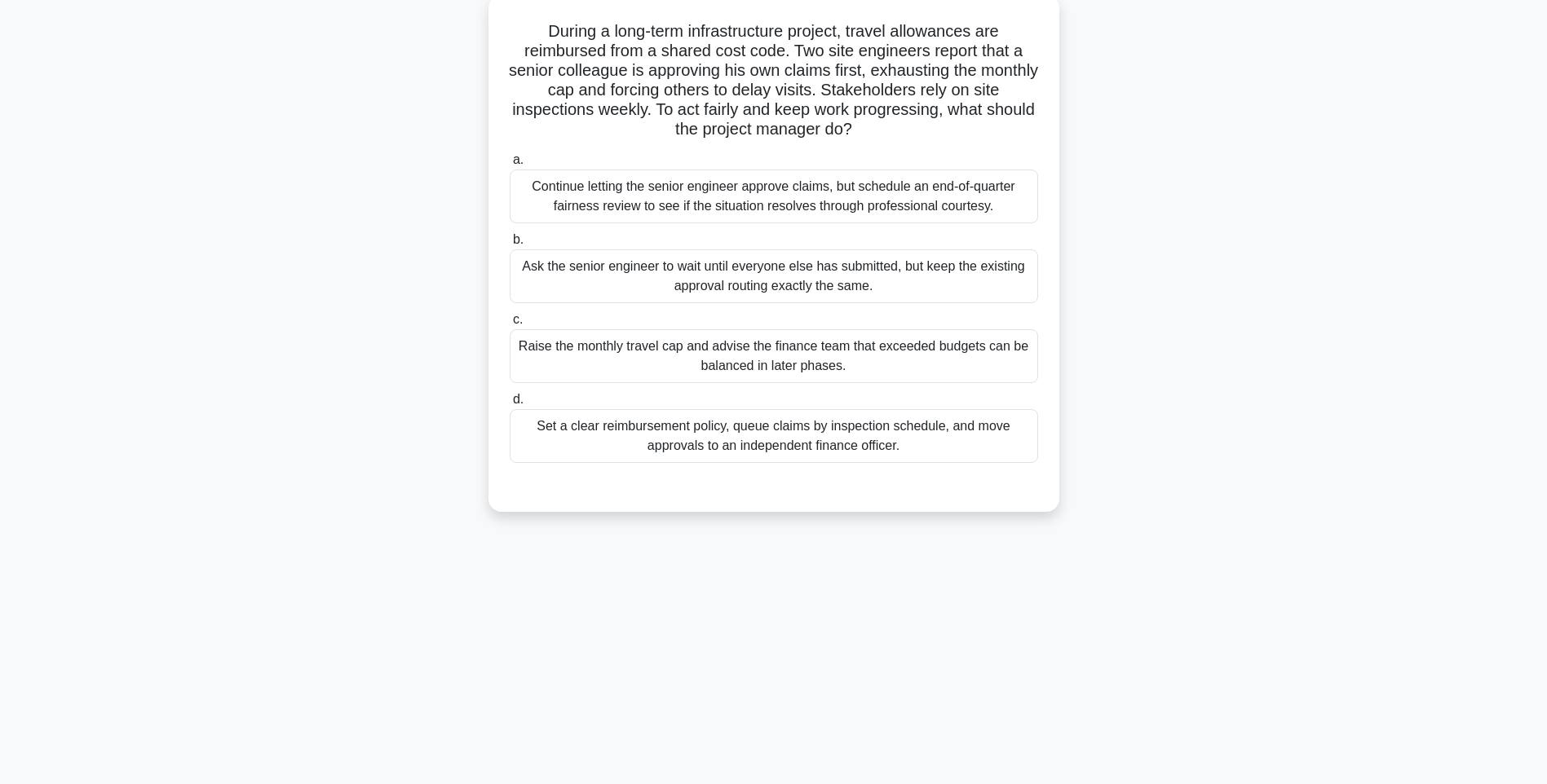
click at [719, 429] on div "Set a clear reimbursement policy, queue claims by inspection schedule, and move…" at bounding box center [774, 436] width 529 height 54
click at [510, 405] on input "d. Set a clear reimbursement policy, queue claims by inspection schedule, and m…" at bounding box center [510, 400] width 0 height 11
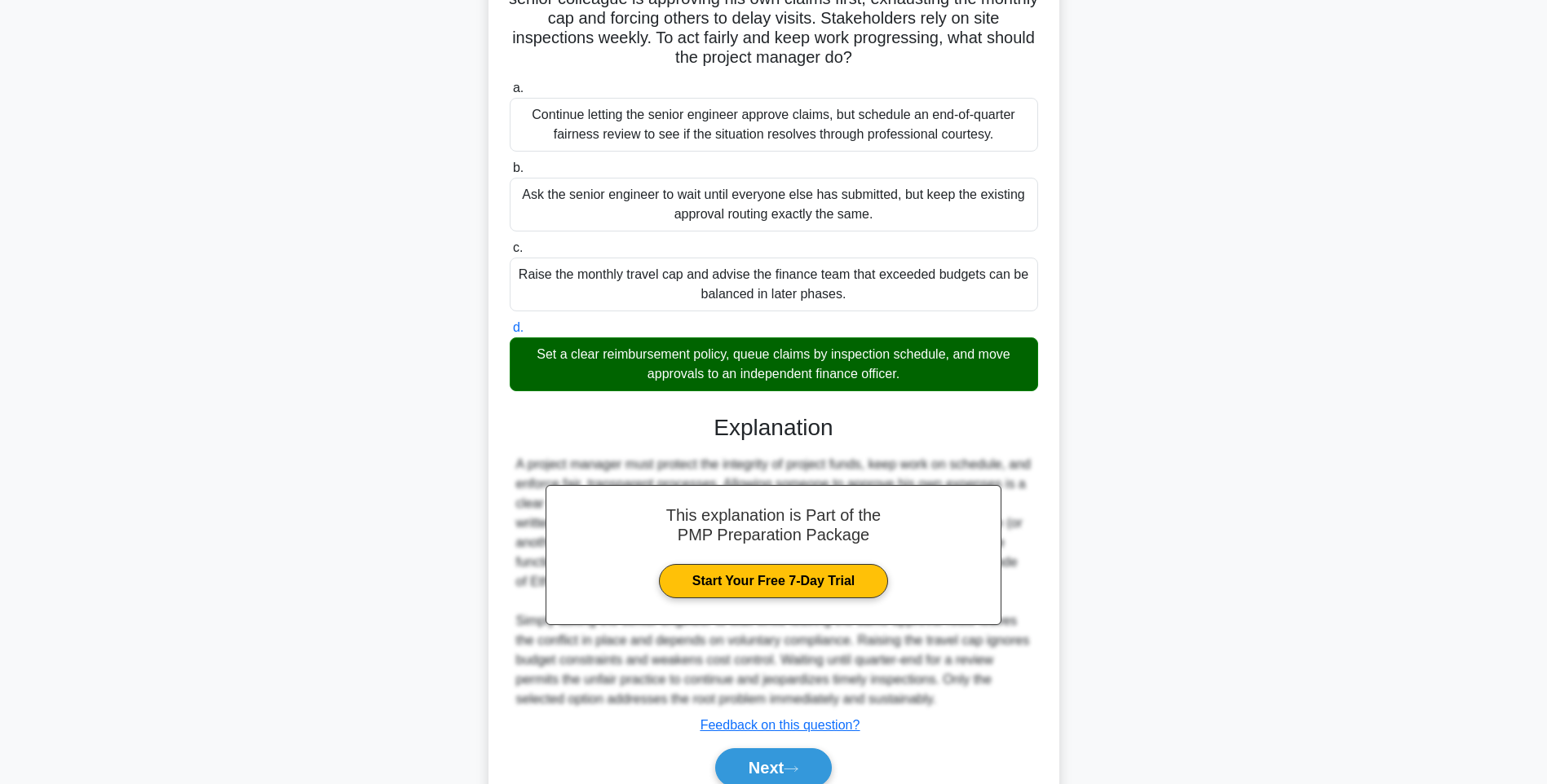
scroll to position [241, 0]
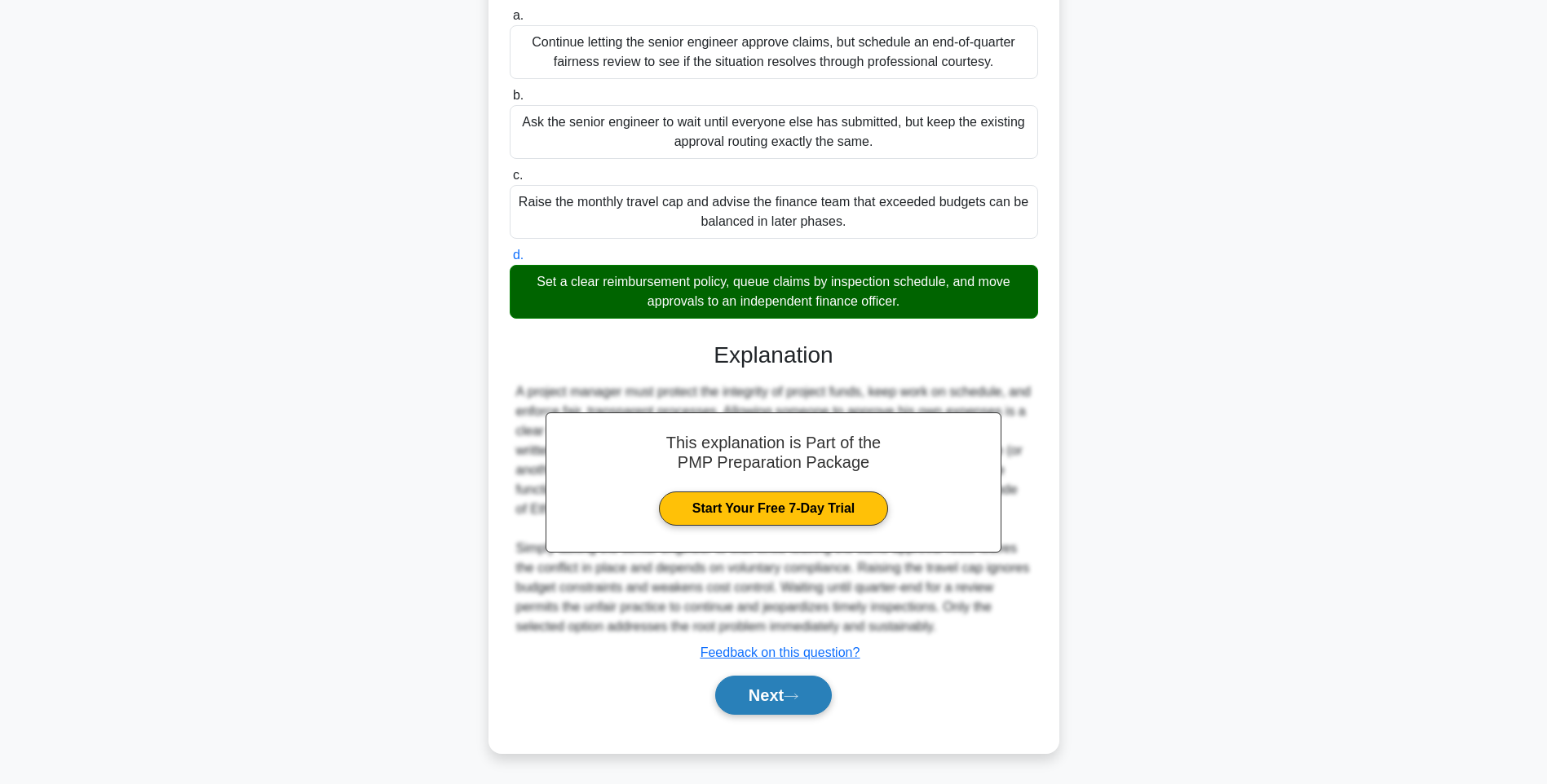
click at [777, 697] on button "Next" at bounding box center [774, 696] width 117 height 39
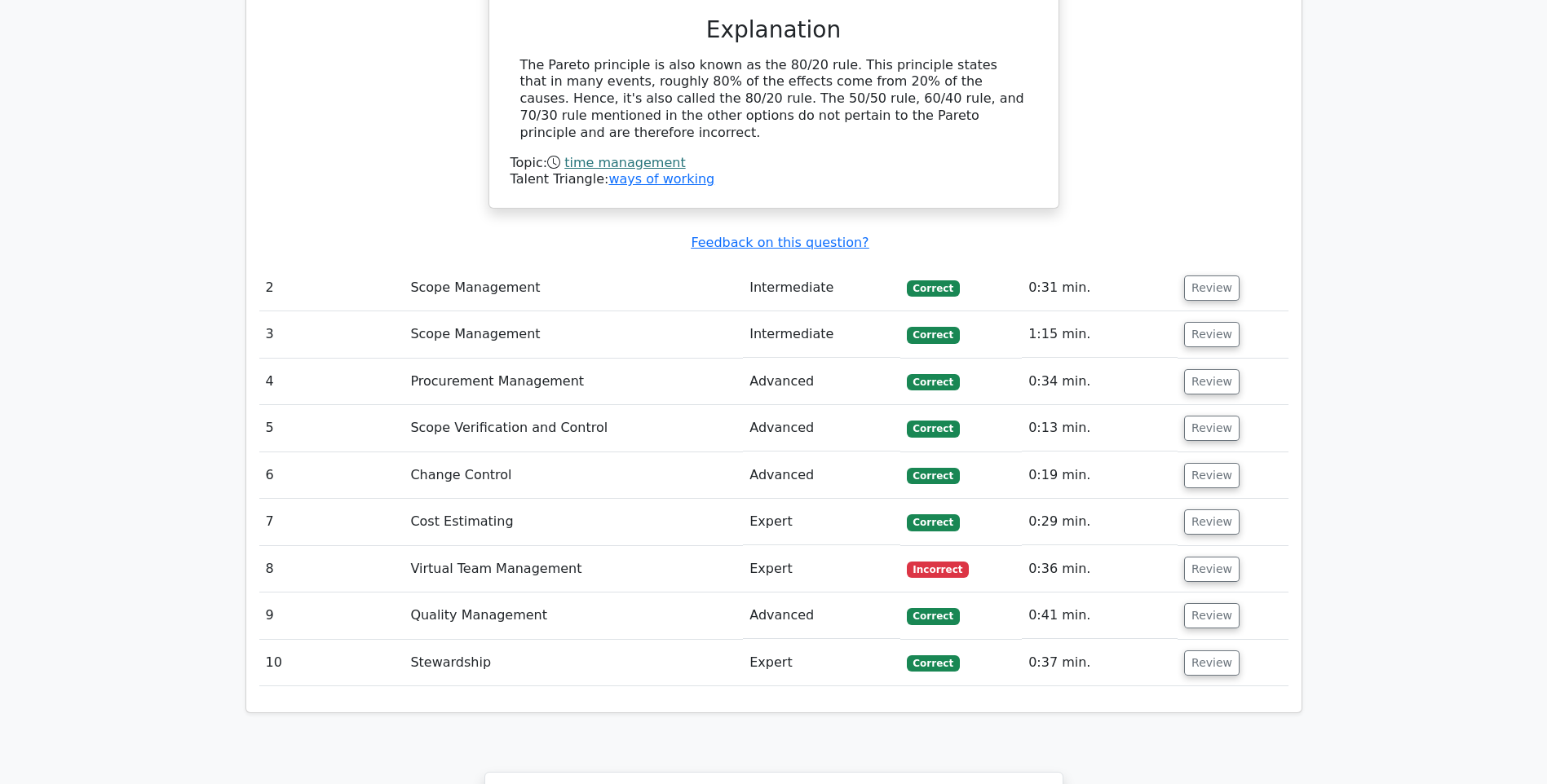
scroll to position [1876, 0]
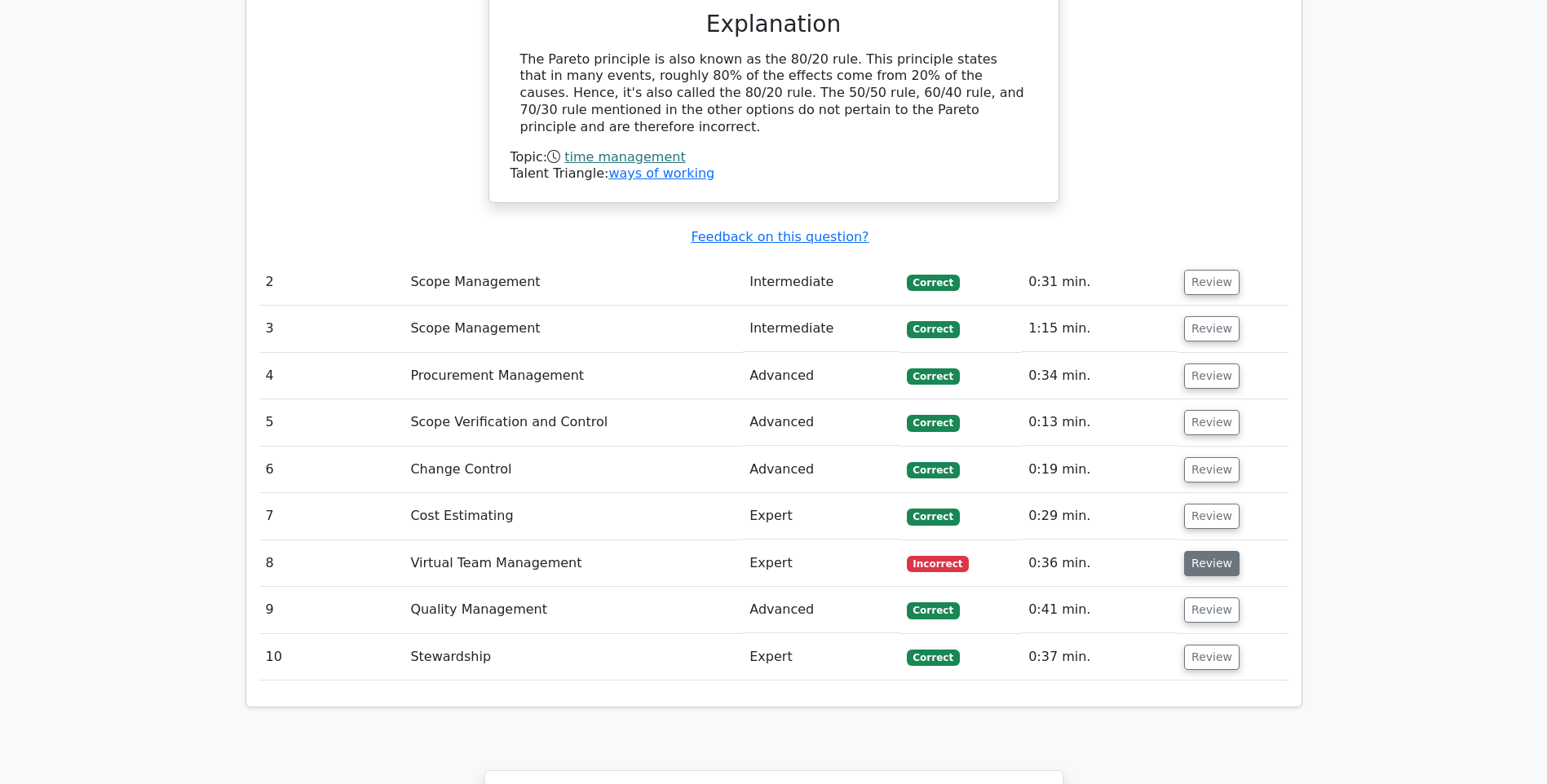
click at [1196, 552] on button "Review" at bounding box center [1211, 564] width 56 height 26
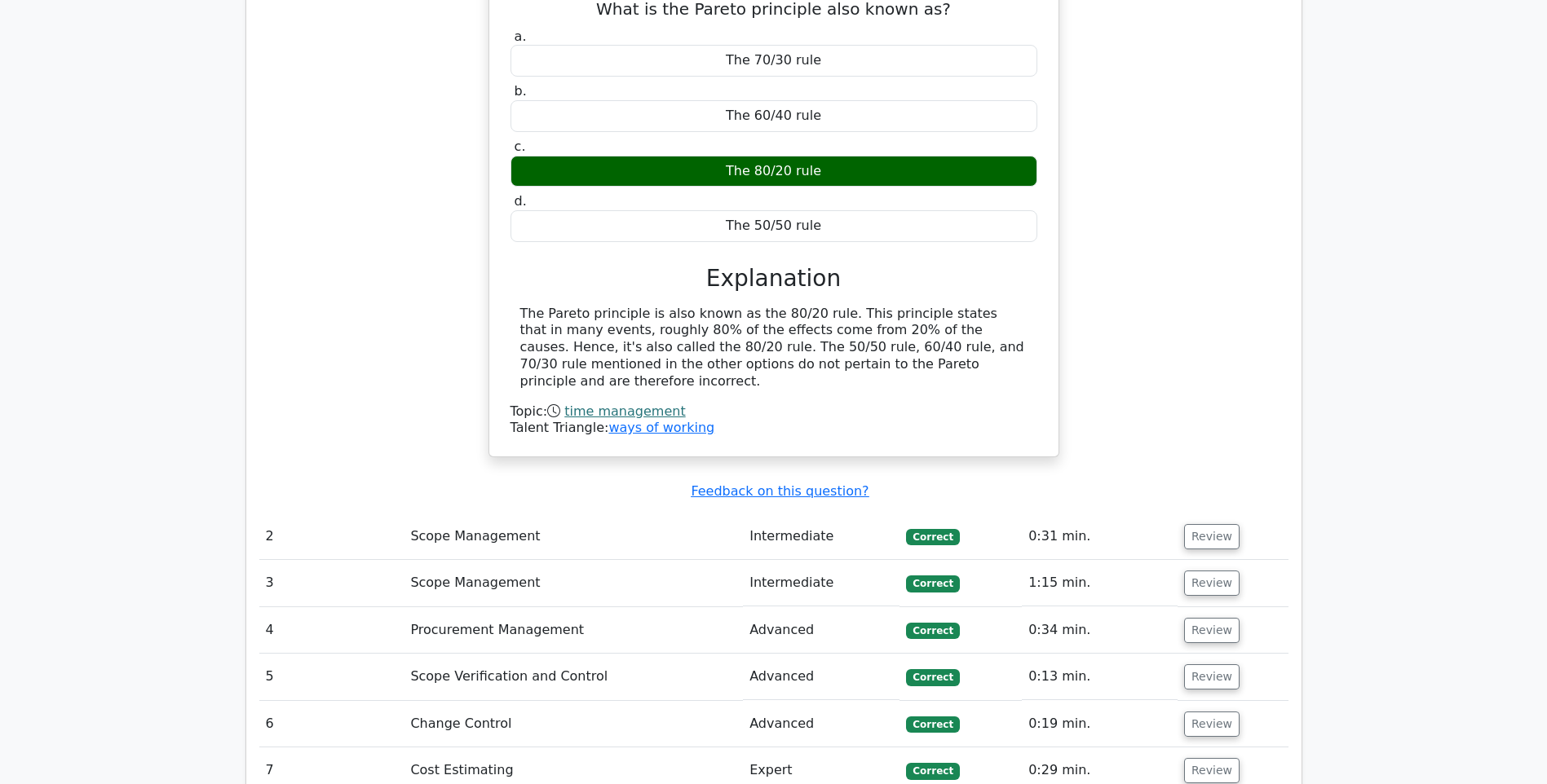
scroll to position [1631, 0]
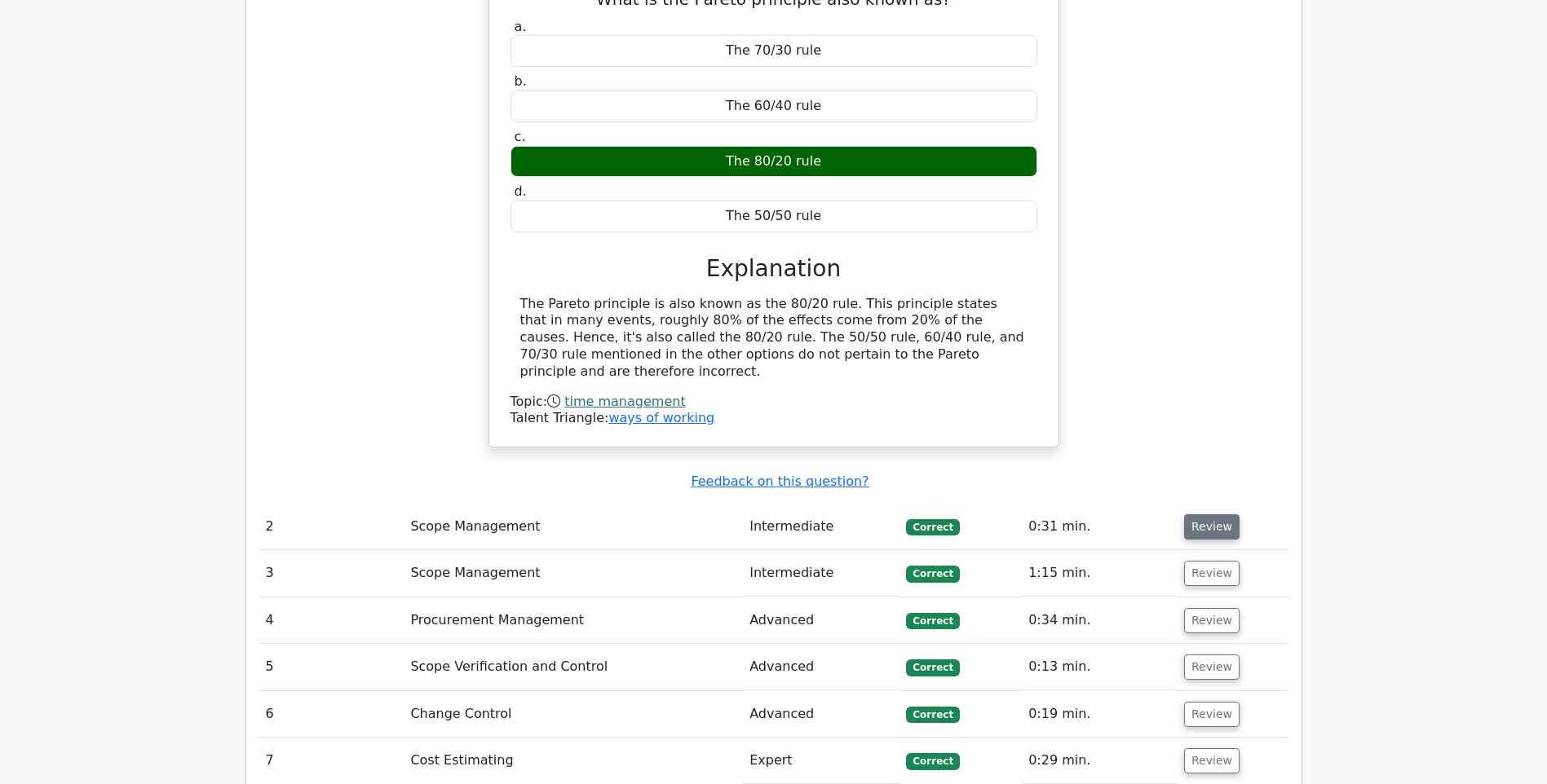
click at [1212, 514] on button "Review" at bounding box center [1211, 527] width 56 height 26
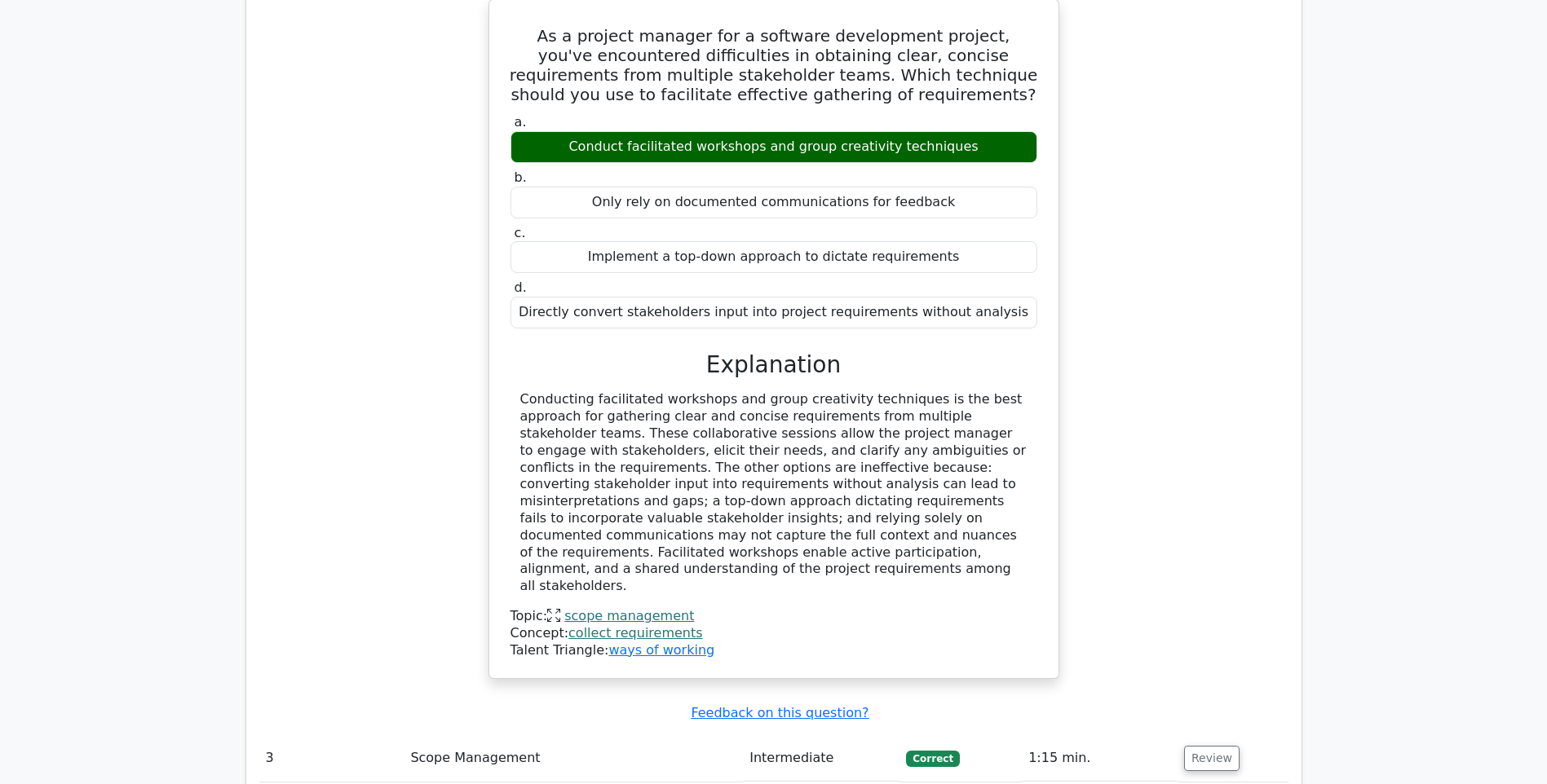
scroll to position [2364, 0]
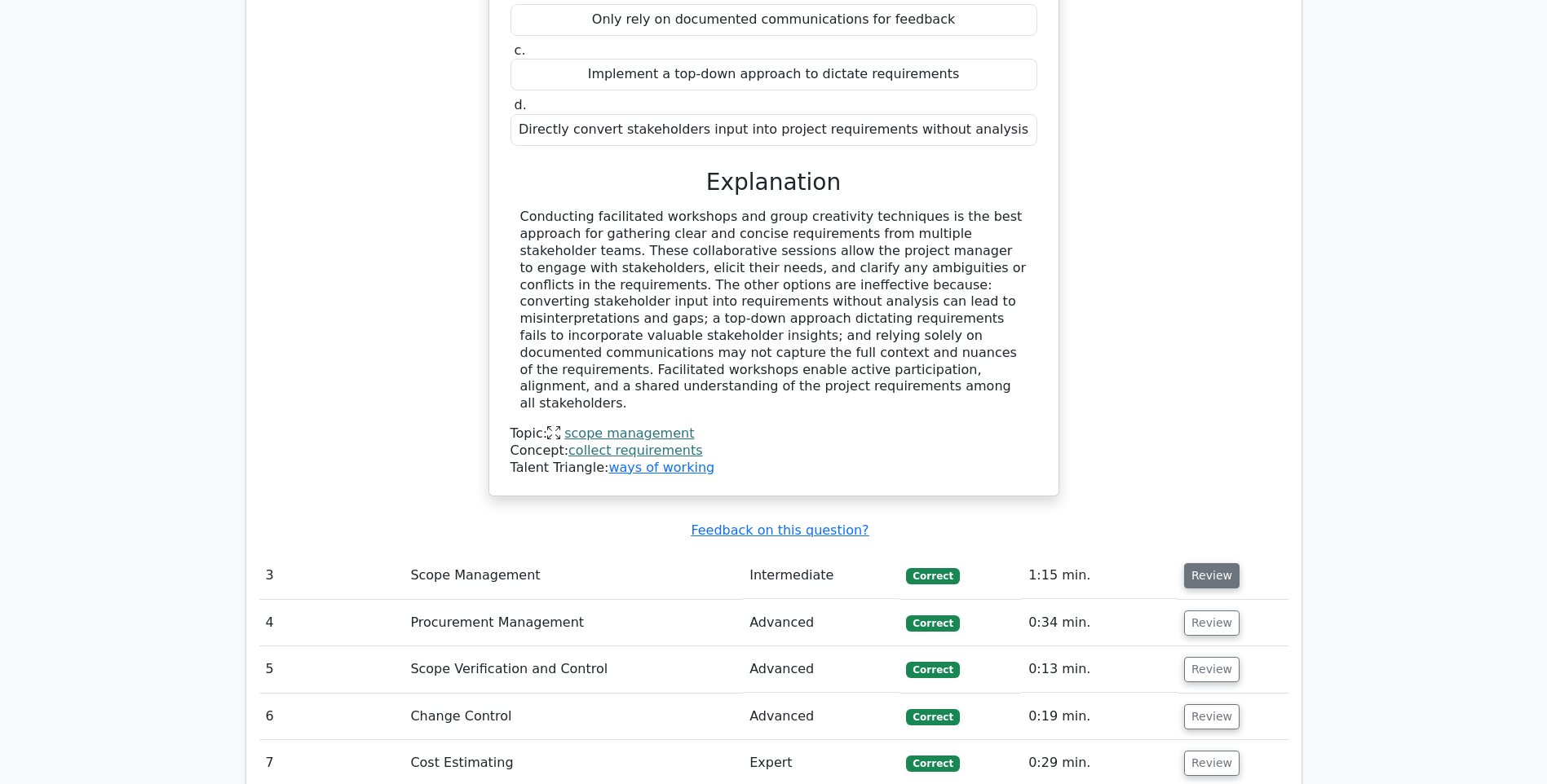
click at [1206, 563] on button "Review" at bounding box center [1211, 575] width 56 height 26
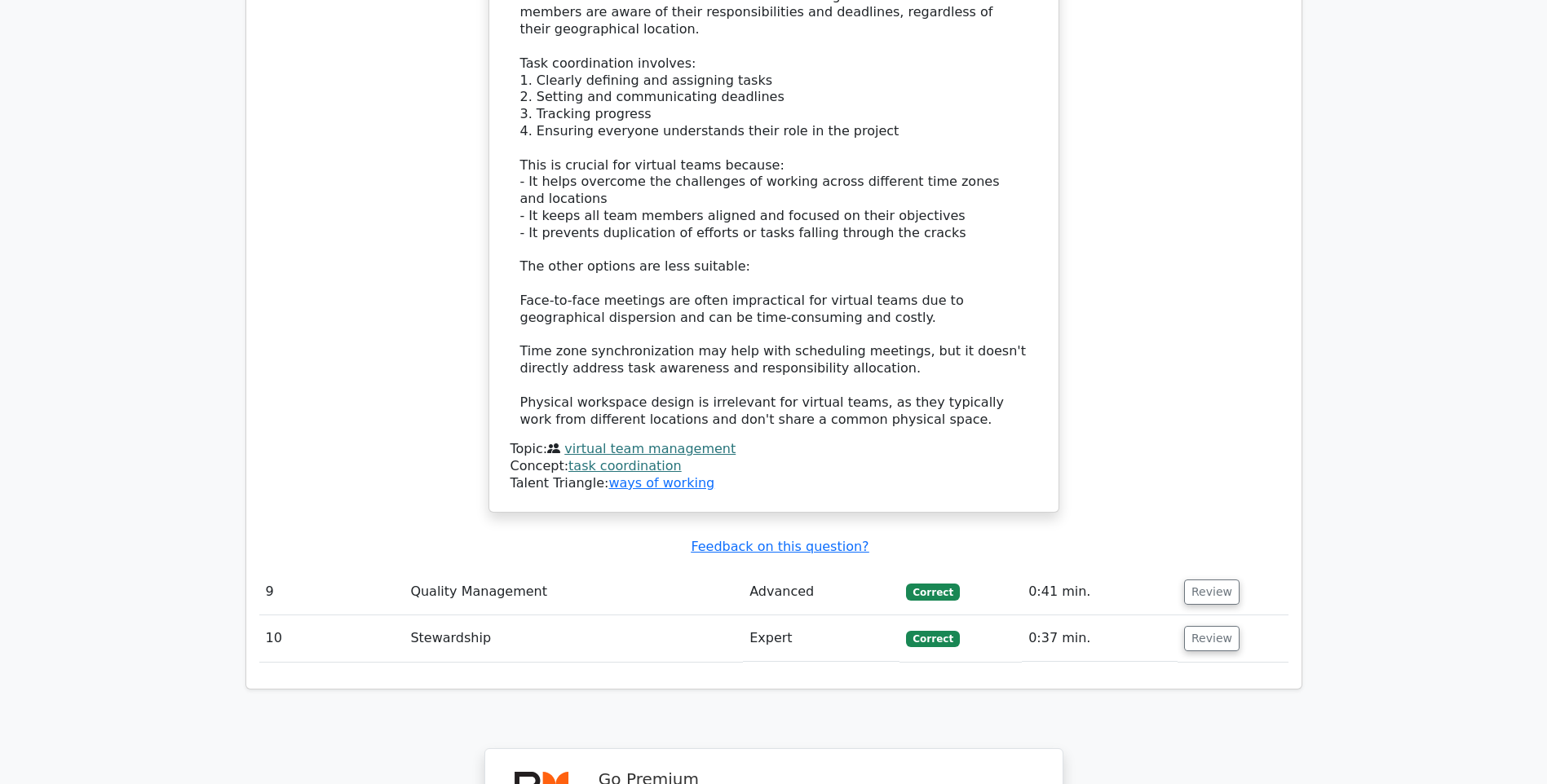
scroll to position [4967, 0]
